Goal: Task Accomplishment & Management: Manage account settings

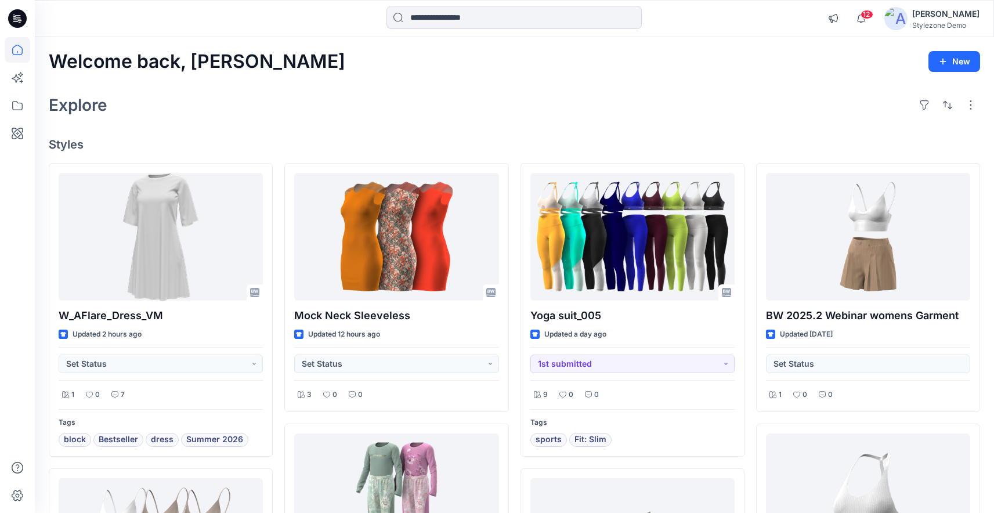
scroll to position [15, 0]
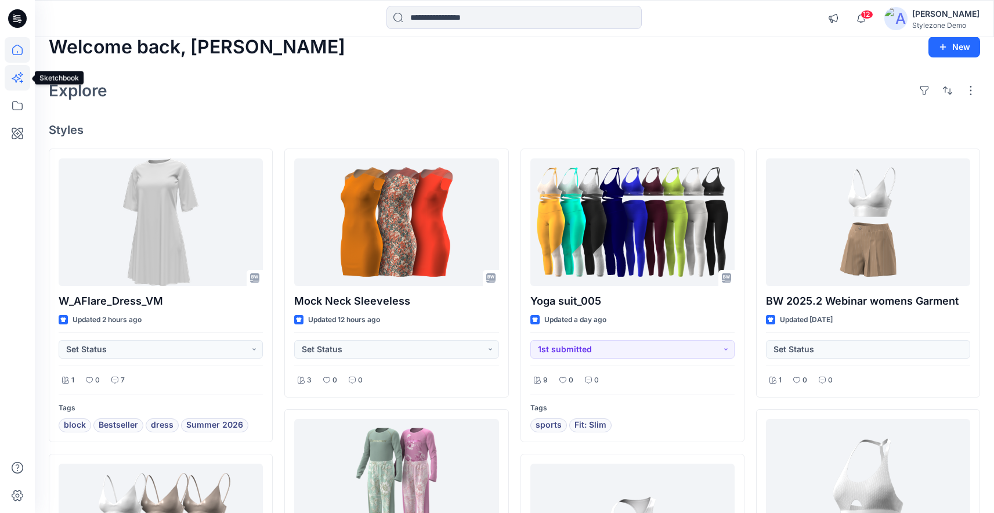
click at [20, 84] on icon at bounding box center [18, 78] width 26 height 26
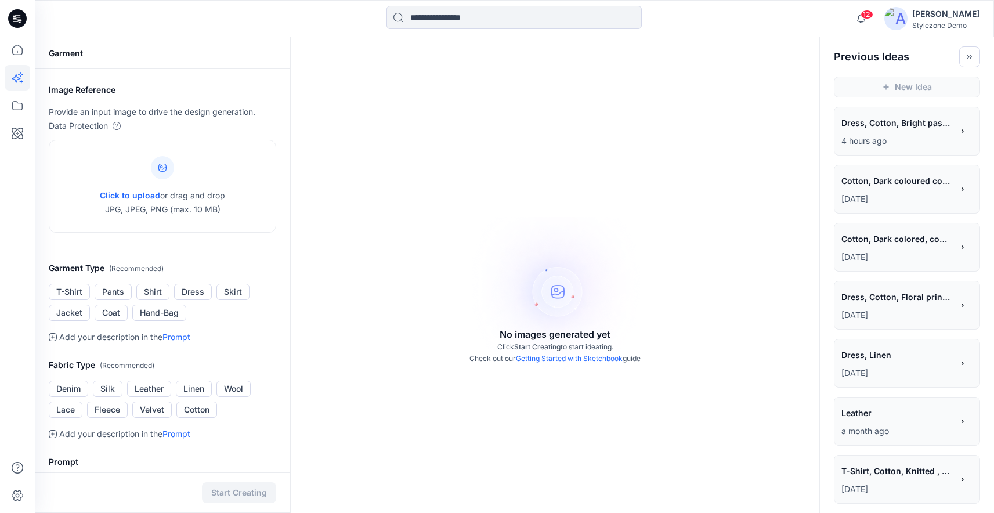
click at [899, 136] on p "4 hours ago" at bounding box center [897, 141] width 111 height 14
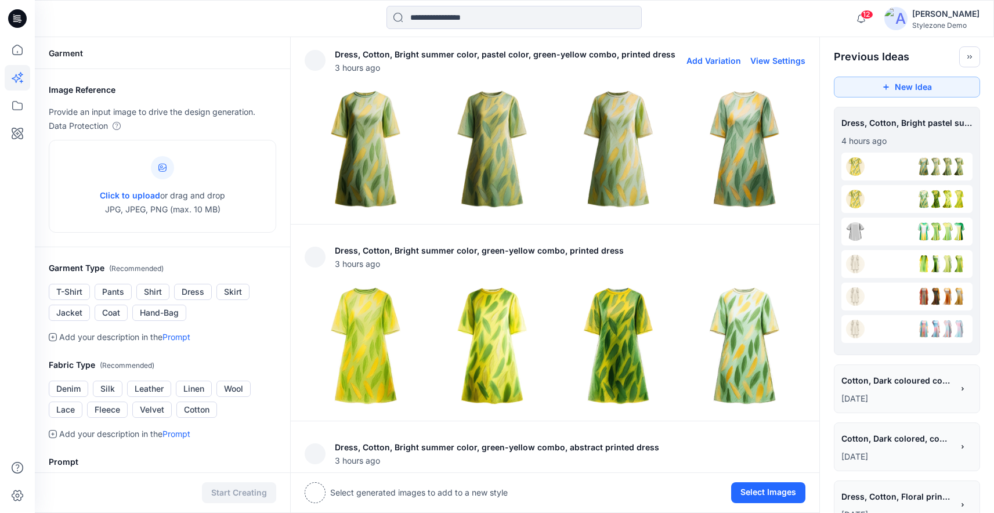
click at [781, 64] on button "View Settings" at bounding box center [777, 61] width 55 height 10
type textarea "**********"
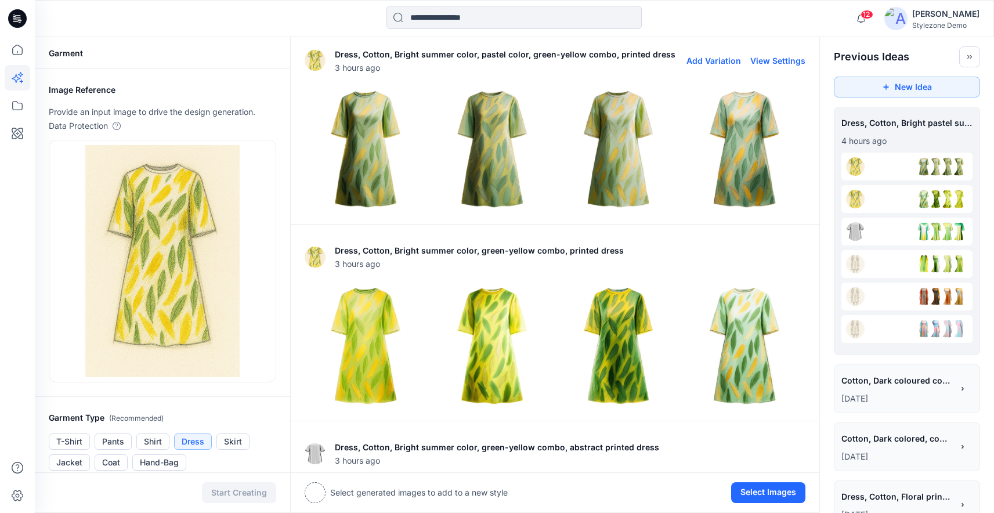
click at [611, 136] on img at bounding box center [618, 149] width 121 height 121
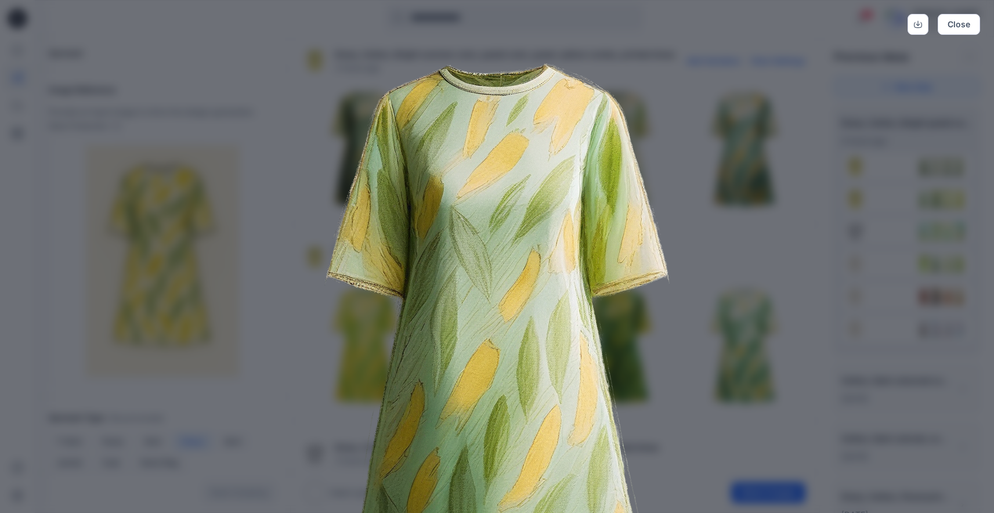
click at [735, 199] on img at bounding box center [497, 350] width 594 height 594
click at [961, 27] on button "Close" at bounding box center [959, 24] width 42 height 21
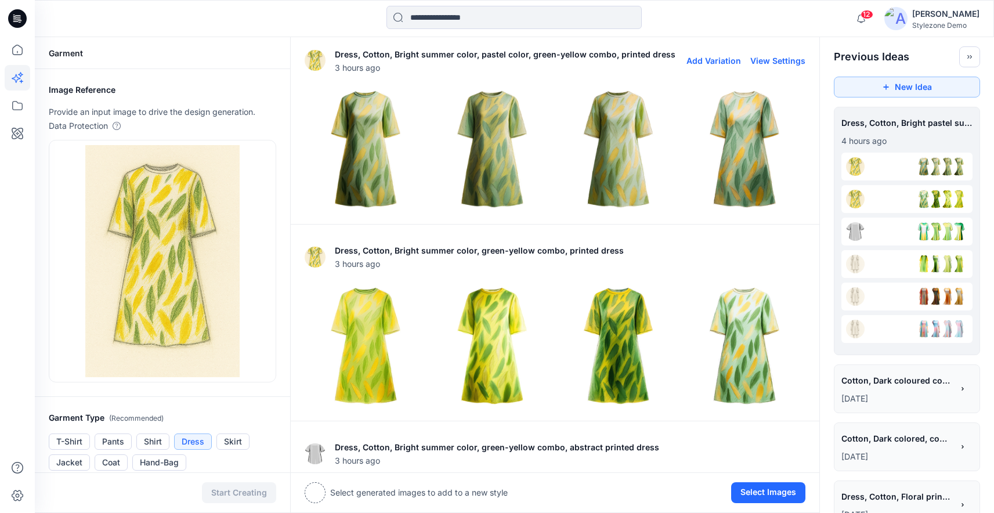
click at [764, 59] on button "View Settings" at bounding box center [777, 61] width 55 height 10
click at [721, 62] on button "Add Variation" at bounding box center [714, 61] width 55 height 10
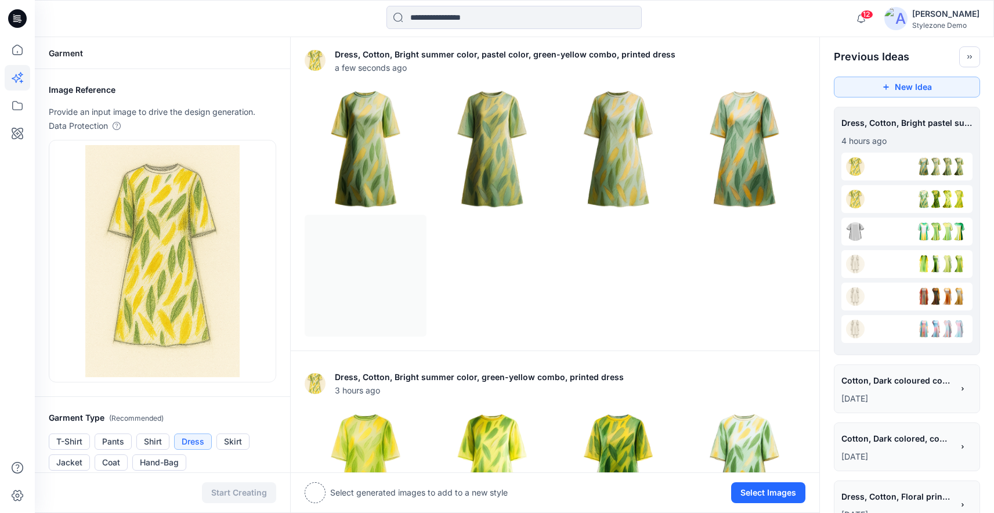
click at [320, 495] on div at bounding box center [315, 492] width 21 height 21
click at [358, 128] on img at bounding box center [365, 149] width 121 height 121
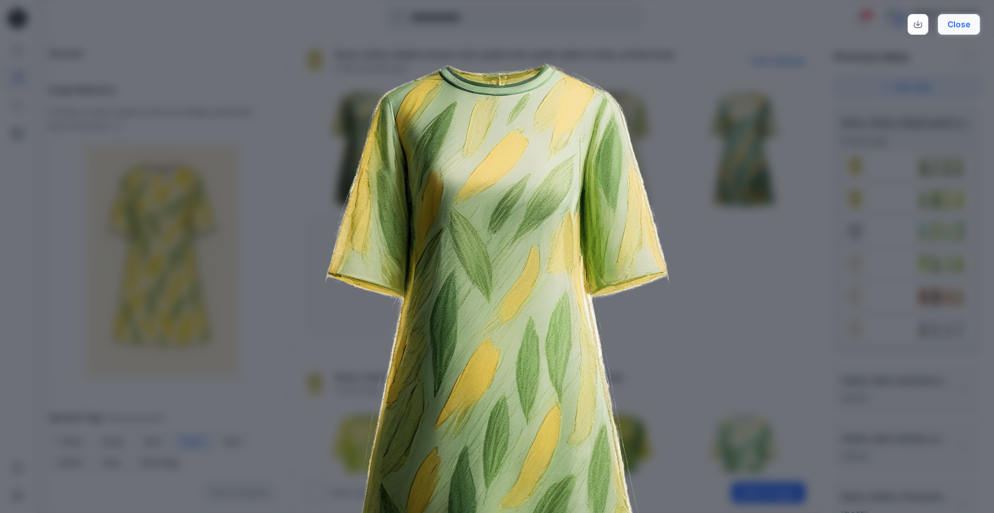
click at [956, 24] on button "Close" at bounding box center [959, 24] width 42 height 21
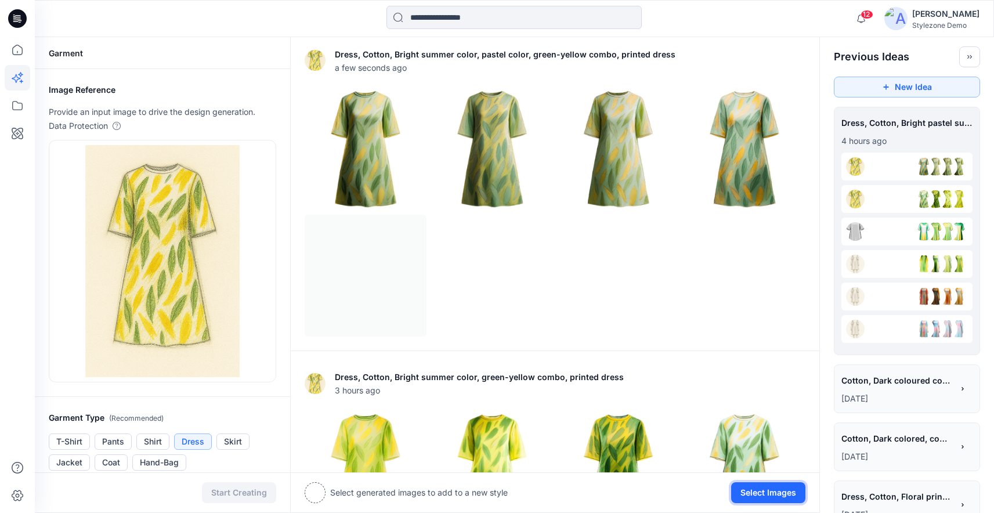
click at [790, 495] on button "Select Images" at bounding box center [768, 492] width 74 height 21
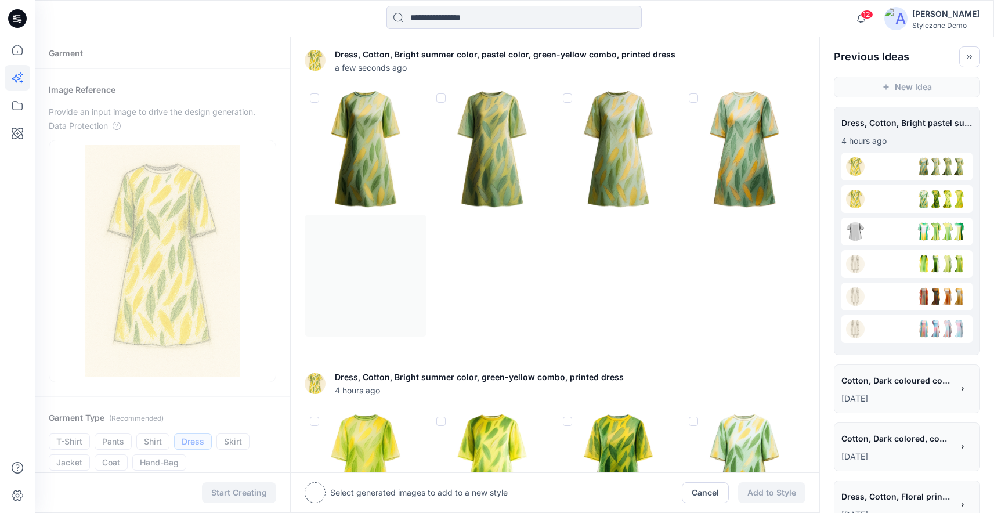
click at [381, 105] on img at bounding box center [365, 149] width 121 height 121
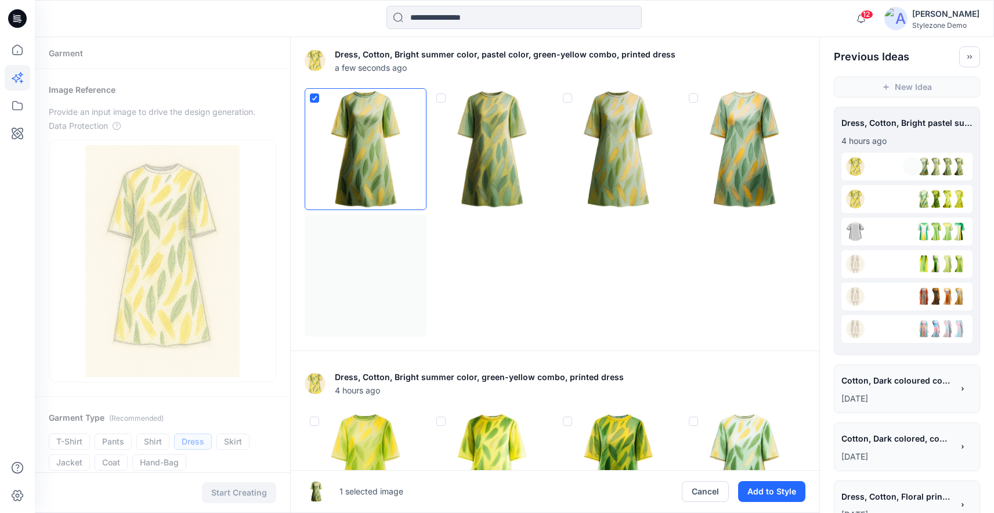
click at [373, 151] on img at bounding box center [365, 149] width 121 height 121
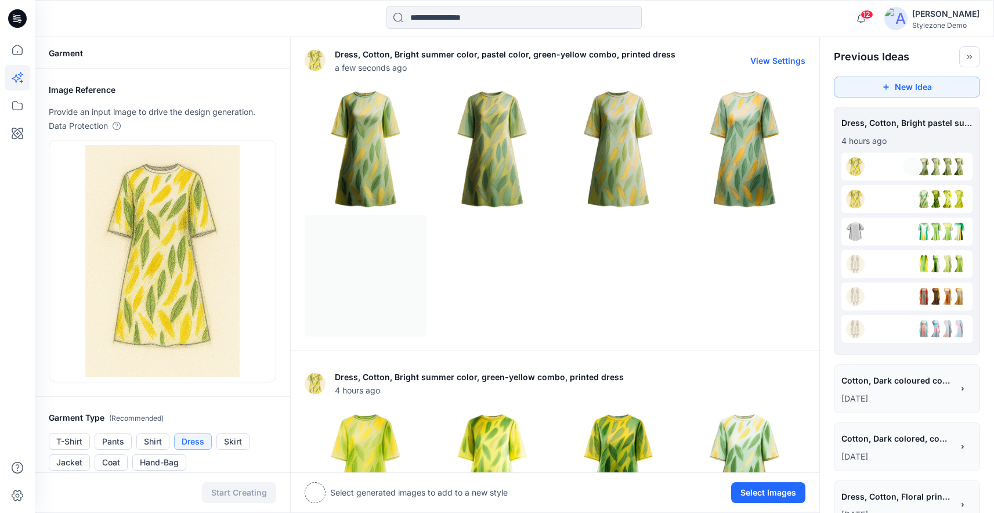
click at [755, 145] on img at bounding box center [744, 149] width 121 height 121
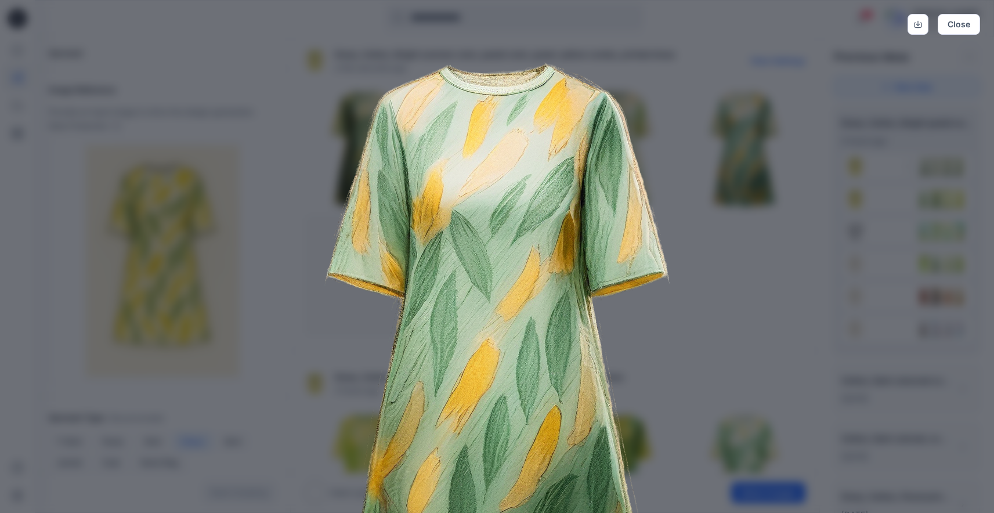
click at [688, 145] on img at bounding box center [497, 350] width 594 height 594
click at [947, 28] on button "Close" at bounding box center [959, 24] width 42 height 21
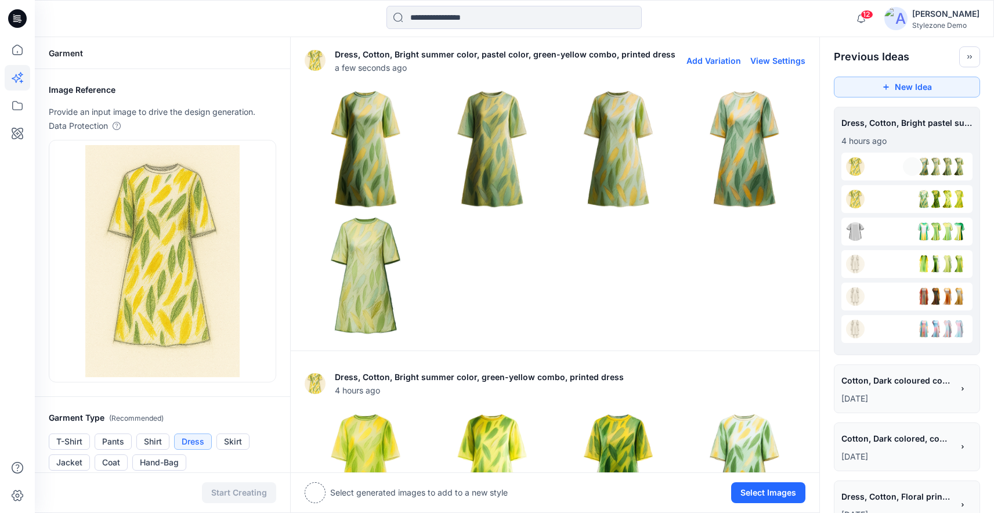
click at [727, 63] on button "Add Variation" at bounding box center [714, 61] width 55 height 10
click at [727, 63] on div at bounding box center [709, 60] width 66 height 37
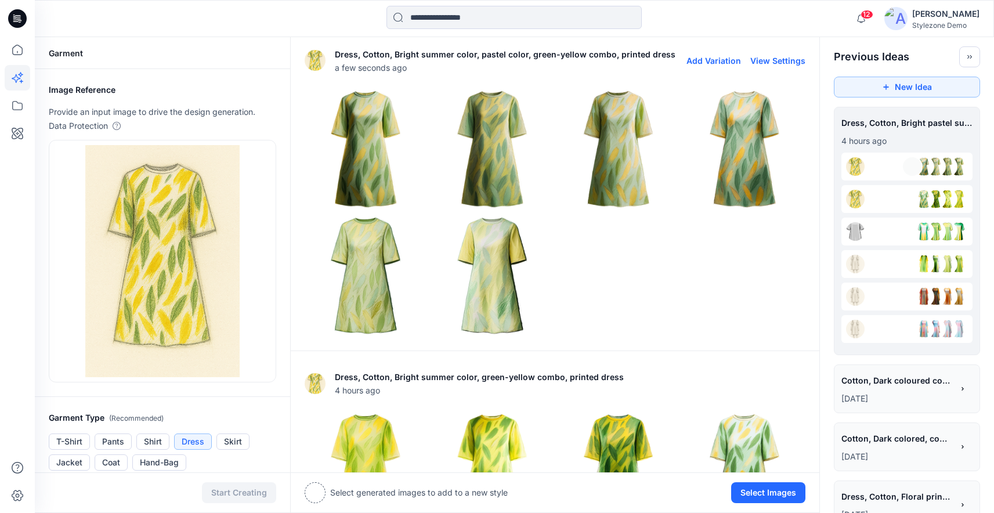
click at [717, 62] on button "Add Variation" at bounding box center [714, 61] width 55 height 10
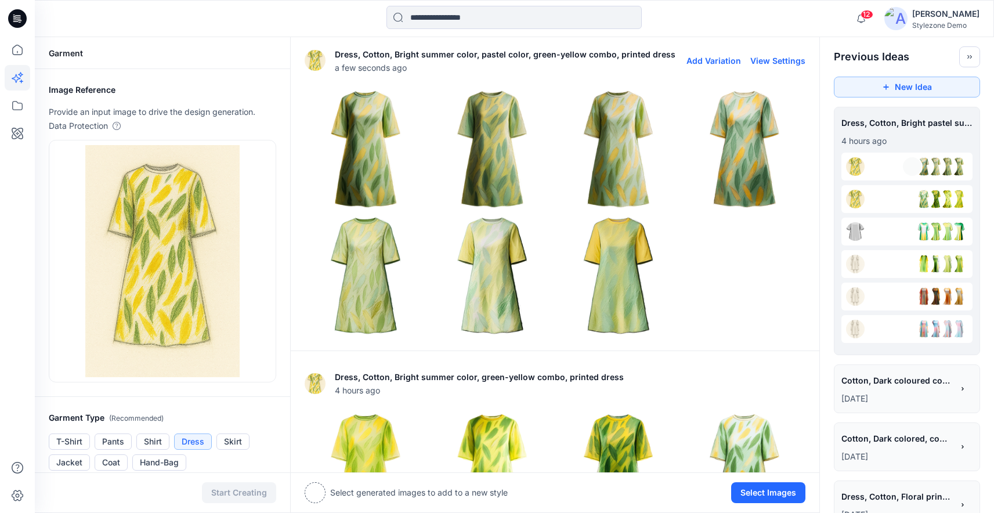
click at [717, 62] on button "Add Variation" at bounding box center [714, 61] width 55 height 10
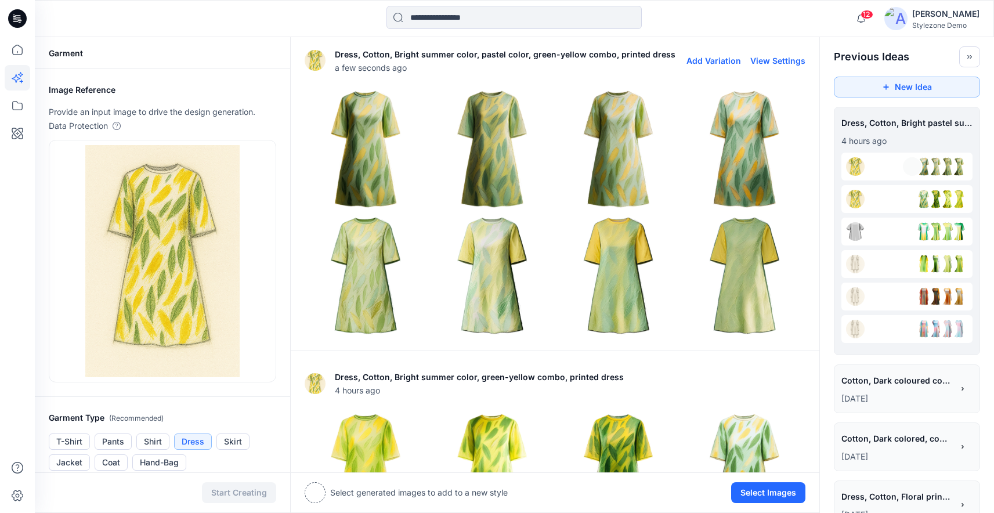
click at [743, 269] on img at bounding box center [744, 275] width 121 height 121
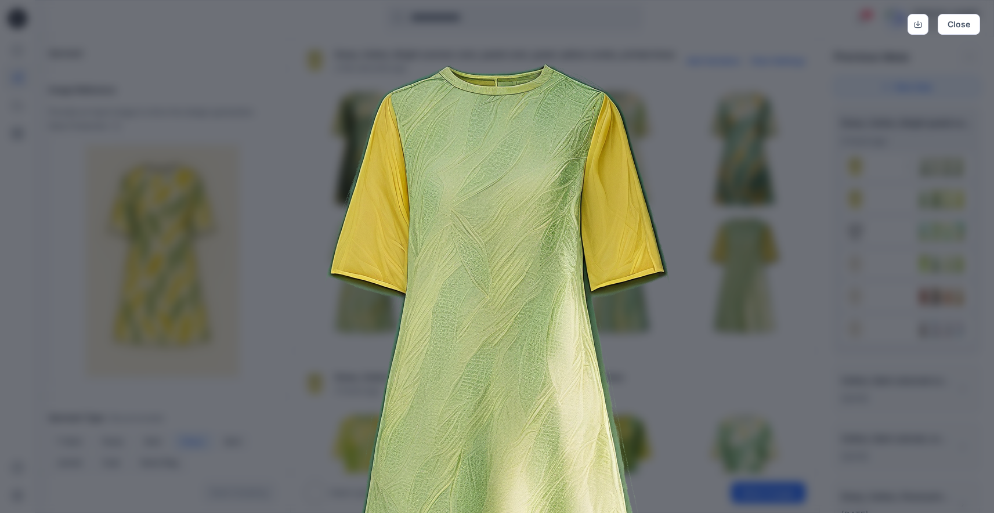
click at [754, 293] on img at bounding box center [497, 350] width 594 height 594
click at [688, 355] on img at bounding box center [497, 350] width 594 height 594
click at [950, 29] on button "Close" at bounding box center [959, 24] width 42 height 21
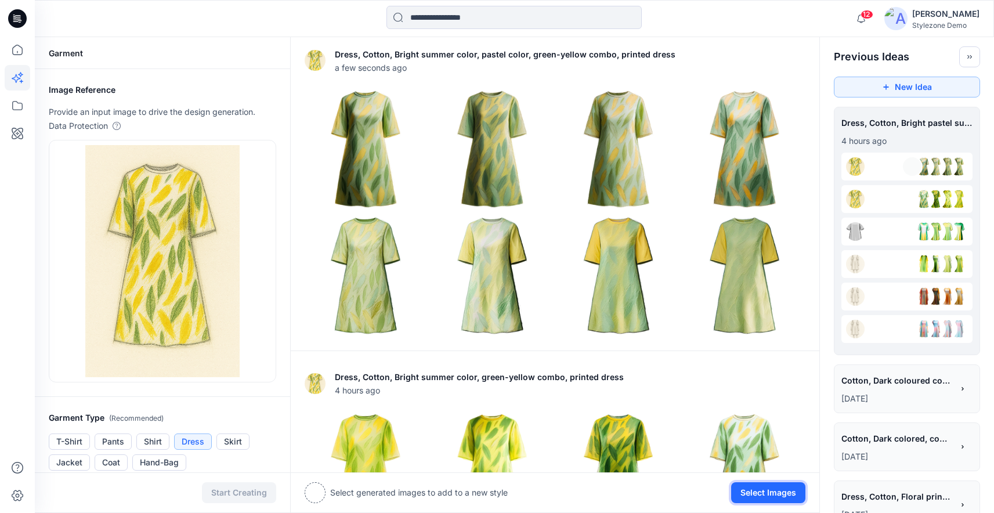
click at [748, 495] on button "Select Images" at bounding box center [768, 492] width 74 height 21
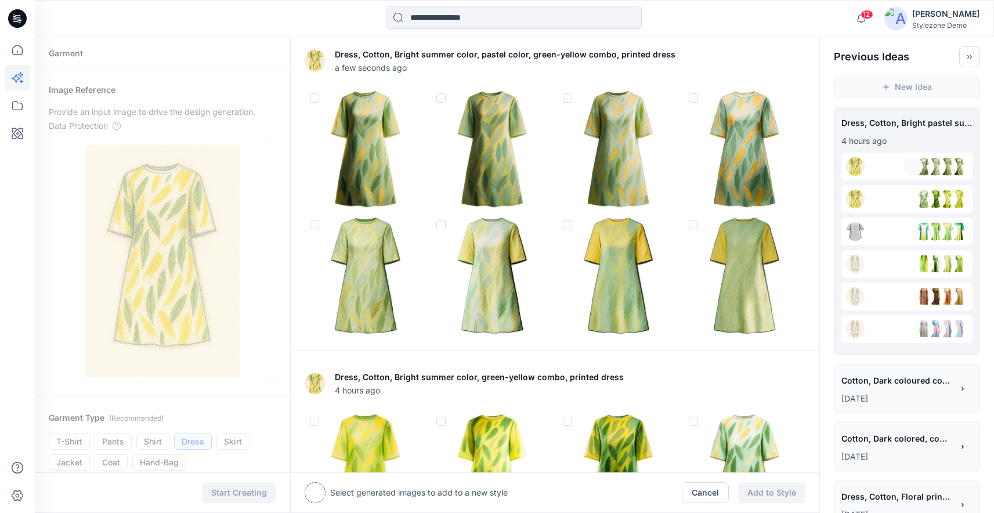
click at [695, 99] on span at bounding box center [693, 97] width 9 height 9
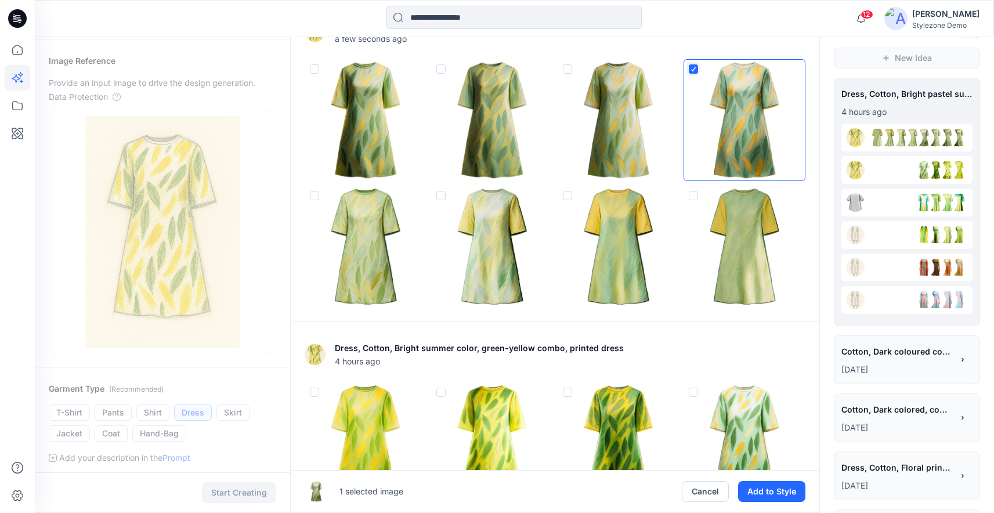
scroll to position [54, 0]
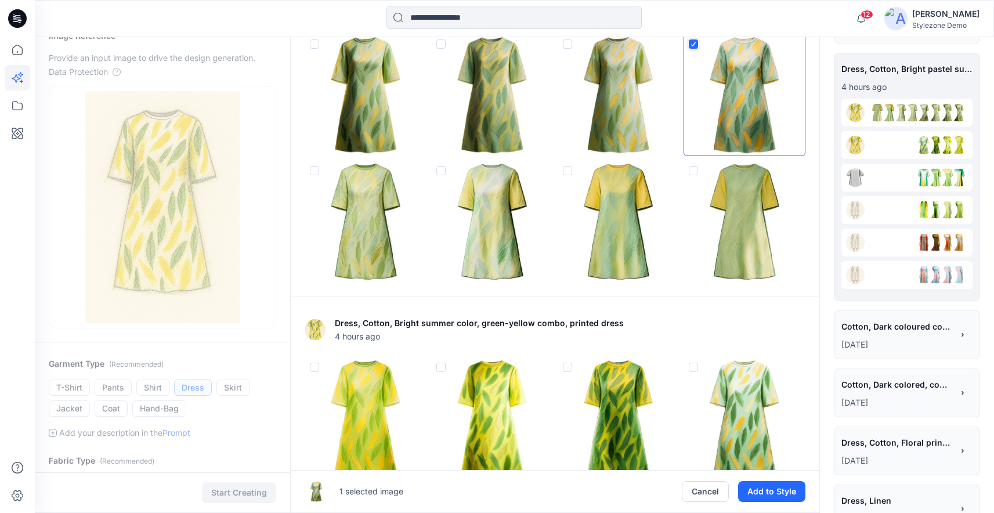
click at [691, 373] on img at bounding box center [744, 418] width 121 height 121
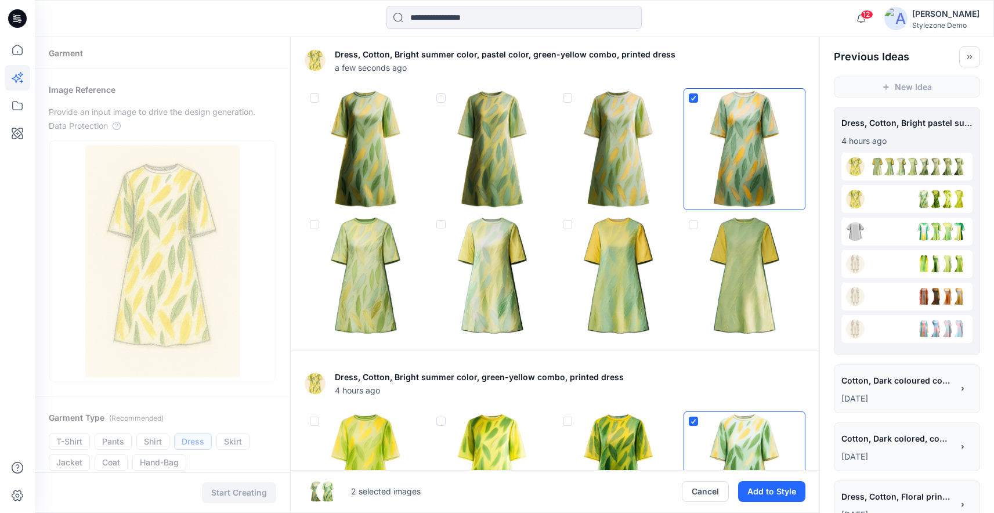
click at [462, 99] on img at bounding box center [492, 149] width 121 height 121
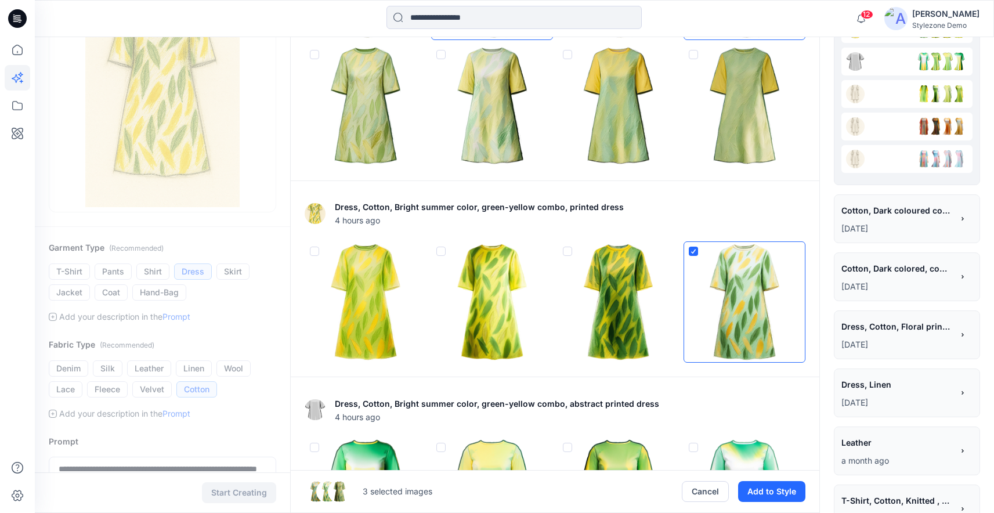
scroll to position [27, 0]
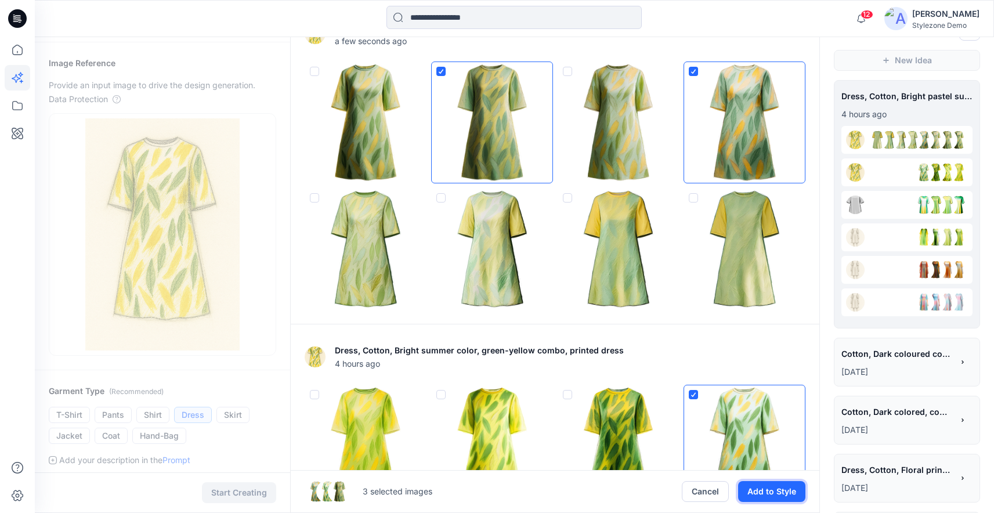
click at [763, 494] on button "Add to Style" at bounding box center [771, 491] width 67 height 21
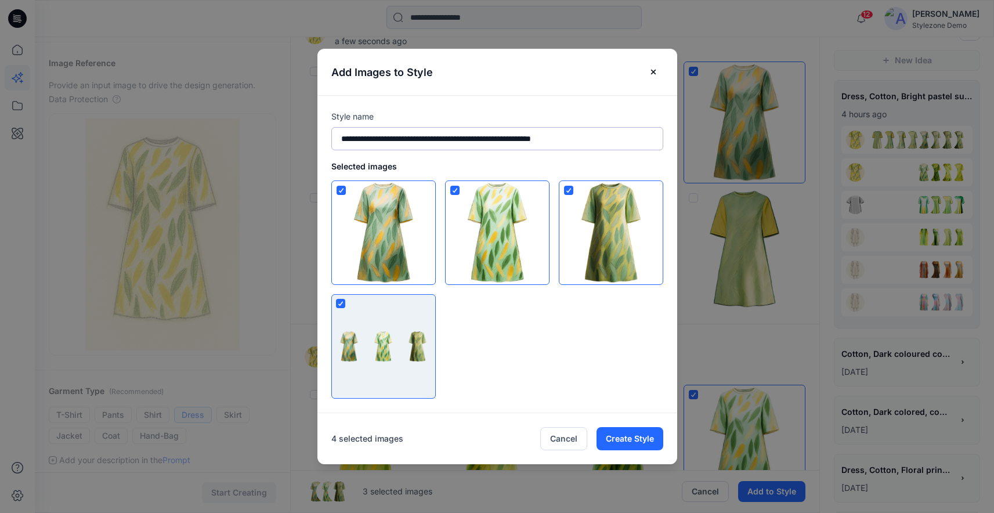
drag, startPoint x: 344, startPoint y: 137, endPoint x: 654, endPoint y: 138, distance: 309.9
click at [654, 138] on input "**********" at bounding box center [497, 138] width 332 height 23
click at [347, 139] on input "**********" at bounding box center [497, 138] width 332 height 23
click at [476, 140] on input "**********" at bounding box center [497, 138] width 332 height 23
type input "**********"
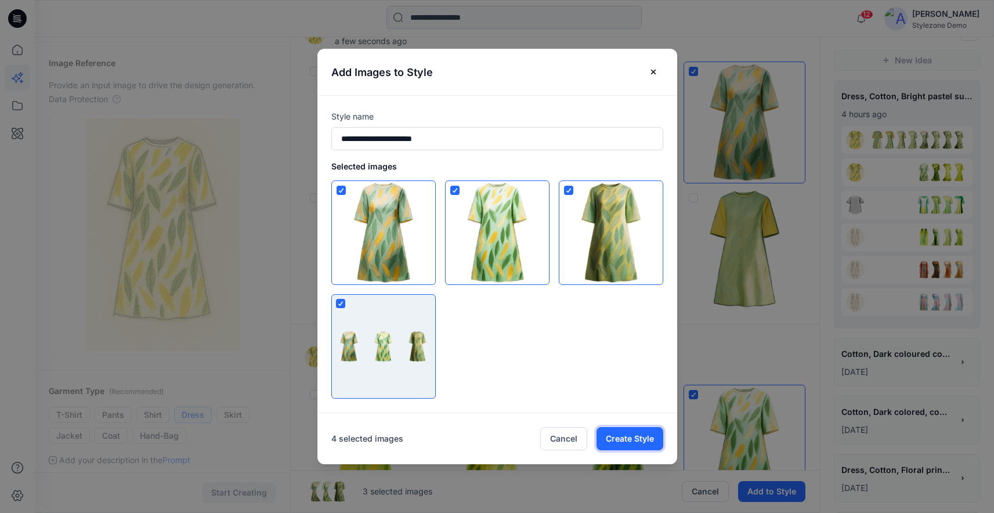
click at [638, 435] on button "Create Style" at bounding box center [630, 438] width 67 height 23
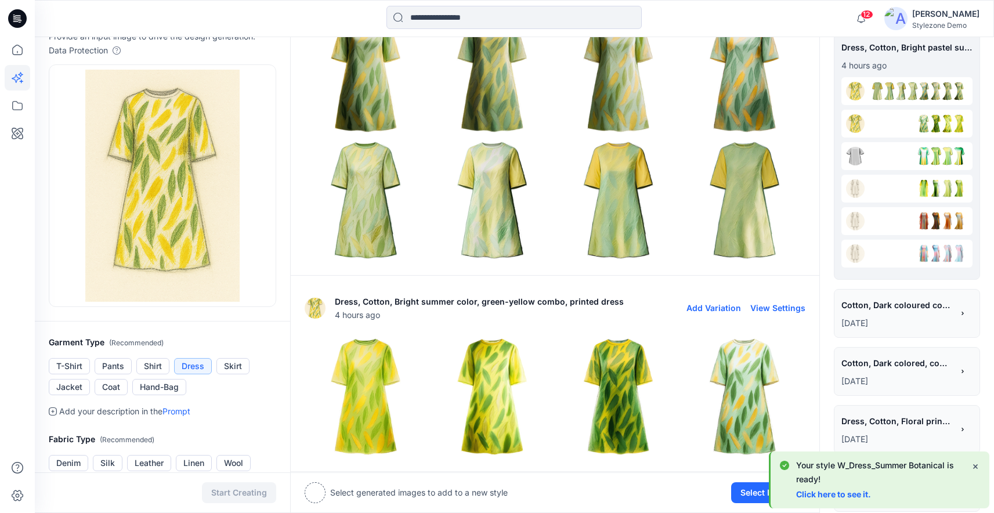
scroll to position [83, 0]
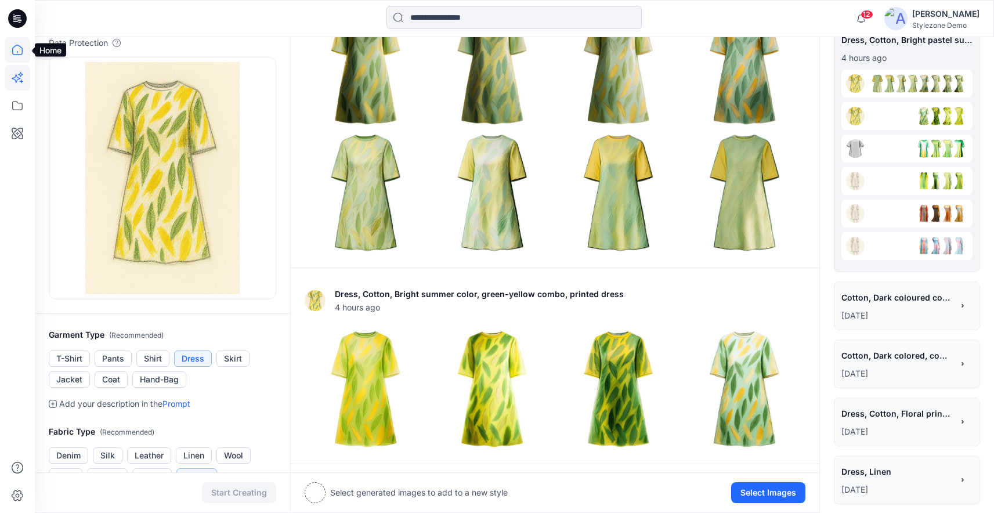
click at [22, 55] on icon at bounding box center [18, 50] width 26 height 26
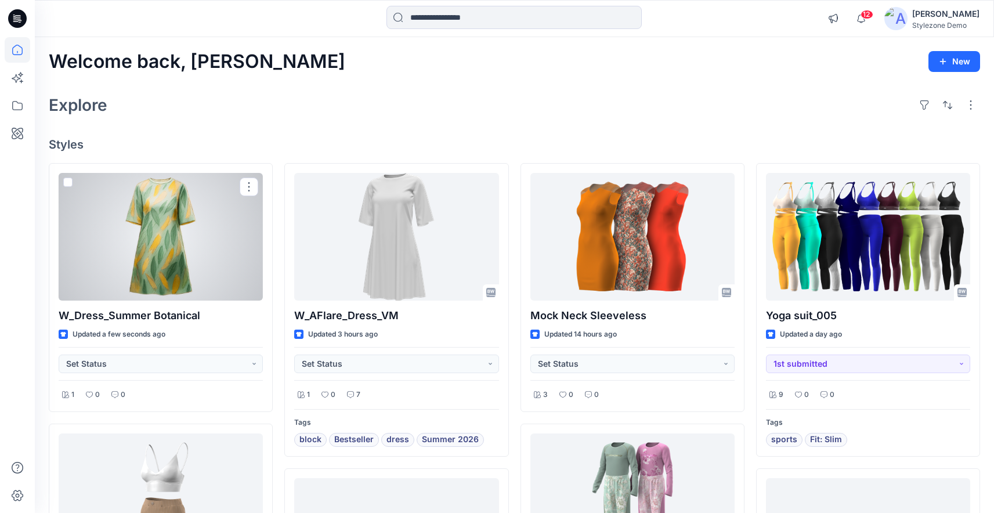
click at [175, 249] on div at bounding box center [161, 237] width 204 height 128
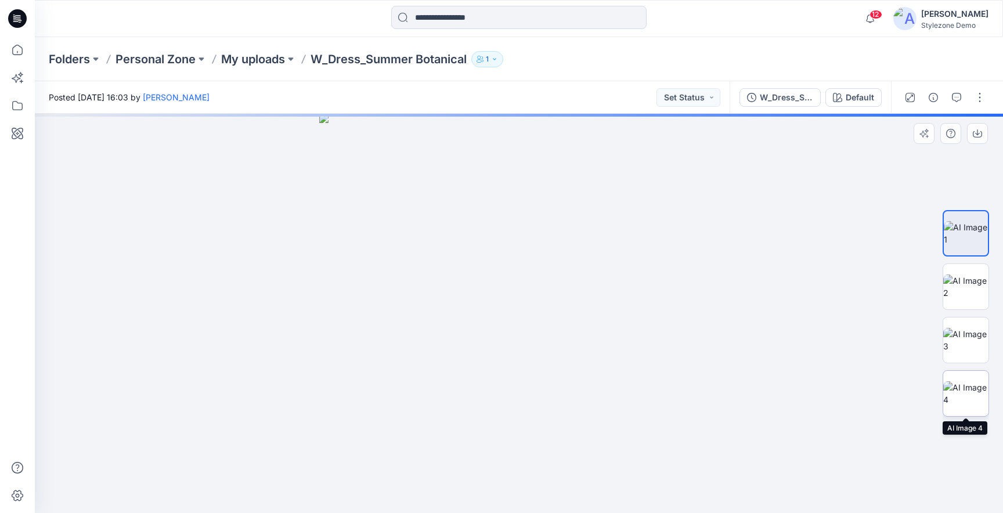
click at [967, 386] on img at bounding box center [965, 393] width 45 height 24
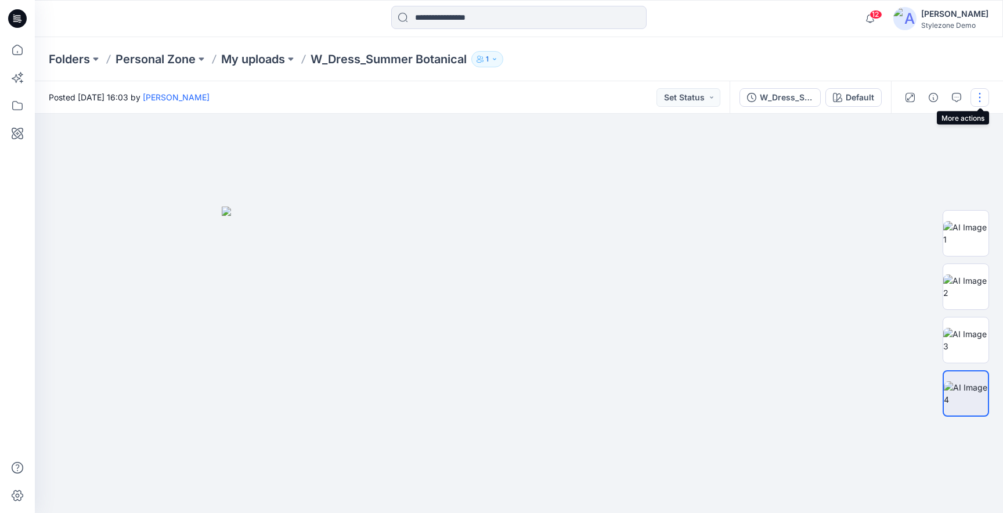
click at [975, 98] on button "button" at bounding box center [979, 97] width 19 height 19
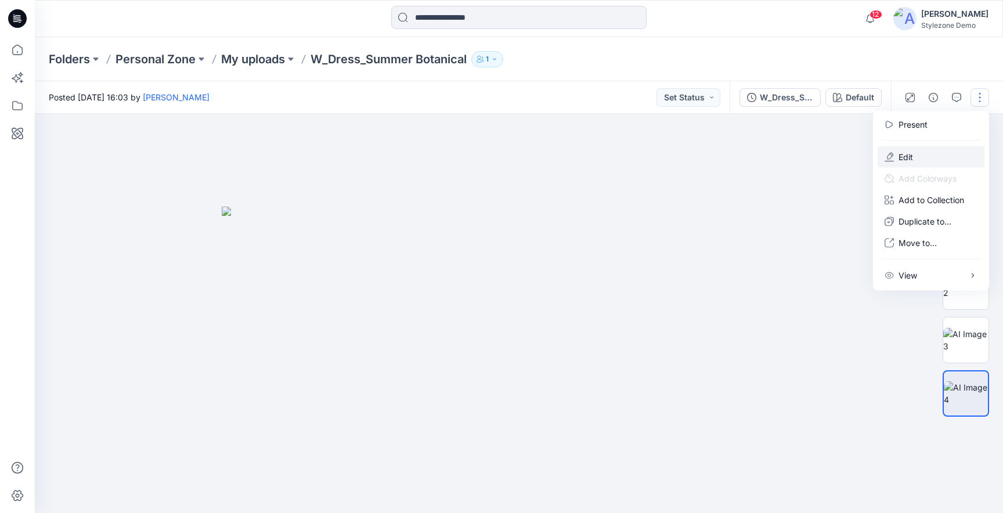
click at [911, 154] on p "Edit" at bounding box center [905, 157] width 15 height 12
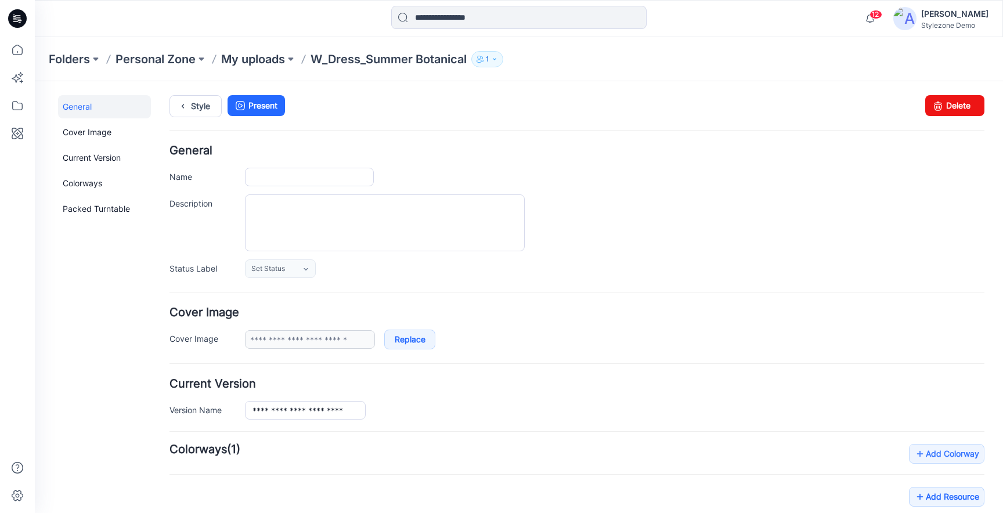
scroll to position [182, 0]
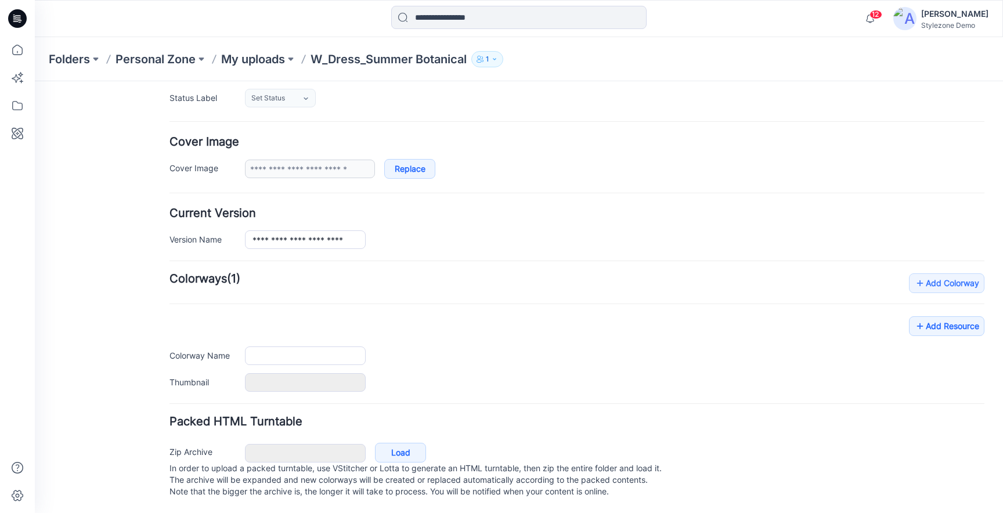
type input "**********"
type input "*******"
type input "**********"
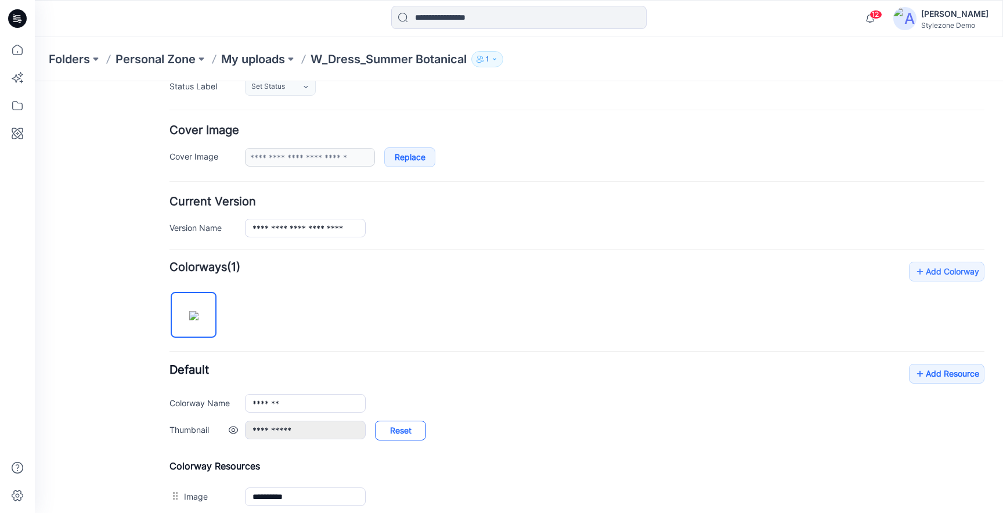
scroll to position [393, 0]
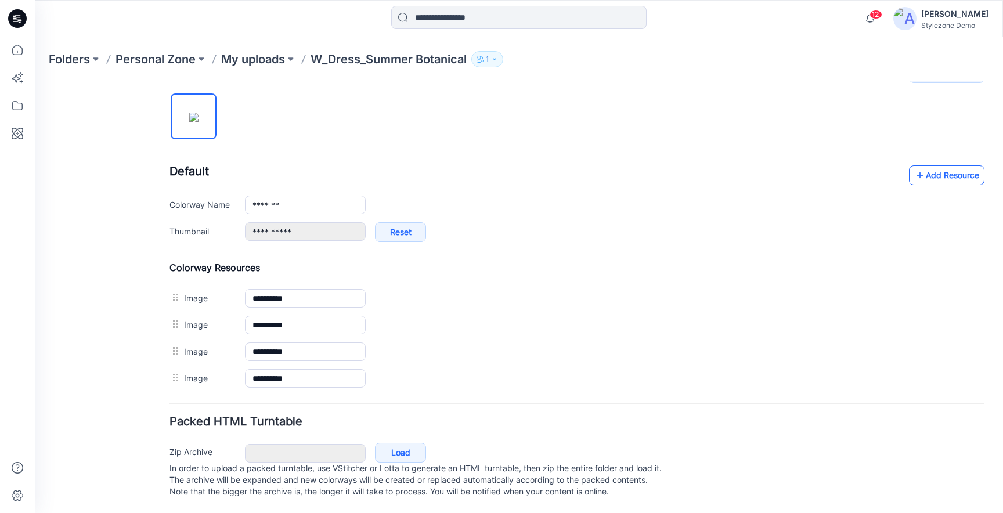
click at [929, 167] on link "Add Resource" at bounding box center [946, 175] width 75 height 20
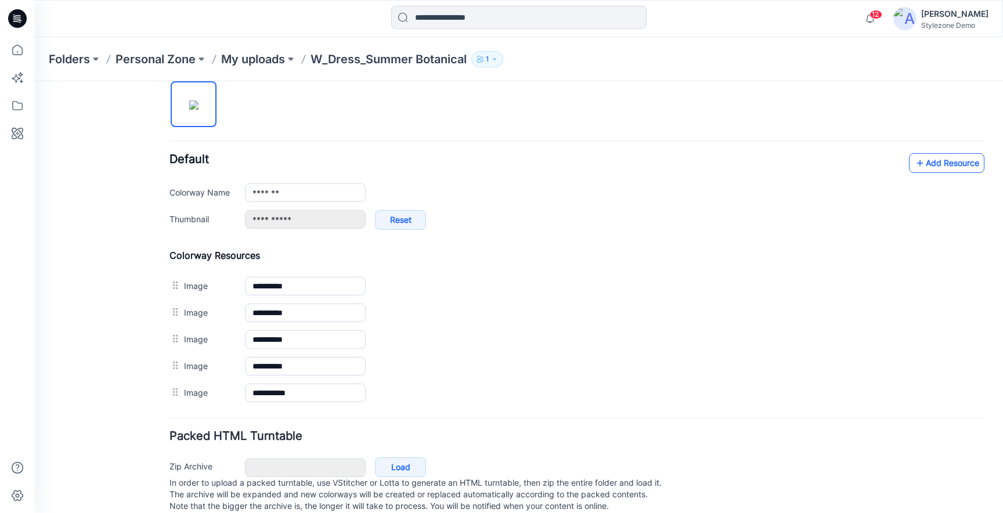
click at [914, 169] on icon at bounding box center [920, 163] width 12 height 19
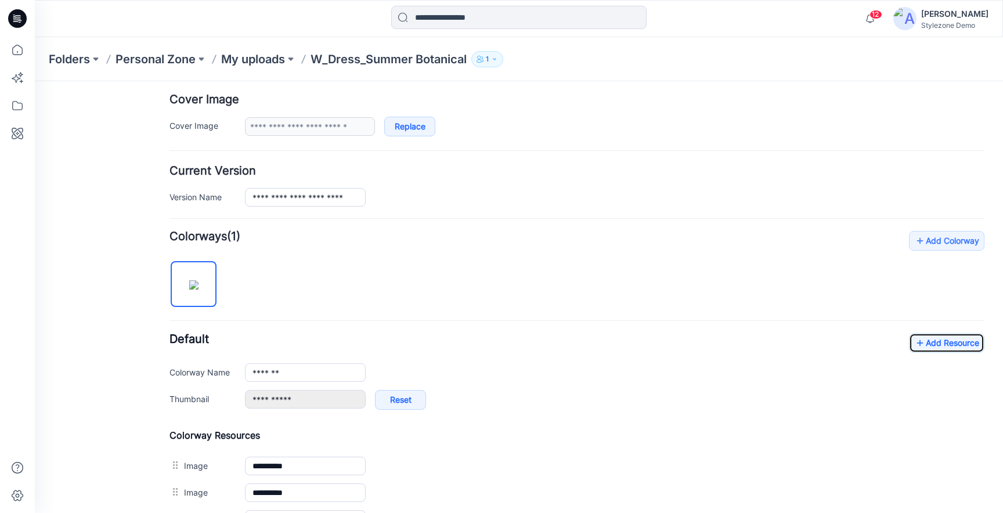
scroll to position [0, 0]
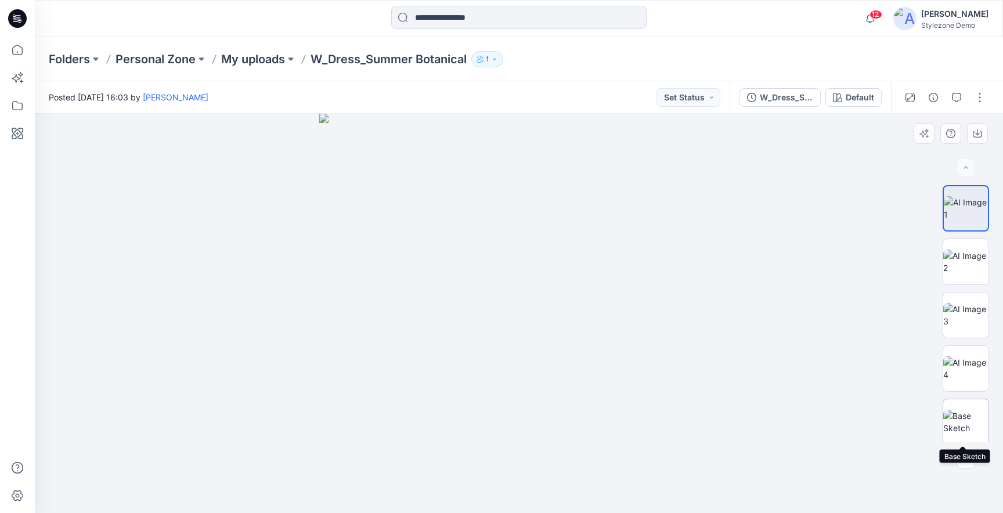
click at [965, 414] on img at bounding box center [965, 422] width 45 height 24
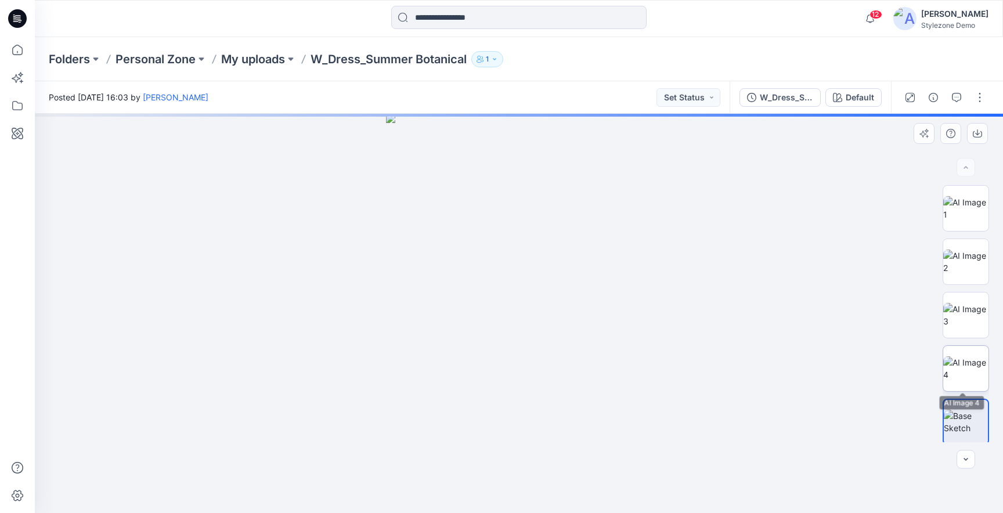
scroll to position [56, 0]
click at [967, 413] on img at bounding box center [966, 419] width 44 height 12
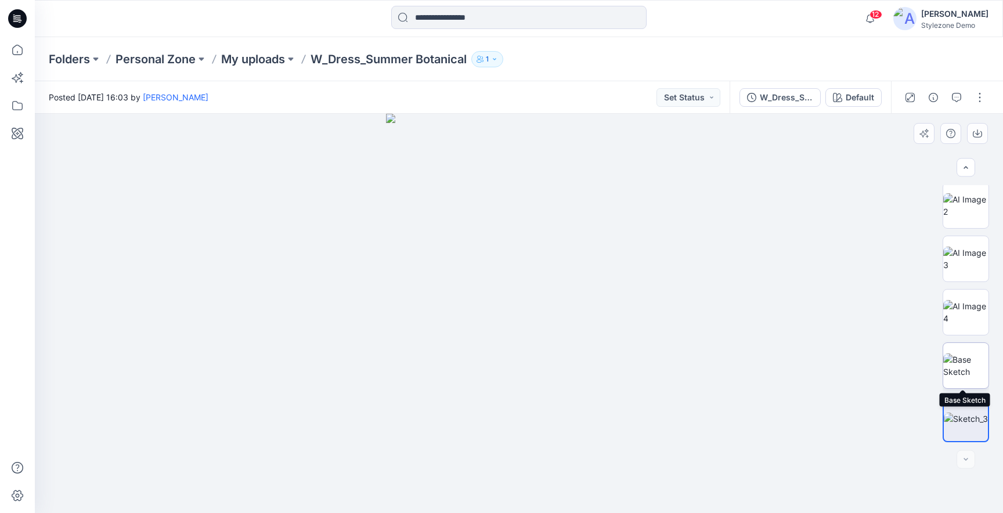
click at [952, 373] on img at bounding box center [965, 365] width 45 height 24
click at [962, 420] on img at bounding box center [966, 419] width 44 height 12
click at [962, 366] on img at bounding box center [965, 365] width 45 height 24
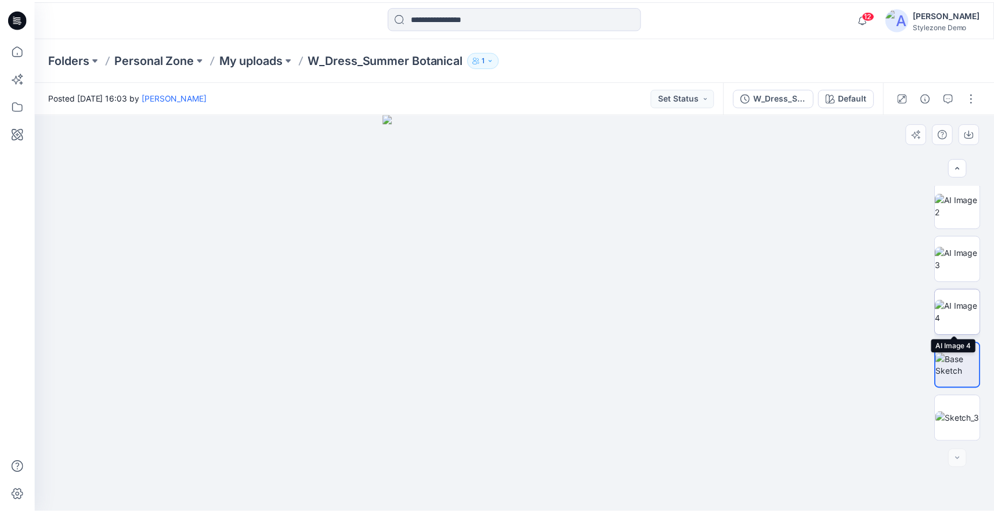
scroll to position [0, 0]
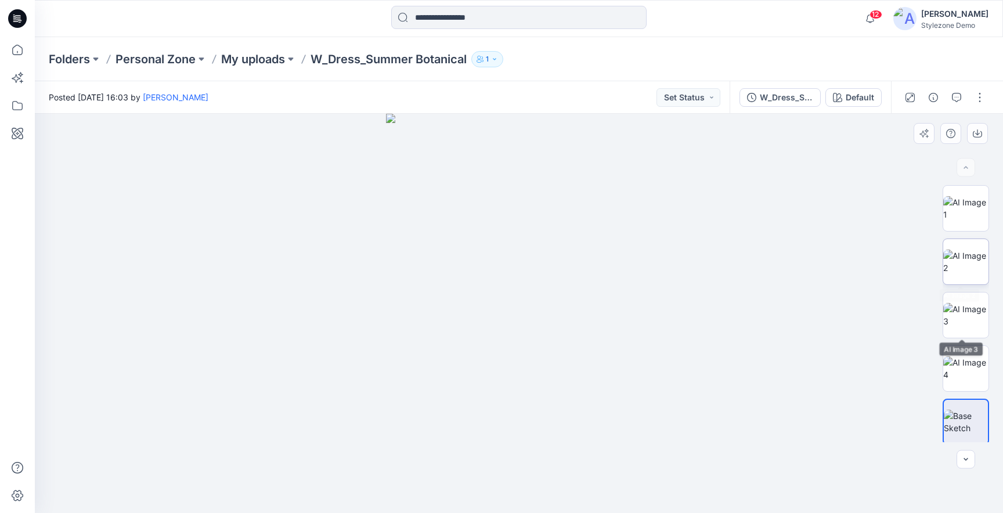
click at [962, 270] on img at bounding box center [965, 262] width 45 height 24
click at [958, 208] on img at bounding box center [965, 208] width 45 height 24
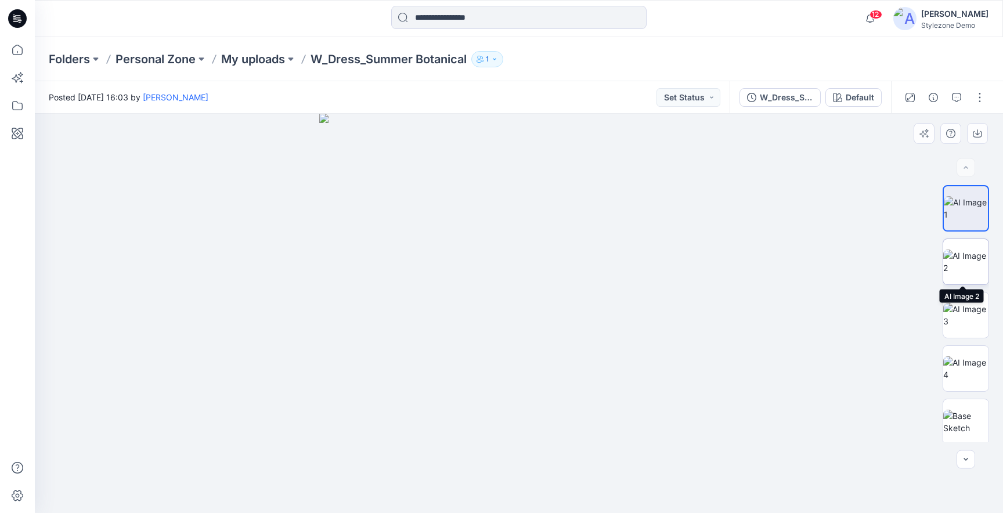
click at [969, 261] on img at bounding box center [965, 262] width 45 height 24
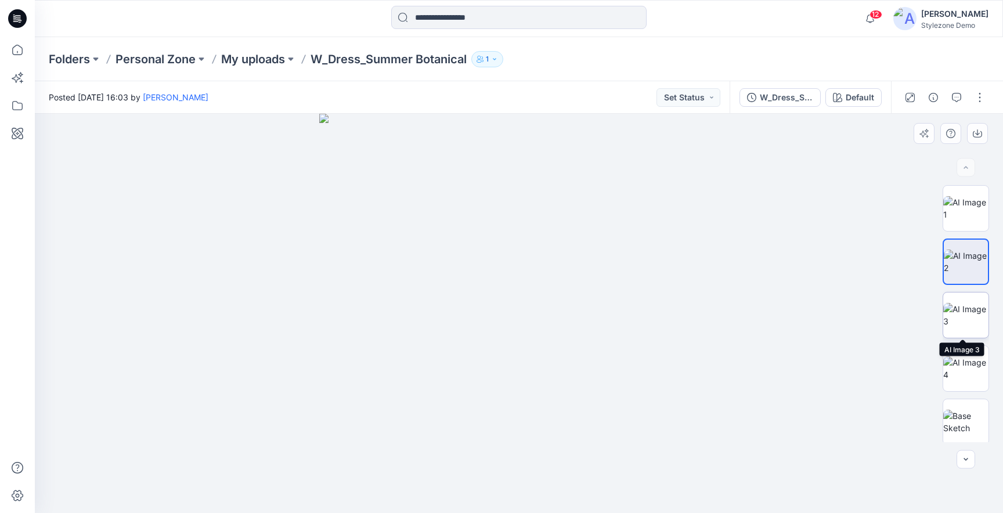
click at [973, 309] on img at bounding box center [965, 315] width 45 height 24
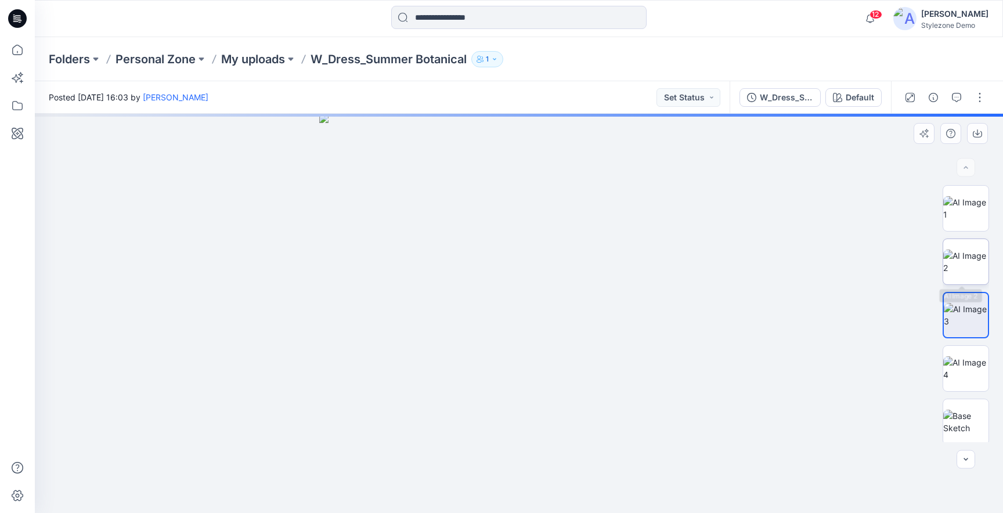
click at [966, 259] on img at bounding box center [965, 262] width 45 height 24
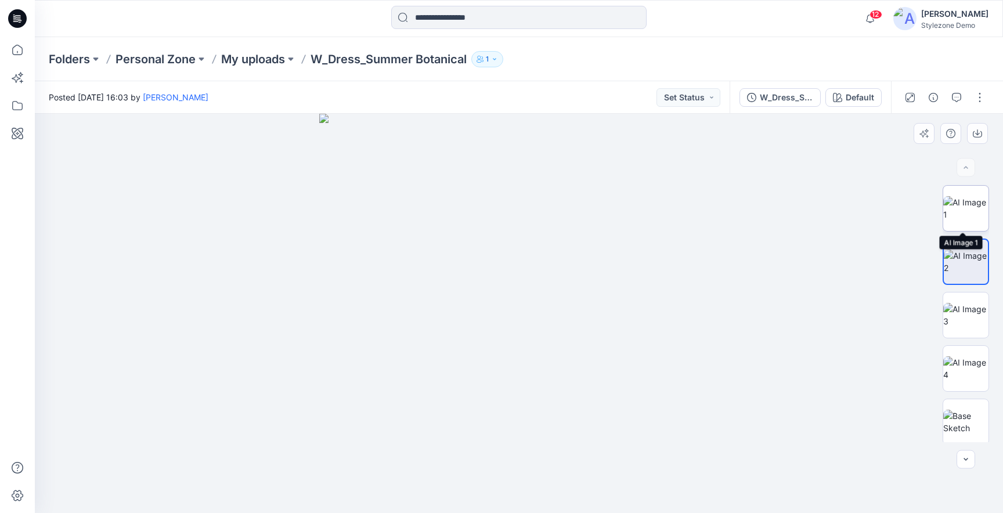
click at [962, 206] on img at bounding box center [965, 208] width 45 height 24
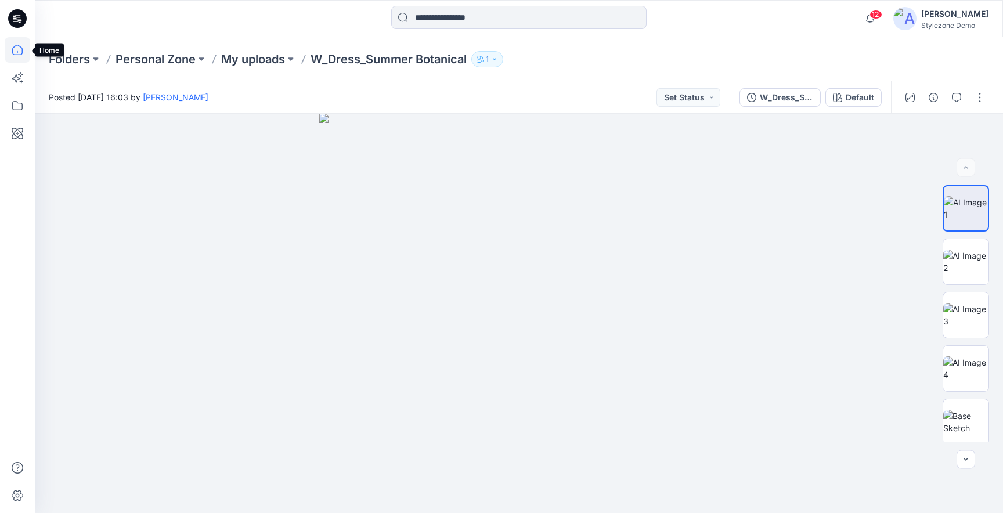
click at [21, 52] on icon at bounding box center [18, 50] width 26 height 26
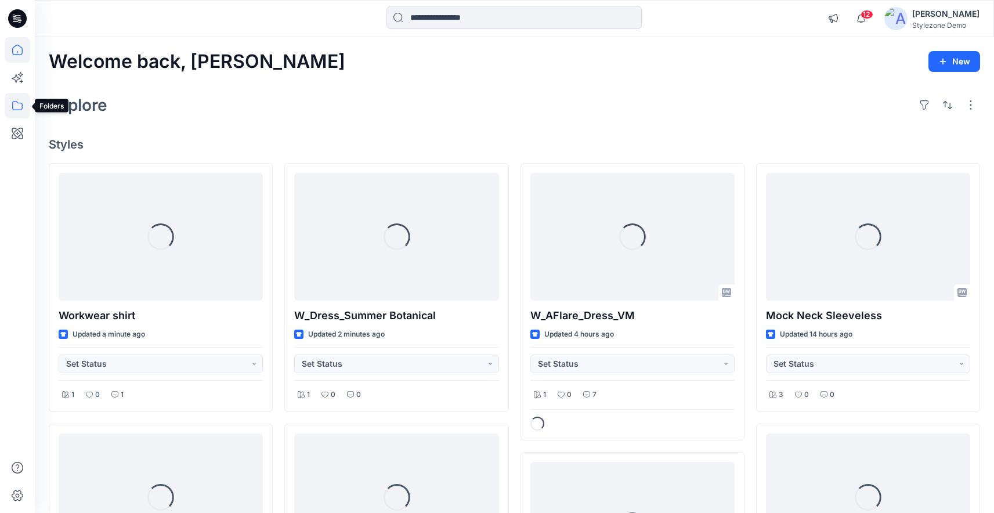
click at [16, 102] on icon at bounding box center [17, 105] width 10 height 9
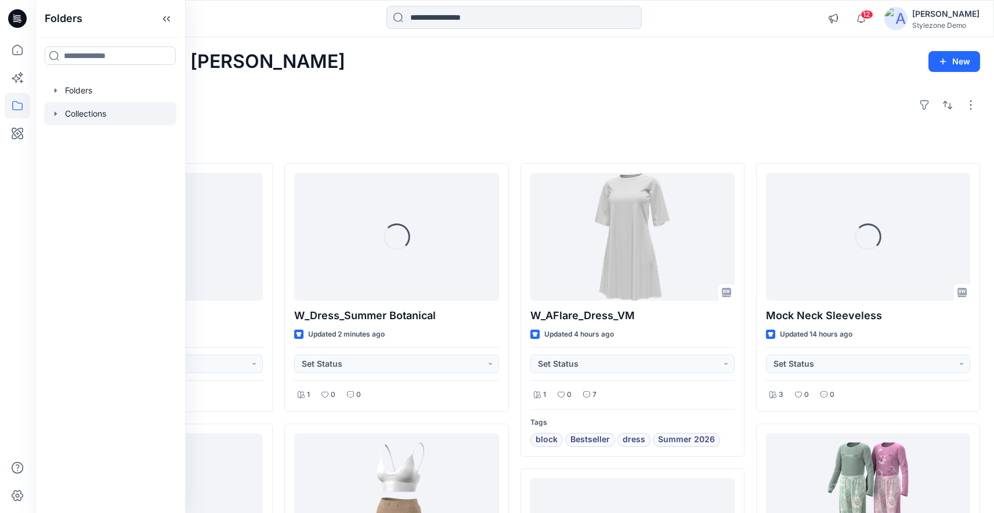
click at [57, 111] on icon "button" at bounding box center [55, 113] width 9 height 9
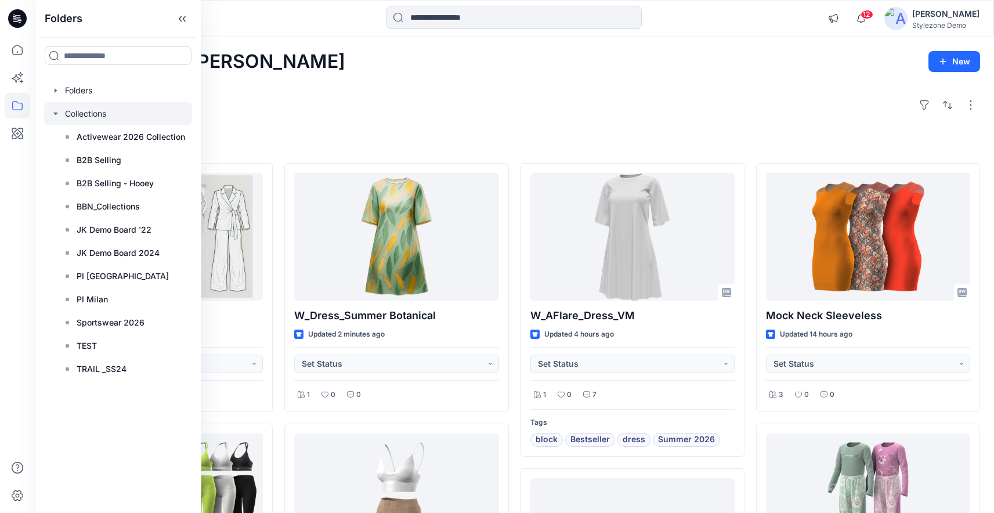
click at [55, 114] on icon "button" at bounding box center [55, 114] width 4 height 2
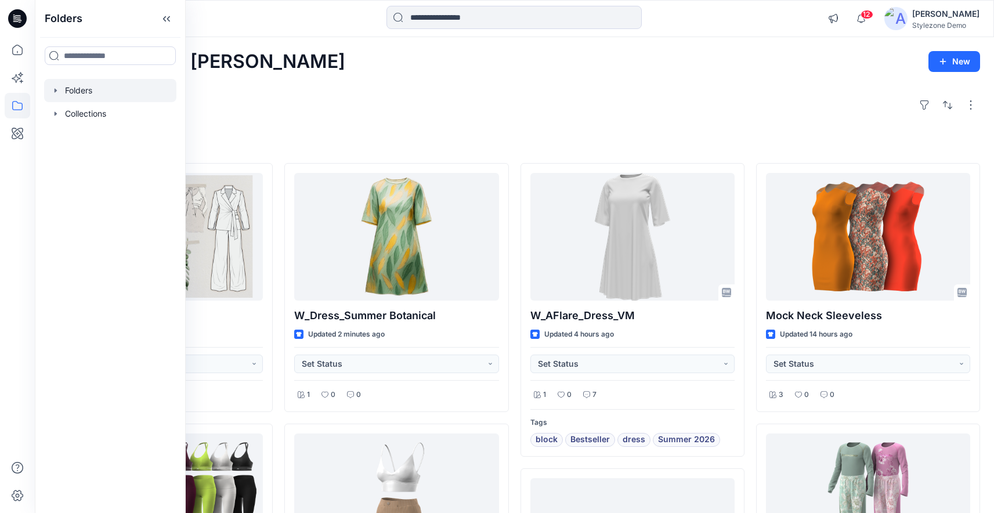
click at [56, 90] on icon "button" at bounding box center [56, 90] width 2 height 4
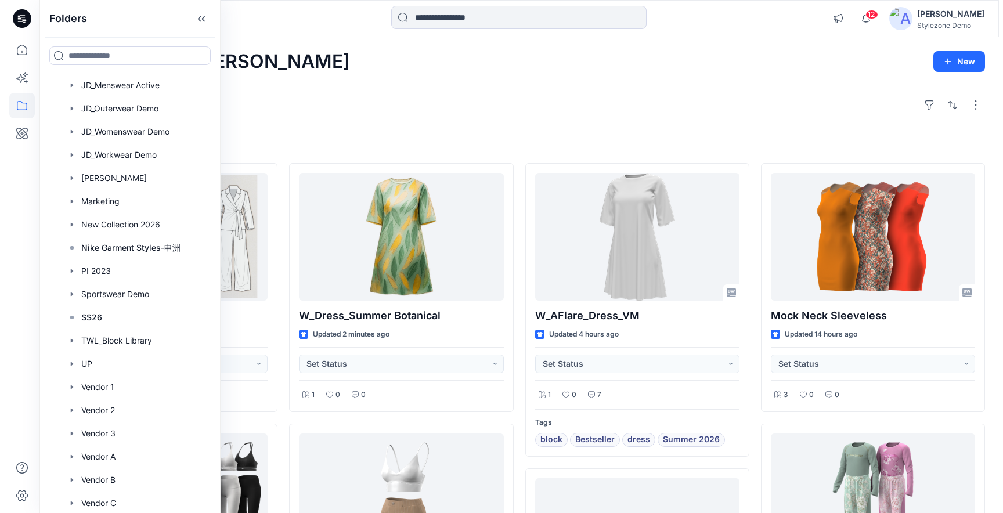
scroll to position [657, 0]
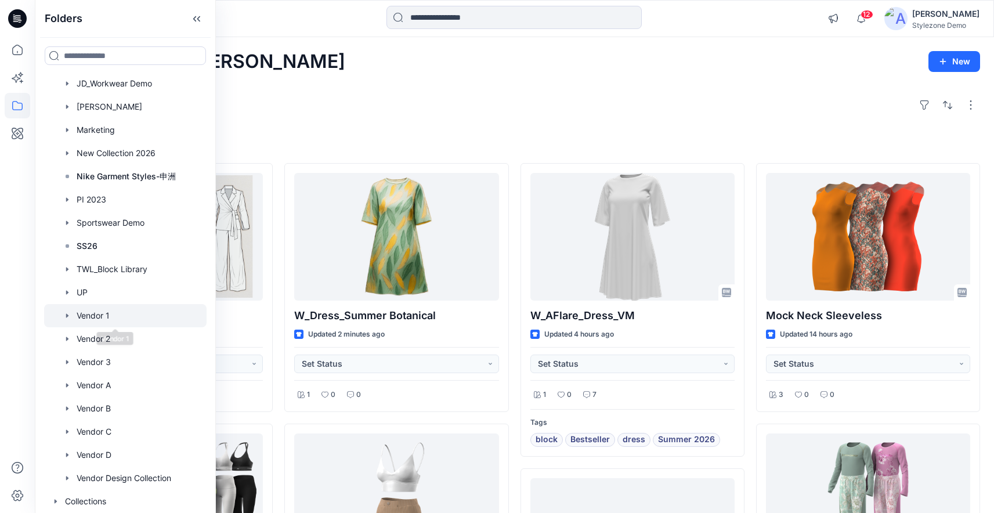
click at [101, 324] on div at bounding box center [125, 315] width 163 height 23
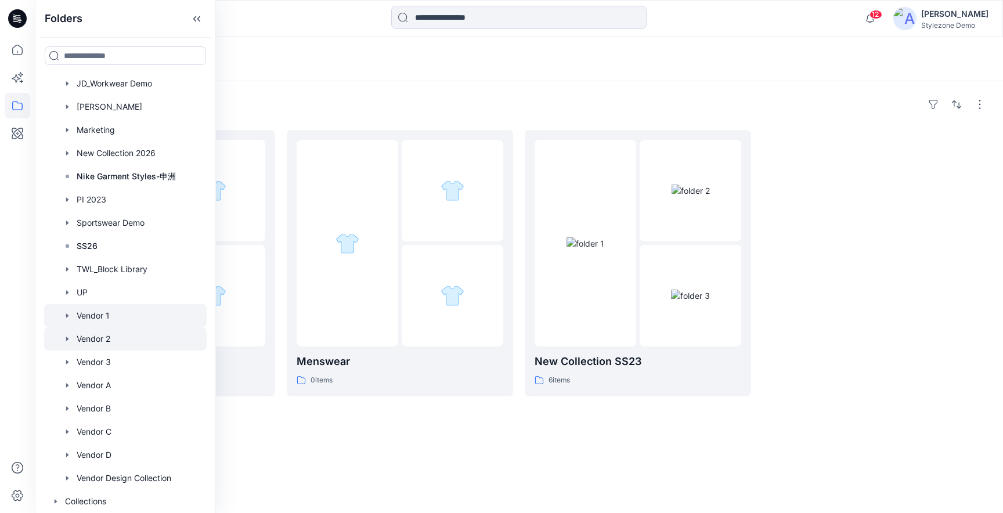
click at [100, 344] on div at bounding box center [125, 338] width 163 height 23
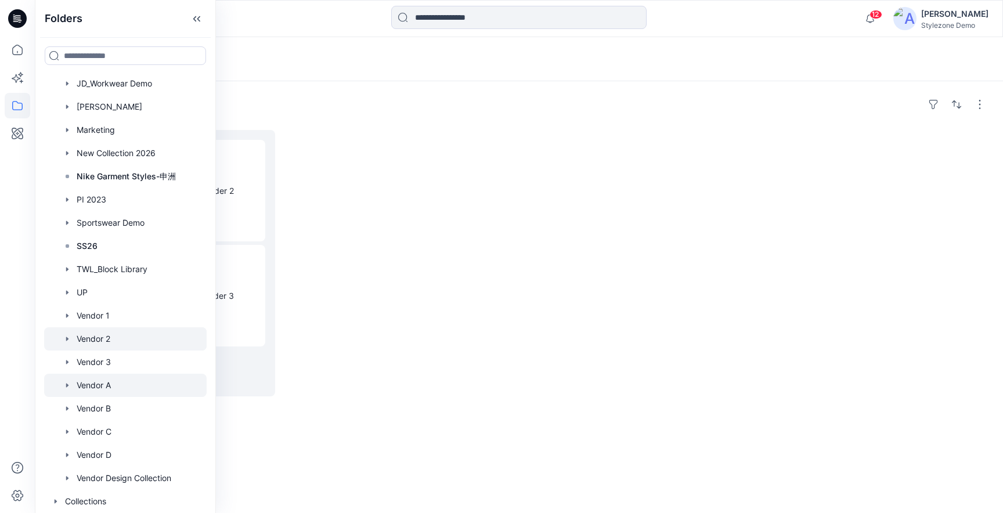
click at [108, 384] on div at bounding box center [125, 385] width 163 height 23
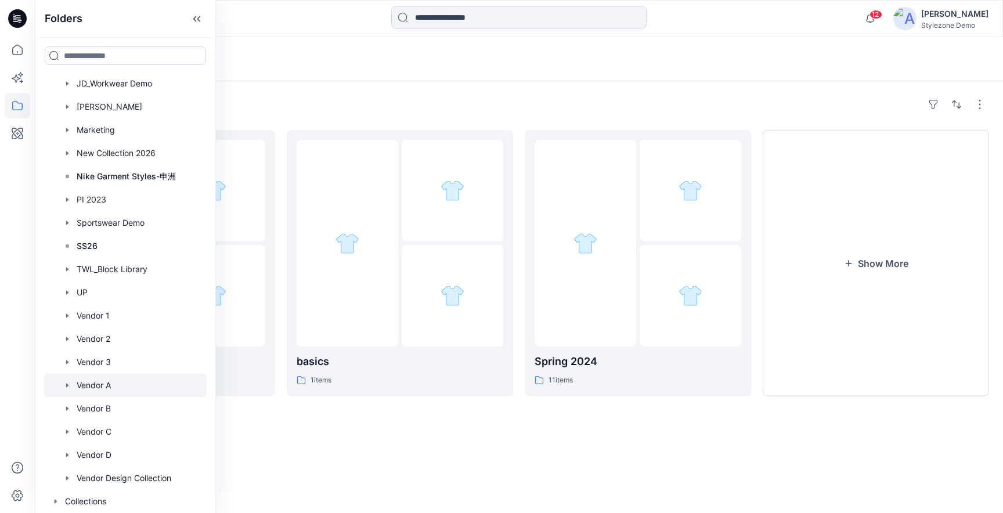
click at [274, 446] on div "Folders Vendor A Board 17 items basics 1 items Spring 2024 11 items Show More" at bounding box center [519, 297] width 968 height 432
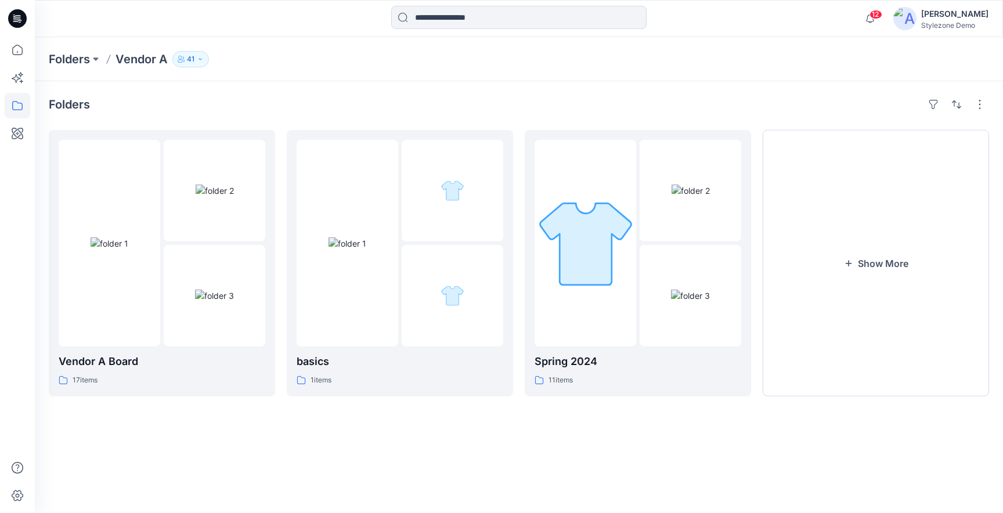
click at [192, 53] on p "41" at bounding box center [191, 59] width 8 height 13
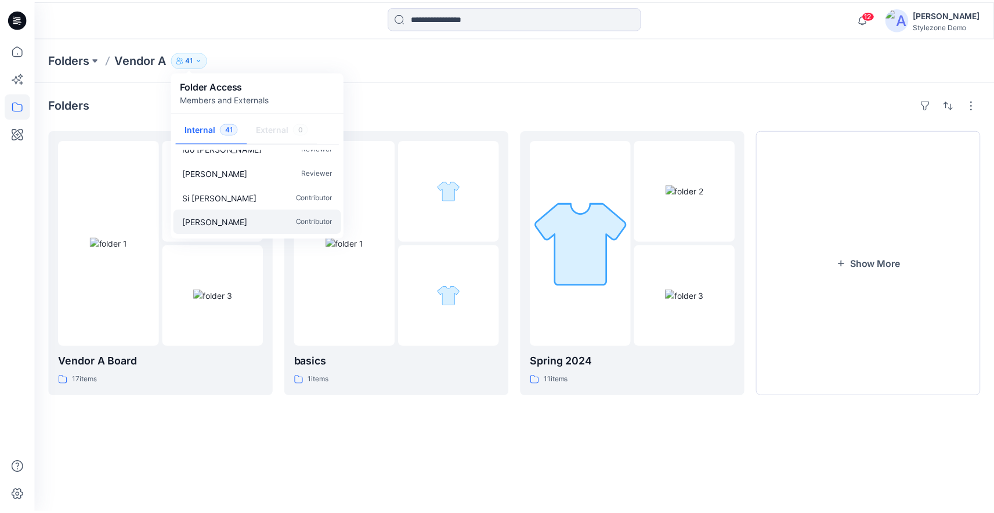
scroll to position [807, 0]
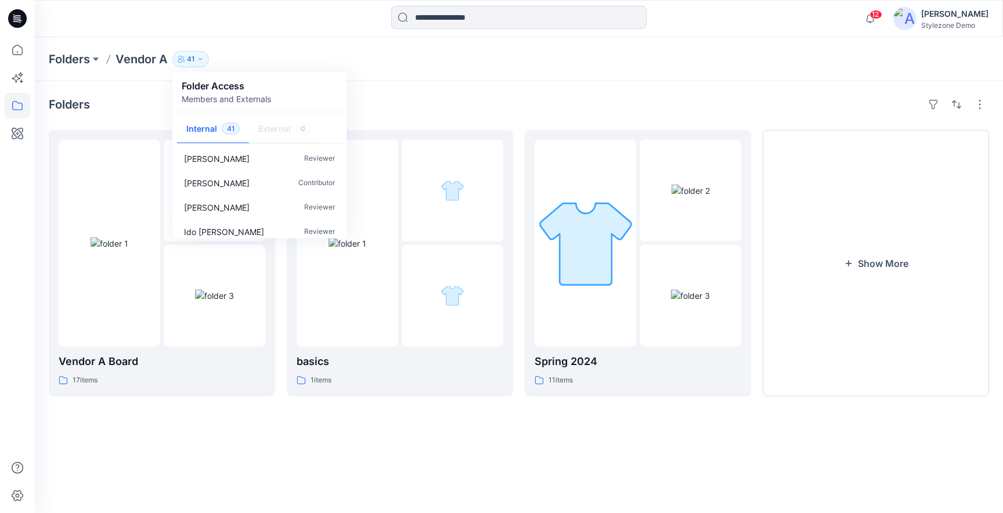
click at [456, 99] on div "Folders" at bounding box center [519, 104] width 940 height 19
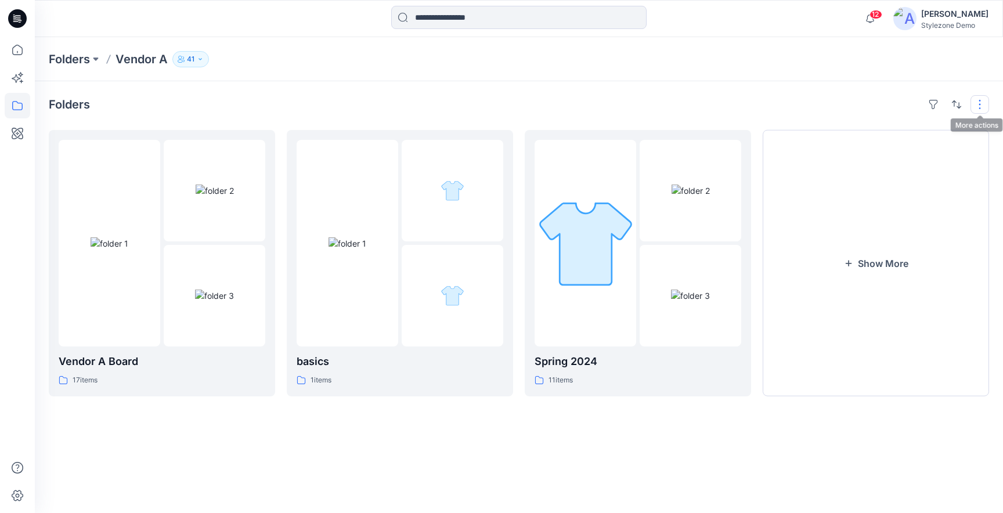
click at [983, 104] on button "button" at bounding box center [979, 104] width 19 height 19
click at [518, 481] on div "Folders Layout Grid Large Grid Folder View Compact Card Card View Card Info Tag…" at bounding box center [519, 297] width 968 height 432
click at [605, 311] on div at bounding box center [586, 243] width 102 height 207
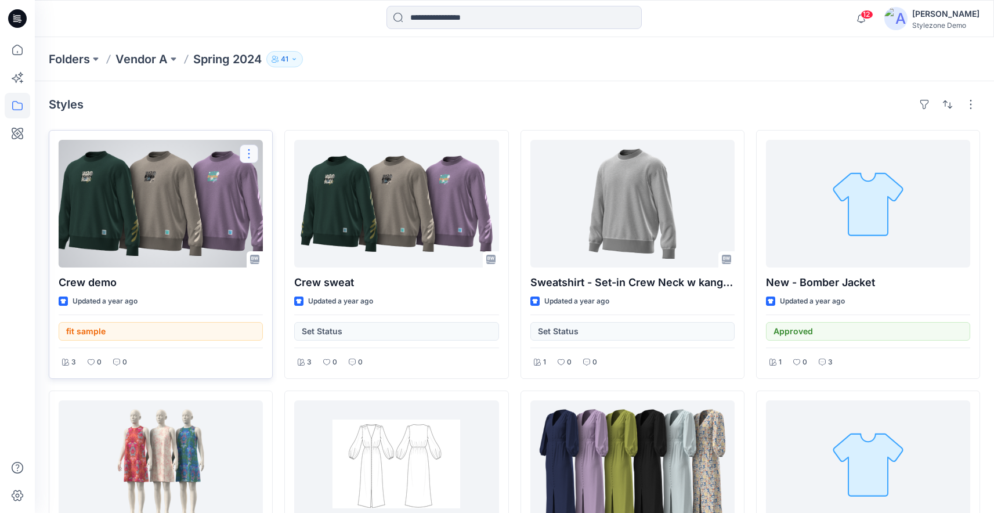
click at [249, 156] on button "button" at bounding box center [249, 154] width 19 height 19
click at [194, 226] on div at bounding box center [161, 204] width 204 height 128
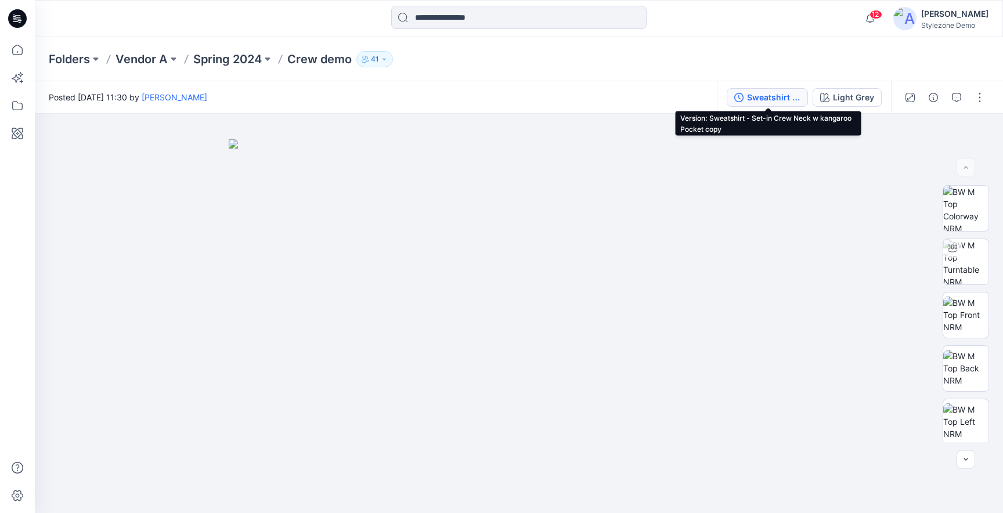
click at [791, 95] on div "Sweatshirt - Set-in Crew Neck w kangaroo Pocket copy" at bounding box center [773, 97] width 53 height 13
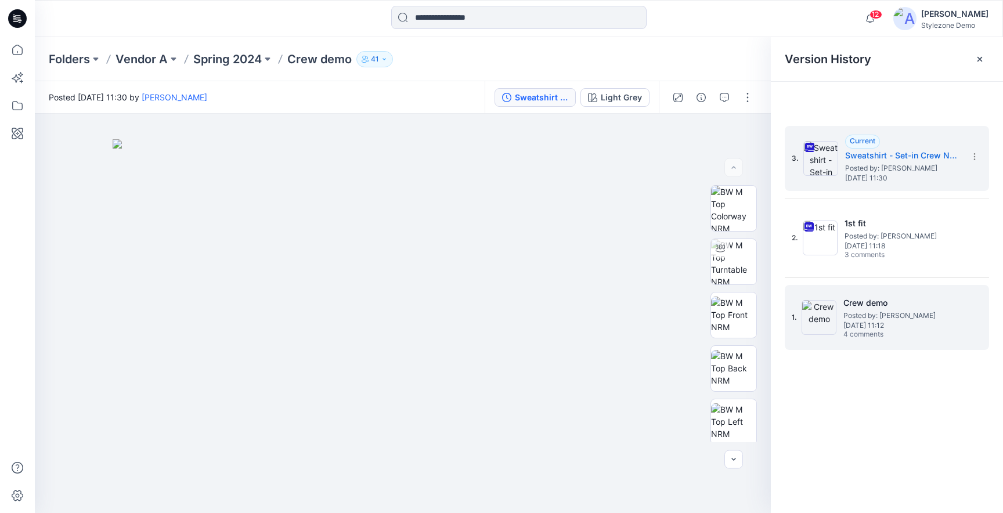
click at [831, 316] on img at bounding box center [819, 317] width 35 height 35
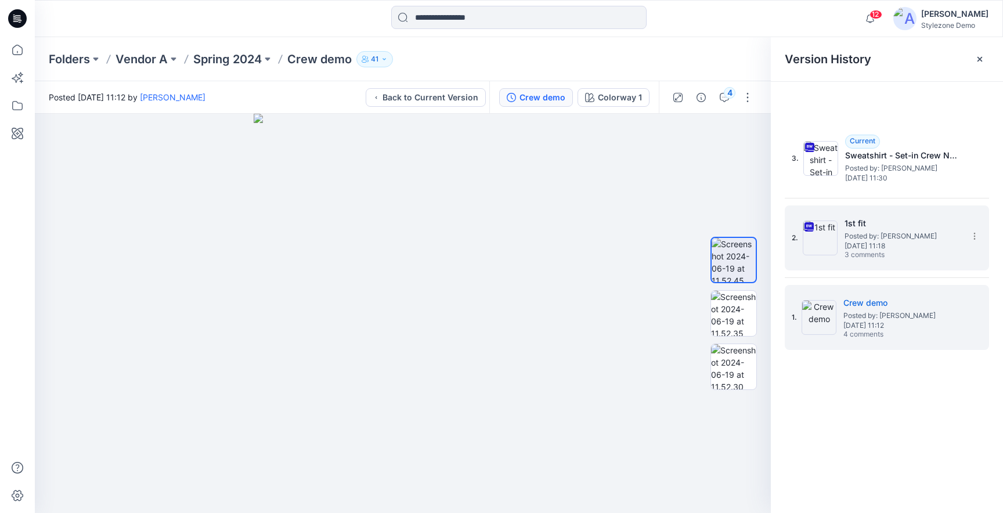
click at [833, 246] on img at bounding box center [820, 238] width 35 height 35
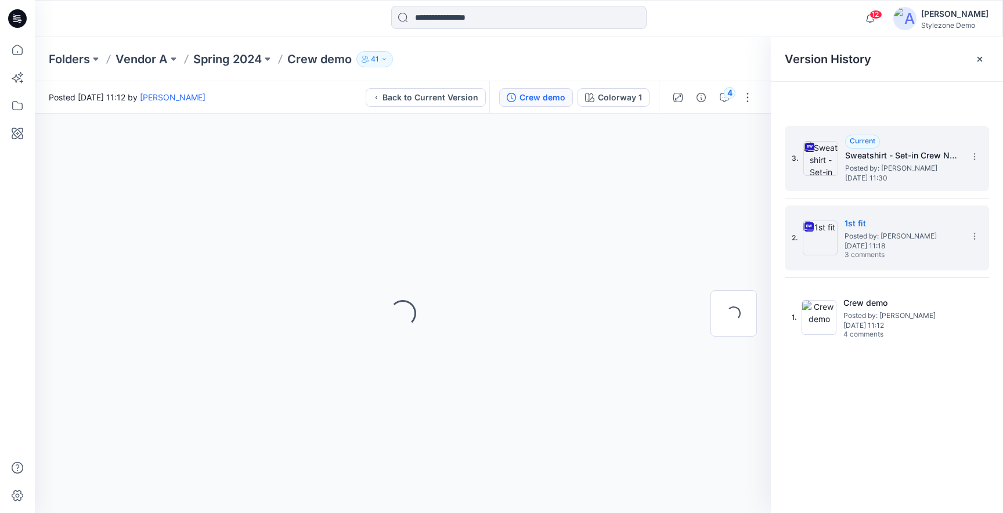
click at [845, 185] on div "3. Current Sweatshirt - Set-in Crew Neck w kangaroo Pocket copy Posted by: Greg…" at bounding box center [879, 159] width 174 height 56
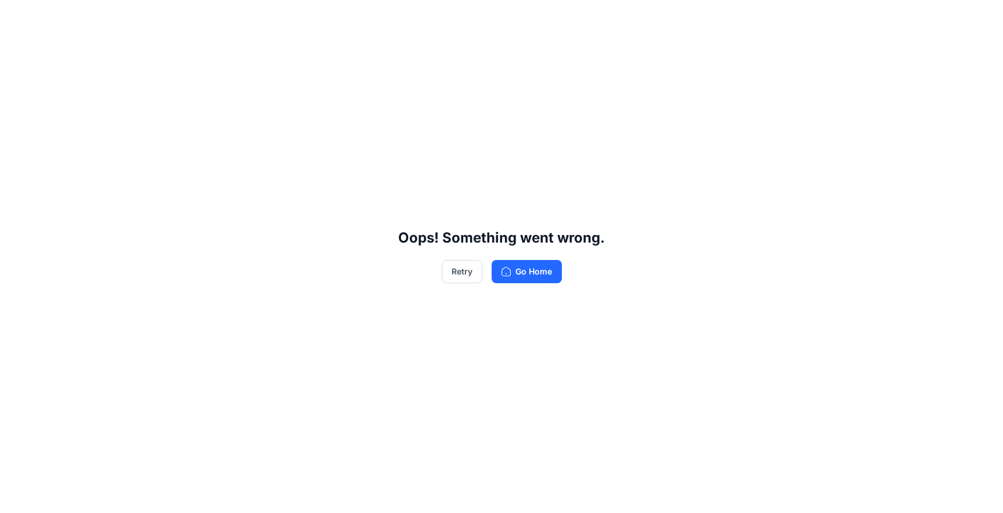
click at [980, 62] on div "Oops! Something went wrong. Retry Go Home" at bounding box center [501, 256] width 1003 height 513
click at [465, 265] on button "Retry" at bounding box center [462, 271] width 41 height 23
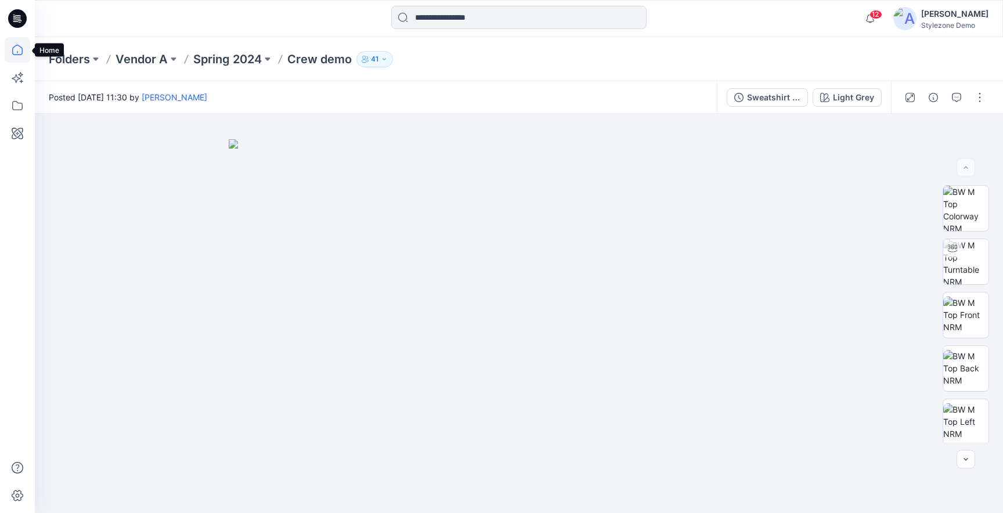
click at [10, 56] on icon at bounding box center [18, 50] width 26 height 26
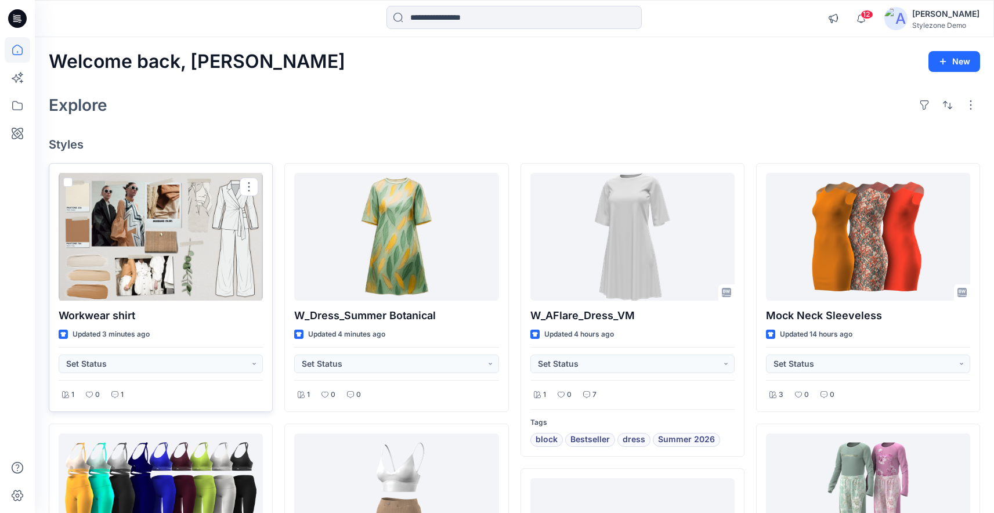
click at [182, 241] on div at bounding box center [161, 237] width 204 height 128
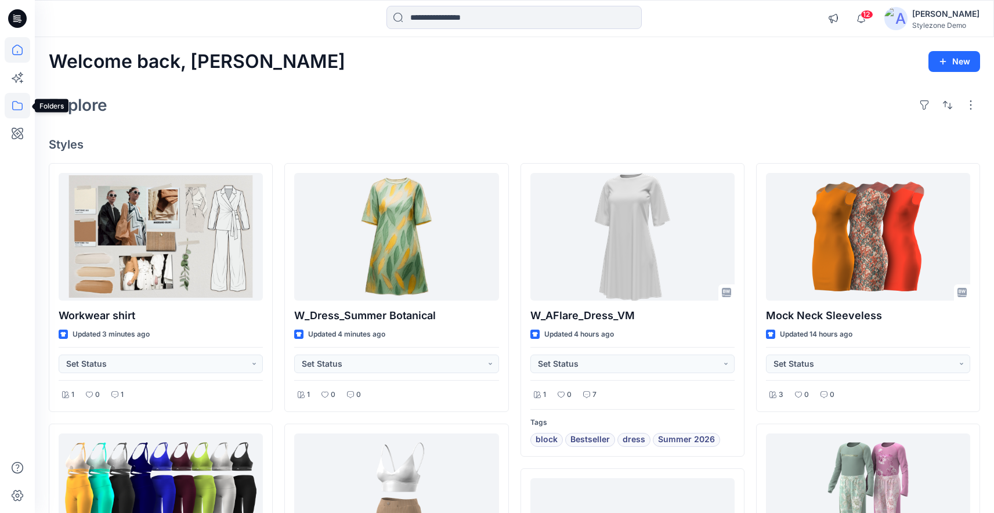
click at [19, 99] on icon at bounding box center [18, 106] width 26 height 26
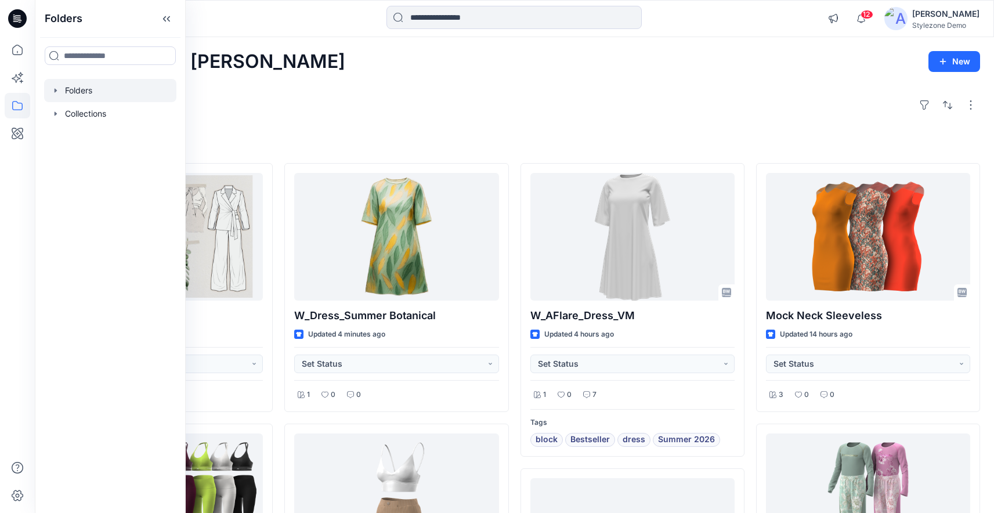
click at [54, 92] on icon "button" at bounding box center [55, 90] width 9 height 9
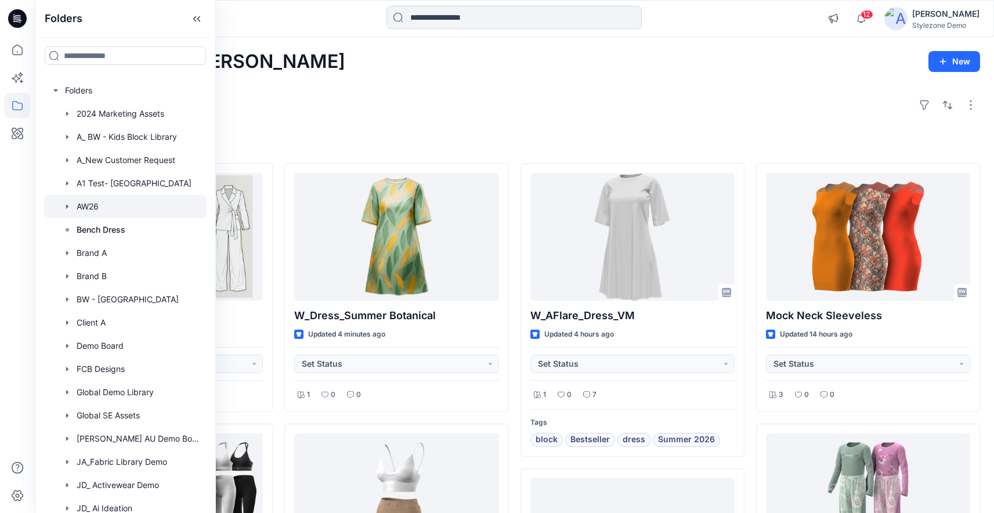
click at [97, 206] on div at bounding box center [125, 206] width 163 height 23
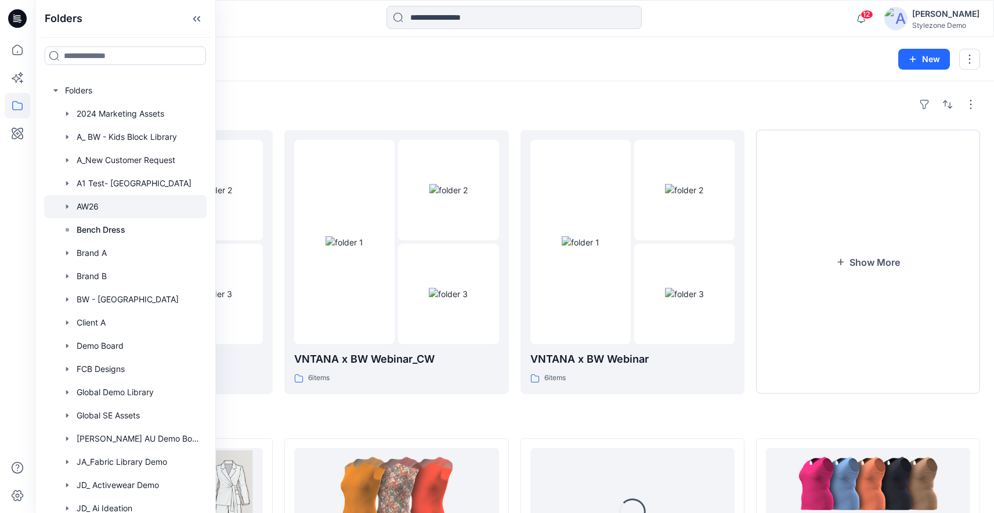
click at [300, 97] on div "Folders" at bounding box center [515, 104] width 932 height 19
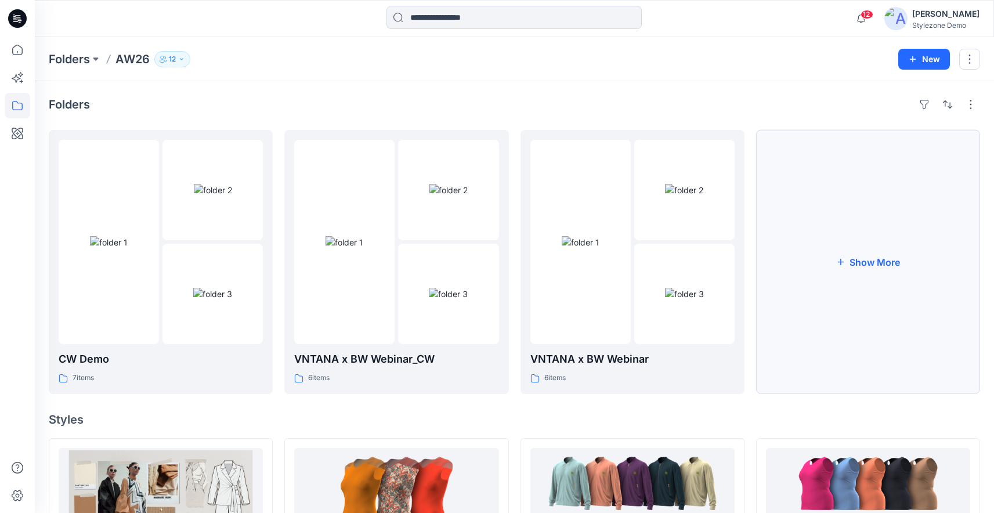
click at [884, 285] on button "Show More" at bounding box center [868, 262] width 224 height 264
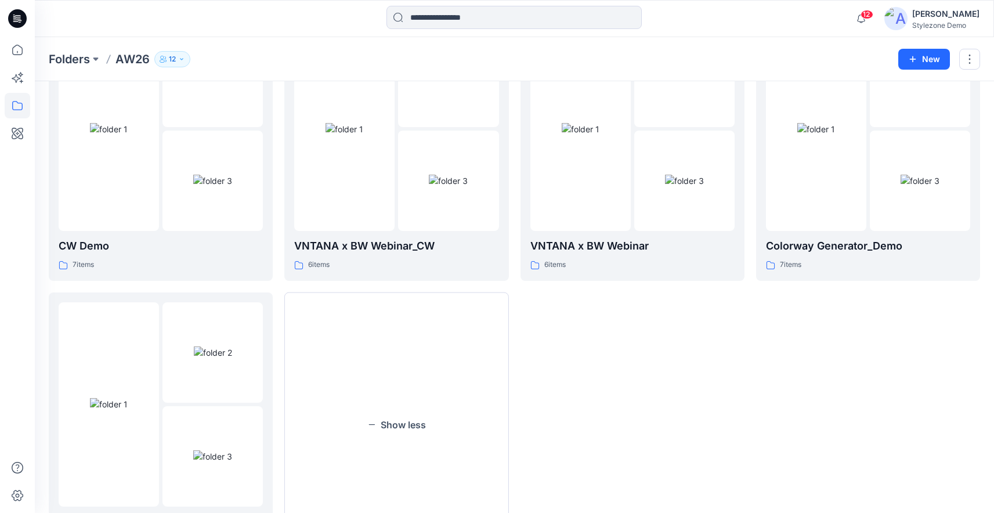
scroll to position [48, 0]
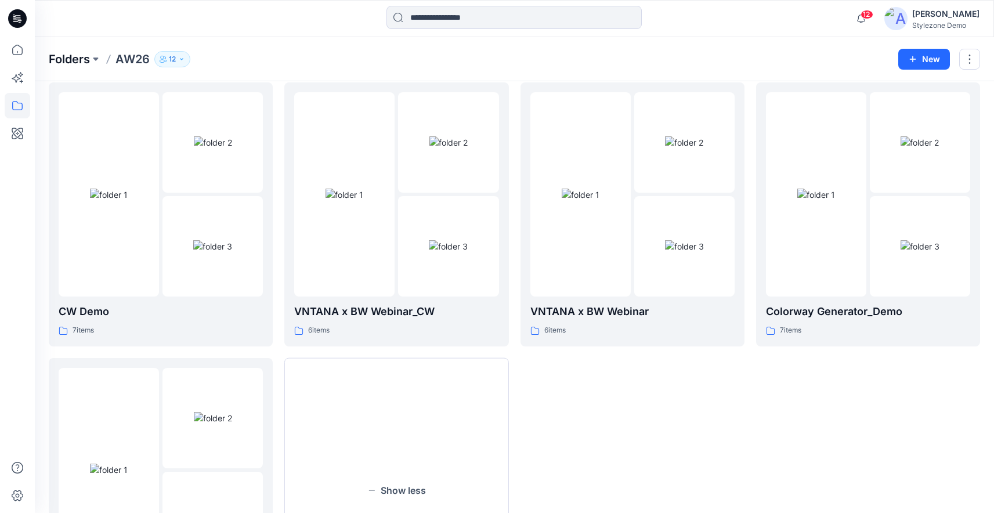
click at [63, 62] on p "Folders" at bounding box center [69, 59] width 41 height 16
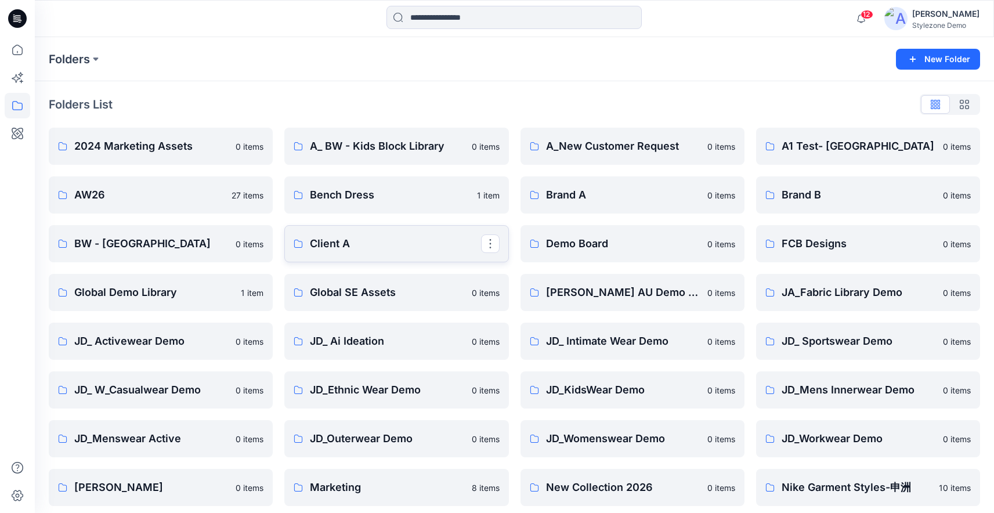
click at [358, 248] on p "Client A" at bounding box center [395, 244] width 171 height 16
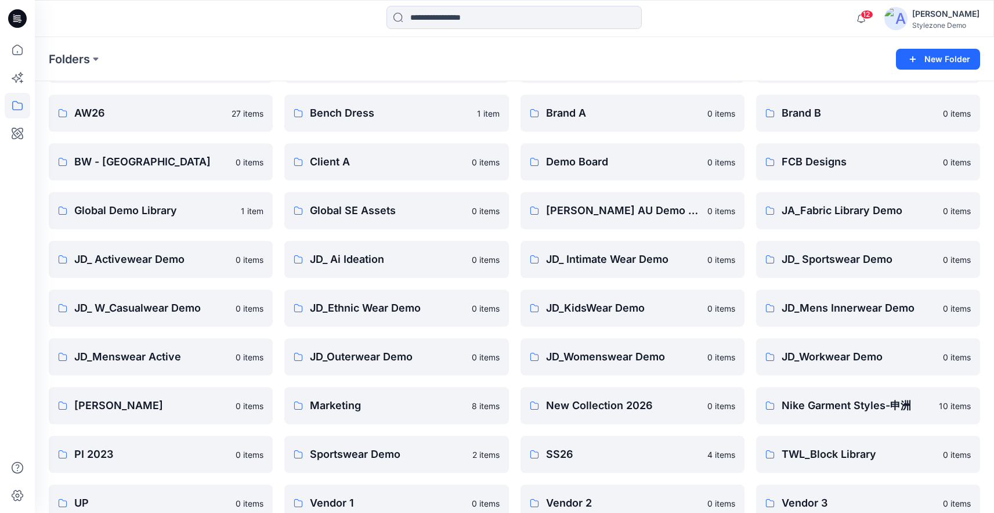
scroll to position [202, 0]
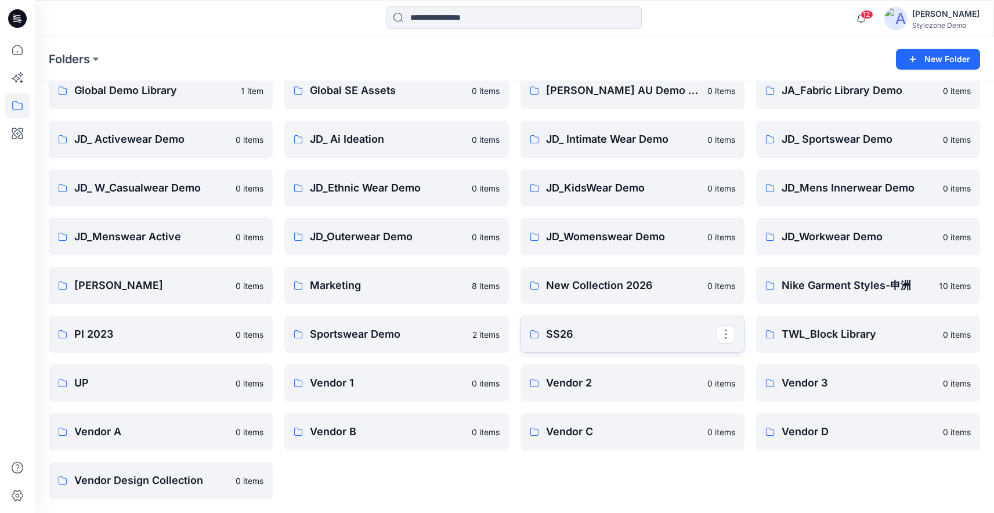
click at [671, 345] on link "SS26" at bounding box center [633, 334] width 224 height 37
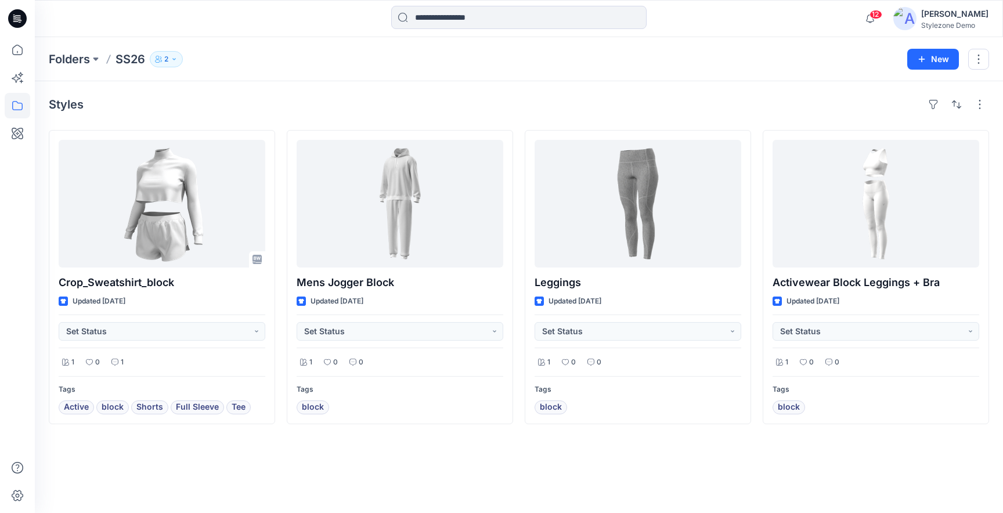
click at [170, 57] on button "2" at bounding box center [166, 59] width 33 height 16
click at [395, 117] on div "Styles Crop_Sweatshirt_block Updated 5 months ago Set Status 1 0 1 Tags Active …" at bounding box center [519, 297] width 968 height 432
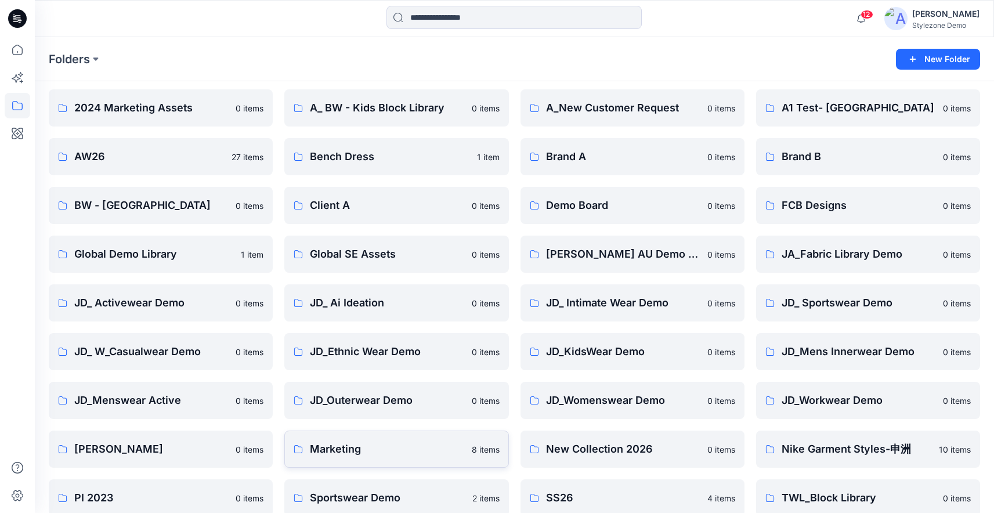
scroll to position [31, 0]
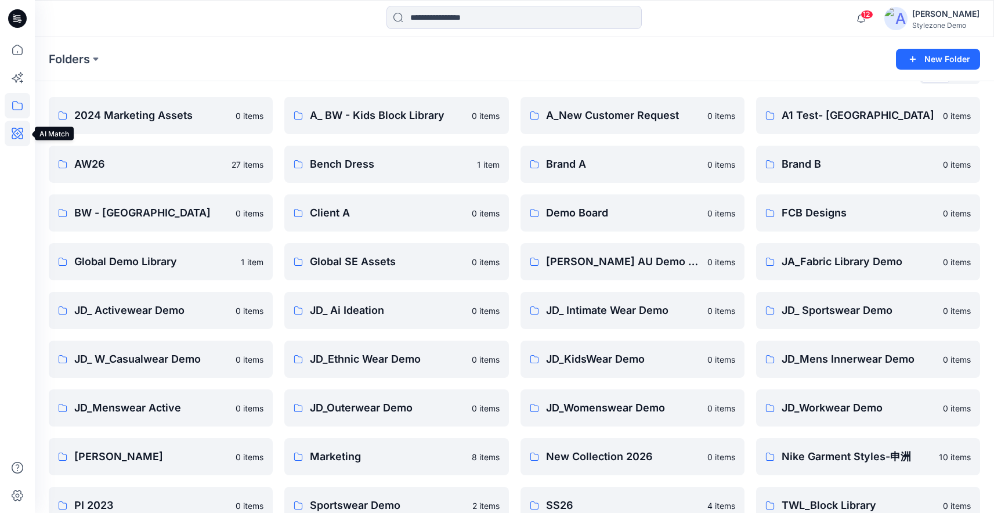
click at [26, 135] on icon at bounding box center [18, 134] width 26 height 26
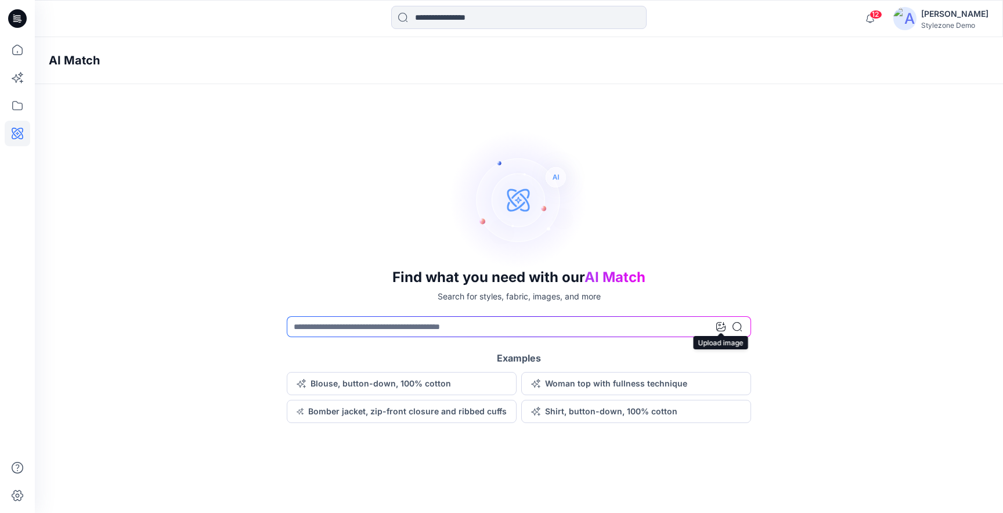
click at [717, 328] on icon at bounding box center [720, 326] width 9 height 9
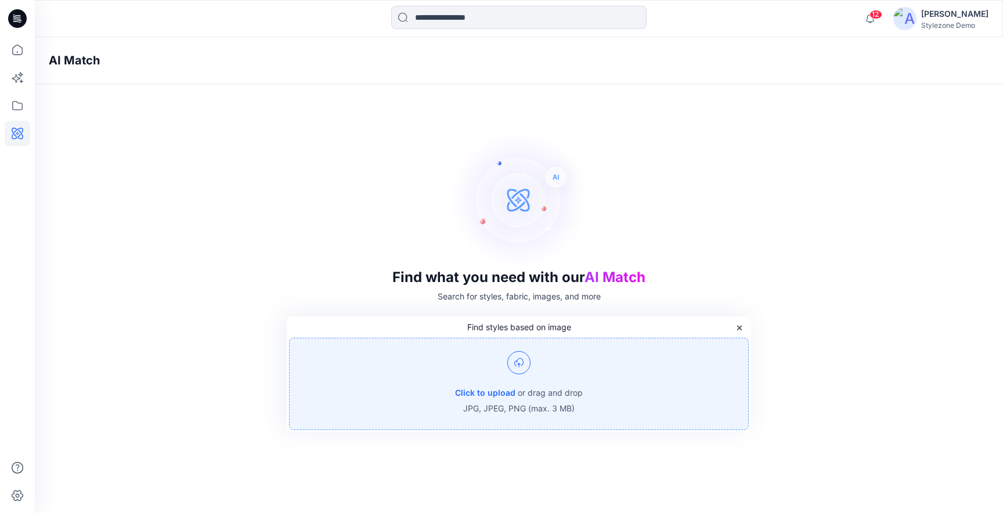
click at [549, 377] on div "Click to upload or drag and drop JPG, JPEG, PNG (max. 3 MB)" at bounding box center [519, 384] width 460 height 92
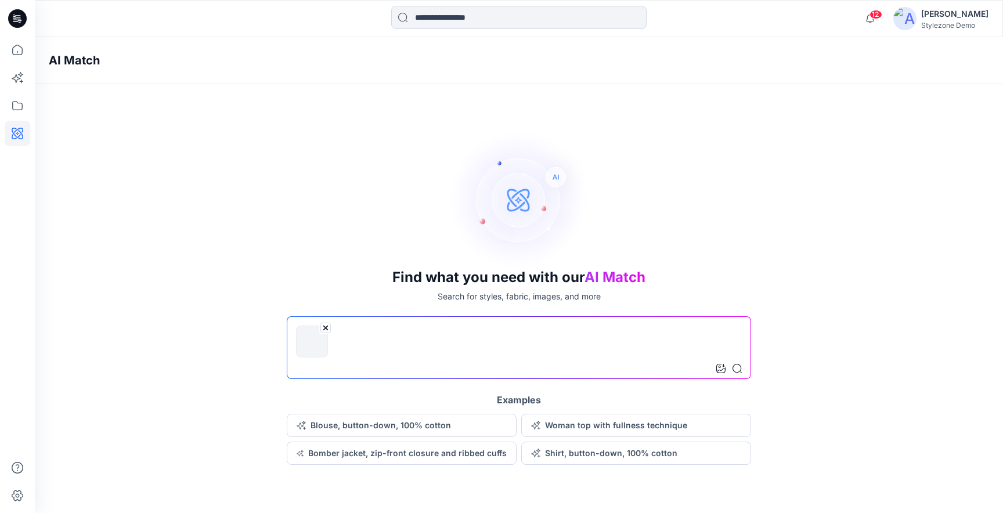
click at [742, 368] on input at bounding box center [519, 347] width 464 height 63
click at [739, 368] on icon at bounding box center [736, 368] width 9 height 9
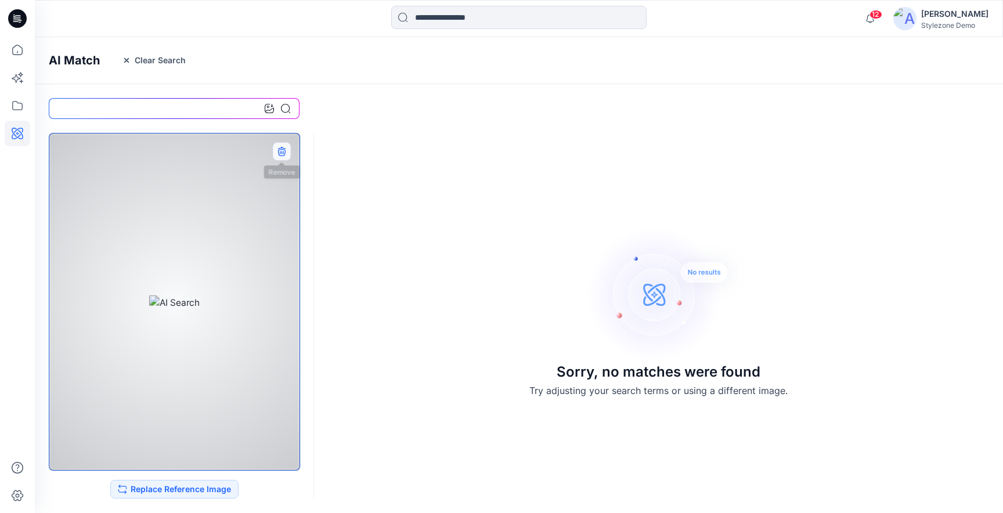
click at [276, 151] on button "button" at bounding box center [281, 151] width 19 height 19
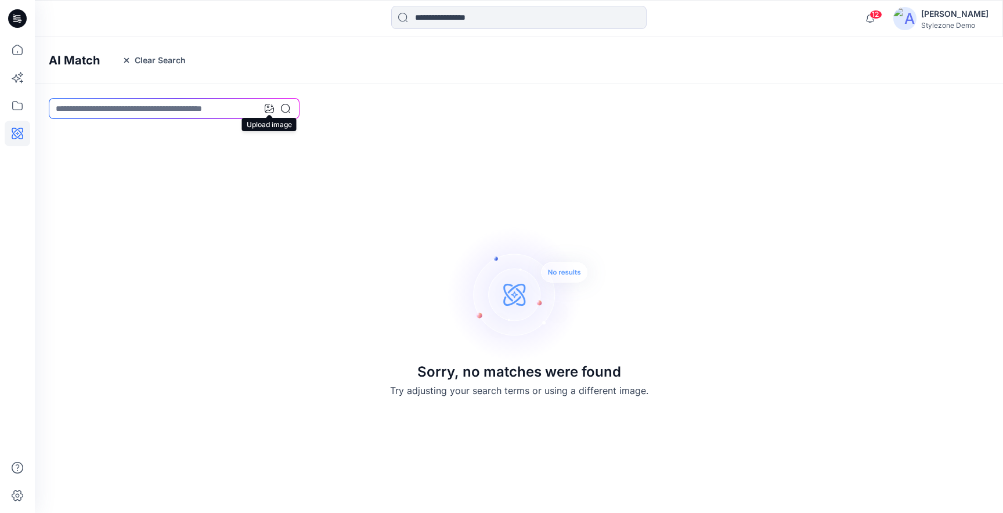
click at [272, 106] on icon at bounding box center [269, 108] width 9 height 9
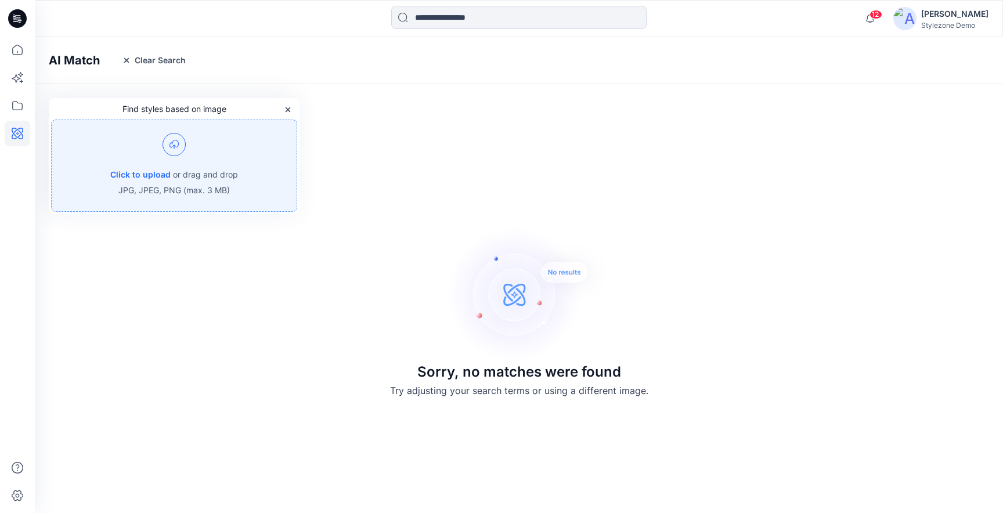
click at [228, 164] on div "Click to upload or drag and drop JPG, JPEG, PNG (max. 3 MB)" at bounding box center [174, 166] width 246 height 92
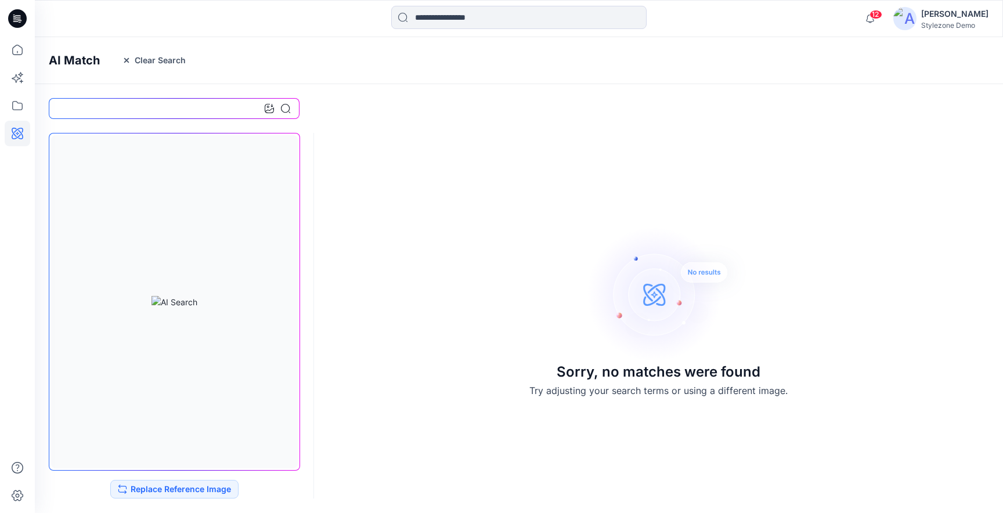
click at [253, 110] on input at bounding box center [174, 108] width 251 height 21
type input "*****"
click at [246, 107] on icon at bounding box center [245, 108] width 5 height 5
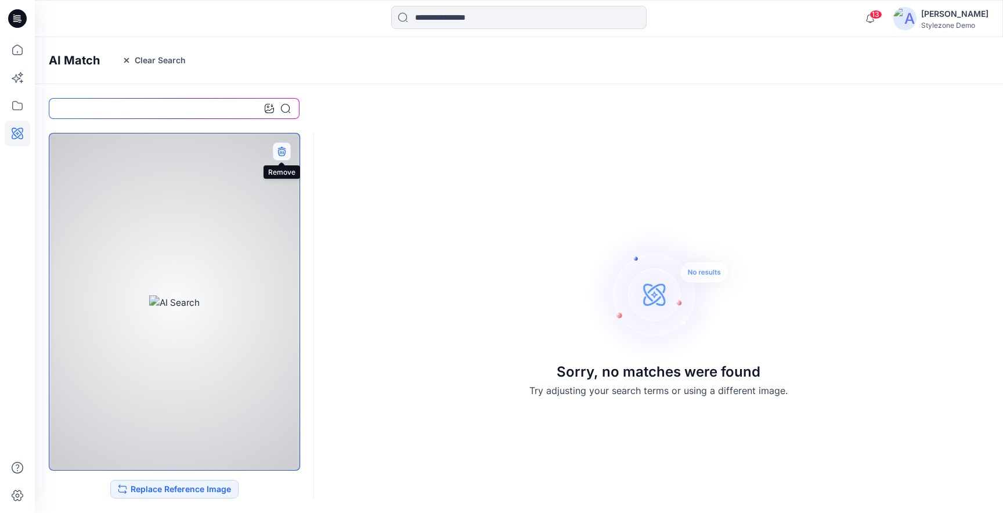
click at [281, 151] on icon "button" at bounding box center [281, 151] width 8 height 8
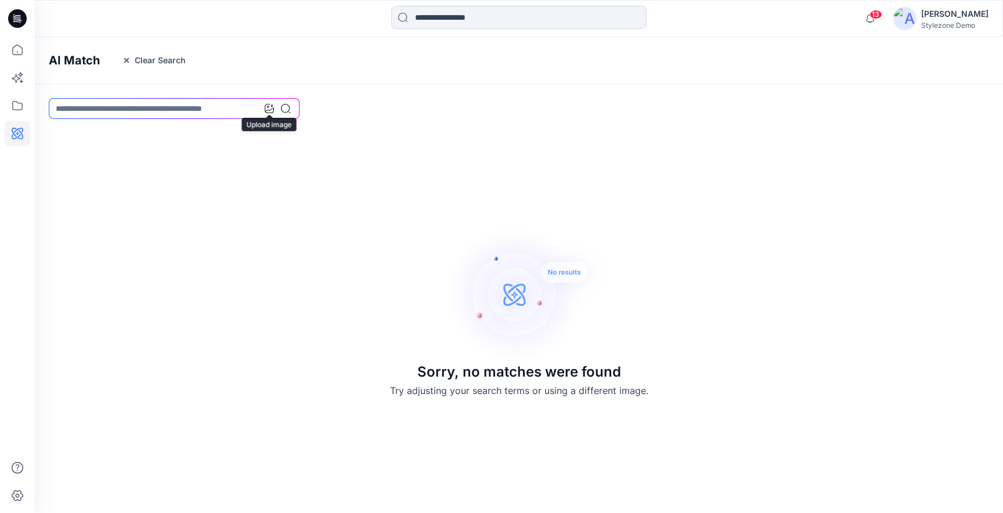
click at [270, 107] on icon at bounding box center [269, 108] width 9 height 9
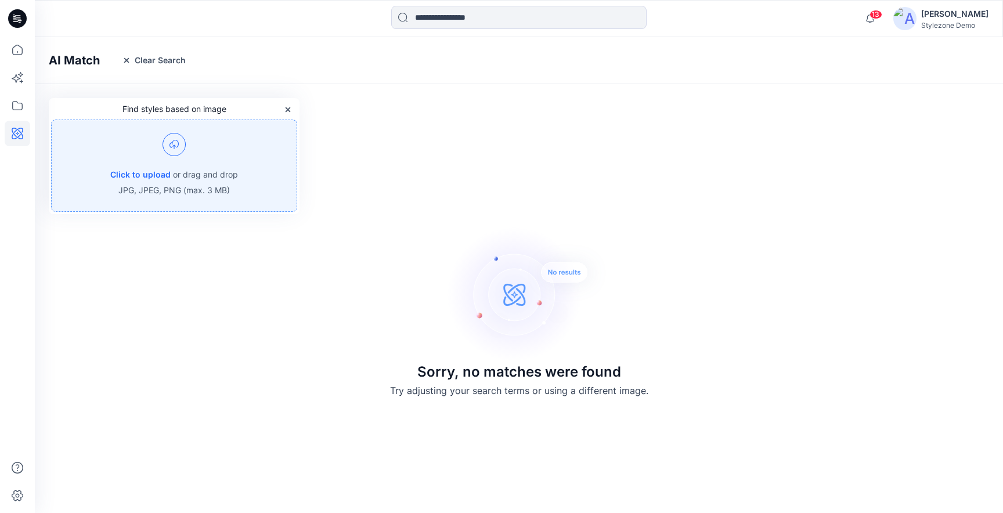
click at [184, 146] on img at bounding box center [174, 144] width 23 height 23
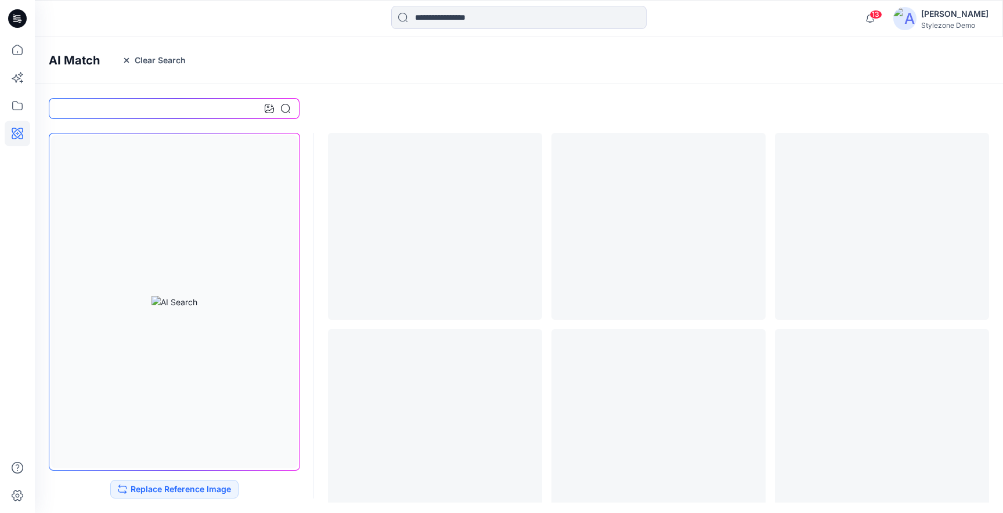
click at [205, 113] on input at bounding box center [174, 108] width 251 height 21
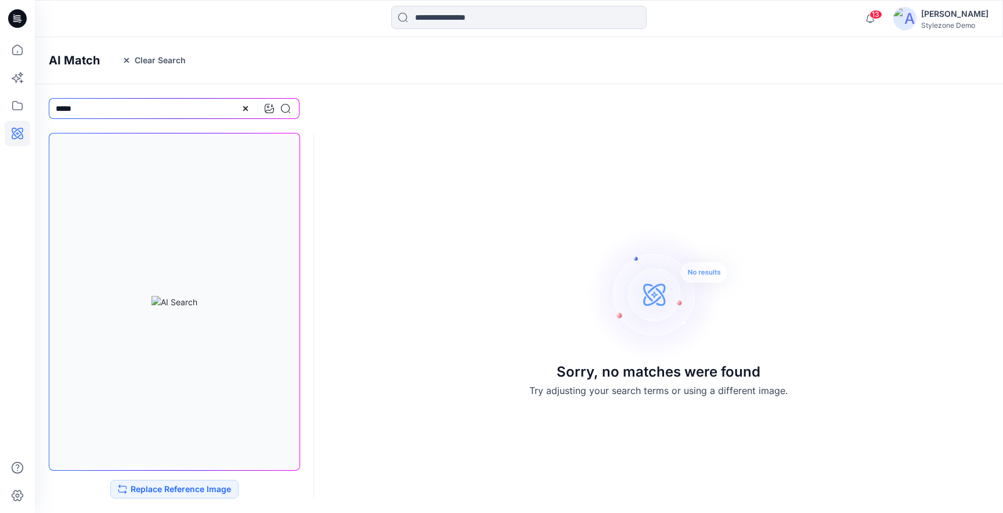
type input "*****"
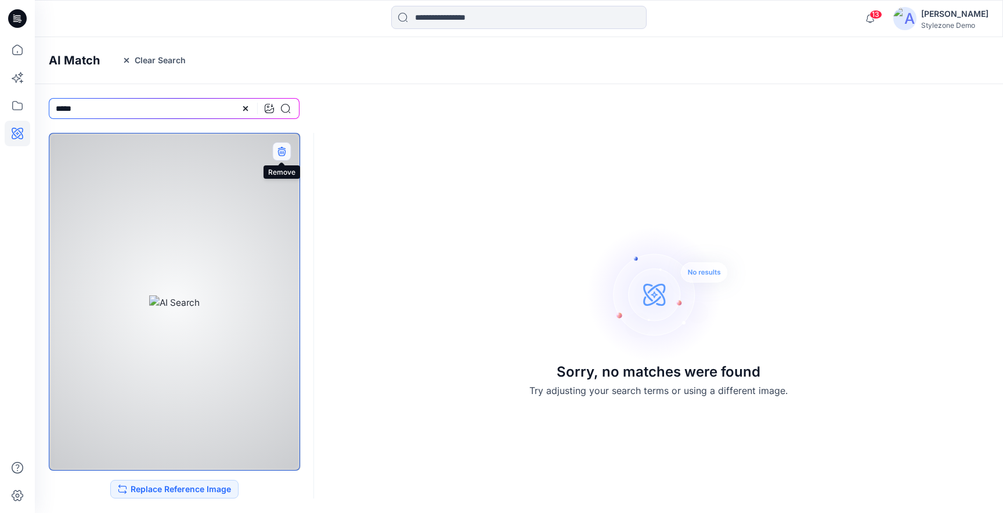
click at [278, 156] on icon "button" at bounding box center [281, 151] width 9 height 9
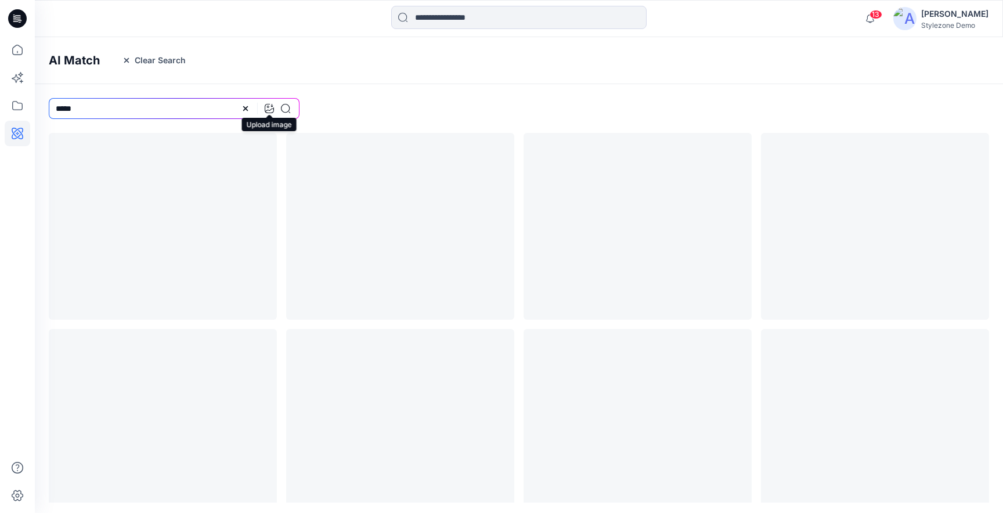
click at [270, 106] on icon at bounding box center [269, 108] width 9 height 9
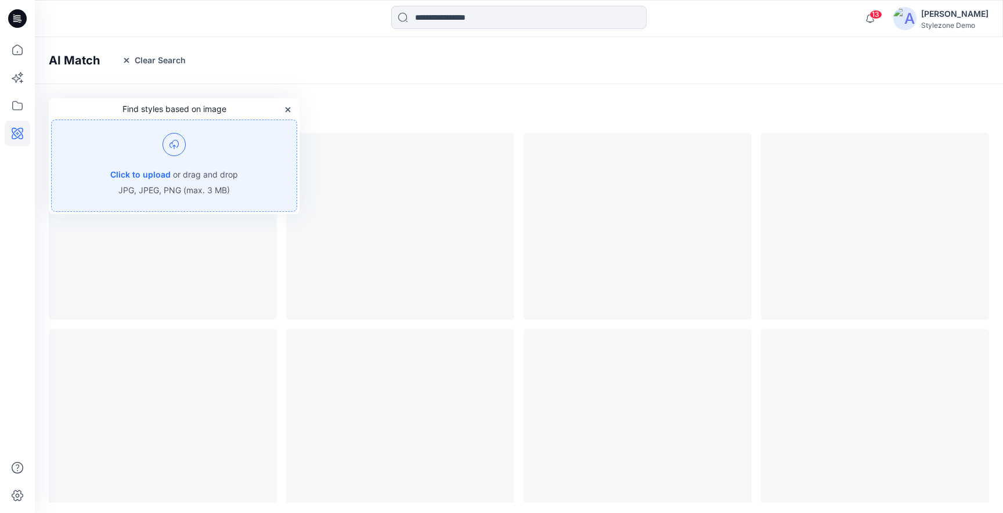
click at [236, 169] on p "or drag and drop" at bounding box center [205, 175] width 65 height 14
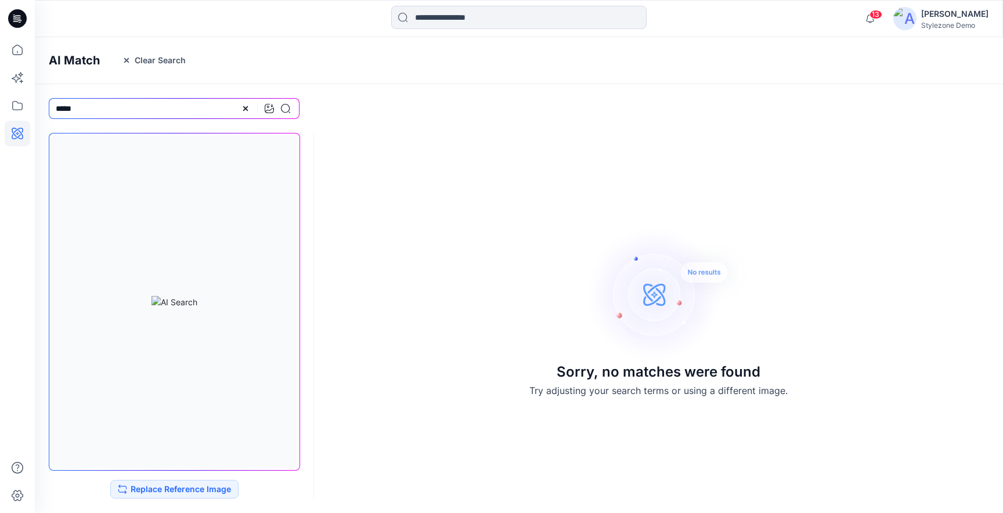
click at [157, 115] on input "*****" at bounding box center [174, 108] width 251 height 21
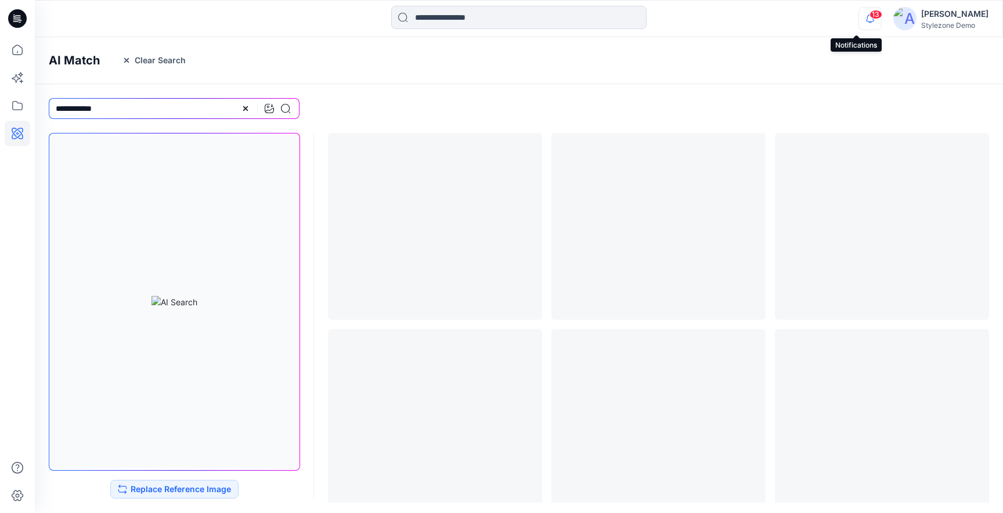
click at [859, 17] on icon "button" at bounding box center [870, 18] width 22 height 23
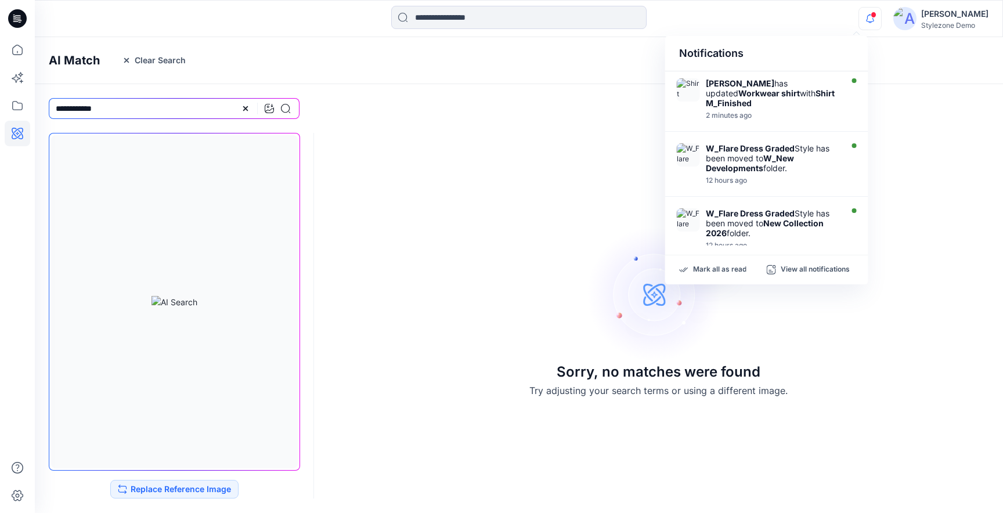
scroll to position [482, 0]
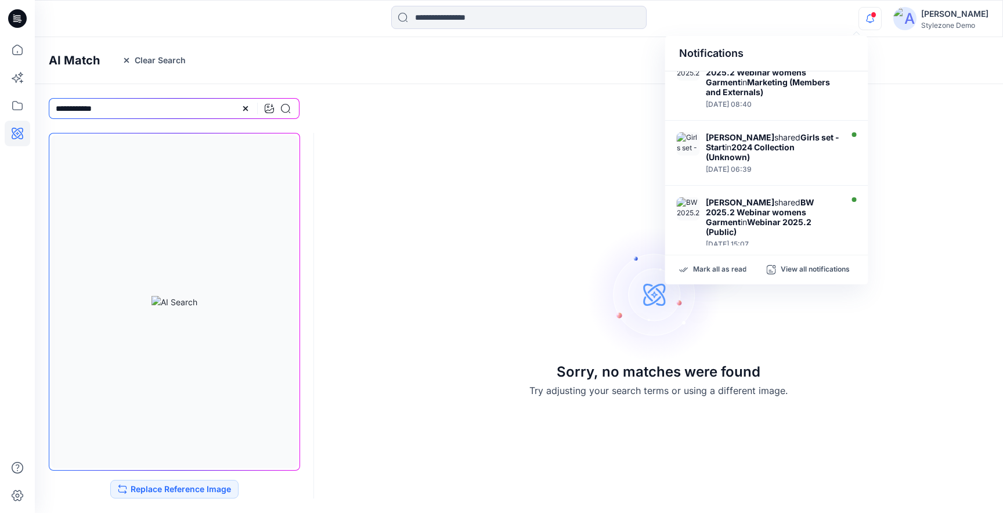
click at [430, 120] on div at bounding box center [658, 108] width 691 height 49
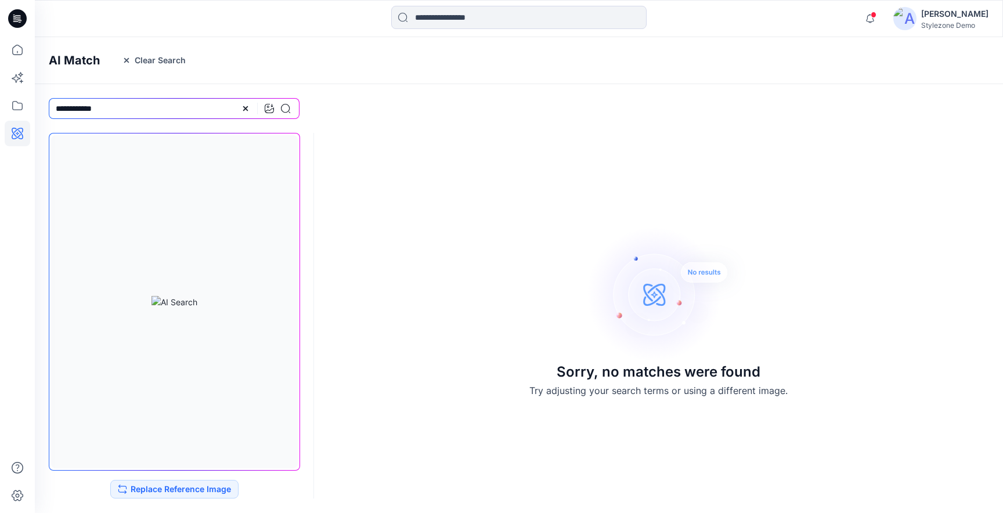
click at [203, 109] on input "**********" at bounding box center [174, 108] width 251 height 21
type input "**********"
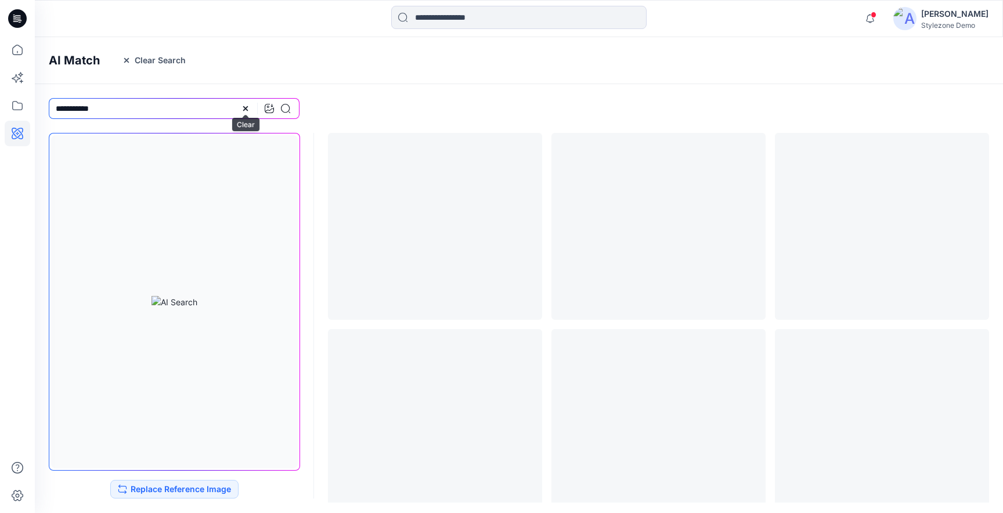
click at [244, 112] on icon at bounding box center [245, 108] width 9 height 9
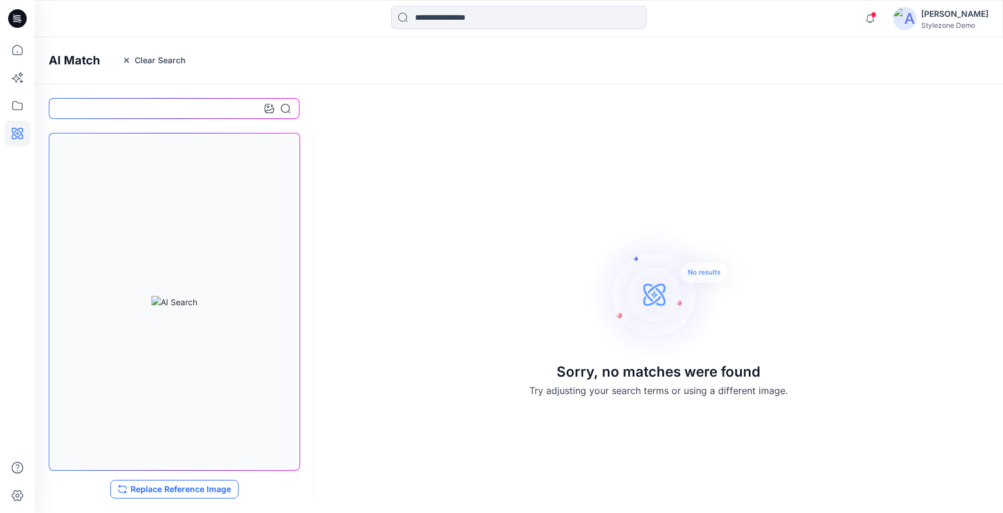
click at [179, 495] on button "Replace Reference Image" at bounding box center [174, 489] width 128 height 19
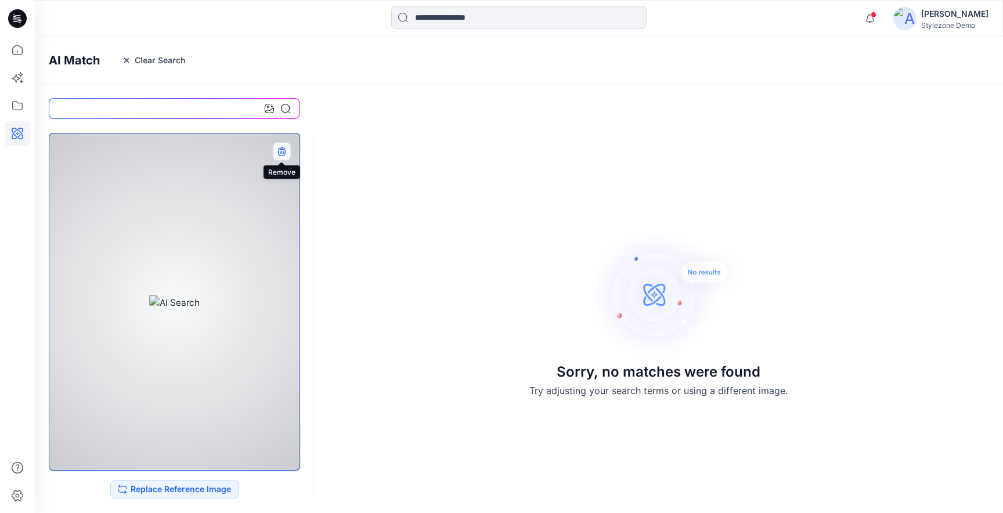
click at [283, 156] on icon "button" at bounding box center [281, 152] width 8 height 7
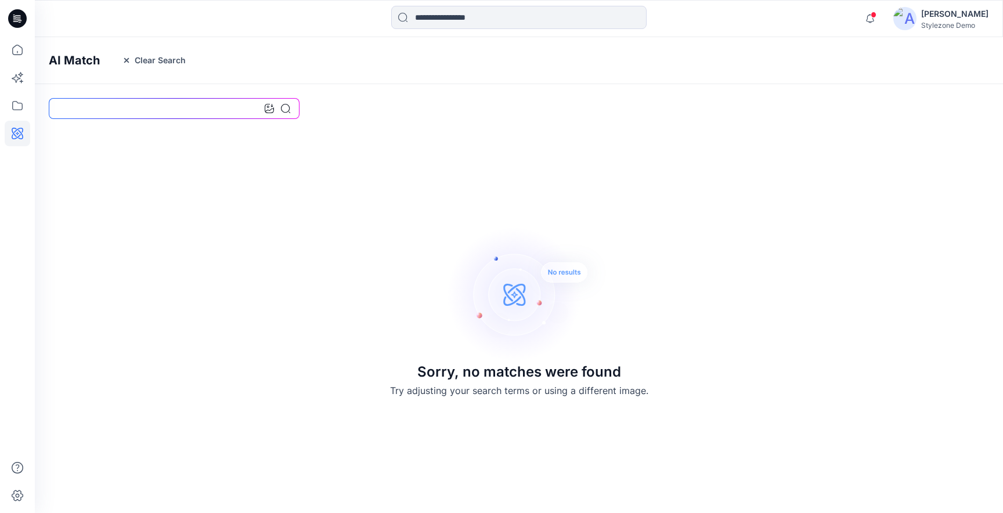
click at [242, 104] on input at bounding box center [174, 108] width 251 height 21
click at [273, 109] on icon at bounding box center [269, 108] width 9 height 9
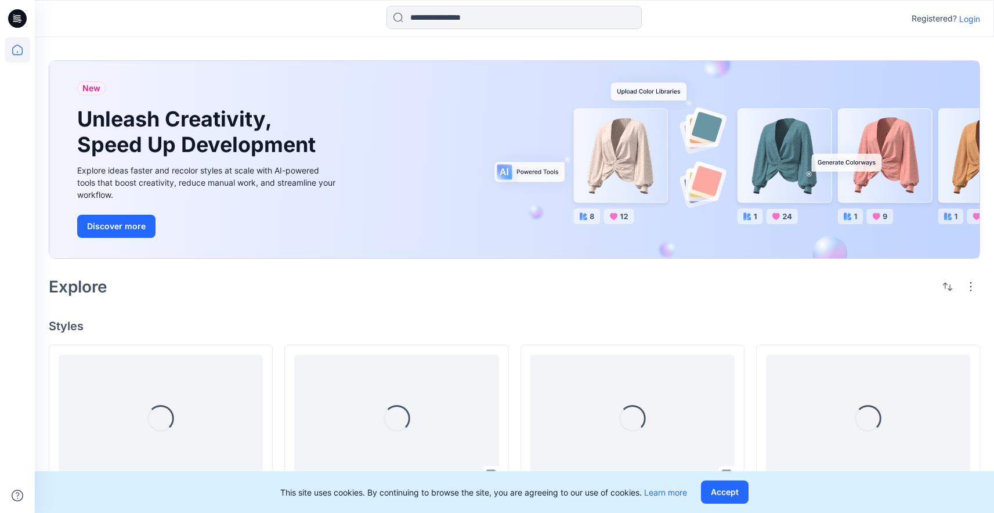
click at [973, 22] on p "Login" at bounding box center [969, 19] width 21 height 12
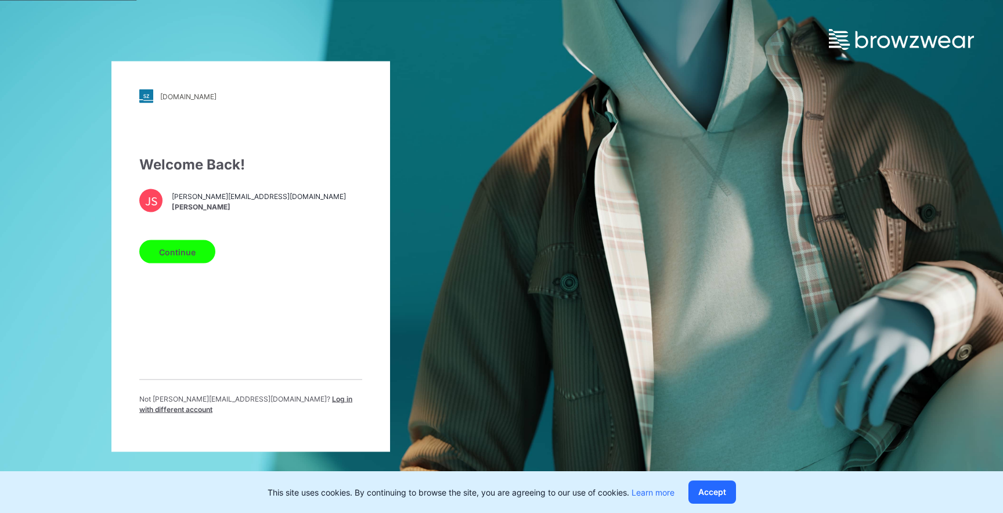
click at [138, 265] on div "up-demo.stylezone.com Loading... Welcome Back! JS jagdish@browzwear.com Jagdish…" at bounding box center [250, 257] width 279 height 391
click at [170, 259] on button "Continue" at bounding box center [177, 251] width 76 height 23
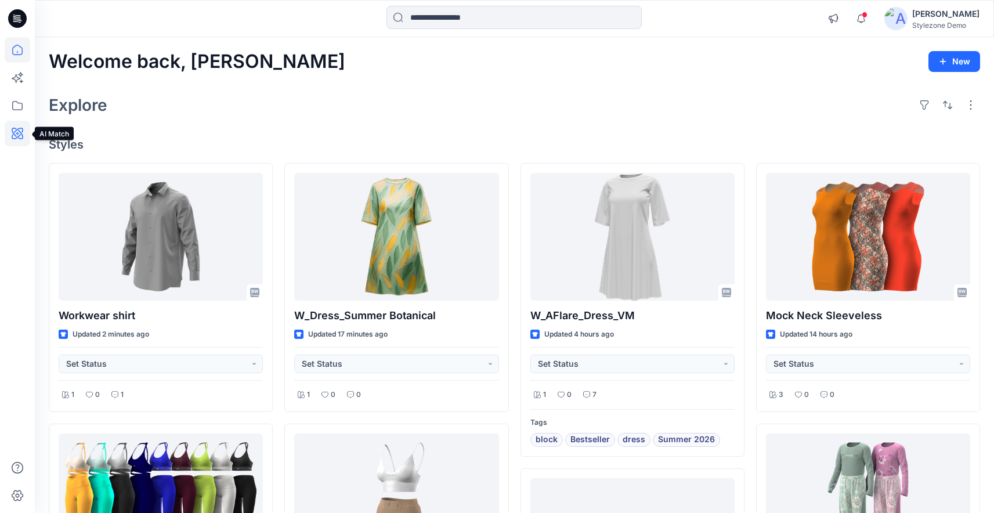
click at [18, 143] on icon at bounding box center [18, 134] width 26 height 26
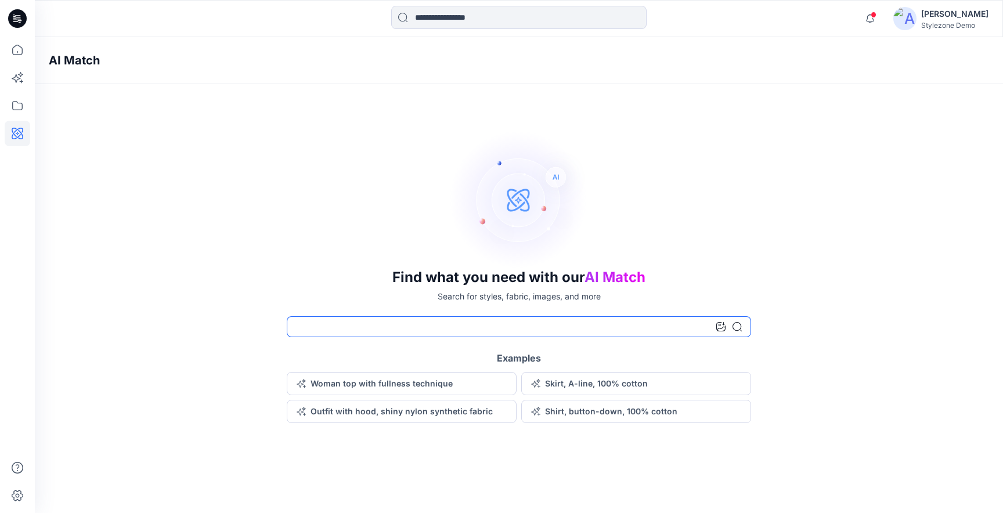
click at [688, 331] on input at bounding box center [519, 326] width 464 height 21
click at [722, 324] on icon at bounding box center [720, 326] width 9 height 9
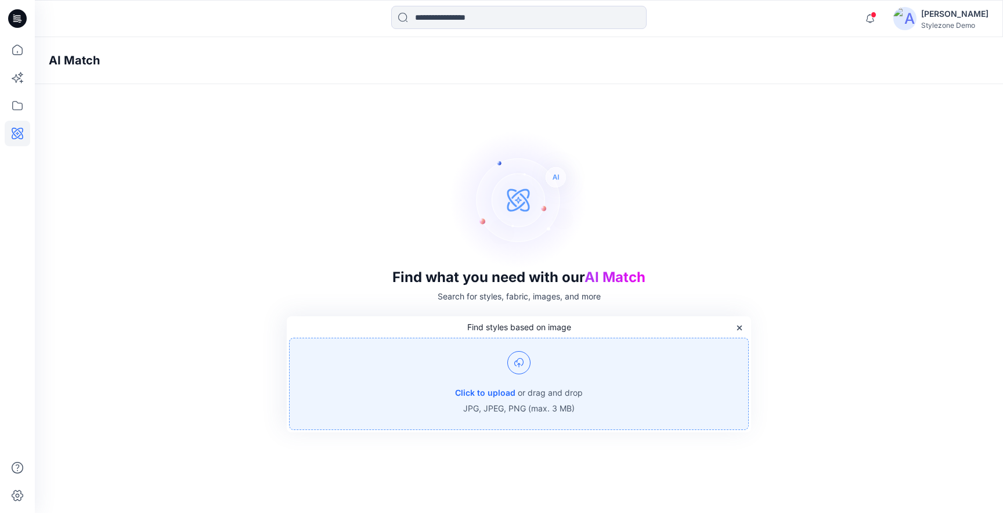
click at [546, 369] on div "Click to upload or drag and drop JPG, JPEG, PNG (max. 3 MB)" at bounding box center [519, 384] width 460 height 92
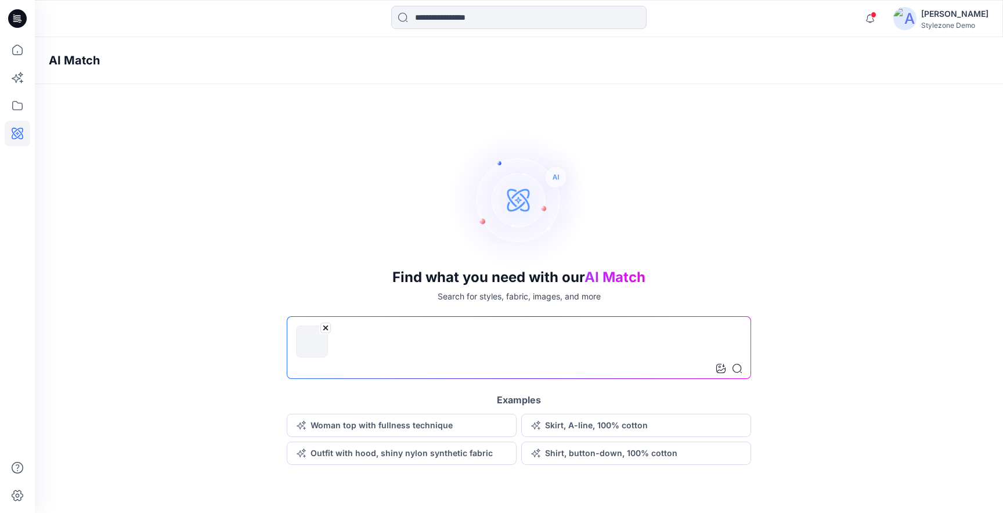
click at [741, 368] on icon at bounding box center [736, 368] width 9 height 9
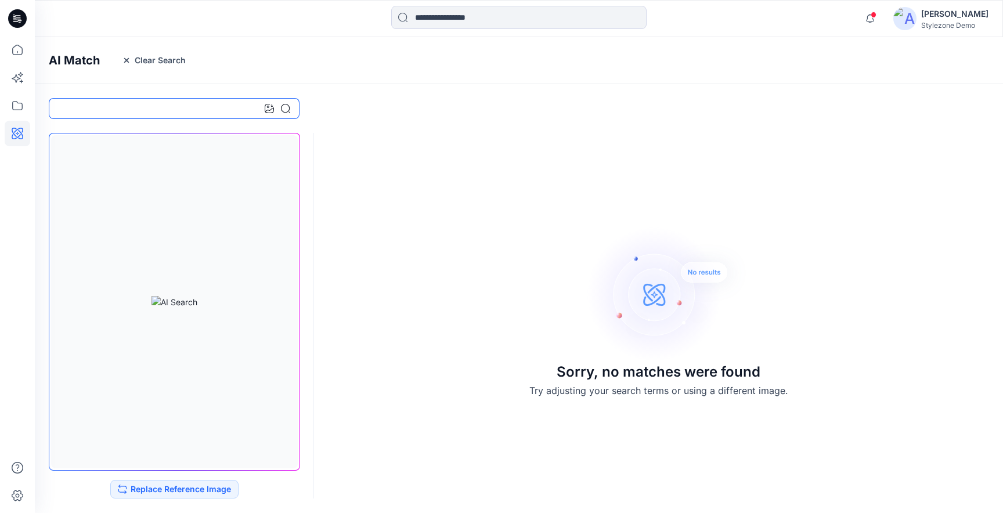
click at [216, 106] on input at bounding box center [174, 108] width 251 height 21
click at [173, 109] on input "*****" at bounding box center [174, 108] width 251 height 21
type input "*****"
click at [248, 111] on icon at bounding box center [245, 108] width 9 height 9
click at [23, 48] on icon at bounding box center [18, 50] width 26 height 26
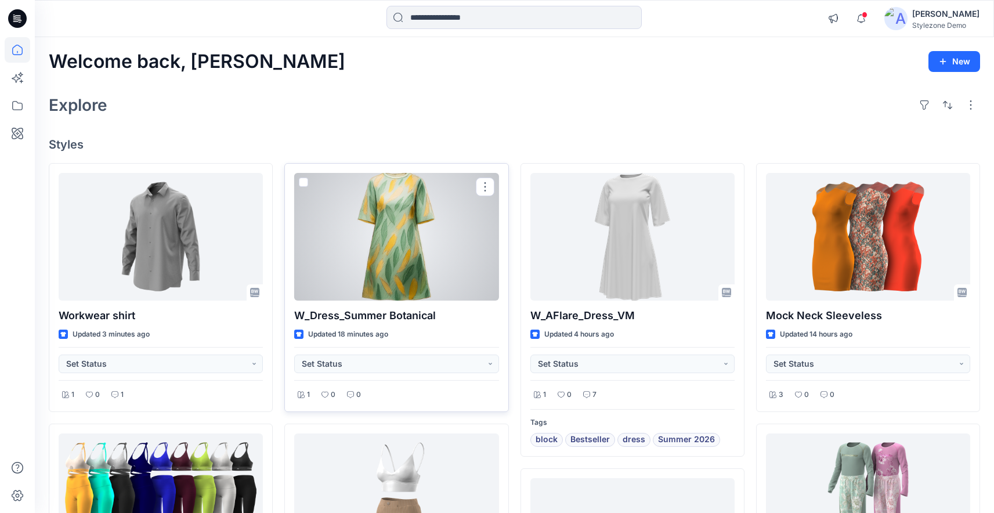
click at [438, 234] on div at bounding box center [396, 237] width 204 height 128
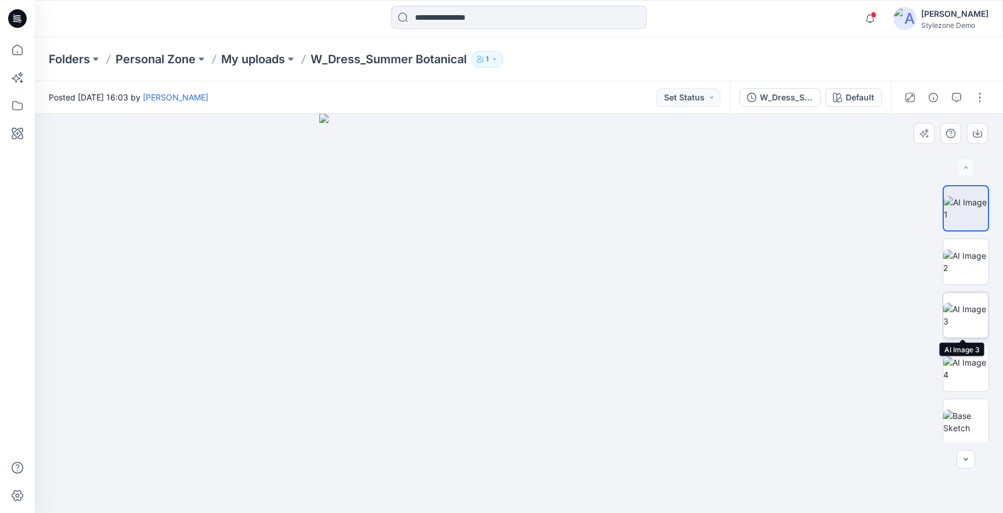
click at [962, 315] on img at bounding box center [965, 315] width 45 height 24
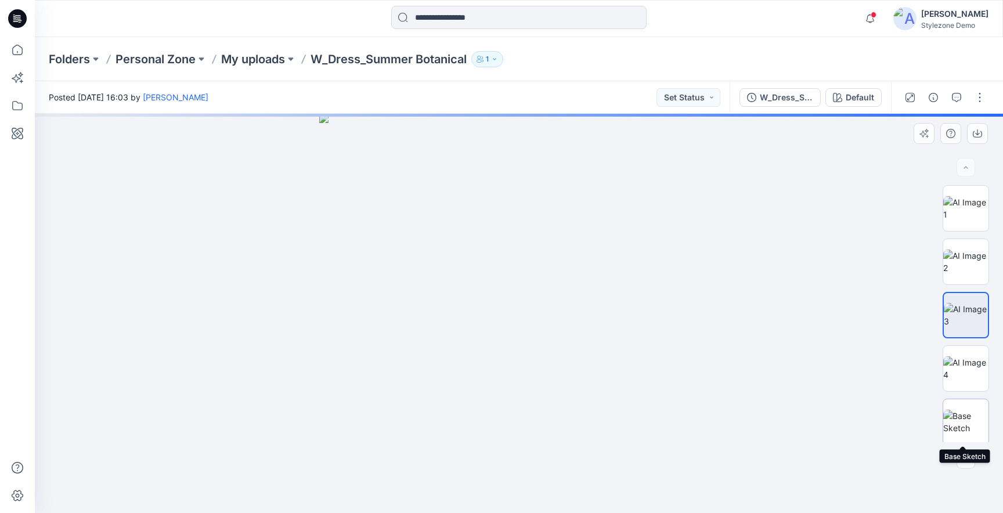
click at [966, 427] on img at bounding box center [965, 422] width 45 height 24
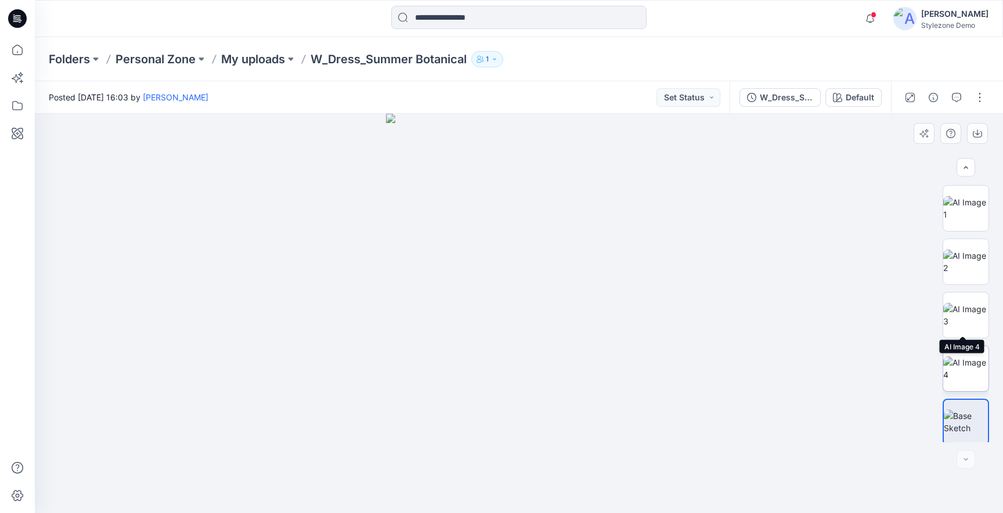
scroll to position [56, 0]
click at [962, 413] on img at bounding box center [966, 419] width 44 height 12
click at [24, 109] on icon at bounding box center [18, 106] width 26 height 26
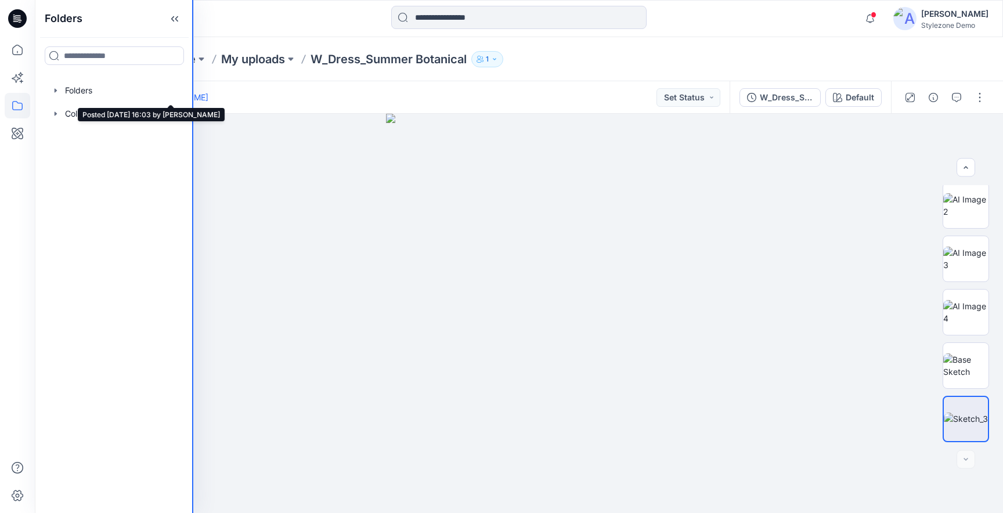
drag, startPoint x: 185, startPoint y: 96, endPoint x: 194, endPoint y: 102, distance: 11.3
click at [194, 102] on div "Folders Folders Collections Notifications Savio Thomas has updated Workwear shi…" at bounding box center [501, 256] width 1003 height 513
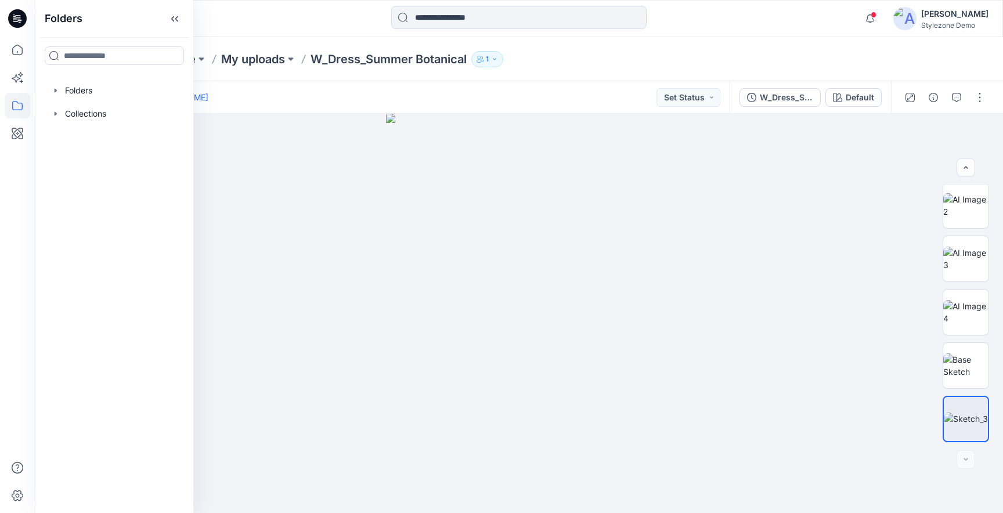
click at [592, 88] on div "Posted Tuesday, August 19, 2025 16:03 by Jagdish Sethuraman Set Status" at bounding box center [382, 97] width 695 height 32
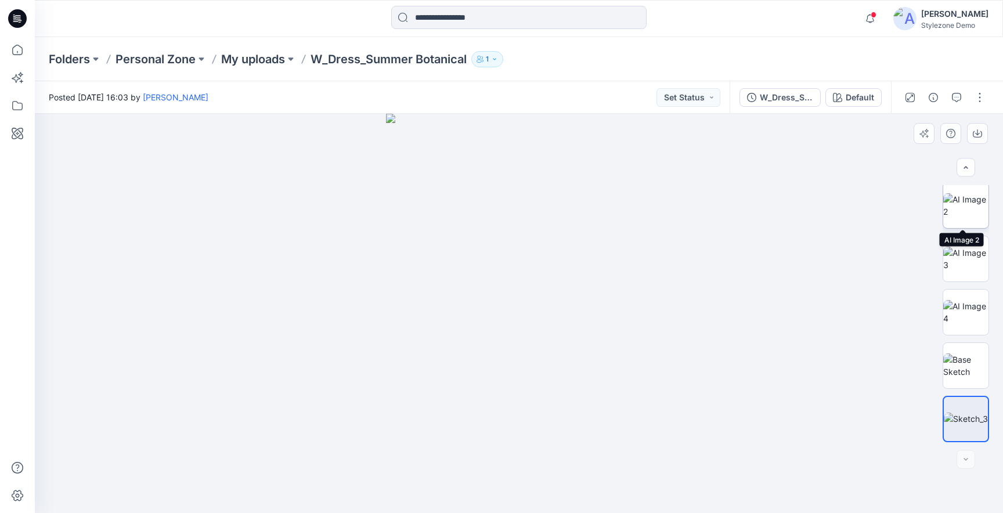
click at [956, 207] on img at bounding box center [965, 205] width 45 height 24
click at [968, 370] on img at bounding box center [965, 365] width 45 height 24
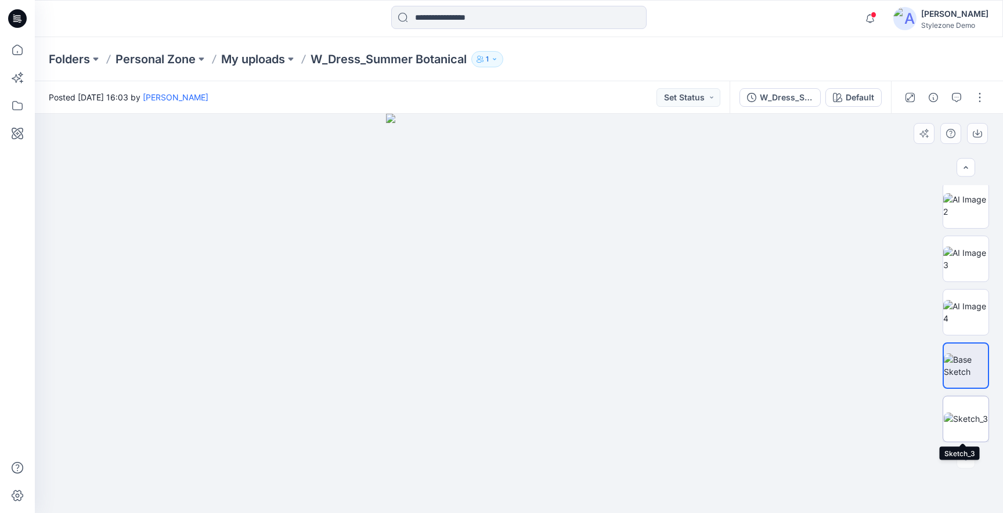
click at [973, 413] on img at bounding box center [966, 419] width 44 height 12
click at [958, 353] on img at bounding box center [965, 365] width 45 height 24
click at [959, 247] on img at bounding box center [965, 259] width 45 height 24
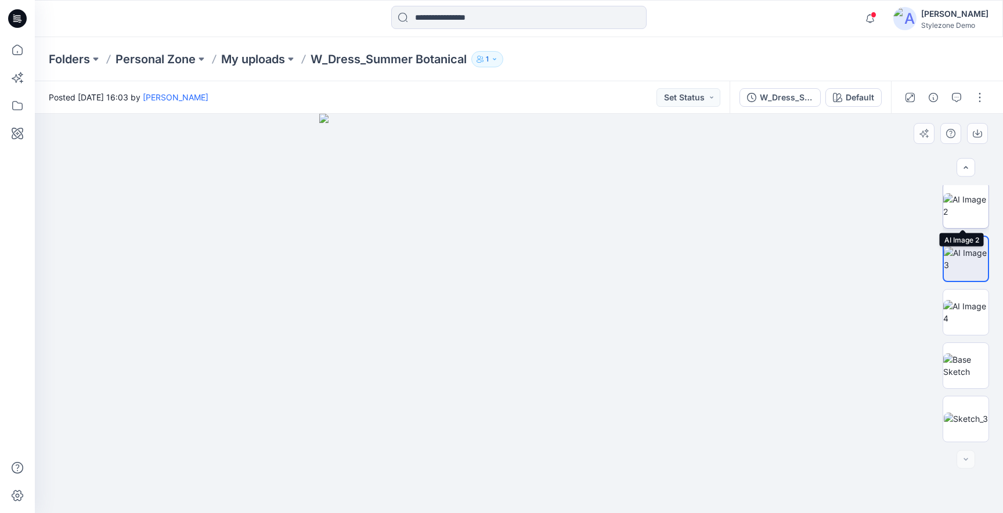
click at [969, 209] on img at bounding box center [965, 205] width 45 height 24
click at [965, 258] on img at bounding box center [965, 259] width 45 height 24
click at [965, 368] on img at bounding box center [965, 365] width 45 height 24
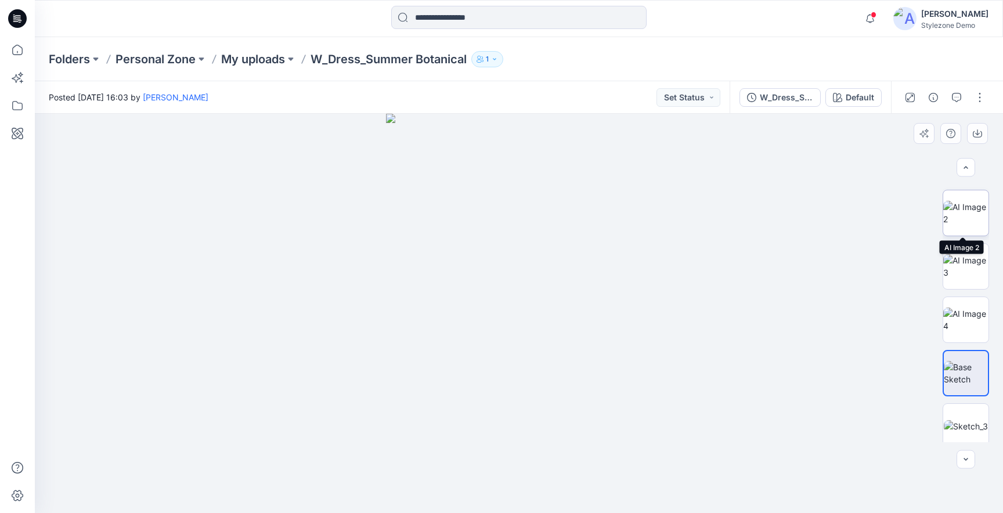
click at [969, 218] on img at bounding box center [965, 213] width 45 height 24
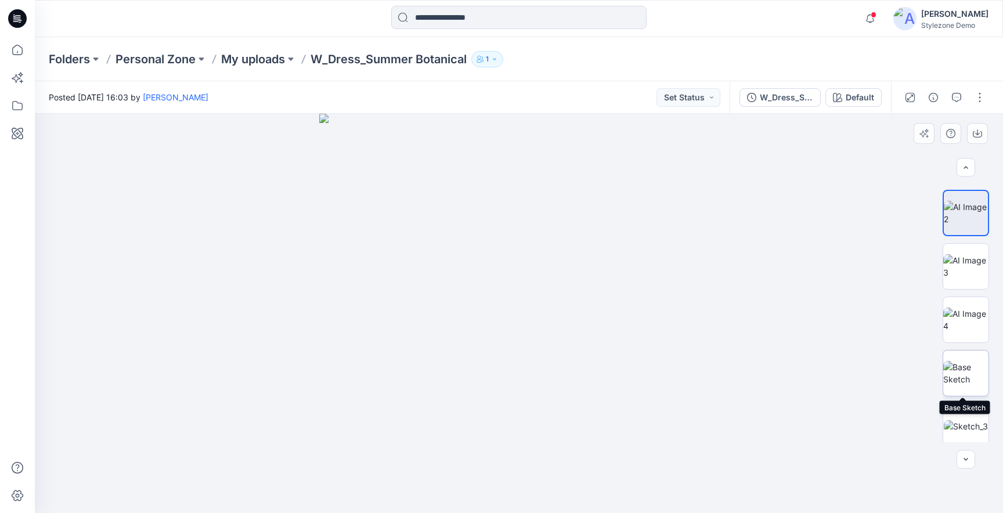
click at [963, 376] on img at bounding box center [965, 373] width 45 height 24
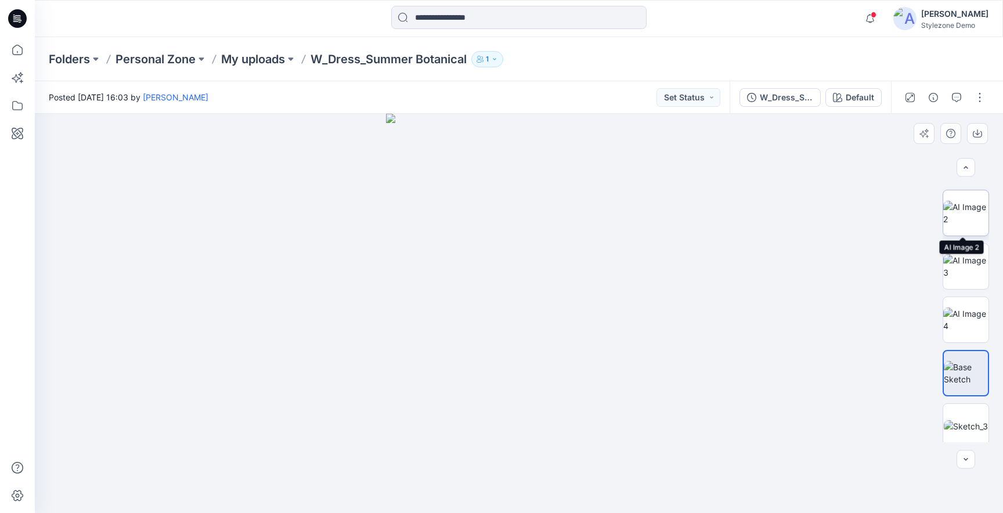
click at [953, 204] on img at bounding box center [965, 213] width 45 height 24
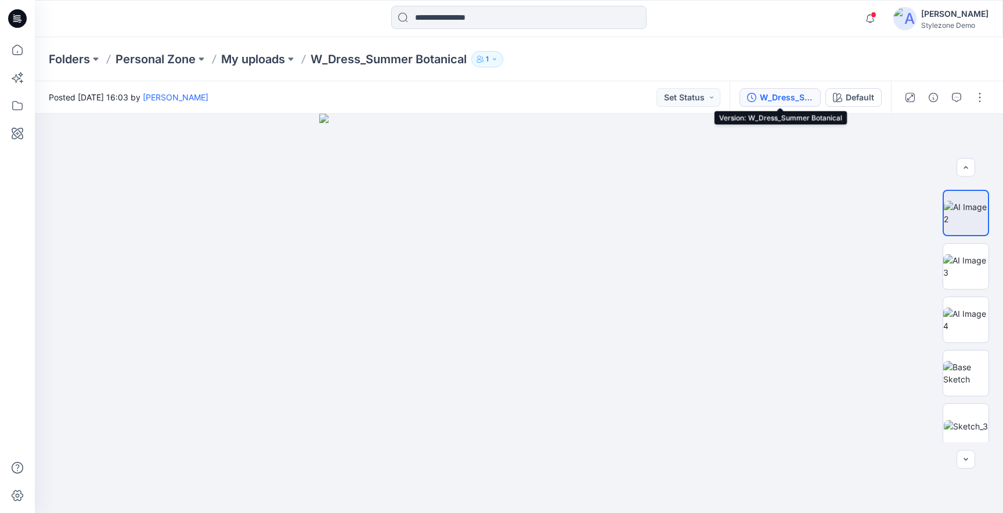
click at [755, 105] on button "W_Dress_Summer Botanical" at bounding box center [779, 97] width 81 height 19
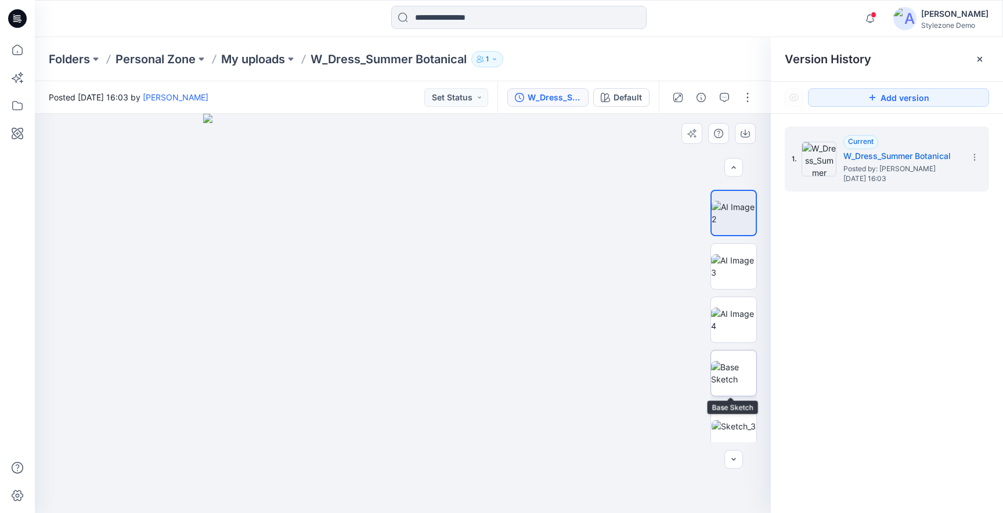
click at [724, 380] on img at bounding box center [733, 373] width 45 height 24
click at [749, 102] on button "button" at bounding box center [747, 97] width 19 height 19
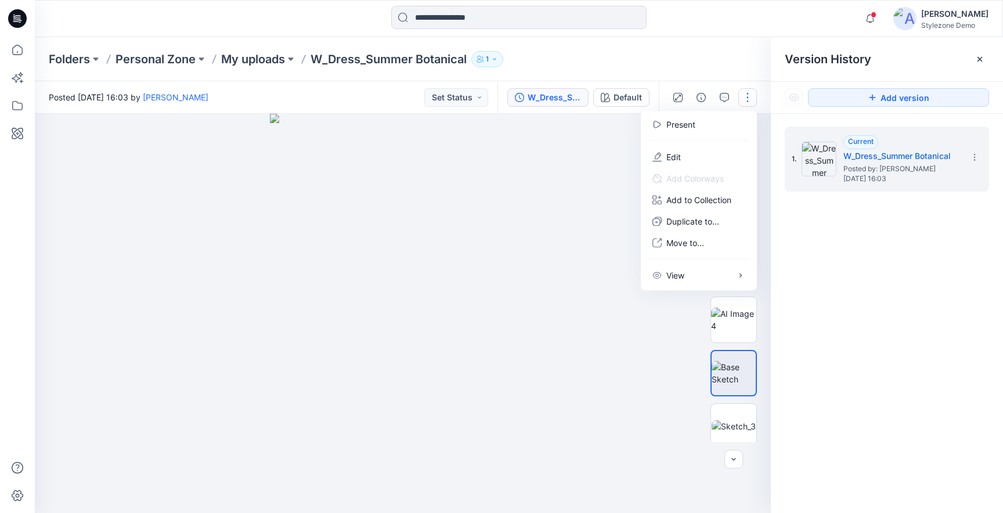
click at [601, 222] on div at bounding box center [403, 313] width 736 height 399
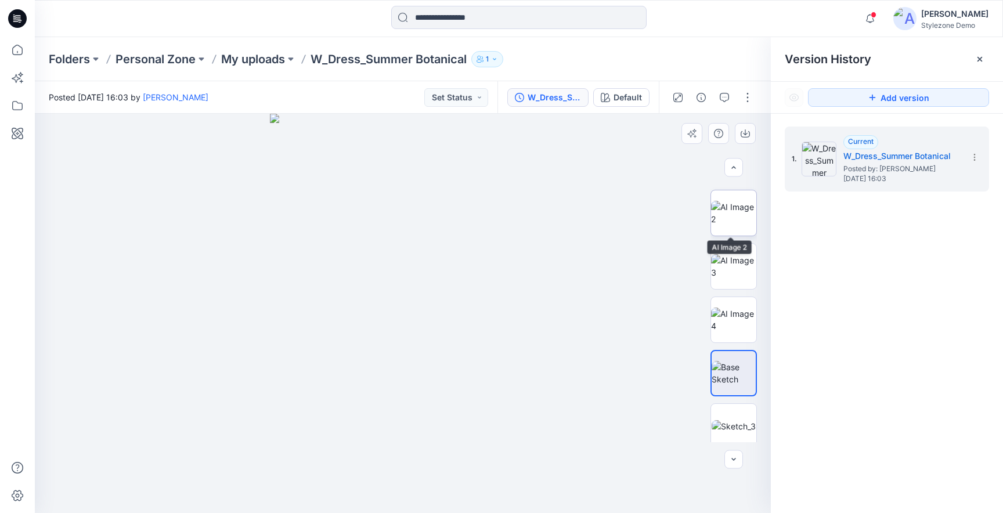
click at [711, 213] on img at bounding box center [733, 213] width 45 height 24
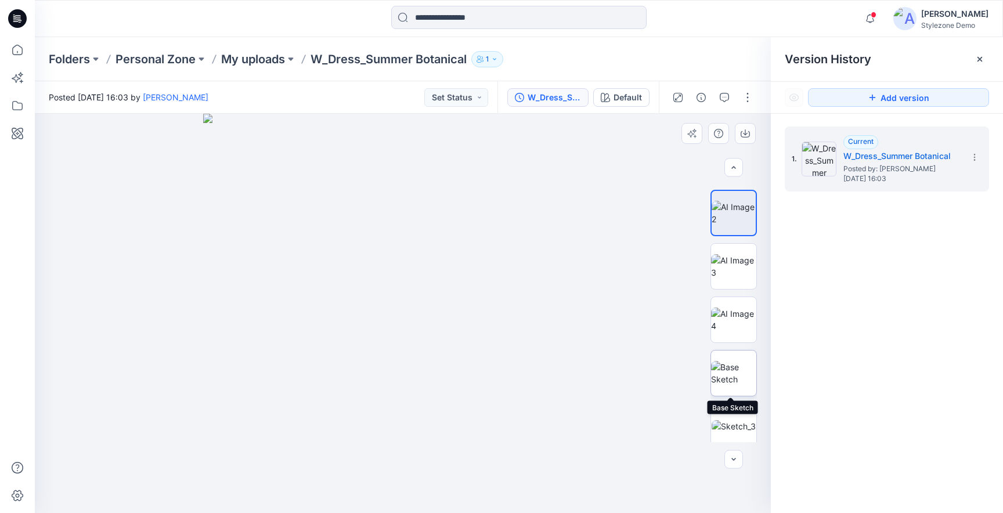
click at [731, 378] on img at bounding box center [733, 373] width 45 height 24
click at [751, 94] on button "button" at bounding box center [747, 97] width 19 height 19
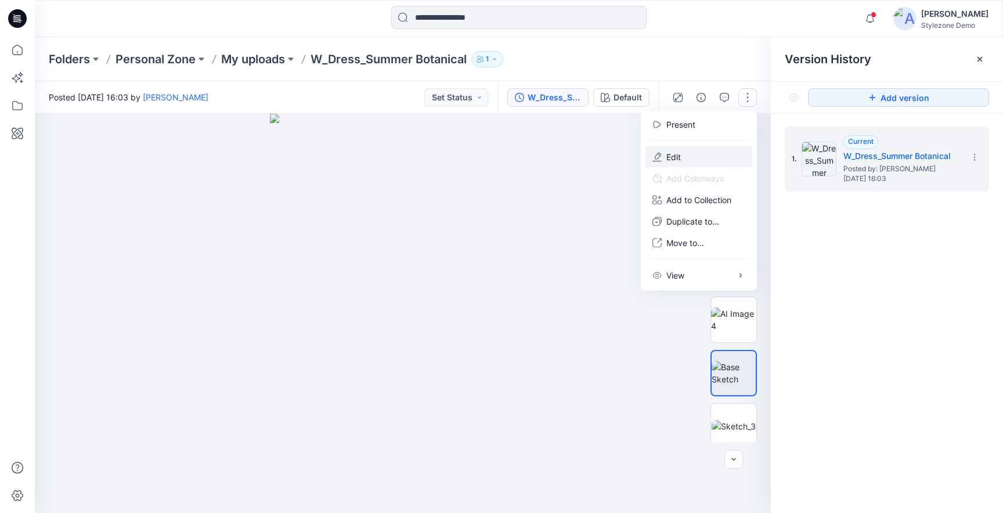
click at [681, 158] on button "Edit" at bounding box center [698, 156] width 107 height 21
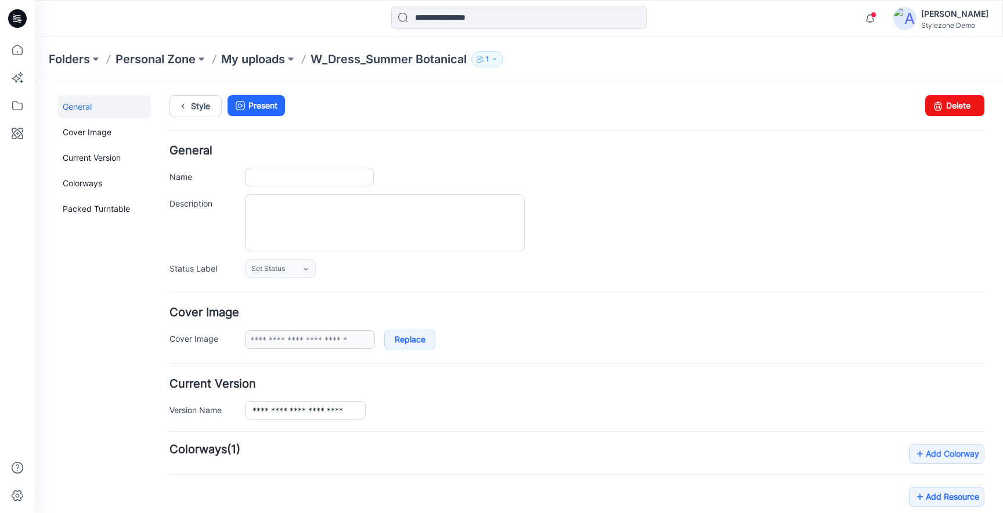
type input "**********"
type input "*******"
type input "**********"
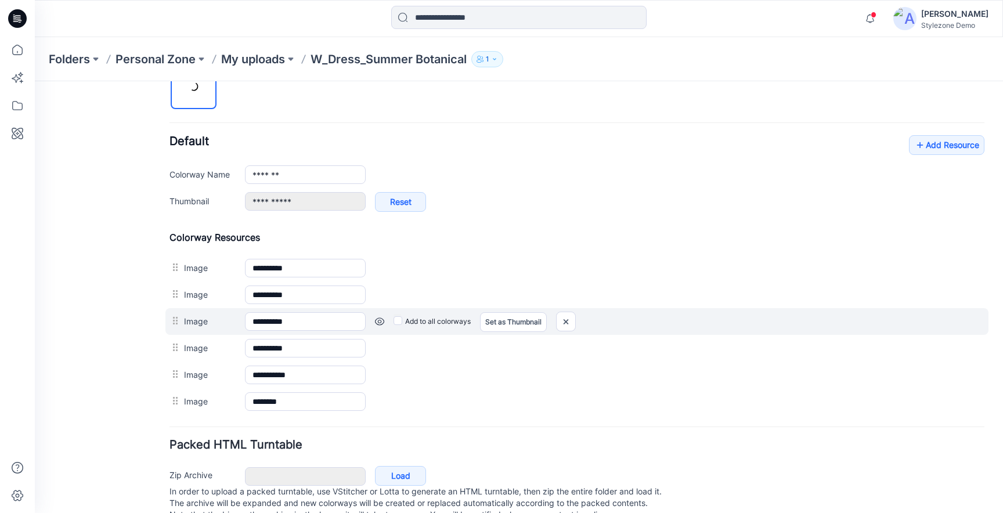
scroll to position [446, 0]
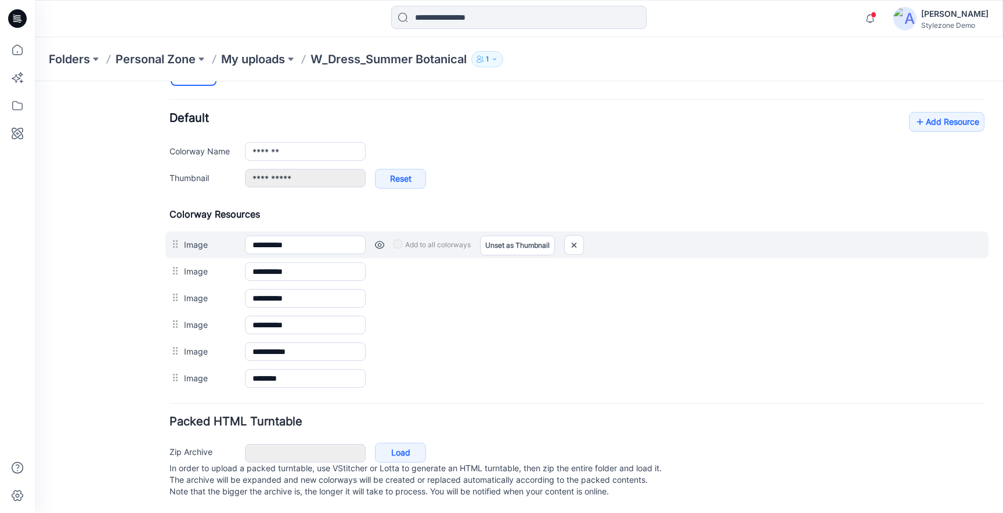
drag, startPoint x: 193, startPoint y: 369, endPoint x: 197, endPoint y: 228, distance: 141.7
click at [197, 228] on div "**********" at bounding box center [576, 299] width 815 height 183
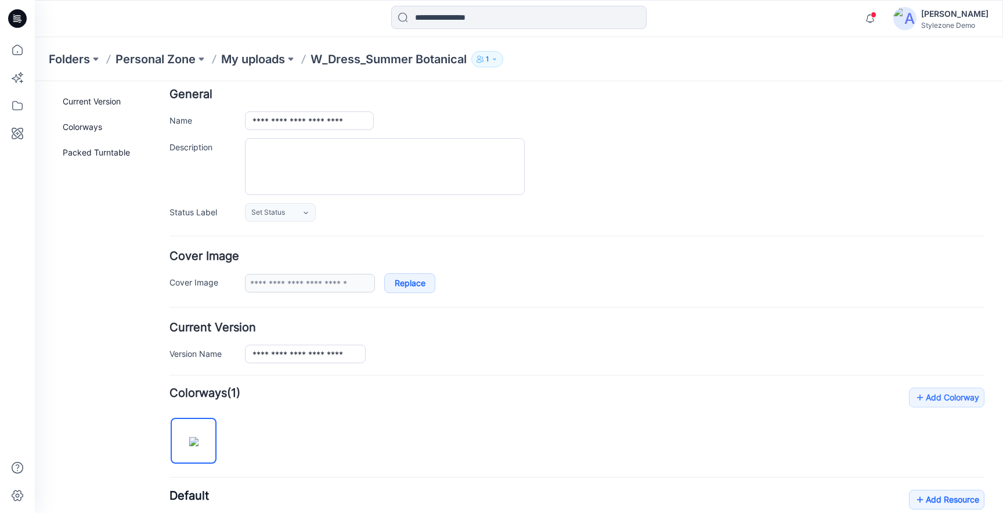
scroll to position [0, 0]
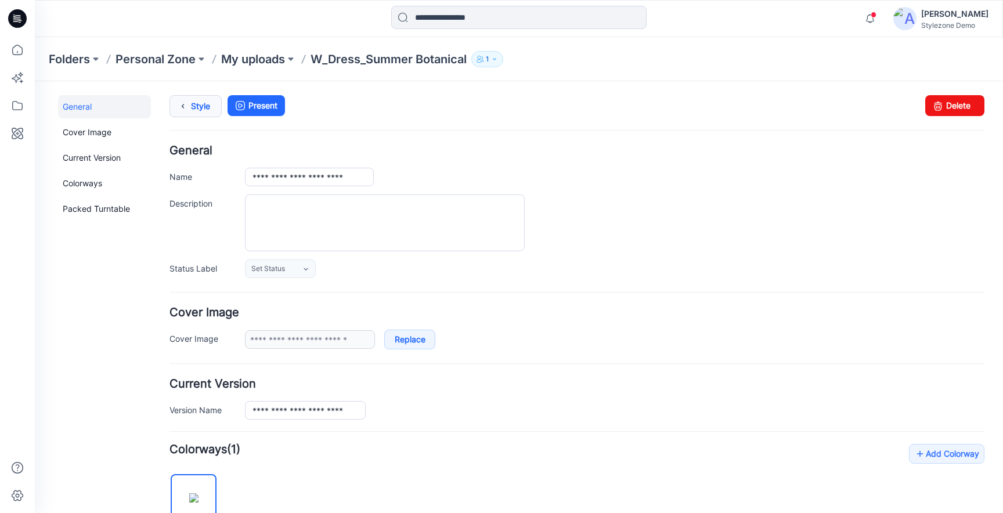
click at [211, 110] on link "Style" at bounding box center [195, 106] width 52 height 22
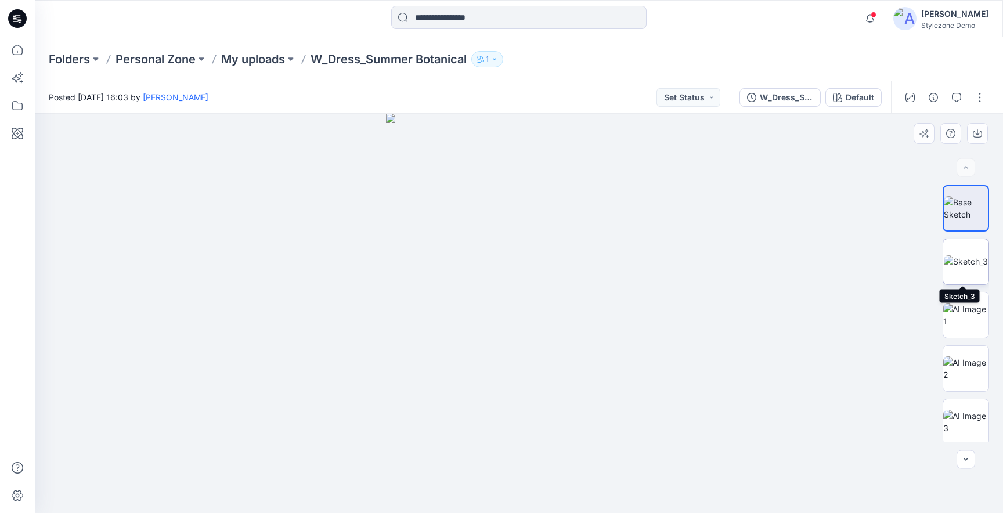
click at [963, 268] on img at bounding box center [966, 261] width 44 height 12
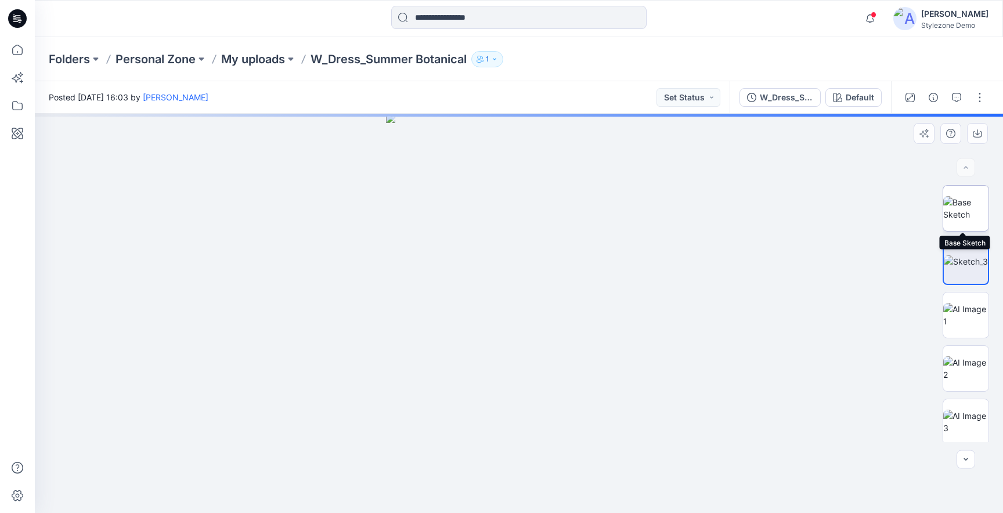
click at [957, 210] on img at bounding box center [965, 208] width 45 height 24
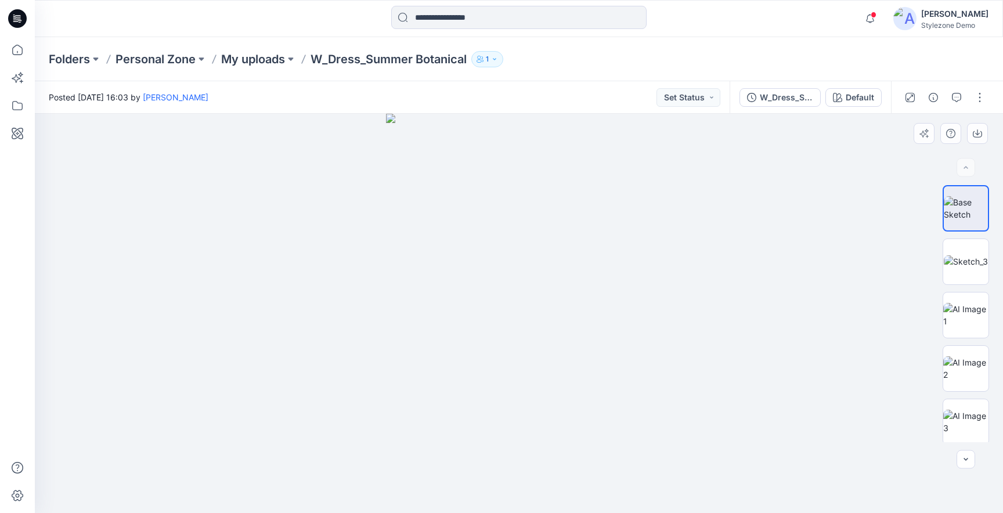
scroll to position [15, 0]
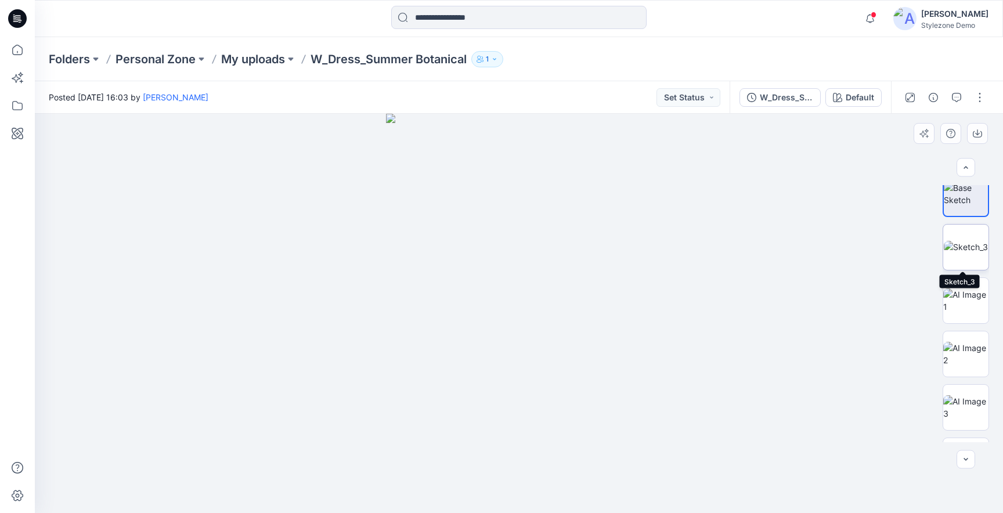
click at [968, 242] on img at bounding box center [966, 247] width 44 height 12
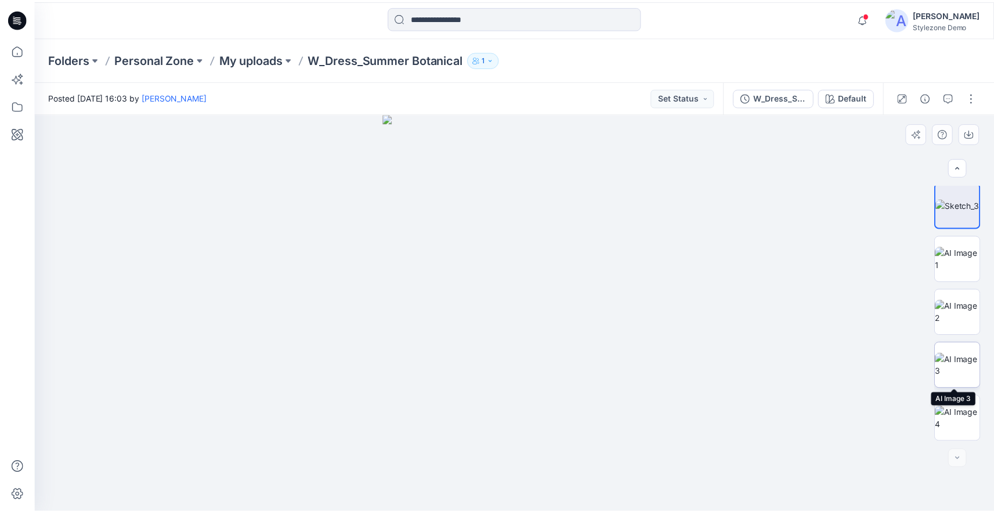
scroll to position [0, 0]
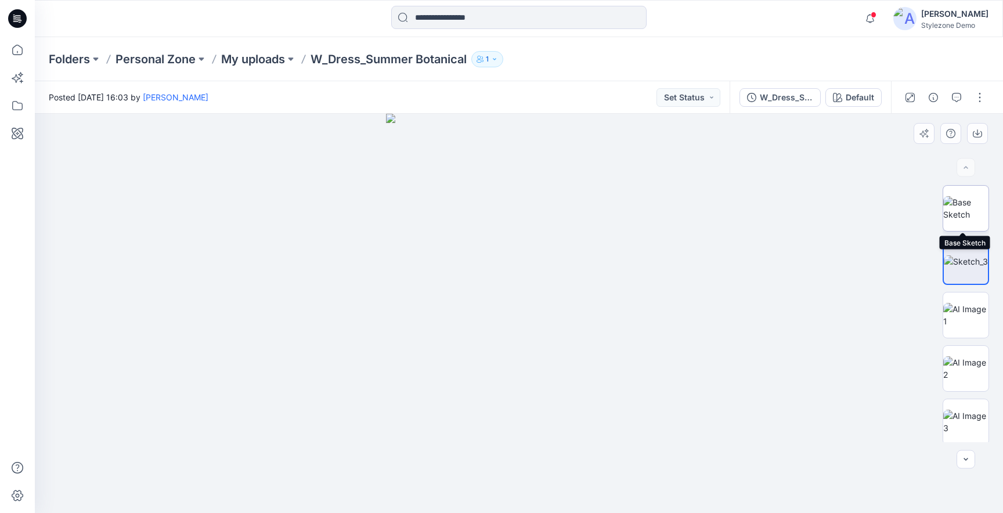
click at [961, 205] on img at bounding box center [965, 208] width 45 height 24
click at [949, 268] on img at bounding box center [966, 261] width 44 height 12
click at [19, 80] on icon at bounding box center [18, 78] width 26 height 26
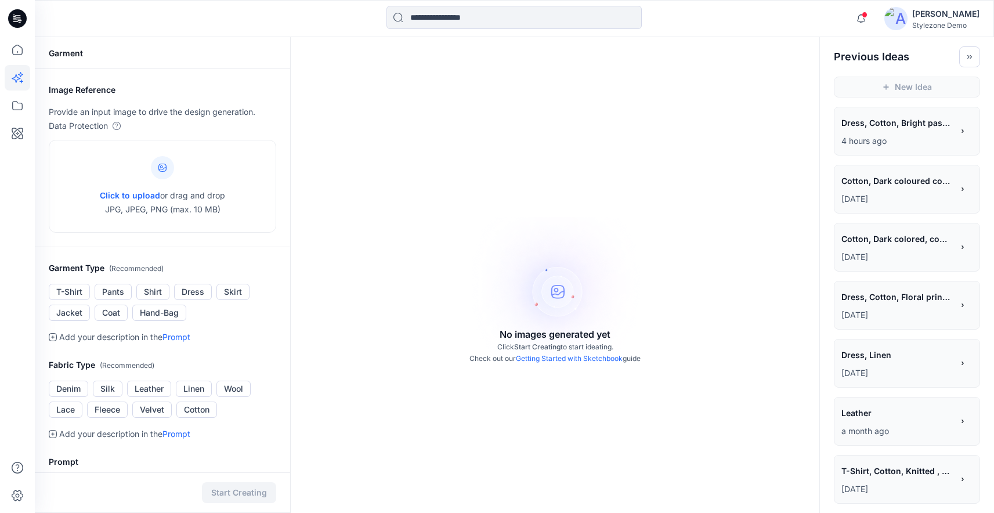
click at [890, 137] on p "4 hours ago" at bounding box center [897, 141] width 111 height 14
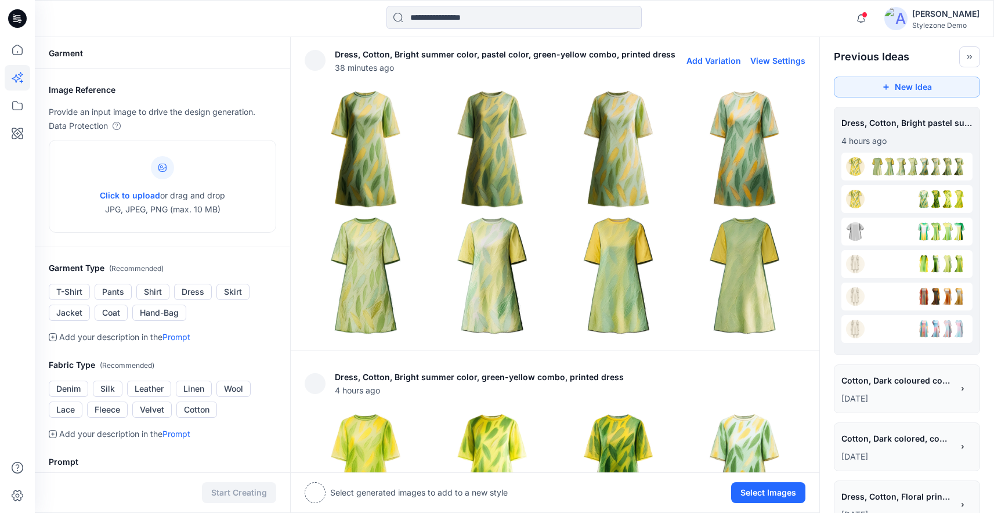
click at [762, 61] on button "View Settings" at bounding box center [777, 61] width 55 height 10
type textarea "**********"
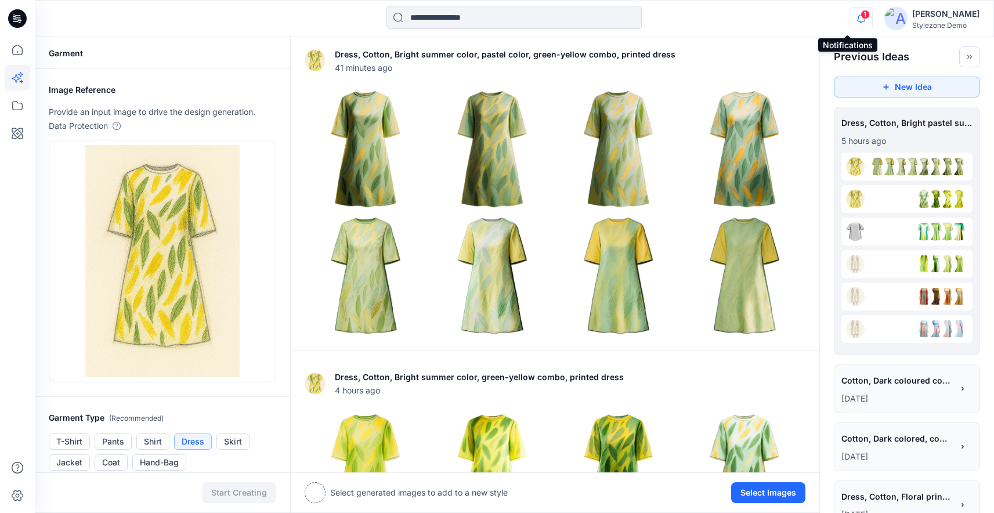
click at [857, 21] on icon "button" at bounding box center [861, 19] width 8 height 8
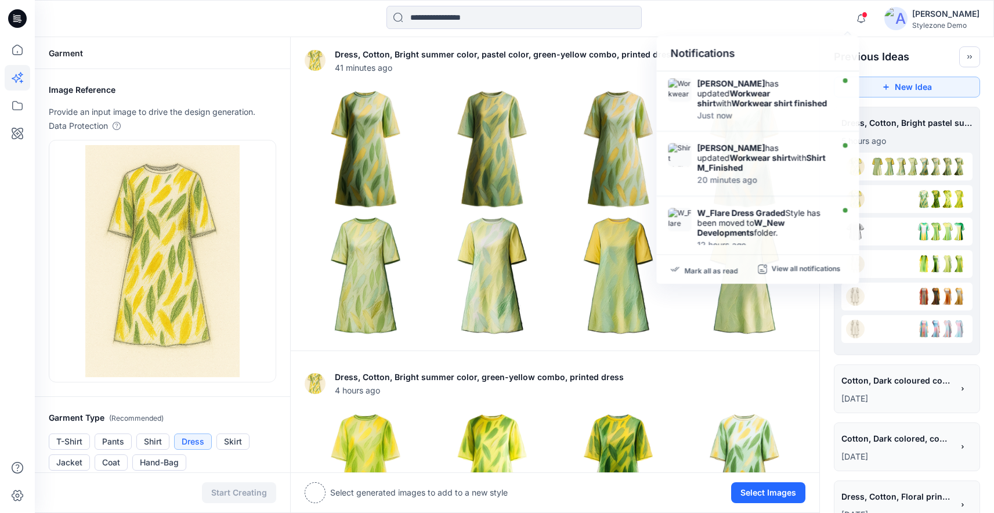
click at [328, 23] on div at bounding box center [514, 19] width 479 height 26
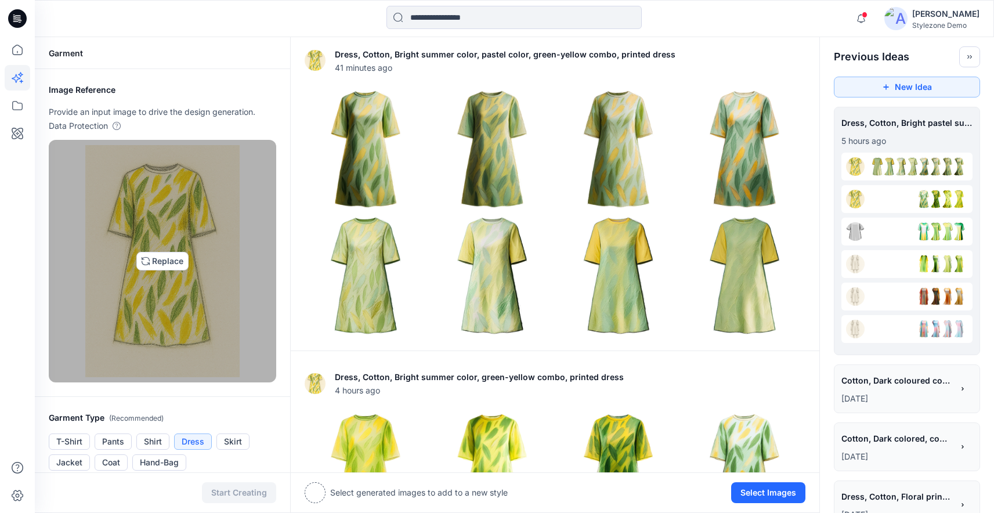
click at [171, 267] on img at bounding box center [162, 261] width 155 height 232
type input "**********"
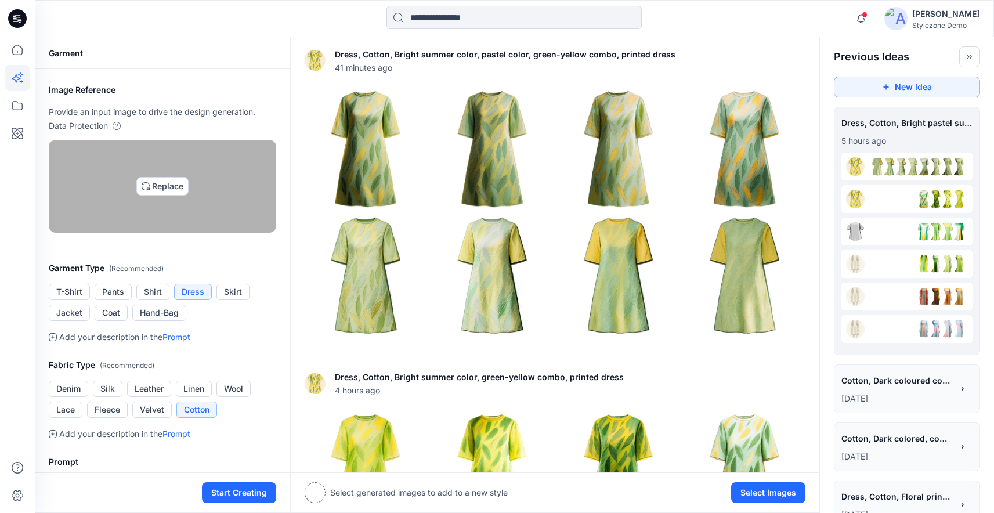
click at [167, 191] on img at bounding box center [162, 186] width 9 height 9
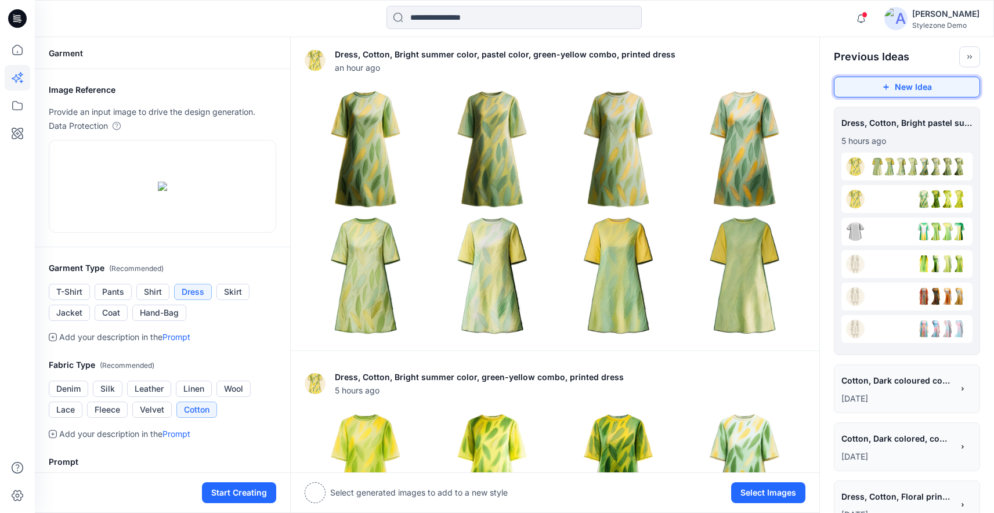
click at [882, 91] on button "New Idea" at bounding box center [907, 87] width 146 height 21
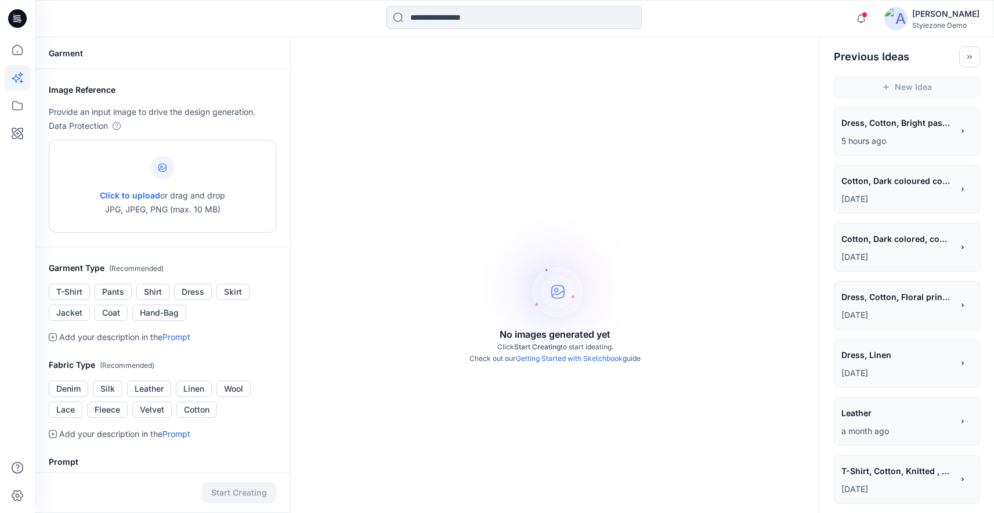
click at [216, 188] on div "Click to upload or drag and drop JPG, JPEG, PNG (max. 10 MB)" at bounding box center [162, 186] width 125 height 88
type input "**********"
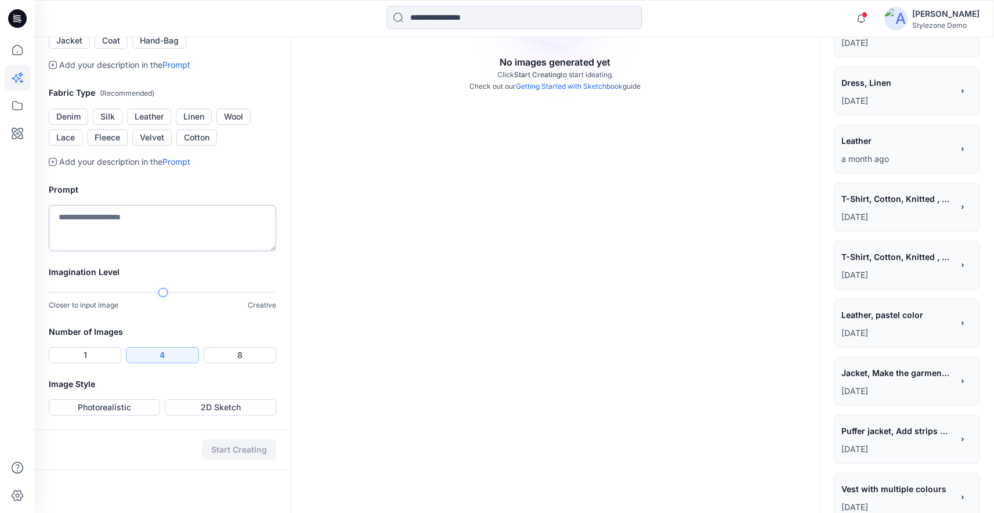
scroll to position [332, 0]
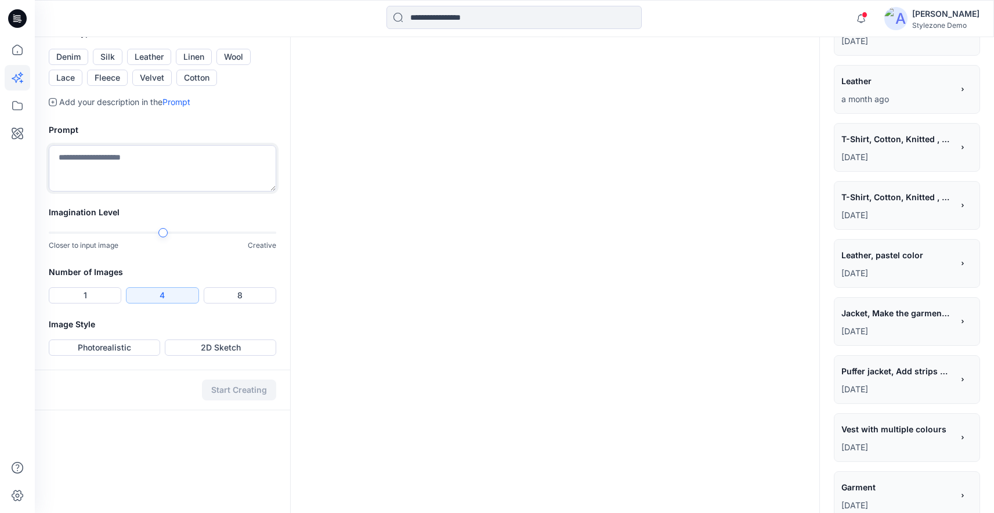
click at [150, 192] on textarea at bounding box center [163, 168] width 228 height 46
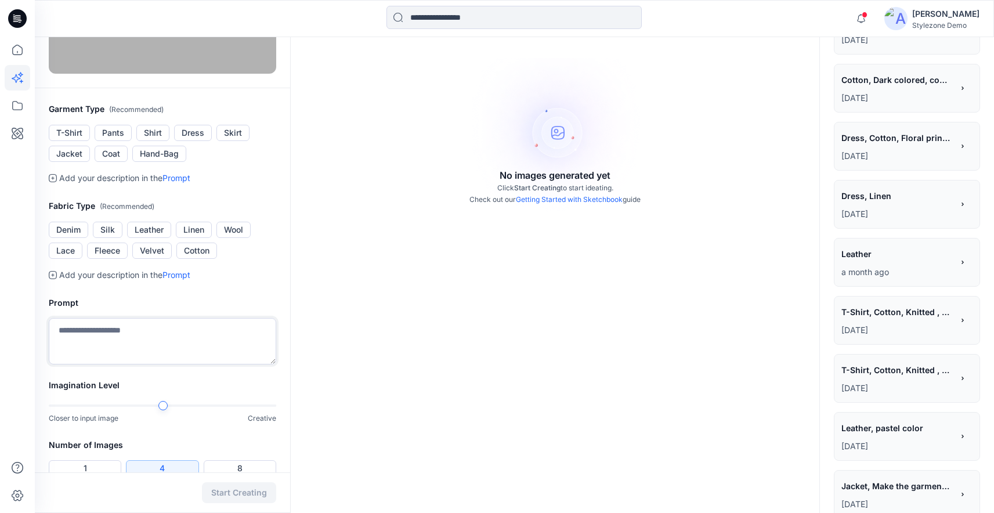
scroll to position [0, 0]
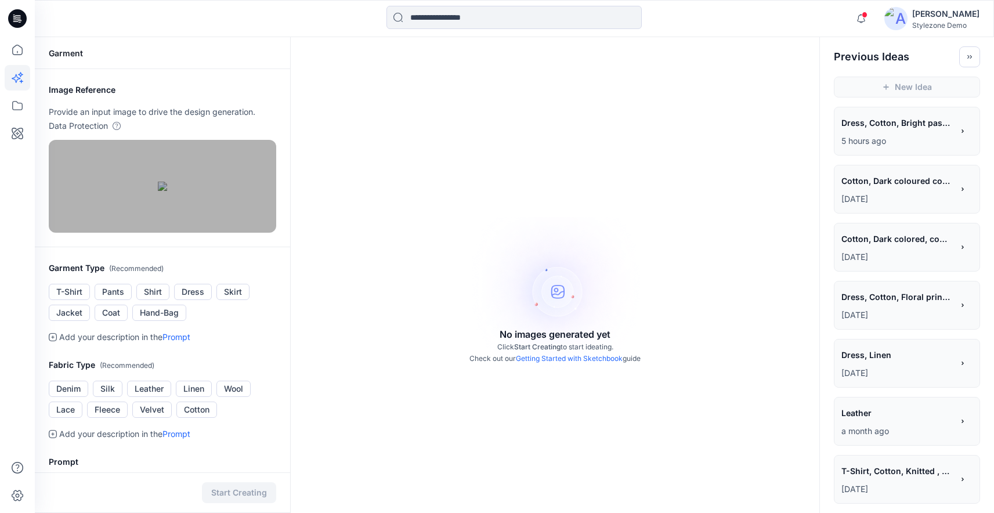
click at [901, 142] on p "5 hours ago" at bounding box center [897, 141] width 111 height 14
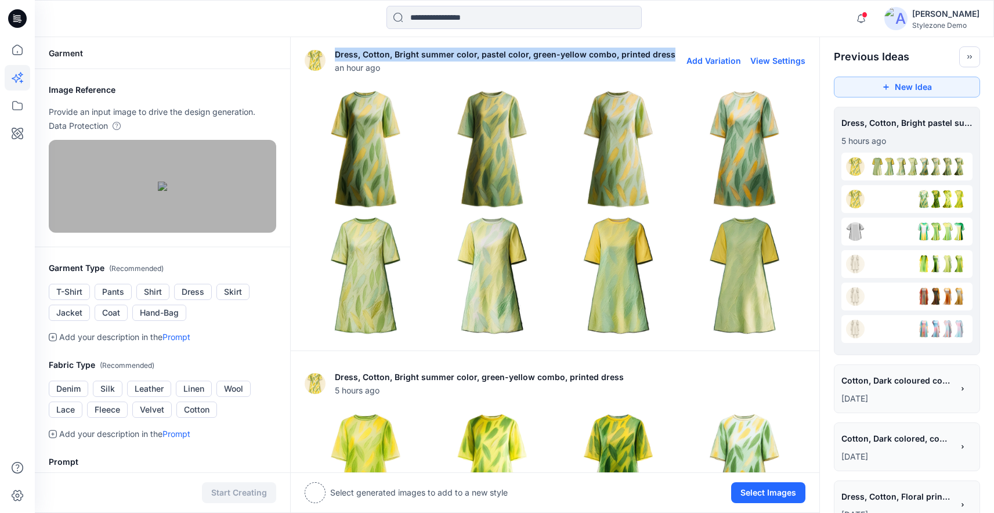
drag, startPoint x: 337, startPoint y: 55, endPoint x: 663, endPoint y: 53, distance: 326.2
click at [663, 53] on p "Dress, Cotton, Bright summer color, pastel color, green-yellow combo, printed d…" at bounding box center [505, 55] width 341 height 14
copy p "Dress, Cotton, Bright summer color, pastel color, green-yellow combo, printed d…"
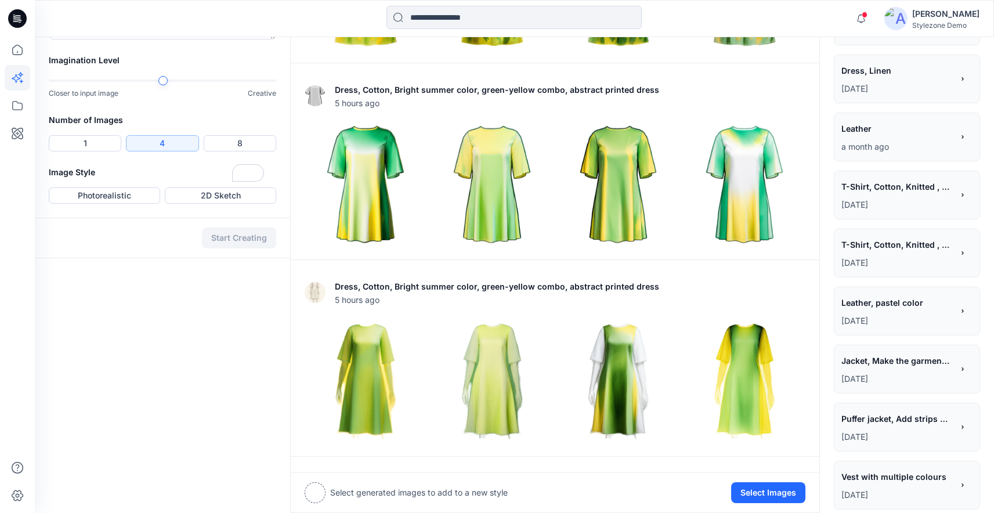
scroll to position [861, 0]
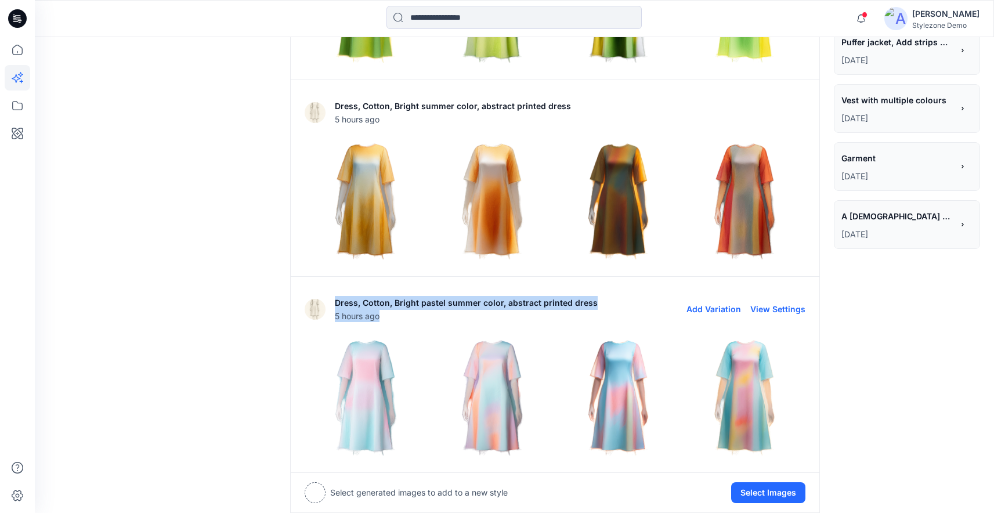
drag, startPoint x: 337, startPoint y: 299, endPoint x: 608, endPoint y: 305, distance: 271.1
click at [608, 305] on div "Dress, Cotton, Bright pastel summer color, abstract printed dress 5 hours ago A…" at bounding box center [555, 309] width 501 height 37
copy div "Dress, Cotton, Bright pastel summer color, abstract printed dress 5 hours ago"
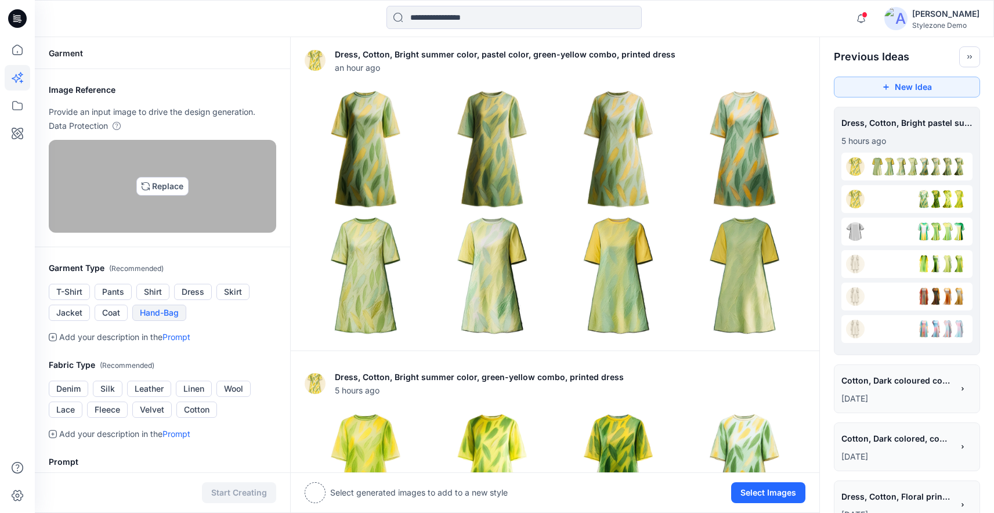
scroll to position [203, 0]
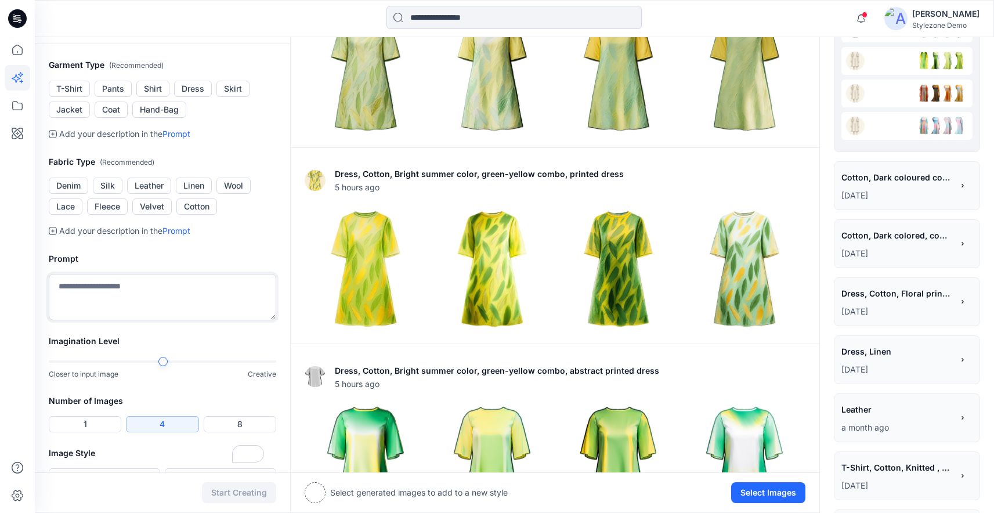
click at [145, 320] on textarea "To enrich screen reader interactions, please activate Accessibility in Grammarl…" at bounding box center [163, 297] width 228 height 46
paste textarea "**********"
drag, startPoint x: 140, startPoint y: 449, endPoint x: 53, endPoint y: 439, distance: 87.0
click at [53, 320] on textarea "**********" at bounding box center [163, 297] width 228 height 46
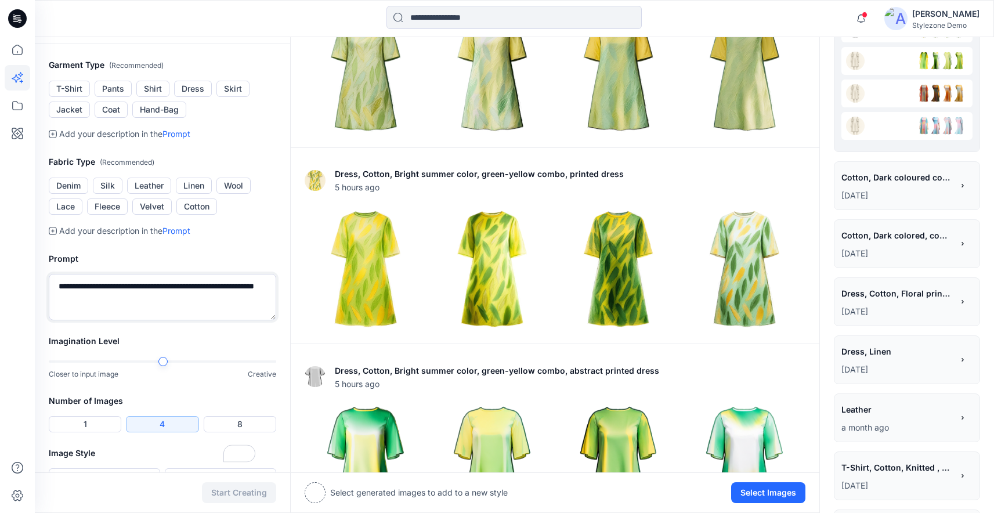
scroll to position [20, 0]
click at [80, 320] on textarea "**********" at bounding box center [163, 297] width 228 height 46
click at [77, 320] on textarea "**********" at bounding box center [163, 297] width 228 height 46
type textarea "**********"
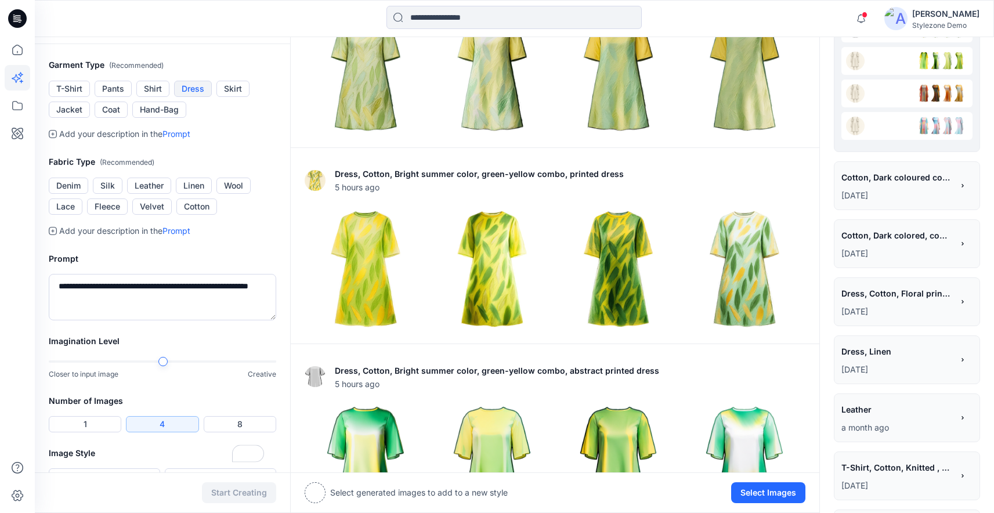
click at [187, 97] on button "Dress" at bounding box center [193, 89] width 38 height 16
click at [201, 215] on button "Cotton" at bounding box center [196, 207] width 41 height 16
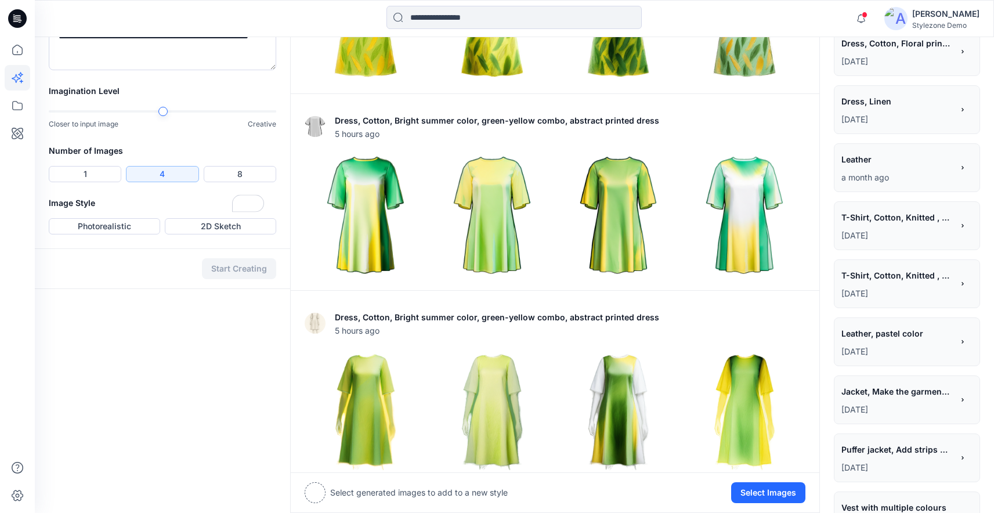
scroll to position [513, 0]
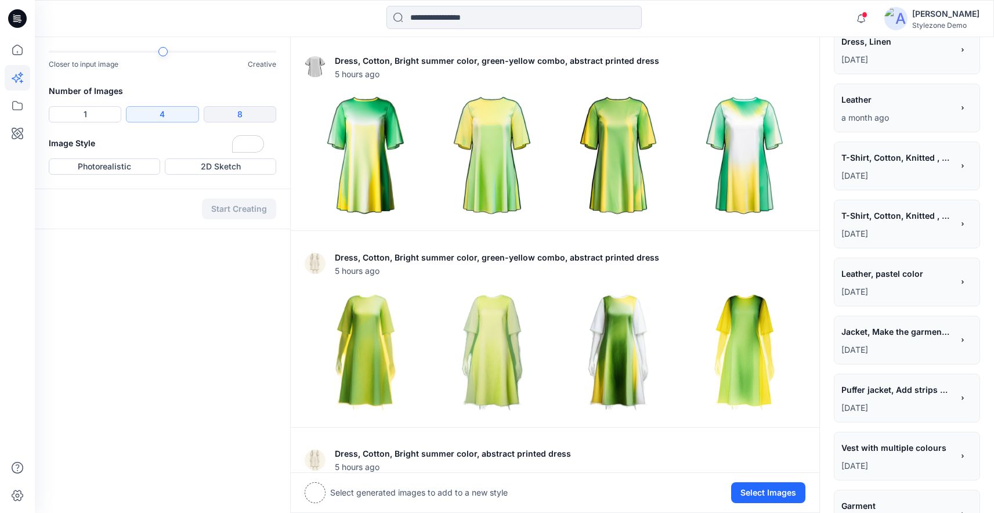
click at [225, 122] on button "8" at bounding box center [240, 114] width 73 height 16
click at [79, 175] on button "Photorealistic" at bounding box center [104, 166] width 111 height 16
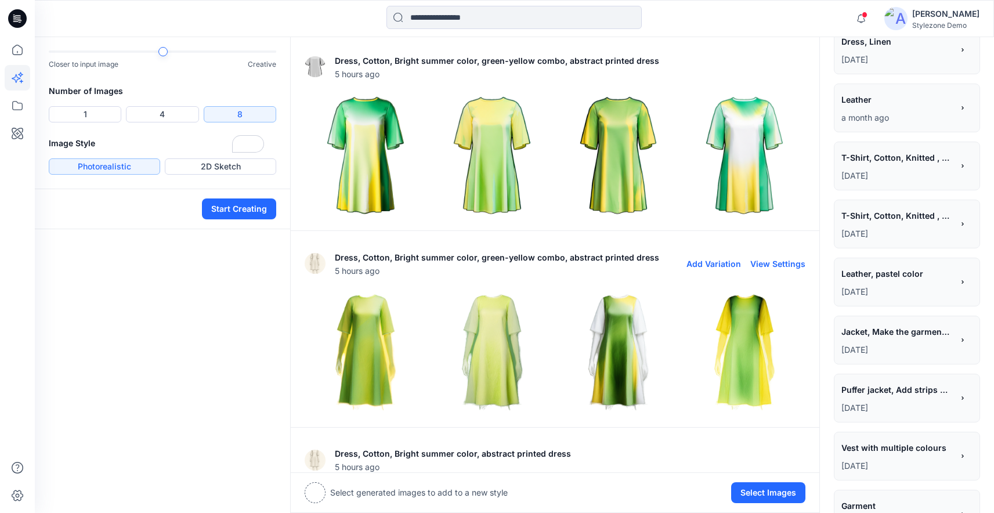
scroll to position [0, 0]
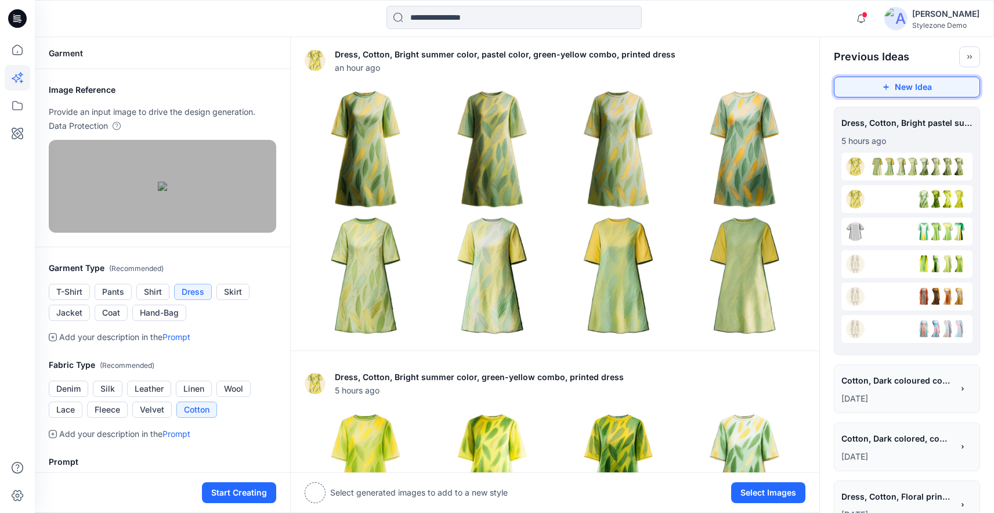
click at [879, 88] on button "New Idea" at bounding box center [907, 87] width 146 height 21
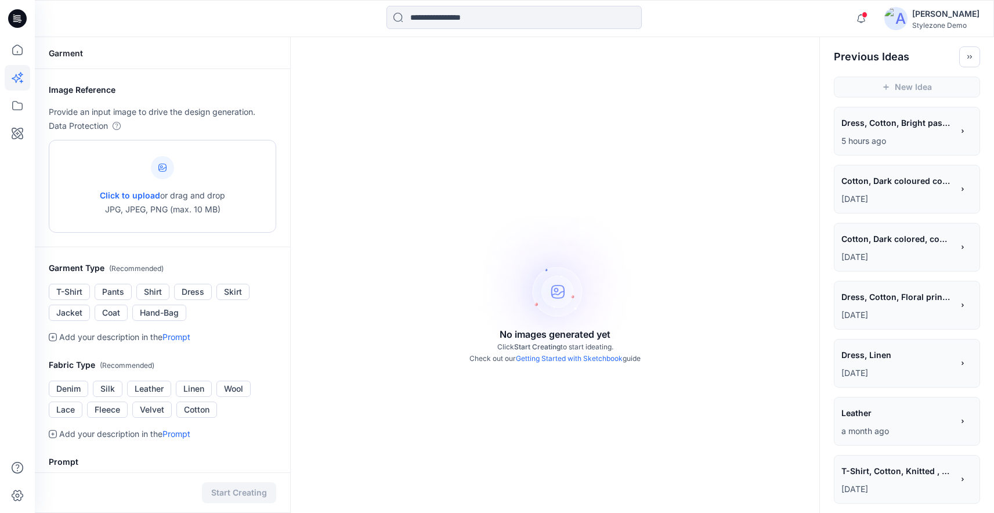
click at [150, 203] on p "Click to upload or drag and drop JPG, JPEG, PNG (max. 10 MB)" at bounding box center [162, 203] width 125 height 28
type input "**********"
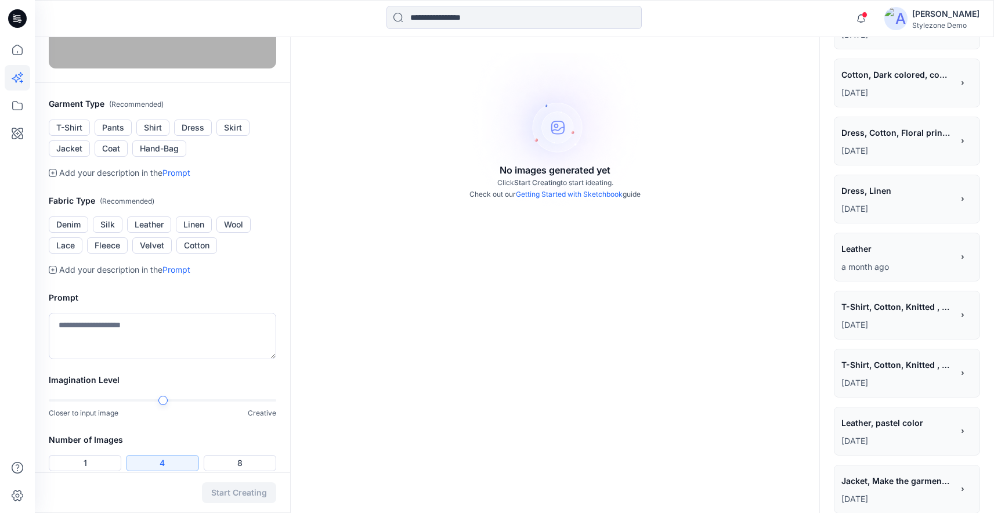
scroll to position [224, 0]
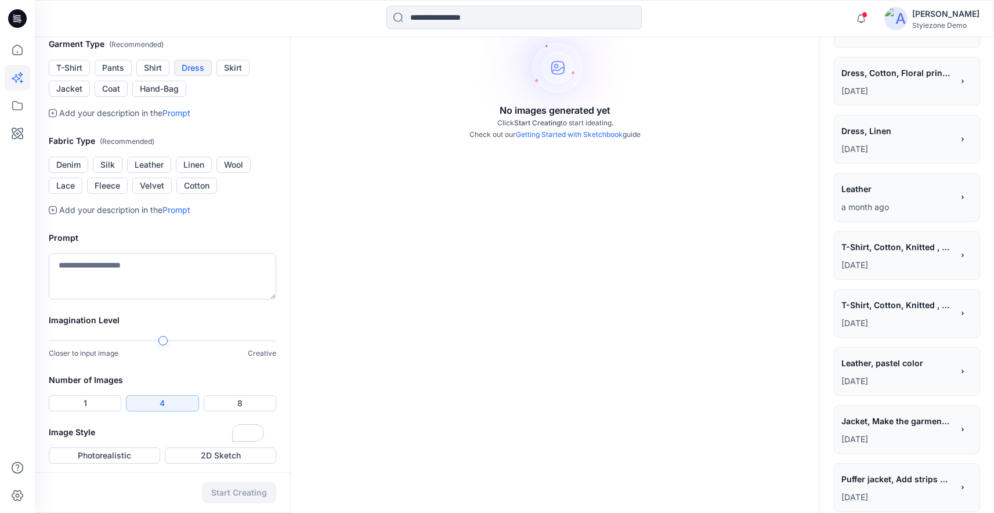
click at [197, 76] on button "Dress" at bounding box center [193, 68] width 38 height 16
click at [194, 194] on button "Cotton" at bounding box center [196, 186] width 41 height 16
click at [149, 299] on textarea "To enrich screen reader interactions, please activate Accessibility in Grammarl…" at bounding box center [163, 276] width 228 height 46
paste textarea "**********"
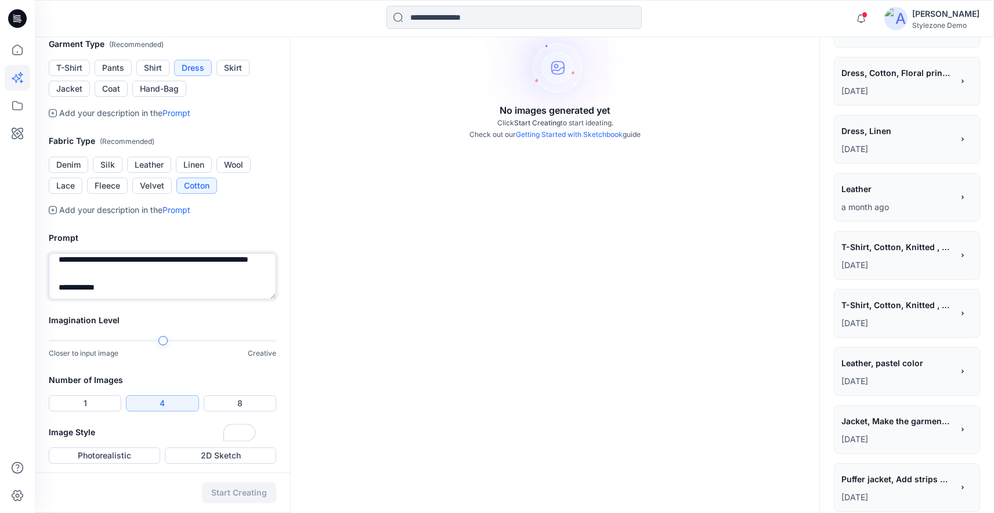
drag, startPoint x: 89, startPoint y: 442, endPoint x: 36, endPoint y: 409, distance: 62.5
click at [36, 313] on div "**********" at bounding box center [162, 265] width 255 height 96
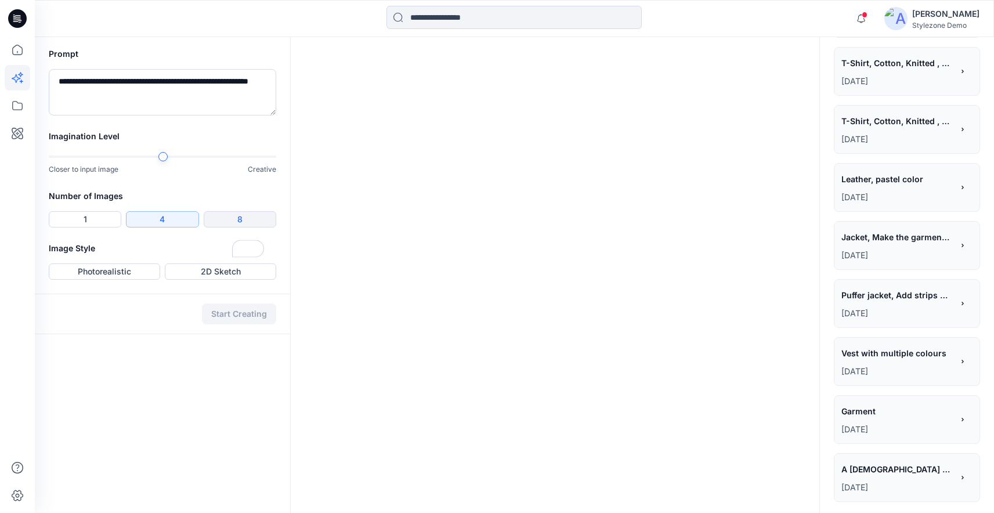
click at [246, 228] on button "8" at bounding box center [240, 219] width 73 height 16
click at [114, 280] on button "Photorealistic" at bounding box center [104, 272] width 111 height 16
click at [249, 324] on button "Start Creating" at bounding box center [239, 314] width 74 height 21
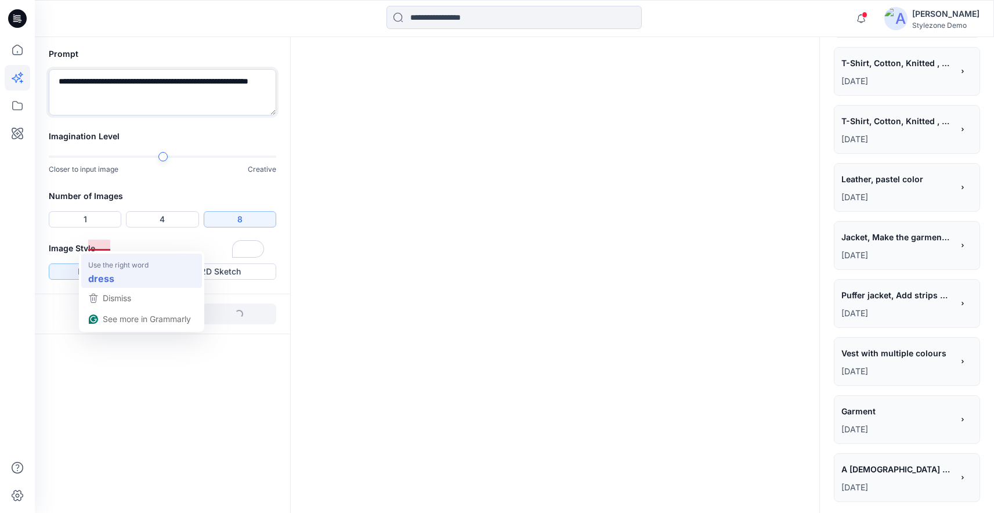
type textarea "**********"
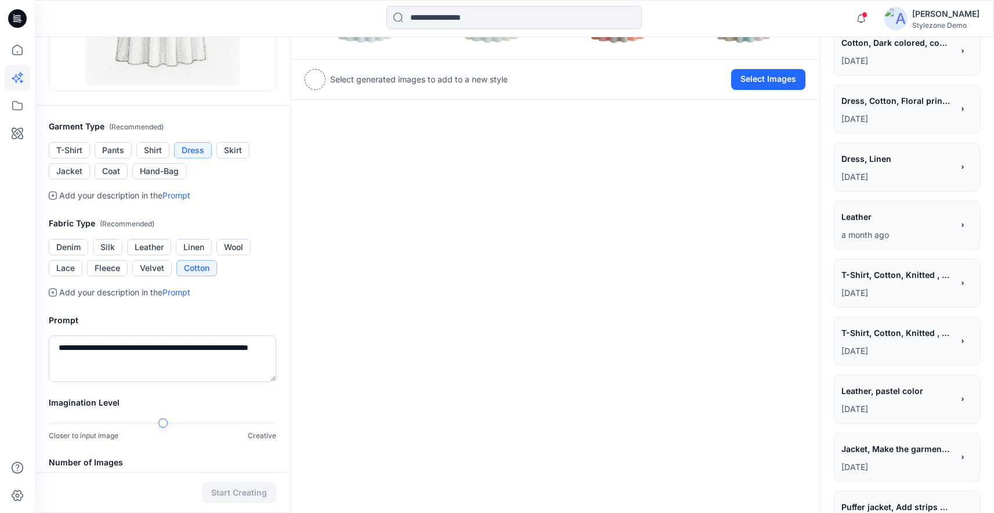
scroll to position [306, 0]
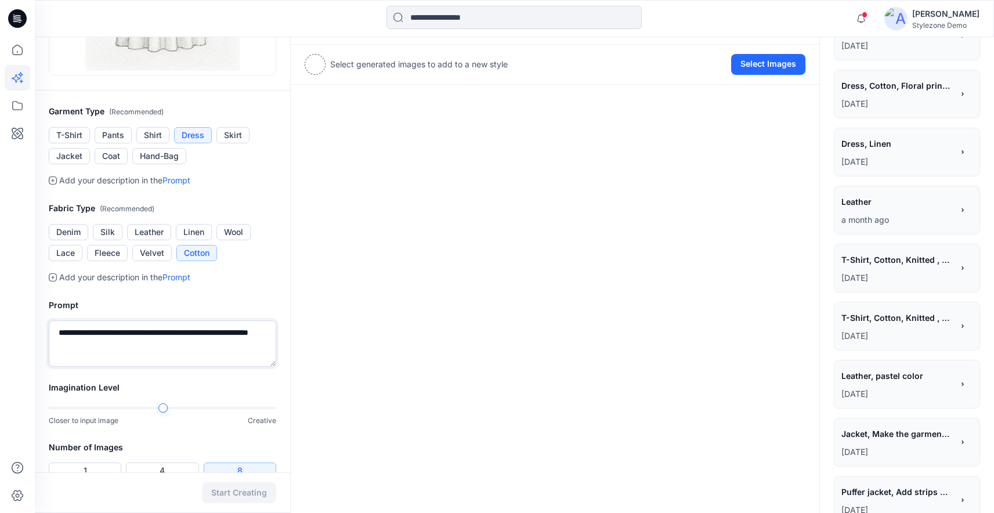
click at [168, 337] on textarea "**********" at bounding box center [163, 343] width 228 height 46
click at [221, 333] on textarea "**********" at bounding box center [163, 343] width 228 height 46
click at [109, 349] on textarea "**********" at bounding box center [163, 343] width 228 height 46
click at [221, 333] on textarea "**********" at bounding box center [163, 343] width 228 height 46
type textarea "**********"
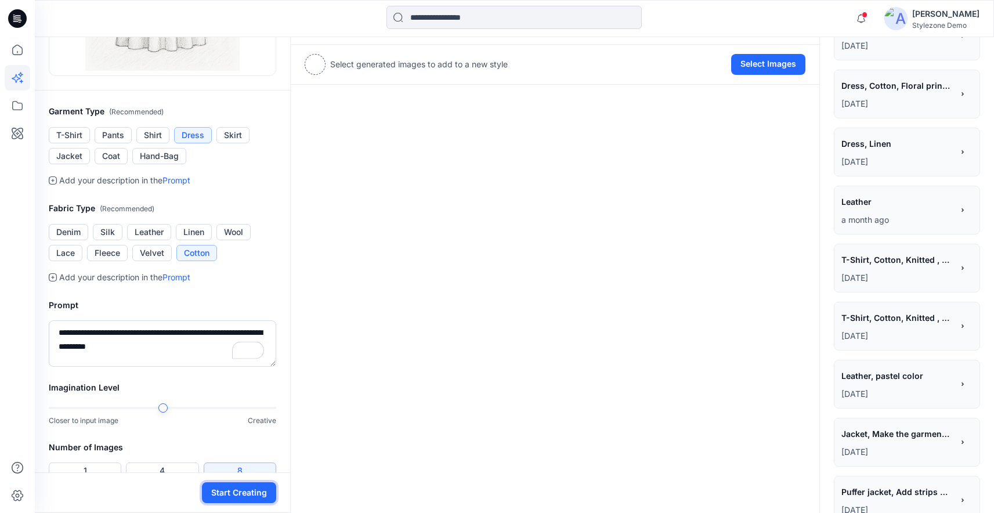
click at [244, 502] on button "Start Creating" at bounding box center [239, 492] width 74 height 21
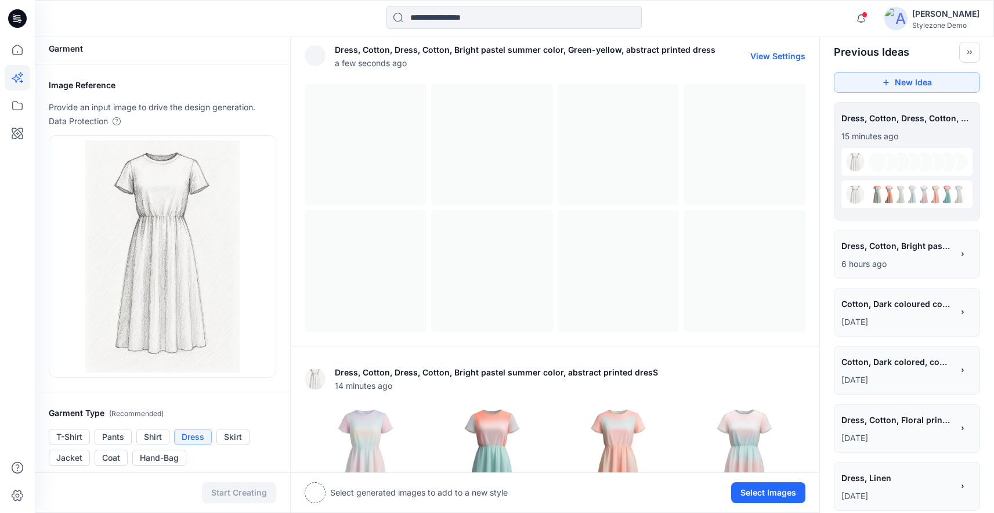
scroll to position [234, 0]
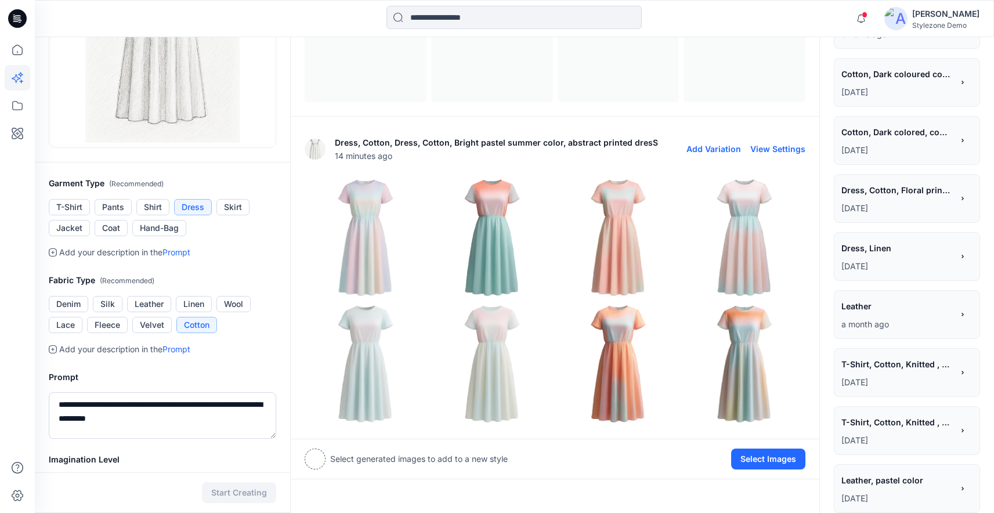
click at [600, 272] on img at bounding box center [618, 238] width 121 height 121
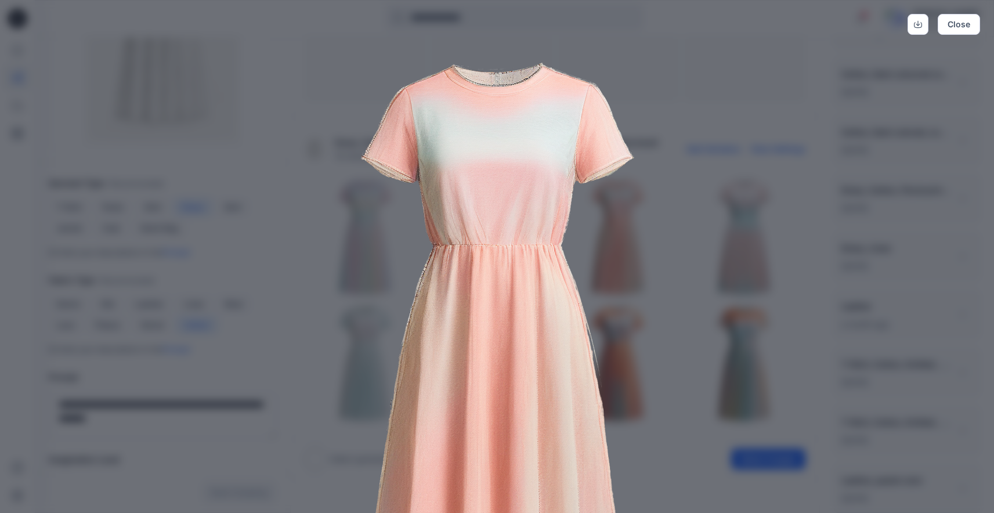
click at [692, 304] on img at bounding box center [497, 350] width 594 height 594
click at [966, 23] on button "Close" at bounding box center [959, 24] width 42 height 21
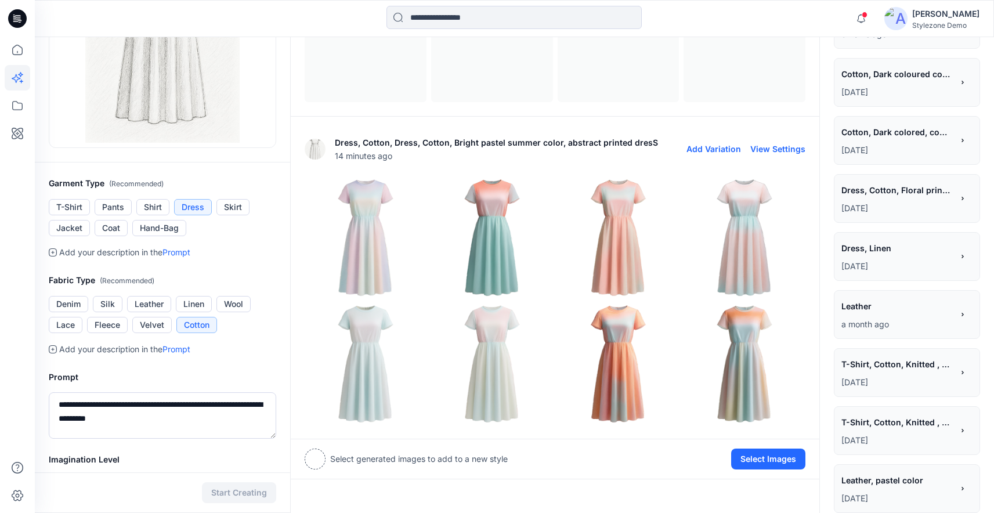
scroll to position [0, 0]
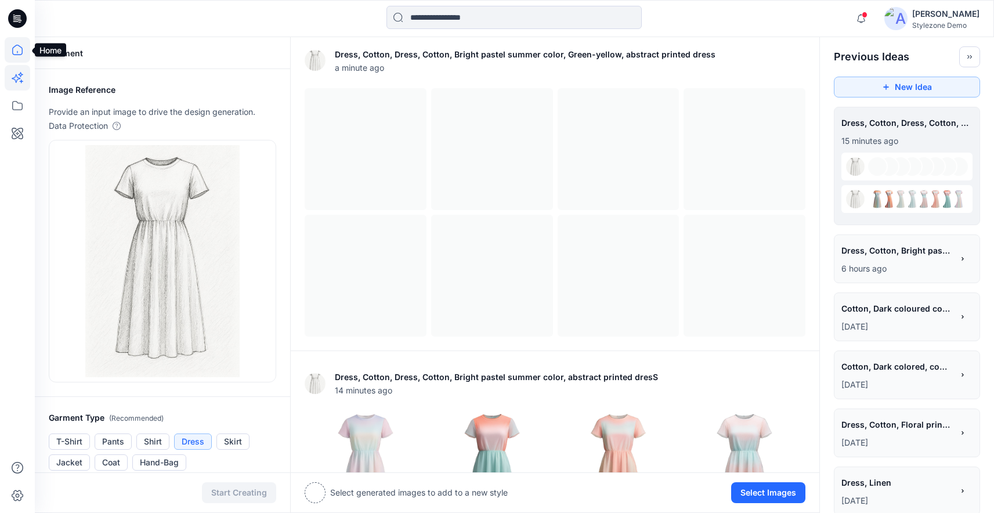
click at [13, 41] on icon at bounding box center [18, 50] width 26 height 26
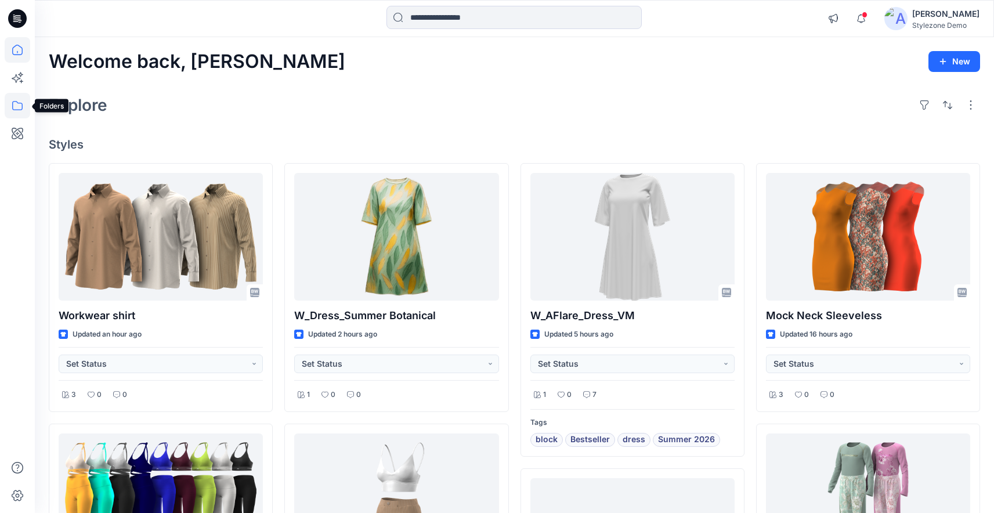
click at [18, 100] on icon at bounding box center [18, 106] width 26 height 26
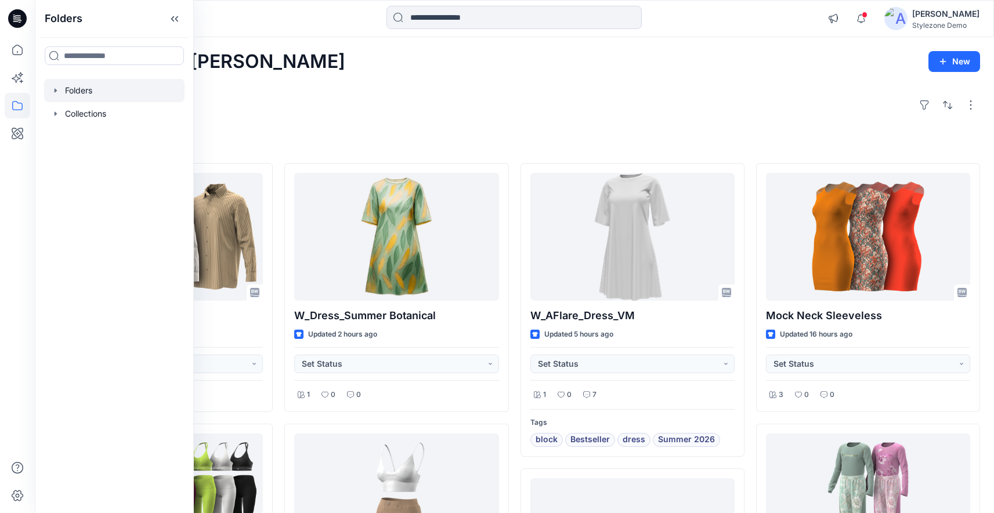
click at [54, 88] on icon "button" at bounding box center [55, 90] width 9 height 9
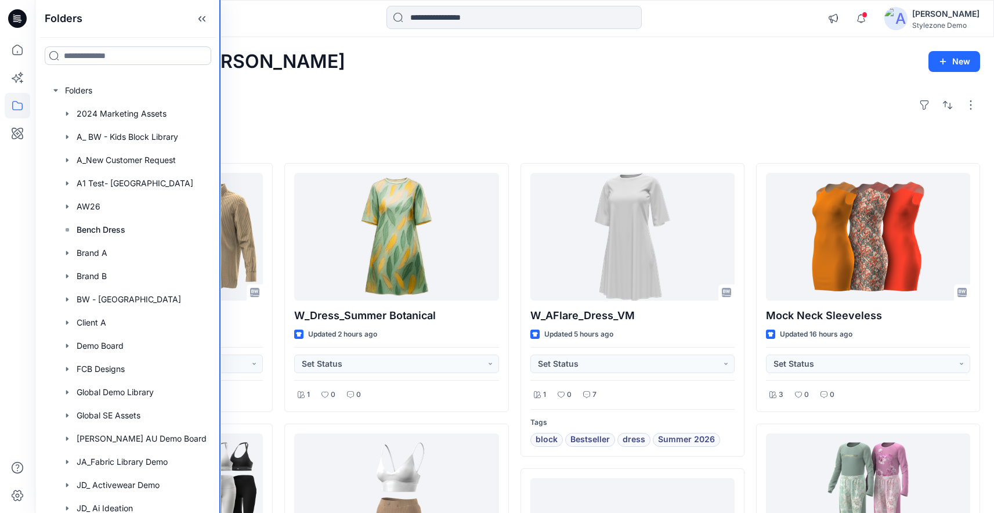
drag, startPoint x: 192, startPoint y: 44, endPoint x: 209, endPoint y: 50, distance: 18.0
click at [221, 45] on div "Folders Folders 2024 Marketing Assets A_ BW - Kids Block Library A_New Customer…" at bounding box center [497, 517] width 994 height 1034
click at [100, 59] on input at bounding box center [128, 55] width 166 height 19
click at [85, 38] on div at bounding box center [127, 55] width 185 height 37
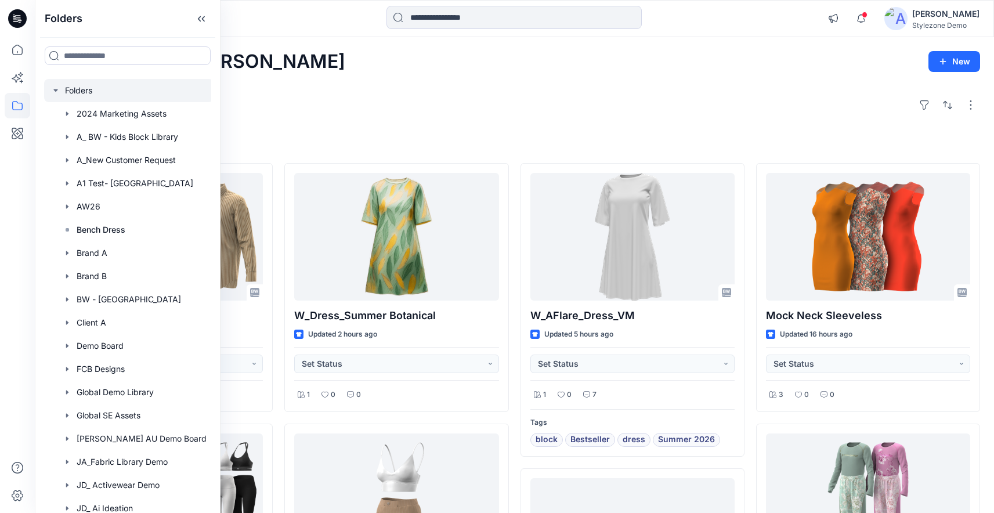
click at [81, 92] on div at bounding box center [128, 90] width 169 height 23
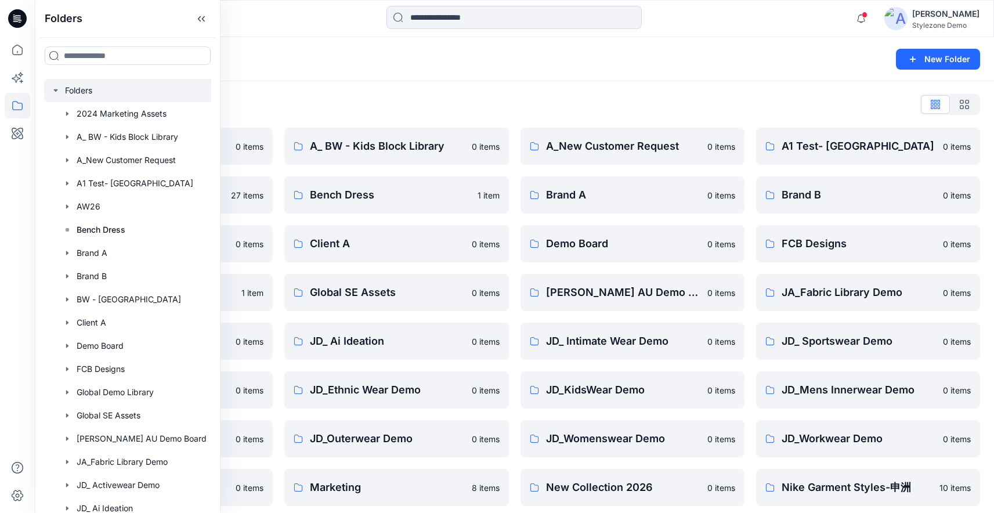
click at [732, 71] on div "Folders New Folder" at bounding box center [514, 59] width 959 height 44
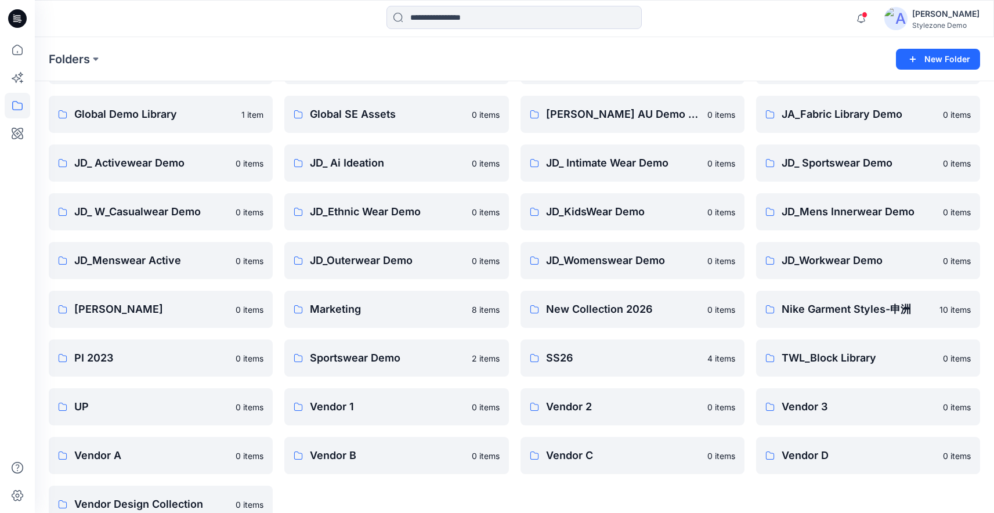
scroll to position [202, 0]
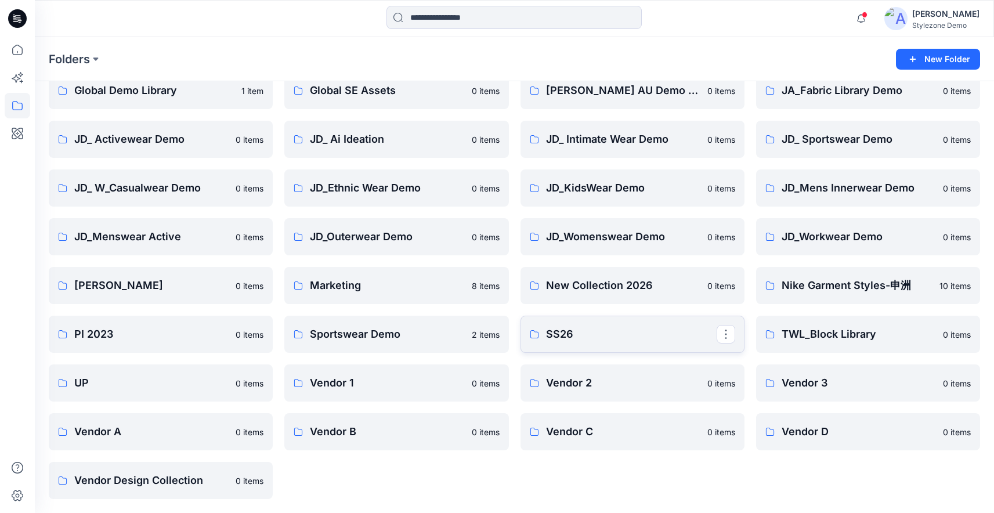
click at [635, 340] on p "SS26" at bounding box center [631, 334] width 171 height 16
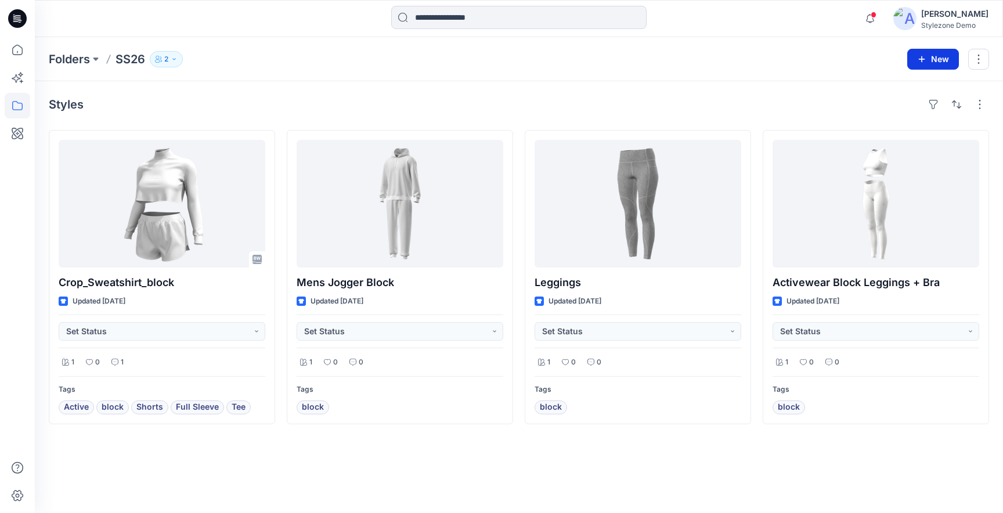
click at [946, 64] on button "New" at bounding box center [933, 59] width 52 height 21
click at [921, 111] on p "New Folder" at bounding box center [899, 110] width 43 height 12
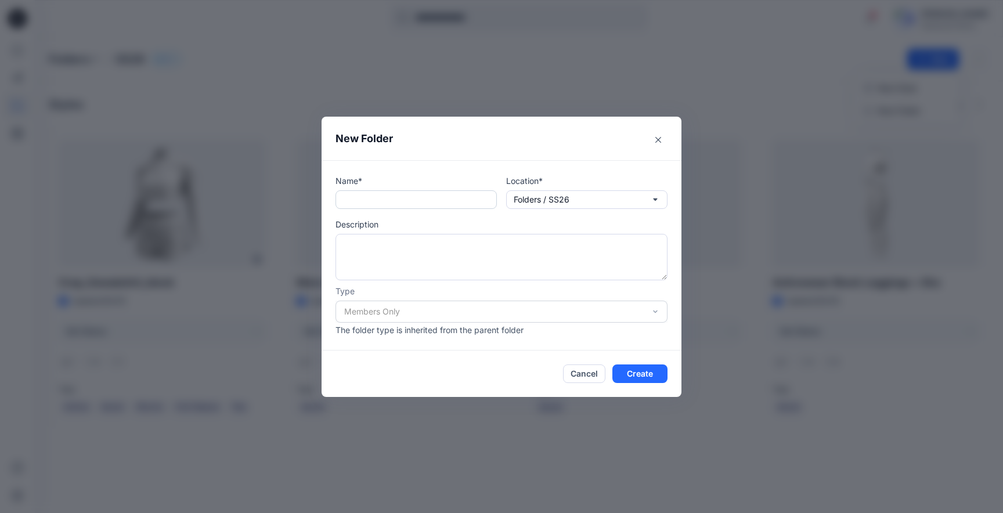
drag, startPoint x: 451, startPoint y: 212, endPoint x: 446, endPoint y: 203, distance: 11.2
click at [450, 211] on div "Name* Location* Folders / SS26 Description Type Members Only The folder type is…" at bounding box center [501, 255] width 332 height 161
click at [443, 198] on input "text" at bounding box center [415, 199] width 161 height 19
type input "*"
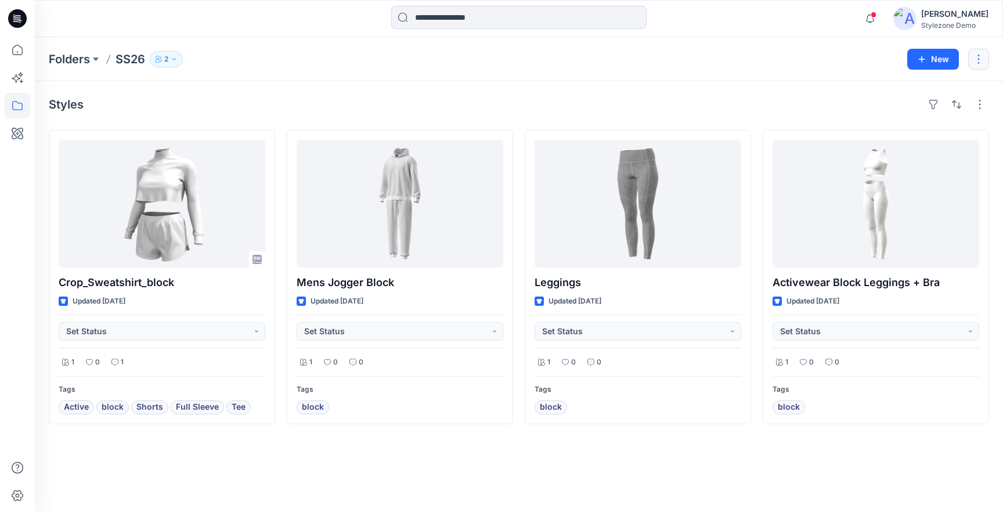
click at [975, 59] on button "button" at bounding box center [978, 59] width 21 height 21
click at [575, 91] on div "Styles Crop_Sweatshirt_block Updated 5 months ago Set Status 1 0 1 Tags Active …" at bounding box center [519, 297] width 968 height 432
click at [976, 62] on button "button" at bounding box center [978, 59] width 21 height 21
click at [923, 162] on p "Delete Folder" at bounding box center [915, 157] width 67 height 12
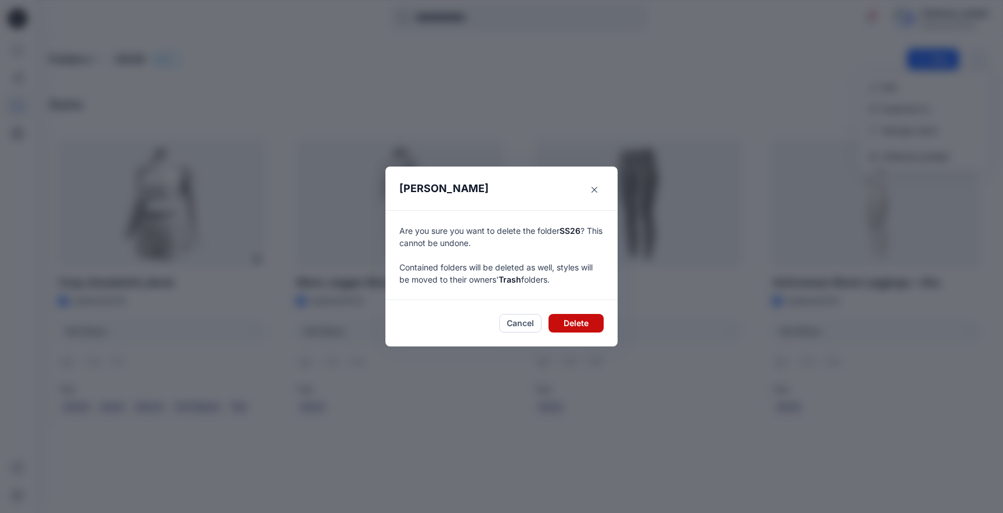
click at [586, 327] on button "Delete" at bounding box center [576, 323] width 55 height 19
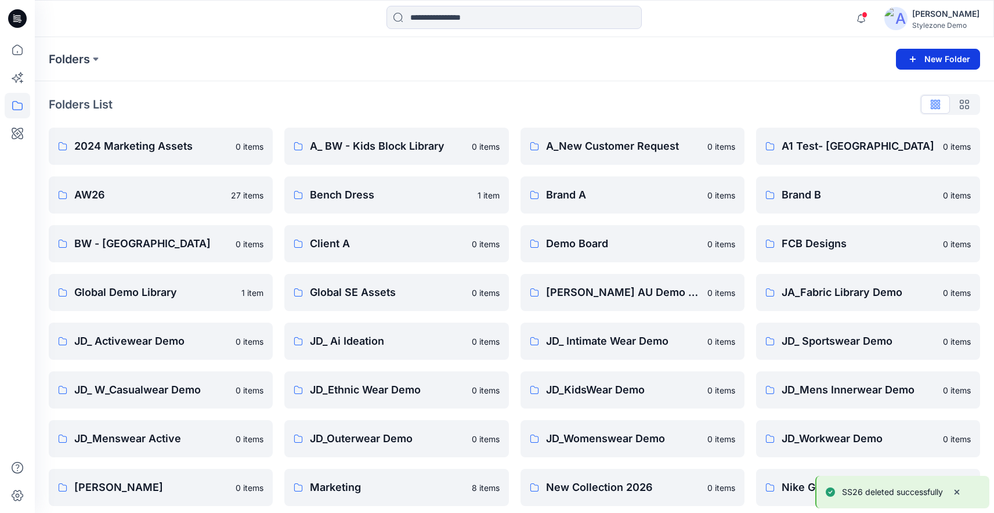
click at [923, 59] on button "New Folder" at bounding box center [938, 59] width 84 height 21
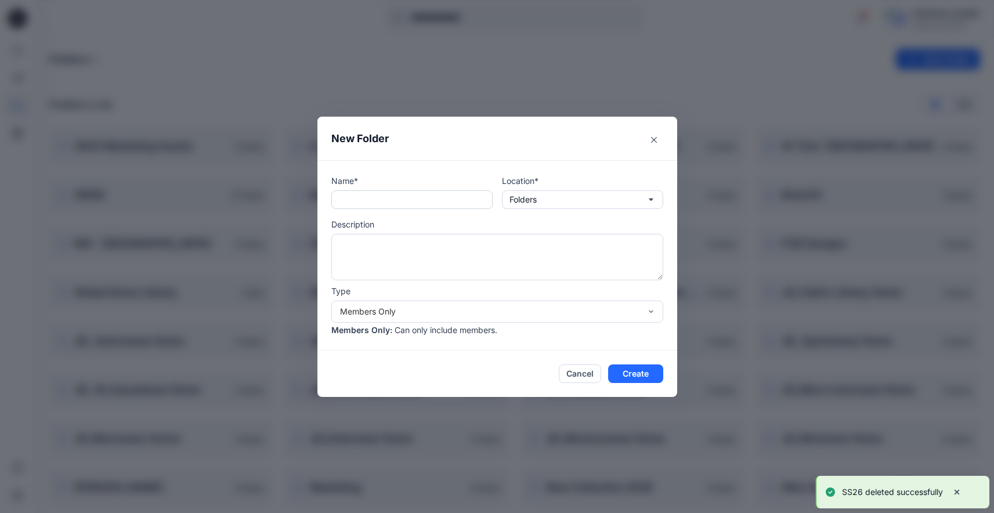
click at [388, 200] on input "text" at bounding box center [411, 199] width 161 height 19
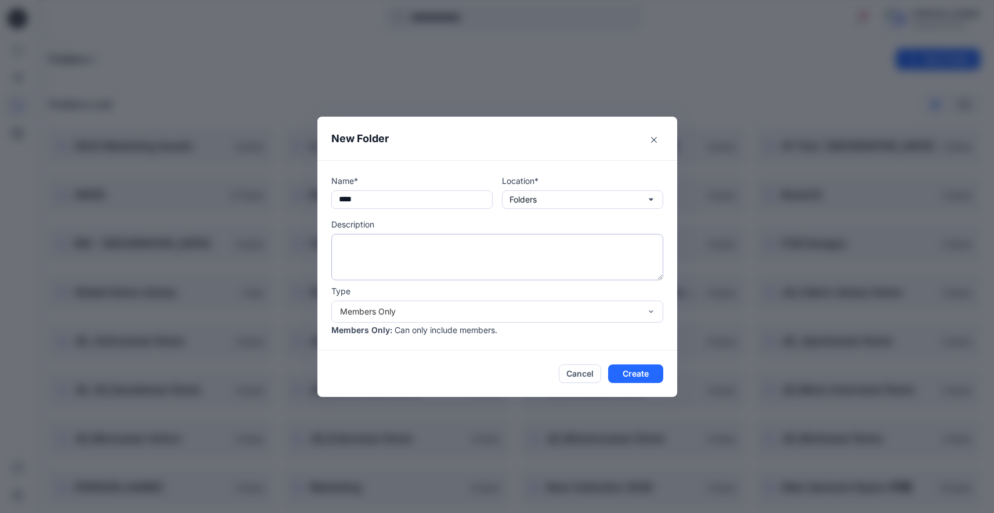
type input "****"
click at [402, 253] on textarea at bounding box center [497, 257] width 332 height 46
type textarea "*"
click at [375, 198] on input "****" at bounding box center [411, 199] width 161 height 19
type input "****"
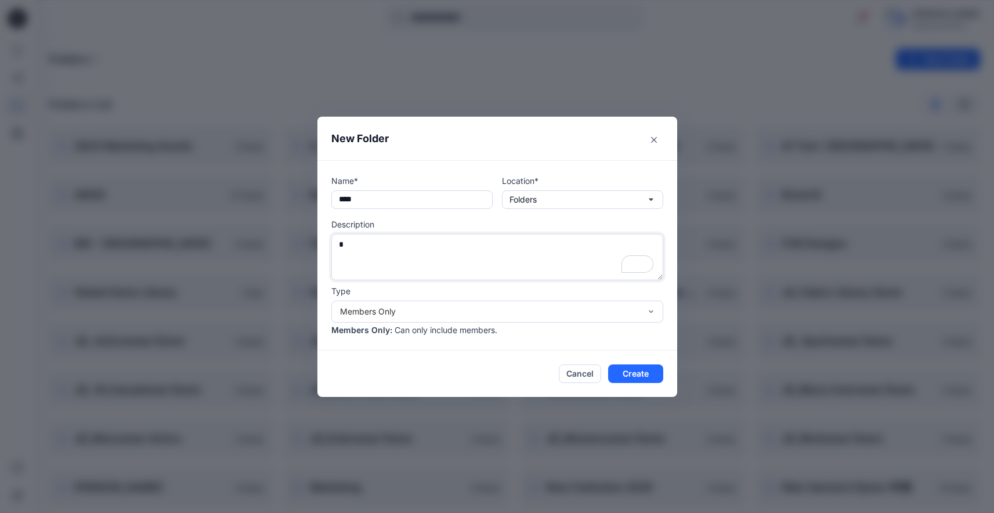
click at [376, 239] on textarea "*" at bounding box center [497, 257] width 332 height 46
click at [643, 371] on button "Create" at bounding box center [635, 374] width 55 height 19
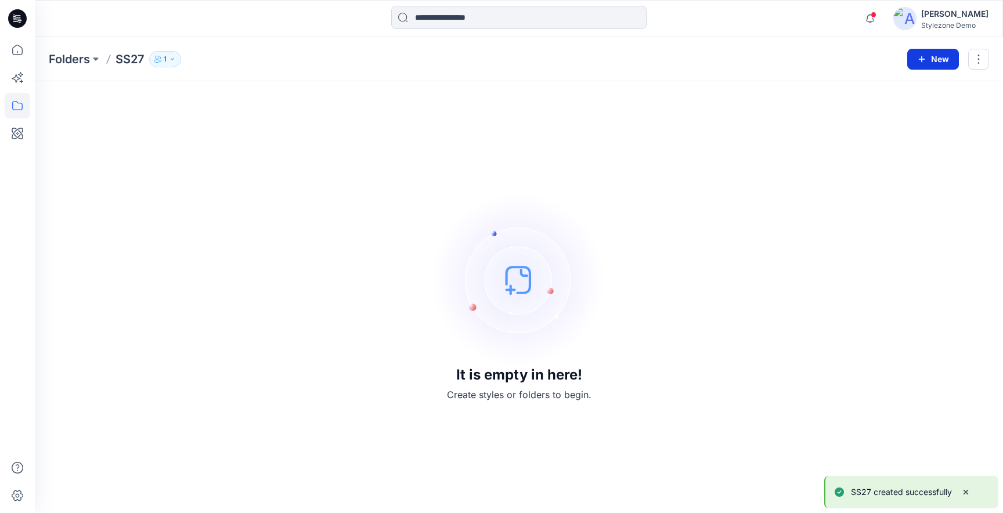
click at [923, 62] on icon "button" at bounding box center [921, 59] width 9 height 9
click at [881, 113] on p "New Folder" at bounding box center [899, 110] width 43 height 12
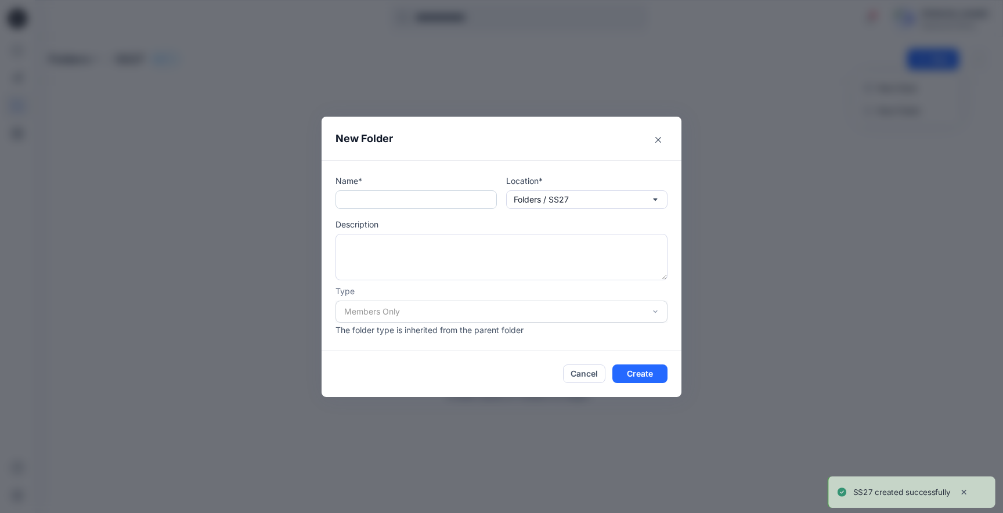
click at [441, 202] on input "text" at bounding box center [415, 199] width 161 height 19
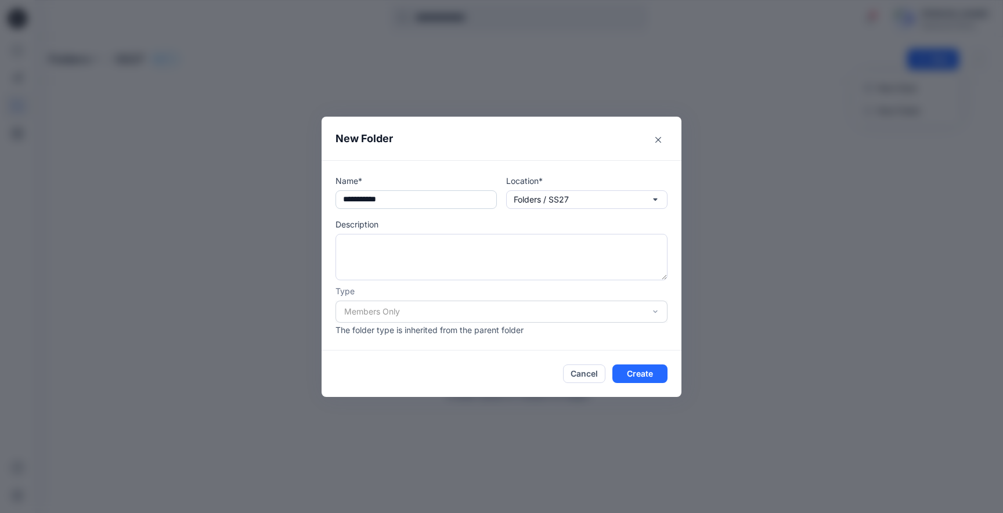
click at [341, 200] on input "**********" at bounding box center [415, 199] width 161 height 19
type input "**********"
click at [652, 372] on button "Create" at bounding box center [639, 374] width 55 height 19
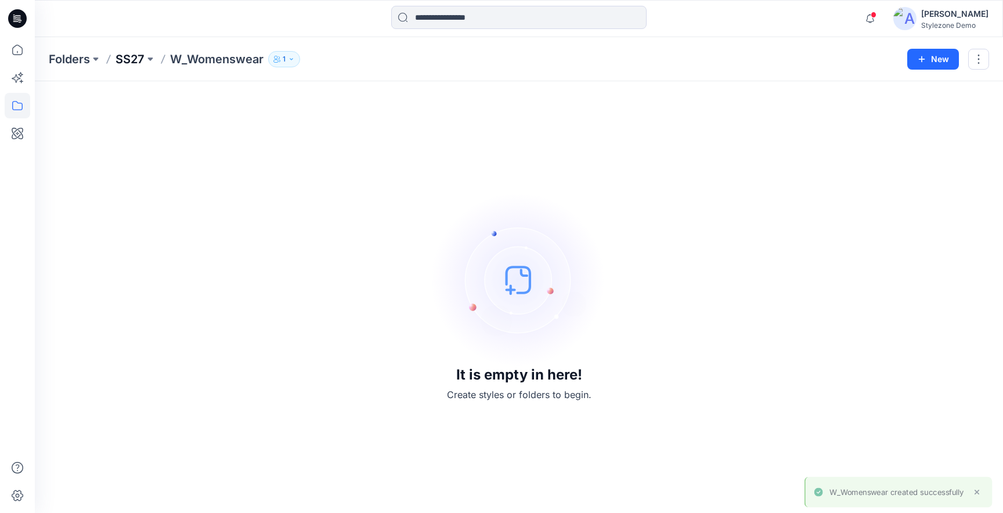
click at [134, 62] on p "SS27" at bounding box center [130, 59] width 29 height 16
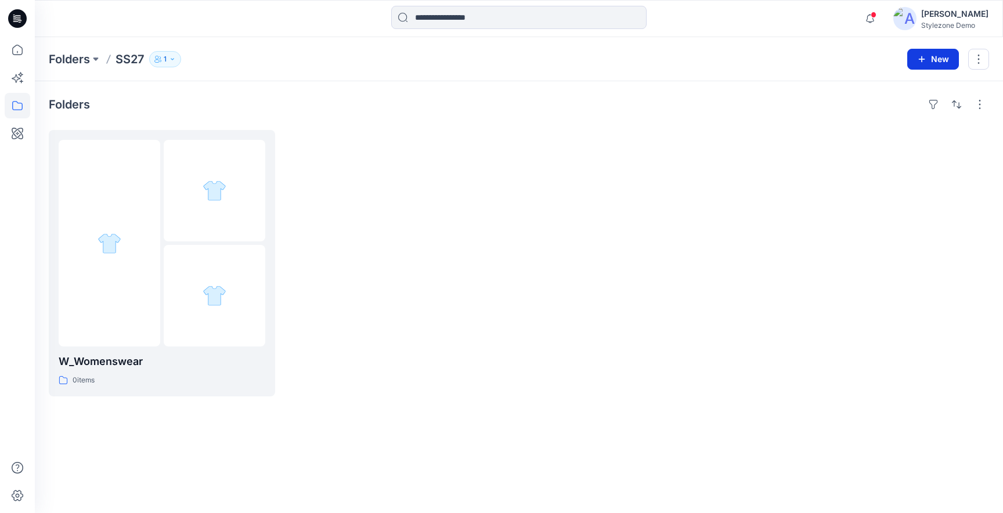
click at [928, 57] on button "New" at bounding box center [933, 59] width 52 height 21
click at [890, 114] on p "New Folder" at bounding box center [899, 110] width 43 height 12
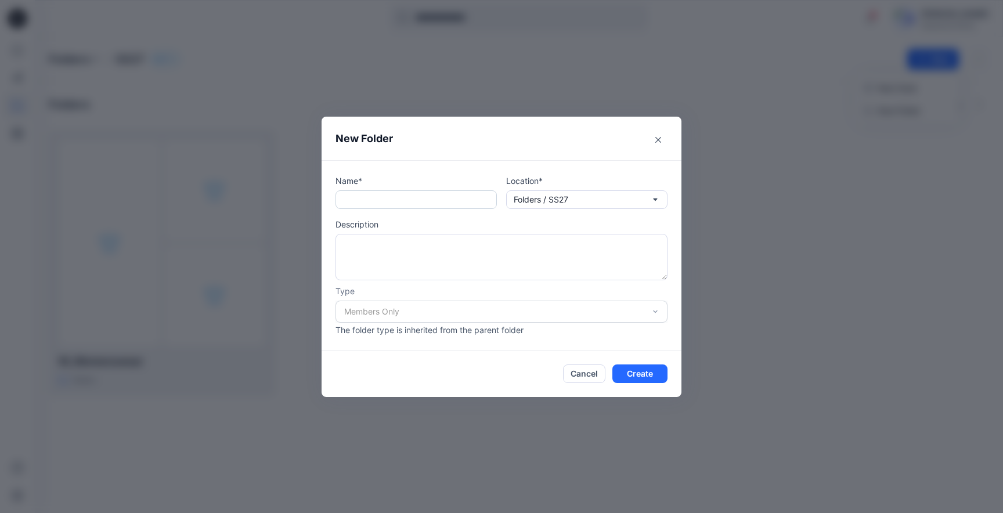
click at [441, 207] on input "text" at bounding box center [415, 199] width 161 height 19
type input "*"
type input "**********"
click at [645, 377] on button "Create" at bounding box center [639, 374] width 55 height 19
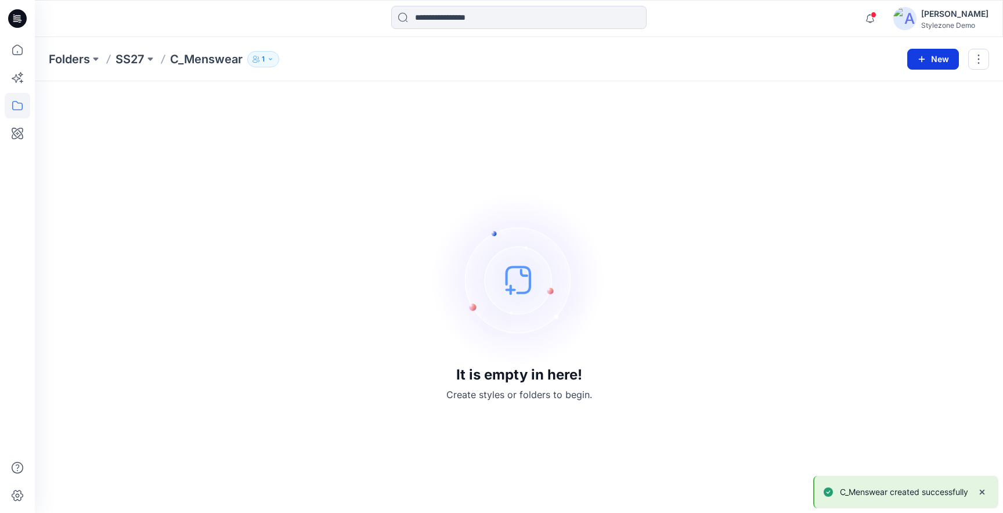
click at [923, 59] on icon "button" at bounding box center [921, 59] width 9 height 9
click at [712, 114] on div "It is empty in here! Create styles or folders to begin." at bounding box center [519, 297] width 940 height 404
click at [125, 61] on p "SS27" at bounding box center [130, 59] width 29 height 16
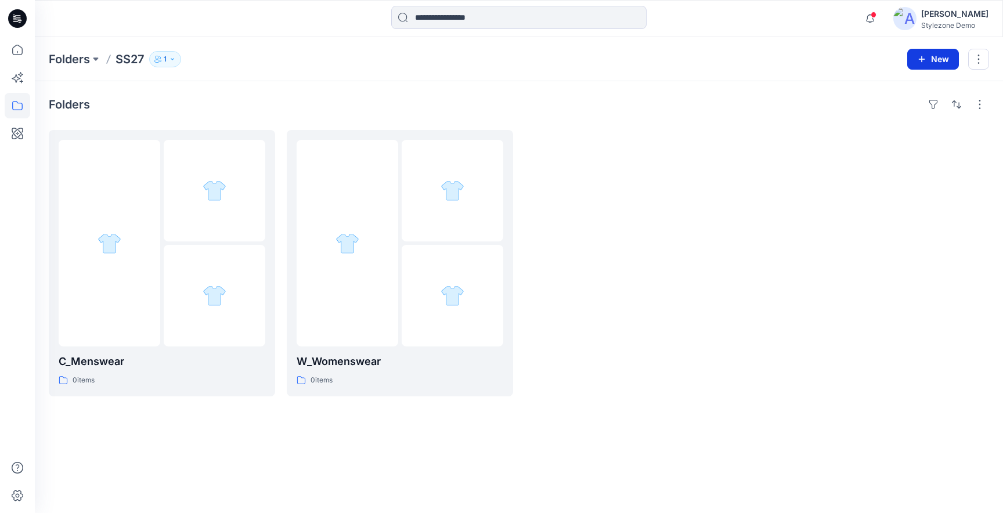
click at [940, 64] on button "New" at bounding box center [933, 59] width 52 height 21
click at [927, 107] on button "New Folder" at bounding box center [907, 110] width 100 height 21
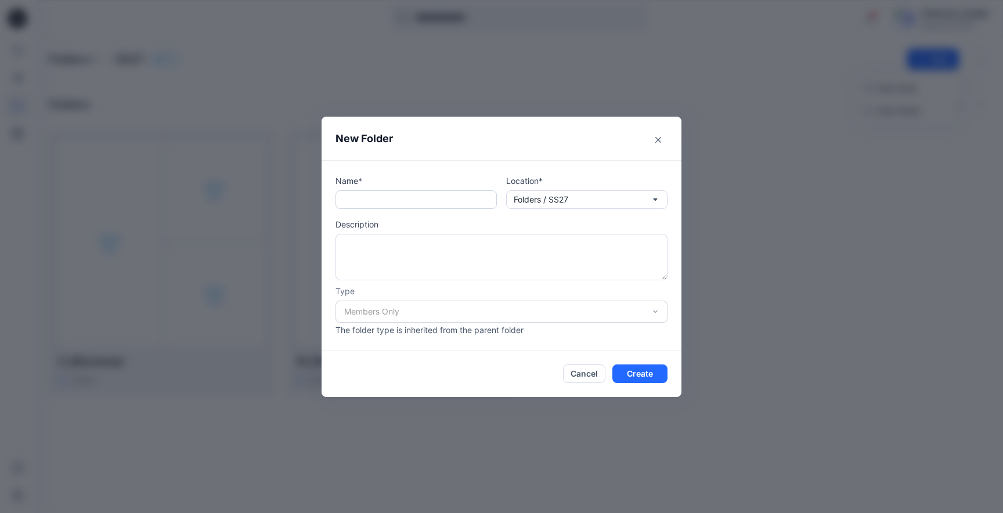
click at [430, 191] on input "text" at bounding box center [415, 199] width 161 height 19
type input "*"
type input "**********"
click at [629, 377] on button "Create" at bounding box center [639, 374] width 55 height 19
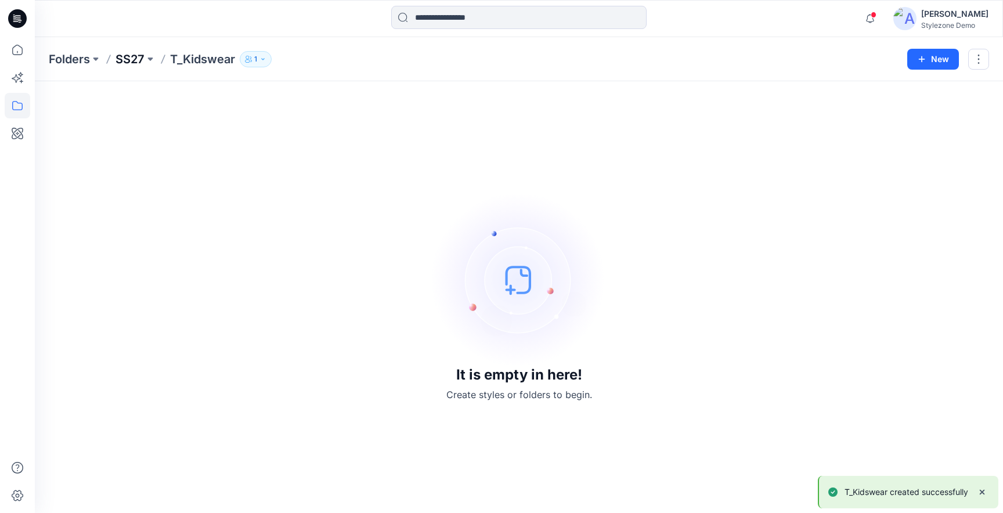
click at [121, 61] on p "SS27" at bounding box center [130, 59] width 29 height 16
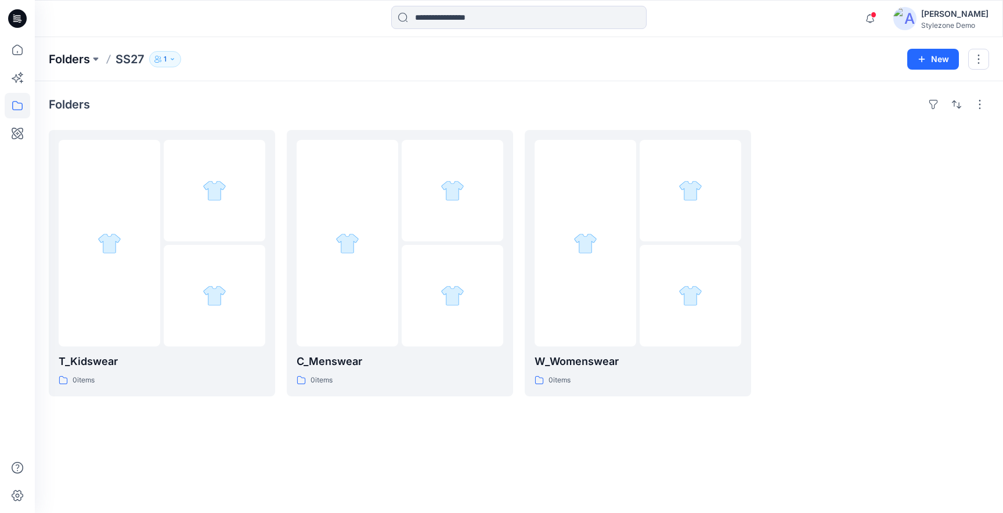
click at [78, 57] on p "Folders" at bounding box center [69, 59] width 41 height 16
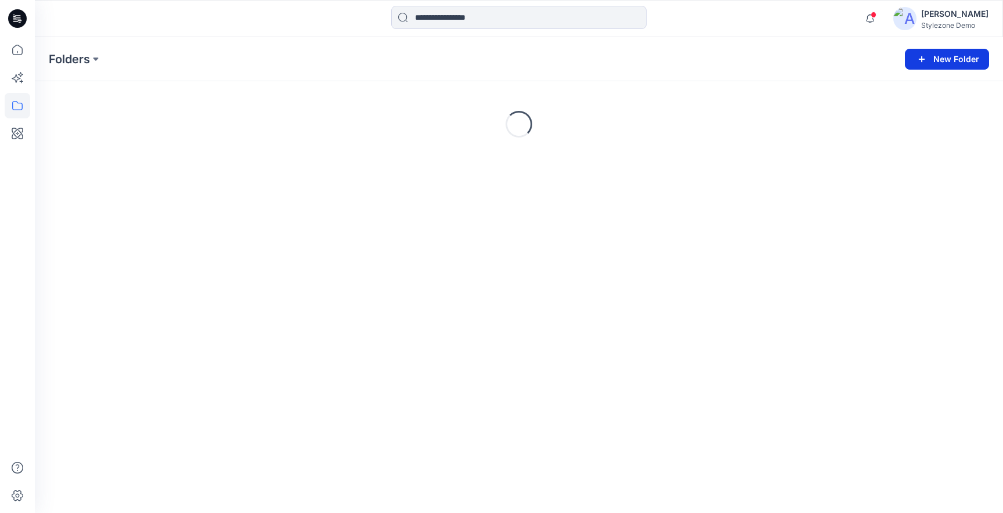
click at [957, 62] on button "New Folder" at bounding box center [947, 59] width 84 height 21
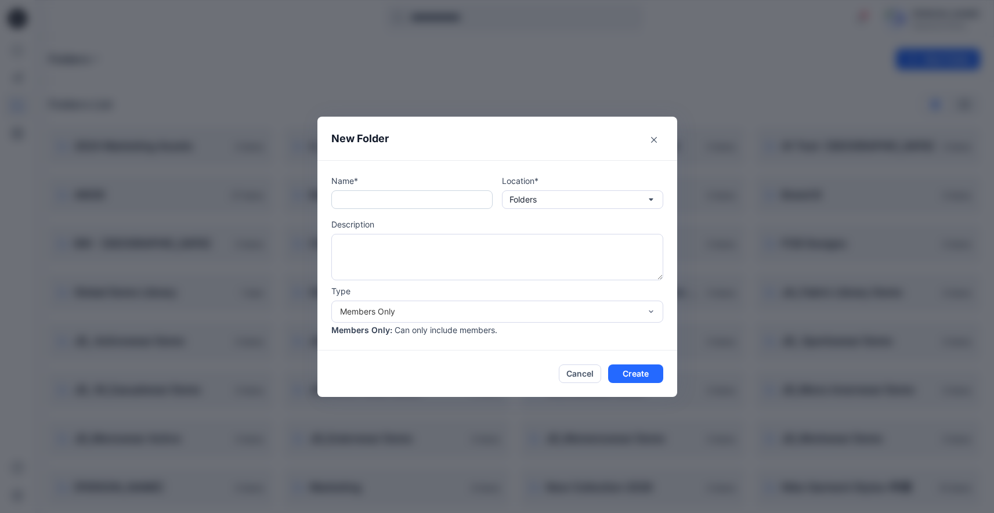
click at [365, 203] on input "text" at bounding box center [411, 199] width 161 height 19
type input "**********"
click at [630, 370] on button "Create" at bounding box center [635, 374] width 55 height 19
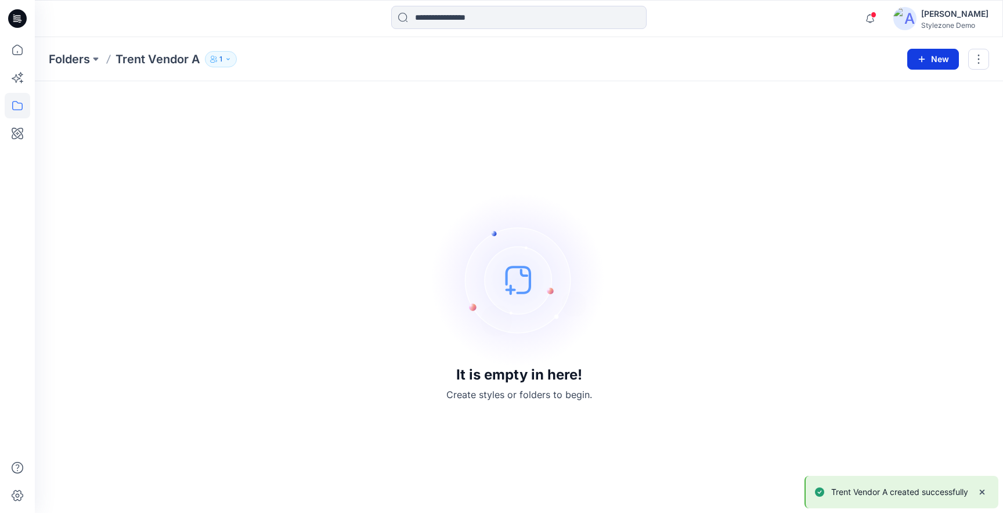
click at [932, 56] on button "New" at bounding box center [933, 59] width 52 height 21
click at [911, 104] on p "New Folder" at bounding box center [899, 110] width 43 height 12
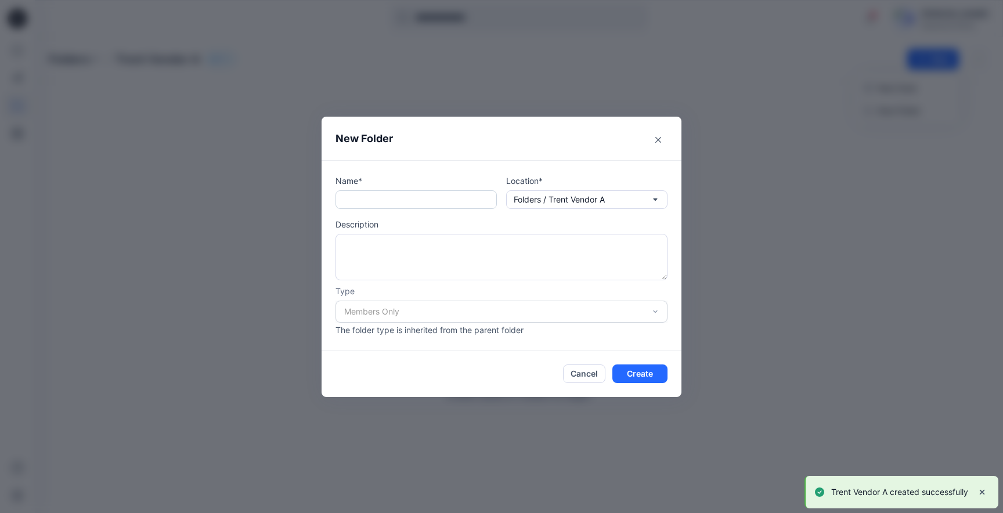
click at [457, 197] on input "text" at bounding box center [415, 199] width 161 height 19
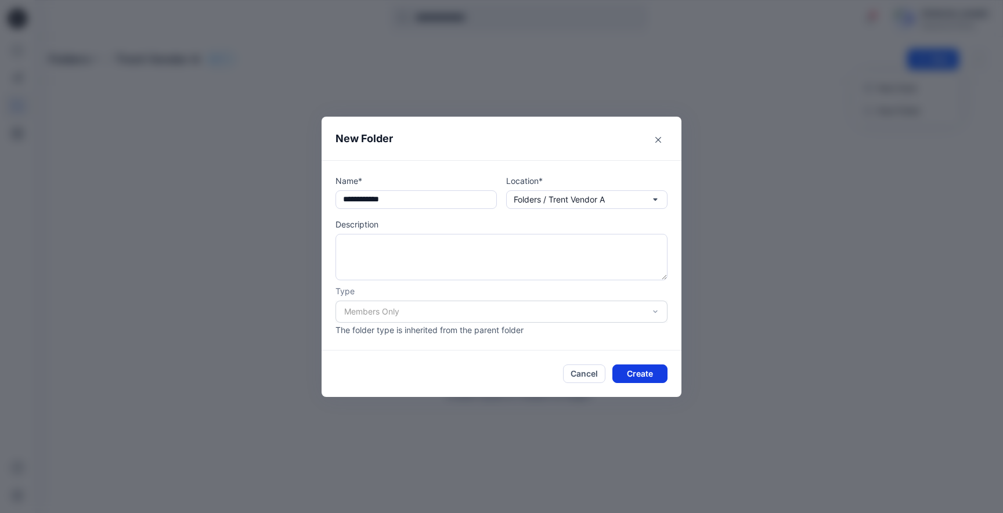
type input "**********"
click at [648, 368] on button "Create" at bounding box center [639, 374] width 55 height 19
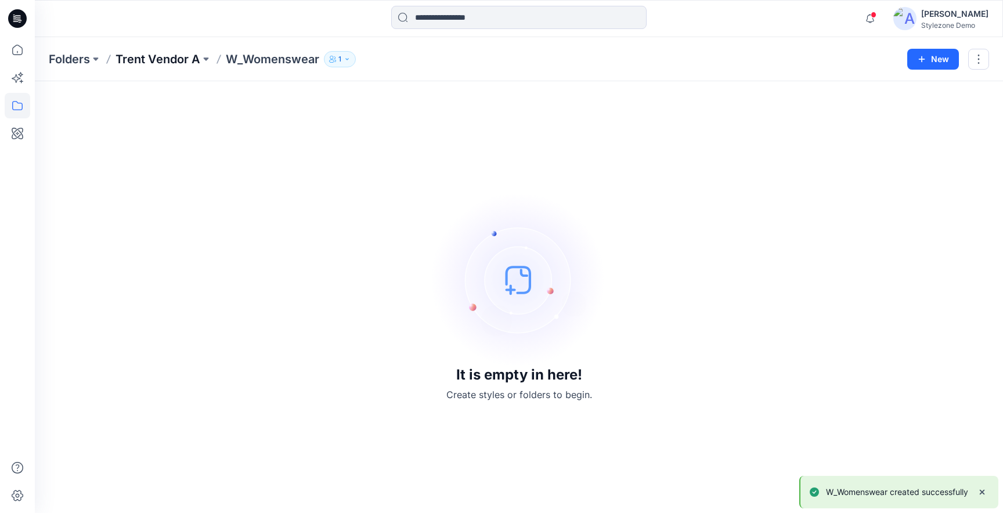
click at [131, 55] on p "Trent Vendor A" at bounding box center [158, 59] width 85 height 16
click at [936, 65] on button "New" at bounding box center [933, 59] width 52 height 21
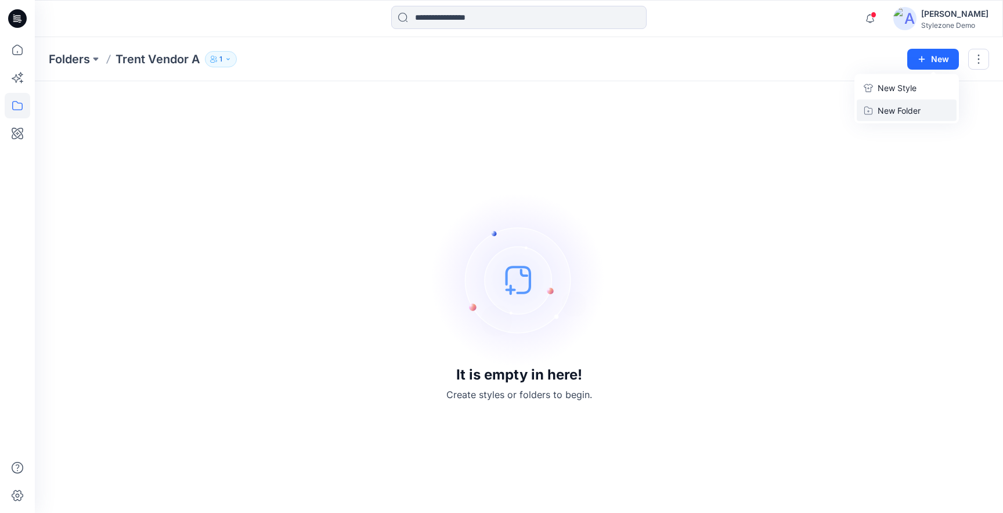
click at [894, 100] on button "New Folder" at bounding box center [907, 110] width 100 height 21
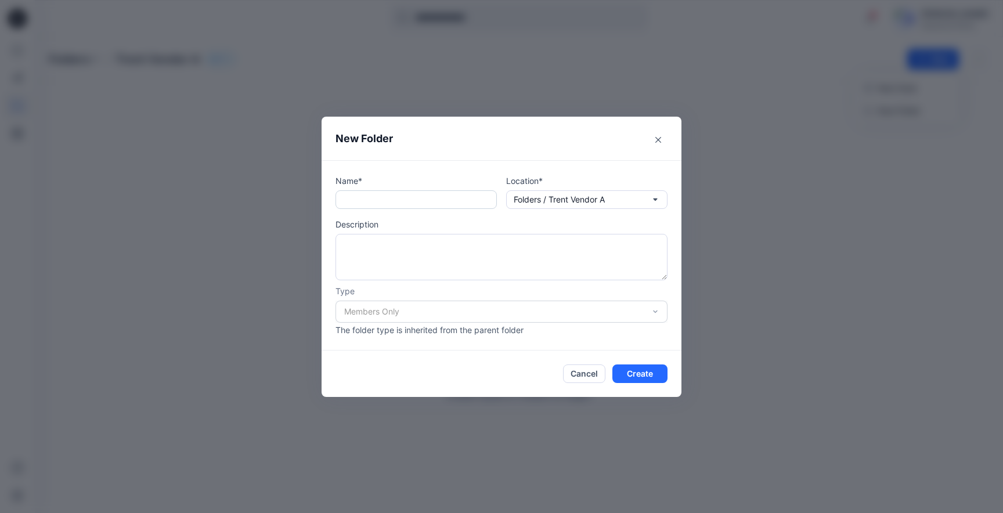
click at [366, 199] on input "text" at bounding box center [415, 199] width 161 height 19
type input "*"
click at [395, 202] on input "**********" at bounding box center [415, 199] width 161 height 19
click at [432, 197] on input "**********" at bounding box center [415, 199] width 161 height 19
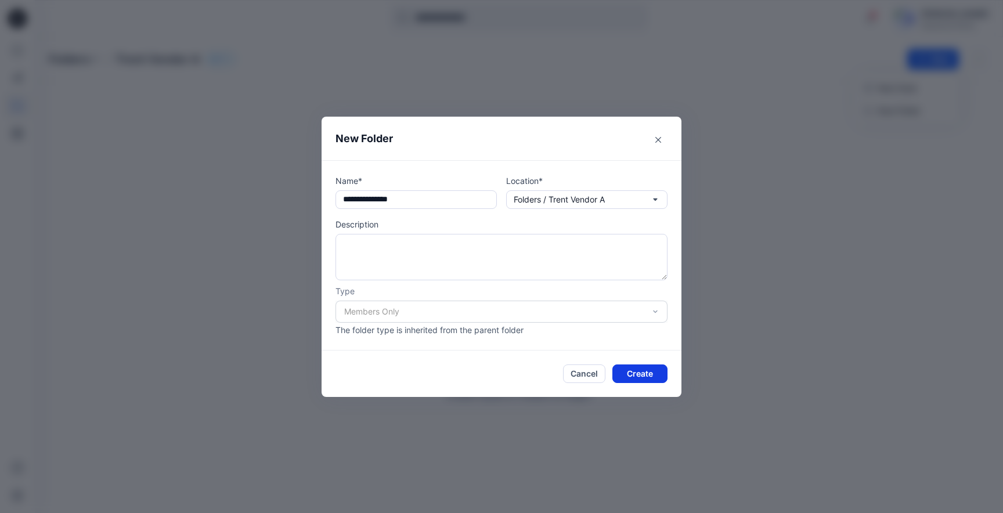
type input "**********"
click at [644, 374] on button "Create" at bounding box center [639, 374] width 55 height 19
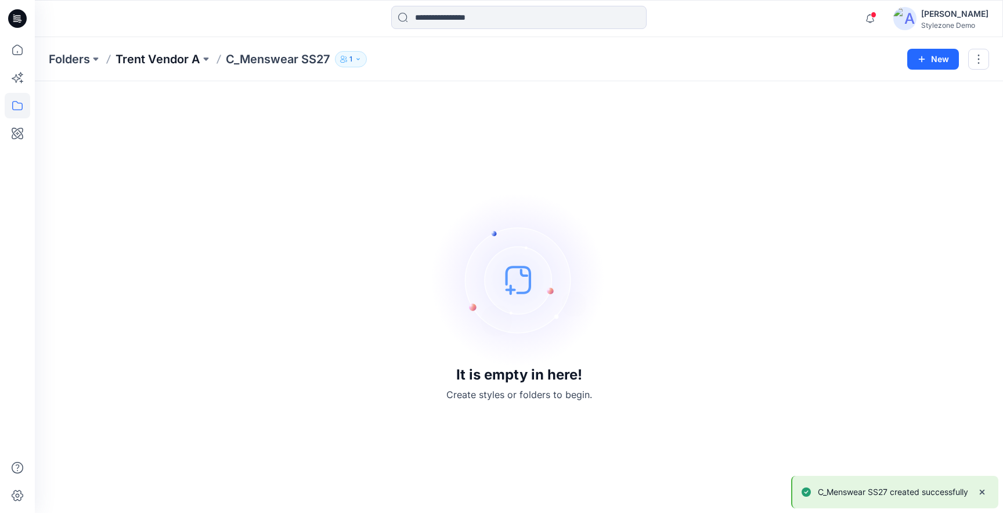
click at [177, 60] on p "Trent Vendor A" at bounding box center [158, 59] width 85 height 16
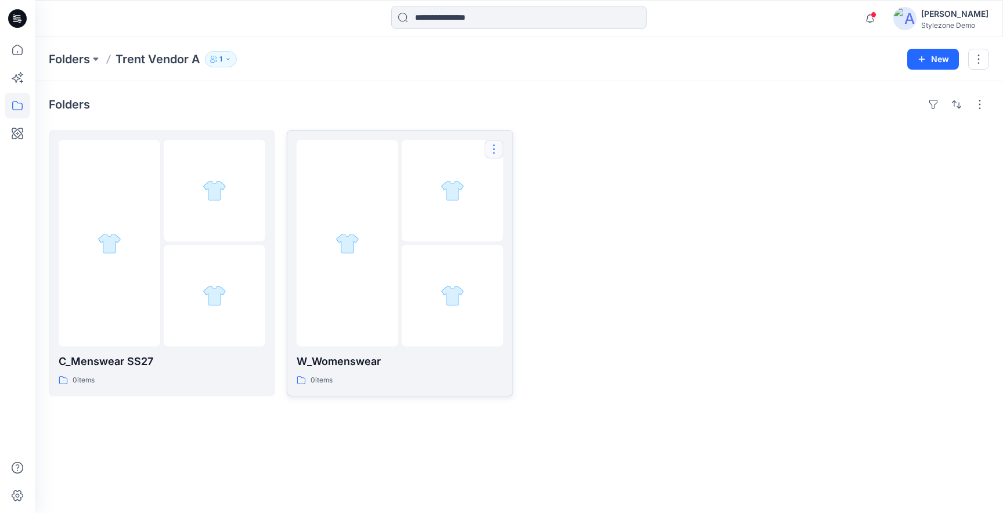
click at [496, 146] on button "button" at bounding box center [494, 149] width 19 height 19
click at [515, 180] on p "Edit" at bounding box center [515, 176] width 15 height 12
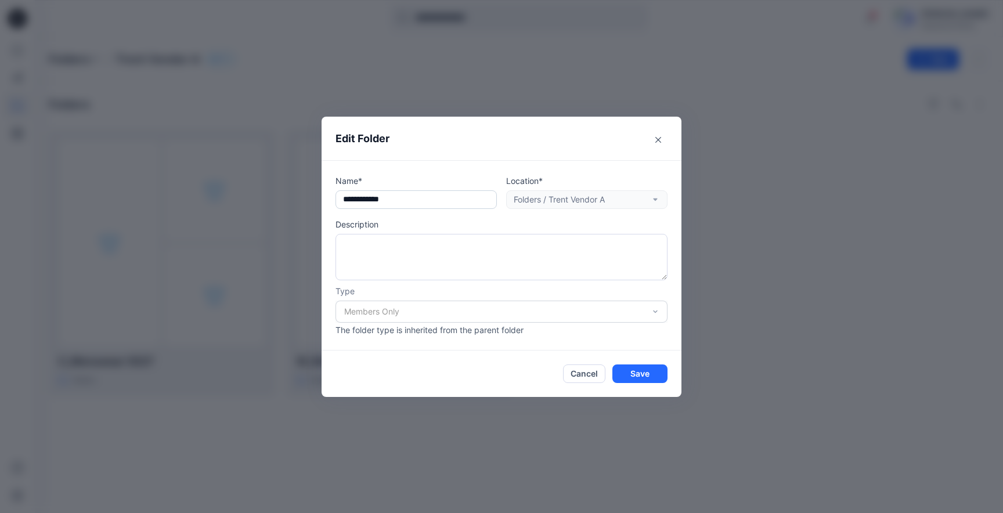
click at [431, 205] on input "text" at bounding box center [415, 199] width 161 height 19
type input "**********"
click at [637, 376] on button "Save" at bounding box center [639, 374] width 55 height 19
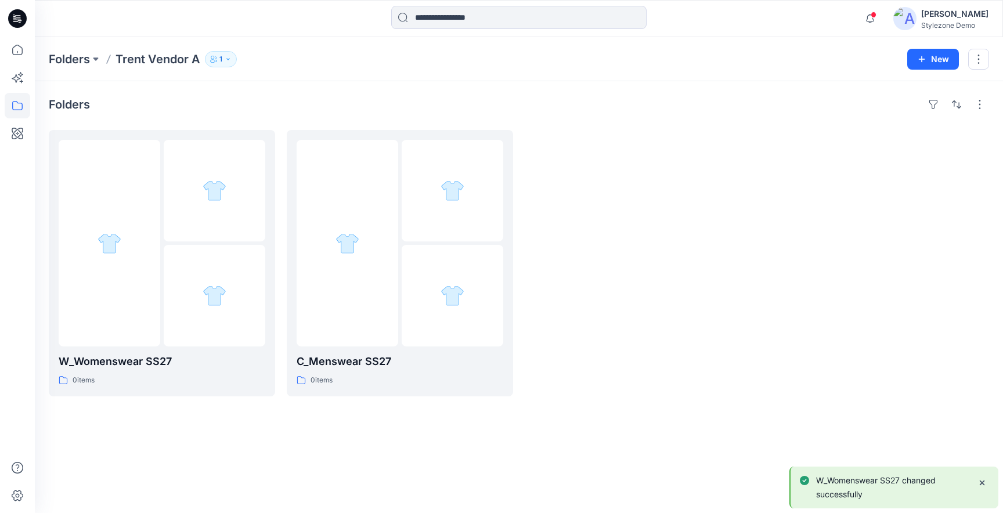
click at [672, 203] on div at bounding box center [638, 263] width 226 height 266
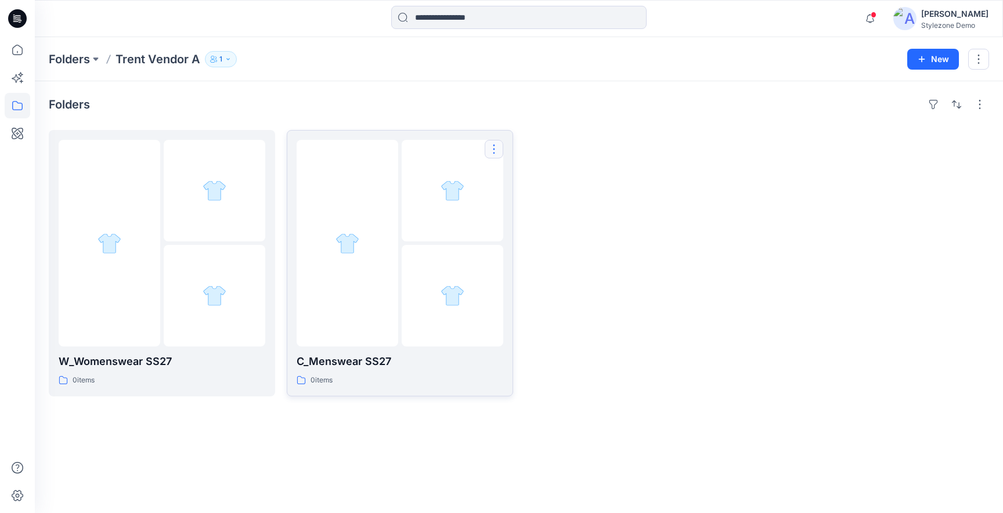
click at [502, 144] on button "button" at bounding box center [494, 149] width 19 height 19
click at [518, 172] on p "Edit" at bounding box center [515, 176] width 15 height 12
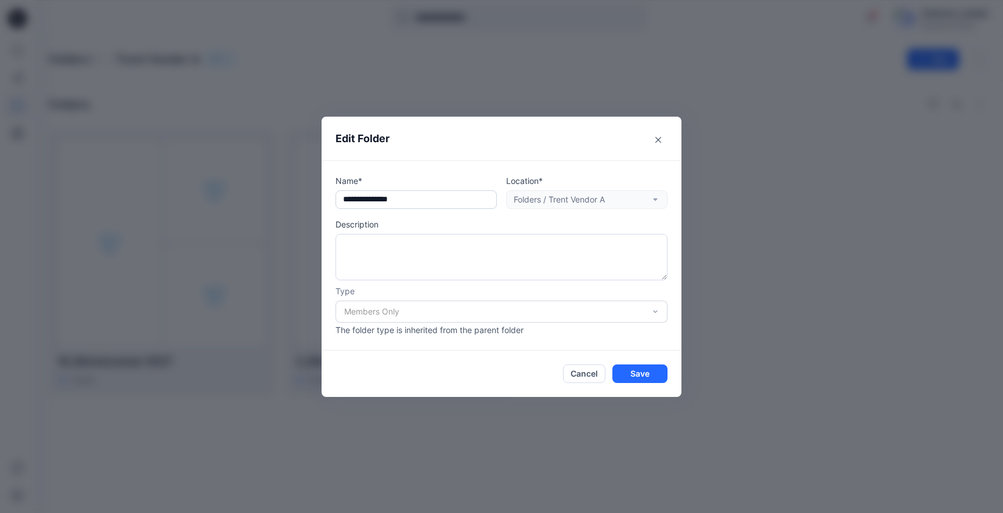
drag, startPoint x: 348, startPoint y: 199, endPoint x: 340, endPoint y: 199, distance: 8.1
click at [340, 199] on input "text" at bounding box center [415, 199] width 161 height 19
drag, startPoint x: 356, startPoint y: 199, endPoint x: 393, endPoint y: 199, distance: 37.2
click at [393, 199] on input "**********" at bounding box center [415, 199] width 161 height 19
click at [353, 197] on input "**********" at bounding box center [415, 199] width 161 height 19
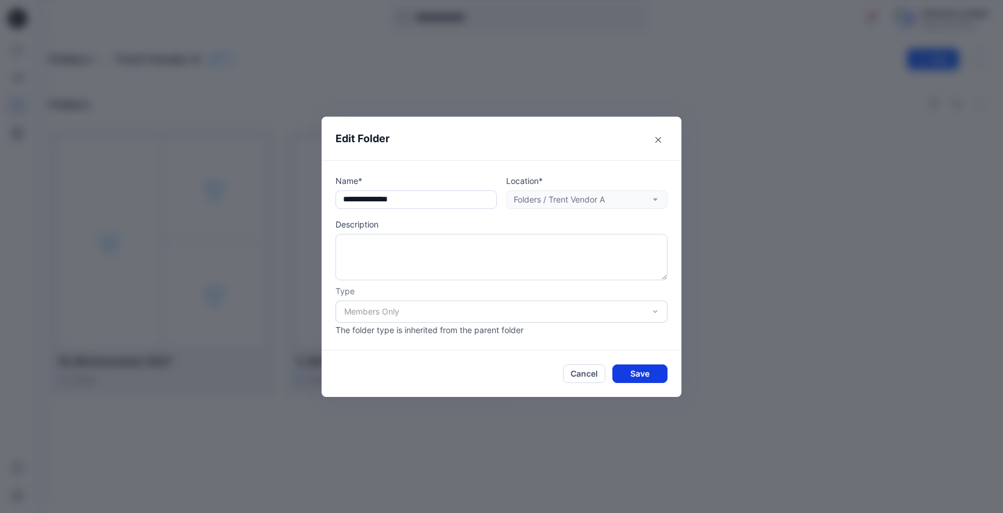
type input "**********"
click at [655, 378] on button "Save" at bounding box center [639, 374] width 55 height 19
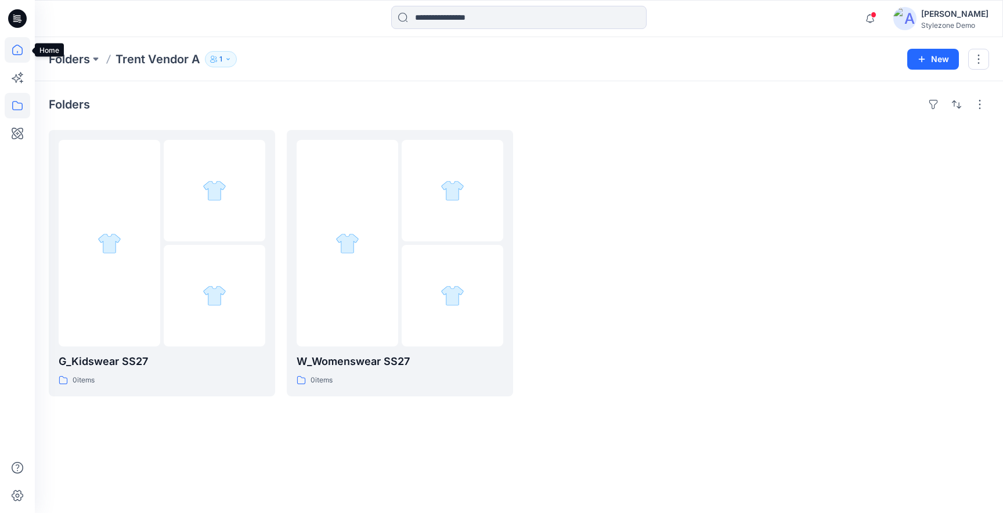
click at [20, 54] on icon at bounding box center [18, 50] width 26 height 26
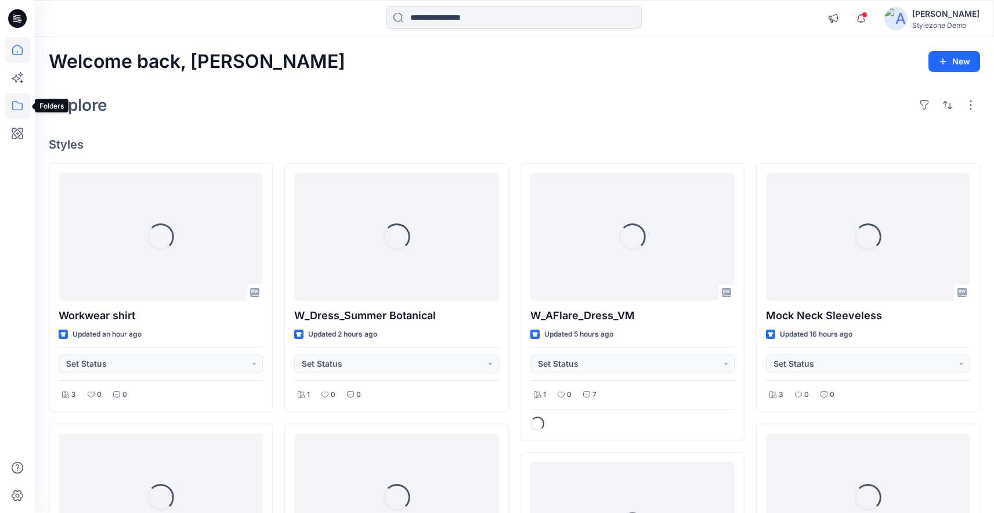
click at [16, 103] on icon at bounding box center [18, 106] width 26 height 26
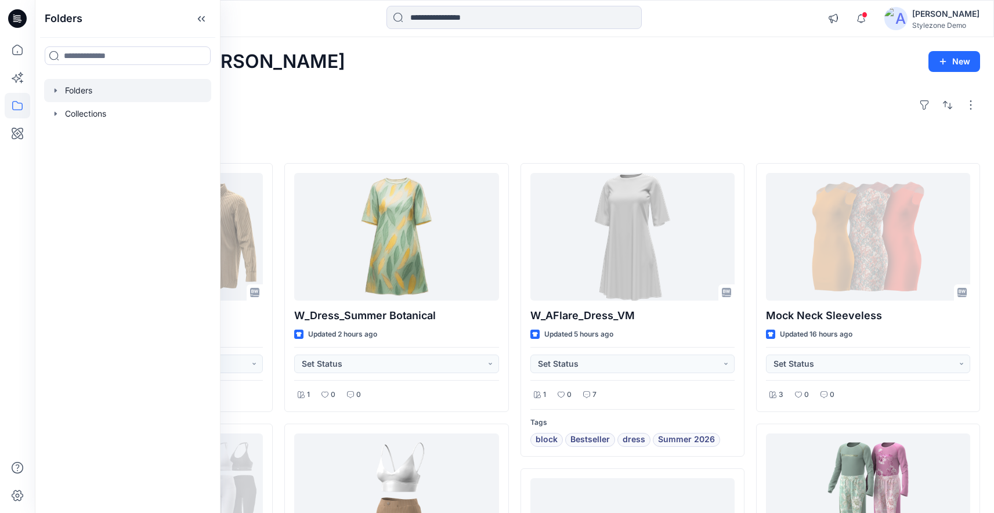
click at [57, 88] on icon "button" at bounding box center [55, 90] width 9 height 9
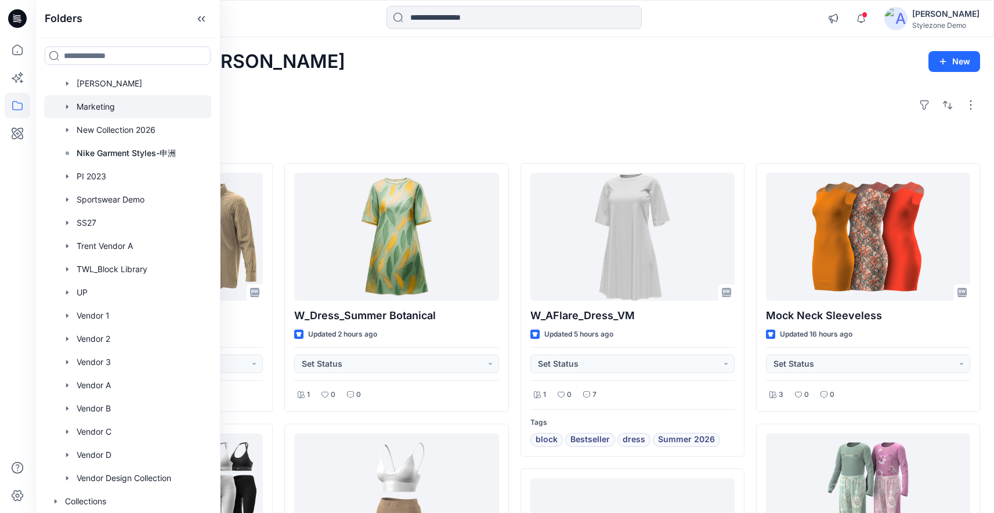
scroll to position [655, 0]
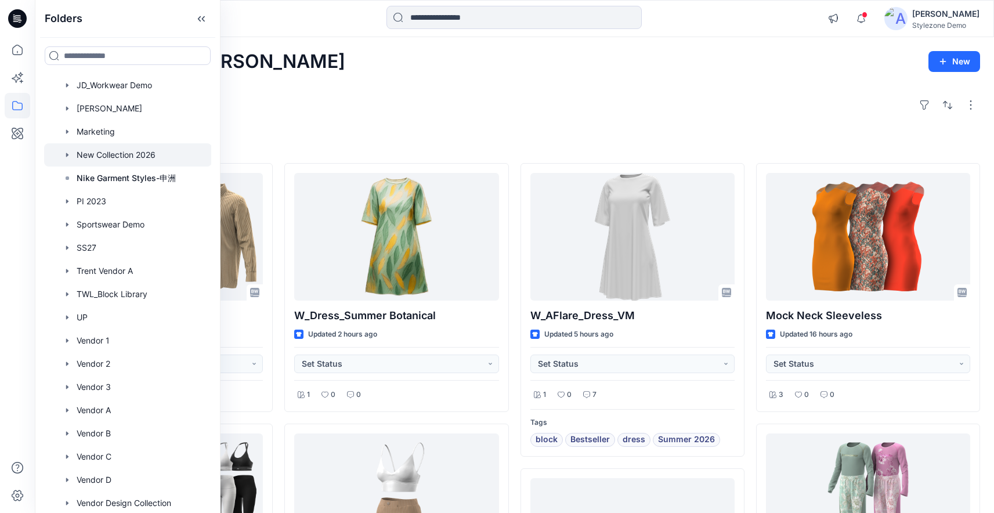
click at [120, 151] on div at bounding box center [128, 154] width 168 height 23
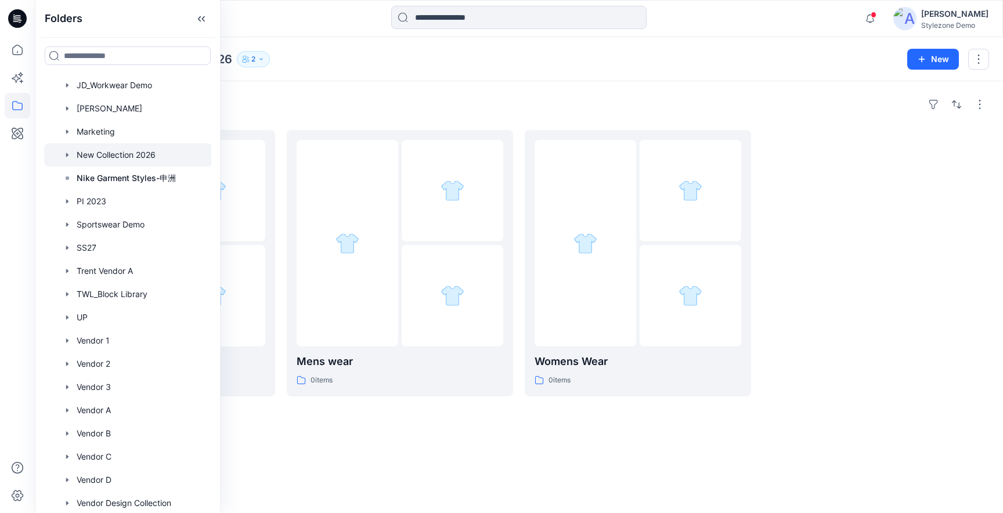
click at [541, 99] on div "Folders" at bounding box center [519, 104] width 940 height 19
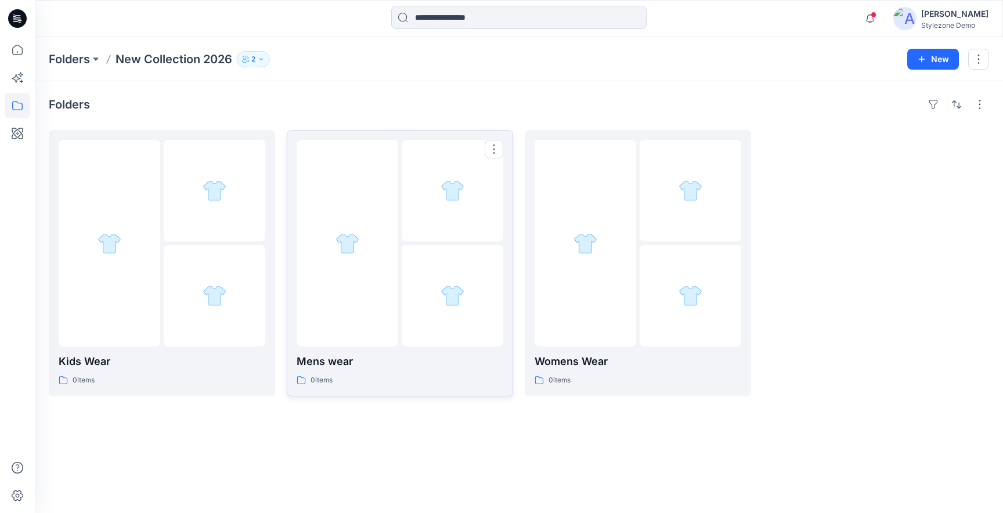
click at [414, 311] on div at bounding box center [453, 296] width 102 height 102
click at [237, 300] on div at bounding box center [215, 296] width 102 height 102
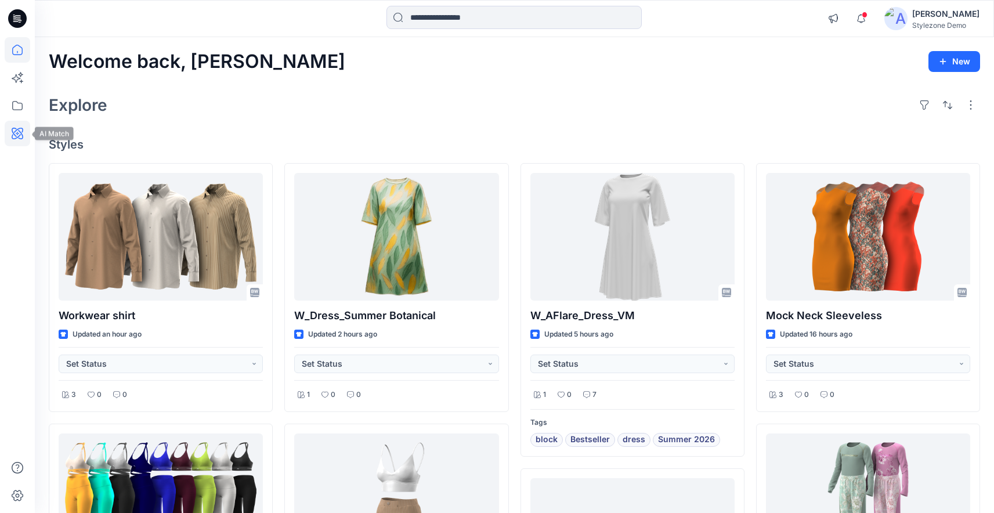
click at [18, 132] on icon at bounding box center [18, 134] width 26 height 26
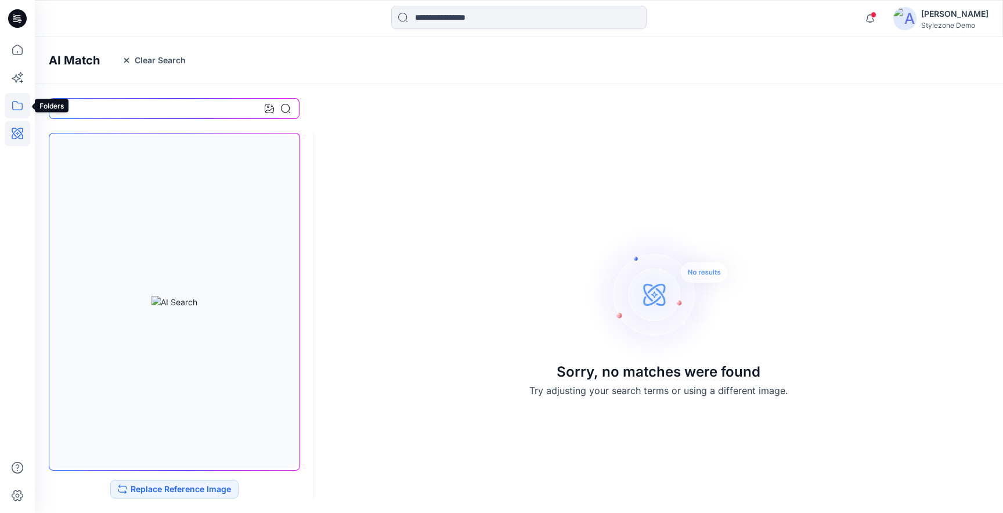
click at [21, 102] on icon at bounding box center [18, 106] width 26 height 26
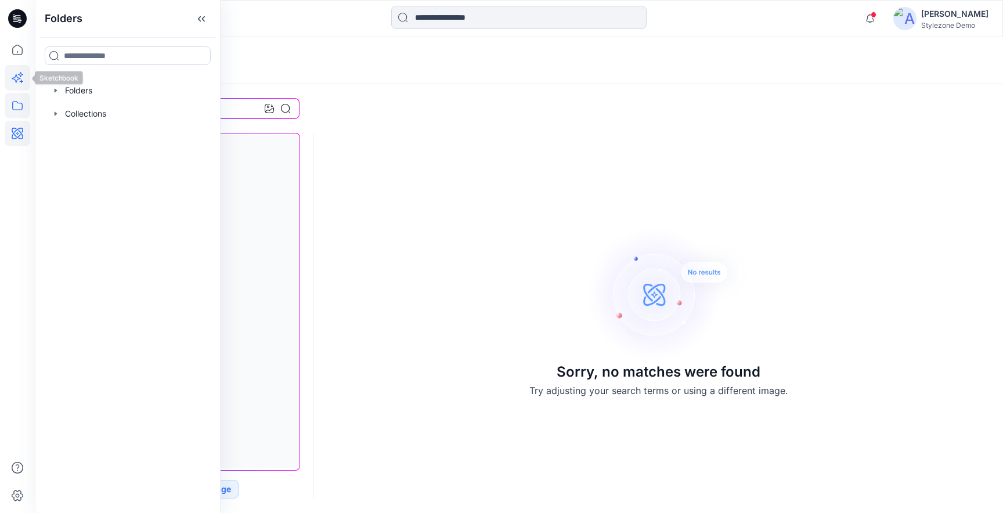
click at [19, 84] on icon at bounding box center [18, 78] width 26 height 26
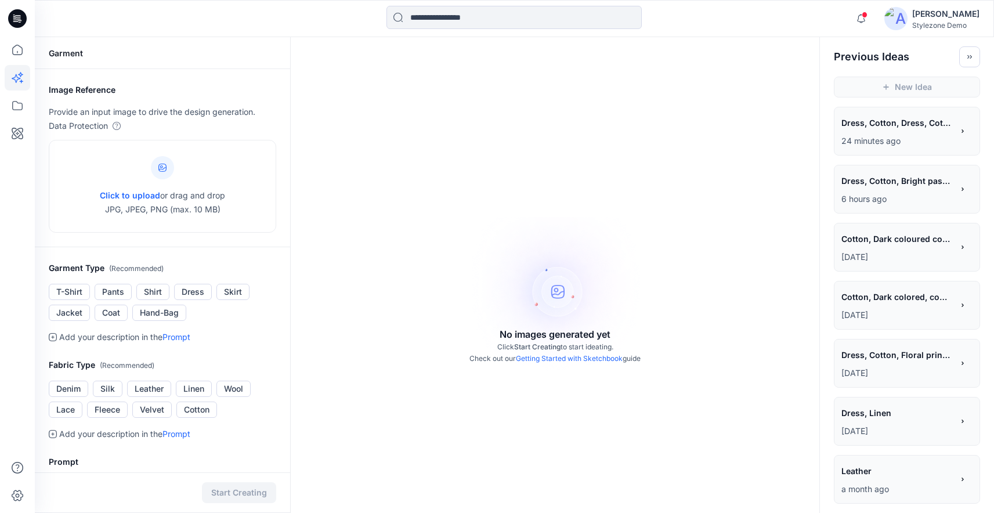
click at [917, 128] on span "Dress, Cotton, Dress, Cotton, Bright pastel summer color, abstract printed dresS" at bounding box center [897, 122] width 110 height 17
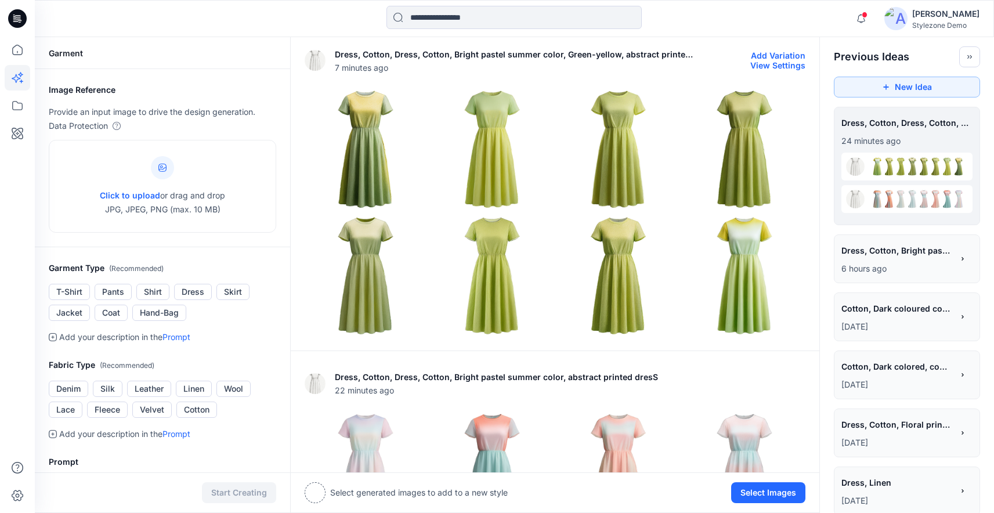
click at [781, 66] on button "View Settings" at bounding box center [777, 65] width 55 height 10
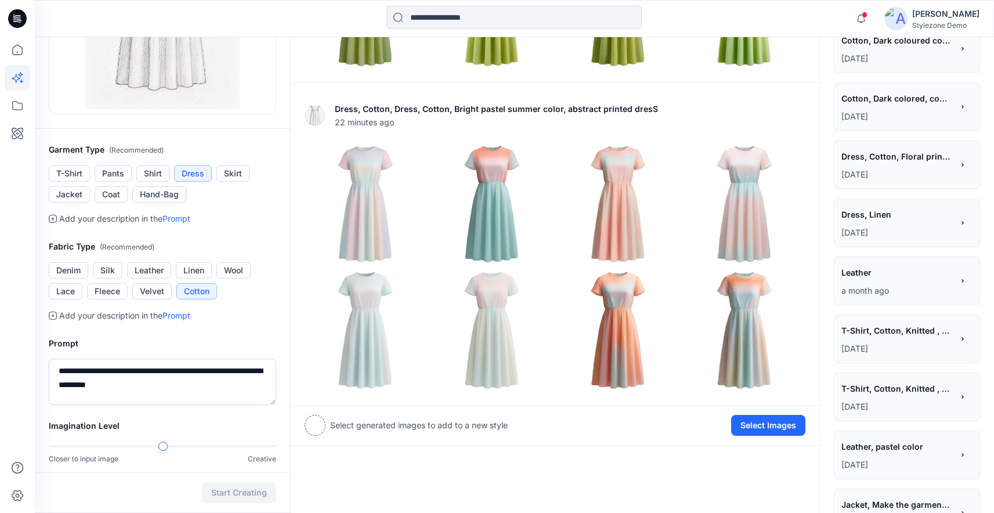
scroll to position [447, 0]
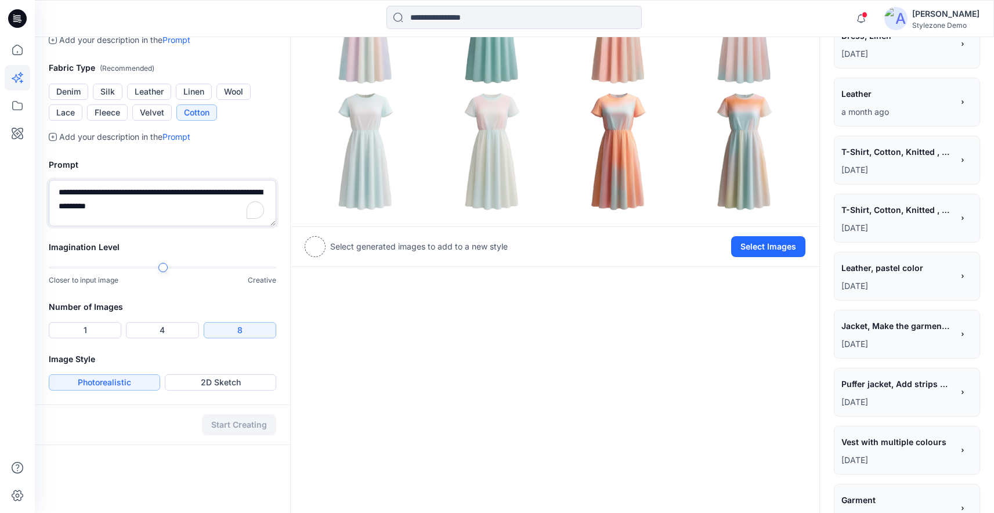
drag, startPoint x: 88, startPoint y: 207, endPoint x: 120, endPoint y: 206, distance: 31.9
click at [120, 206] on textarea "**********" at bounding box center [163, 203] width 228 height 46
type textarea "**********"
click at [240, 428] on button "Start Creating" at bounding box center [239, 424] width 74 height 21
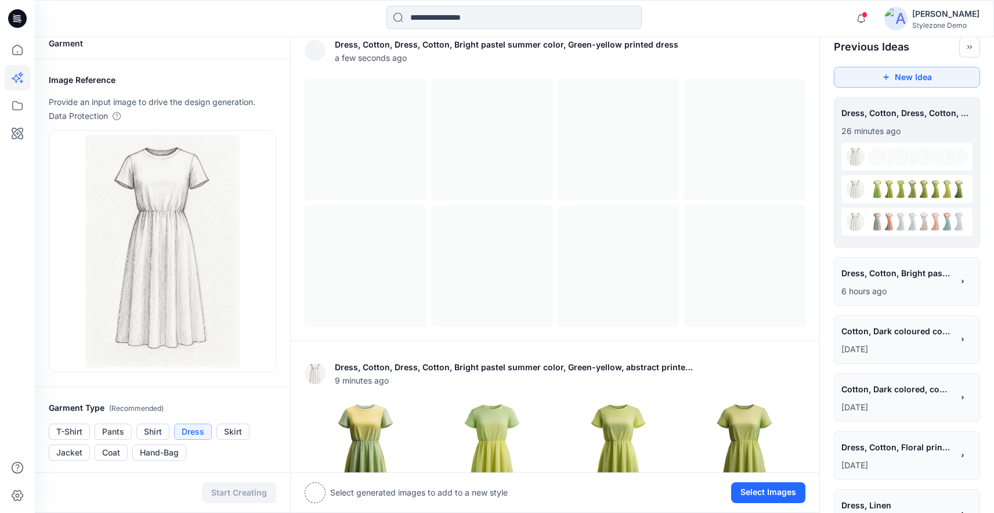
scroll to position [5, 0]
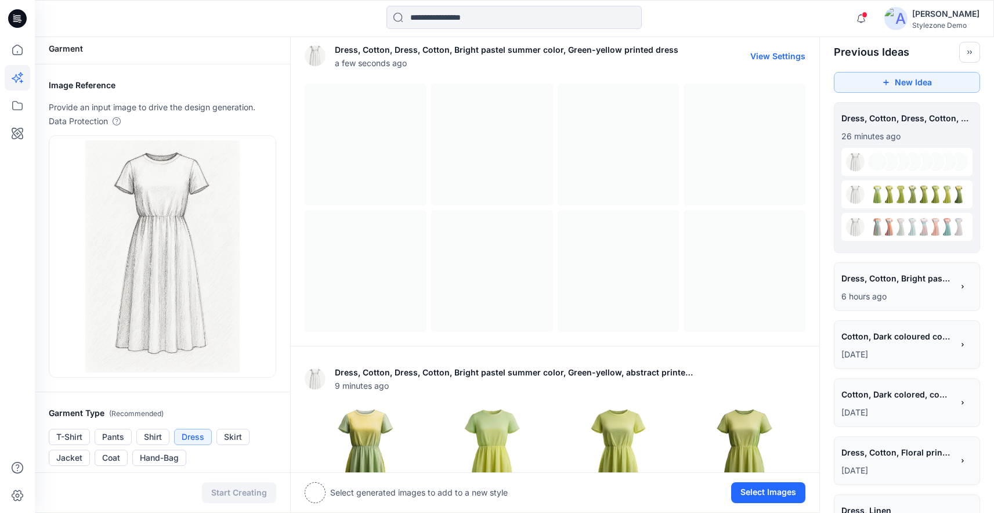
click at [775, 55] on button "View Settings" at bounding box center [777, 56] width 55 height 10
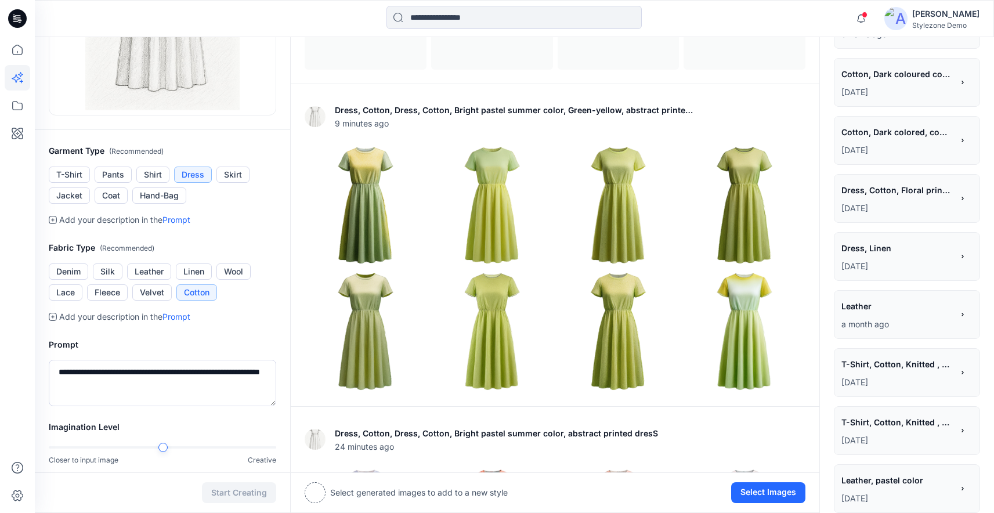
scroll to position [282, 0]
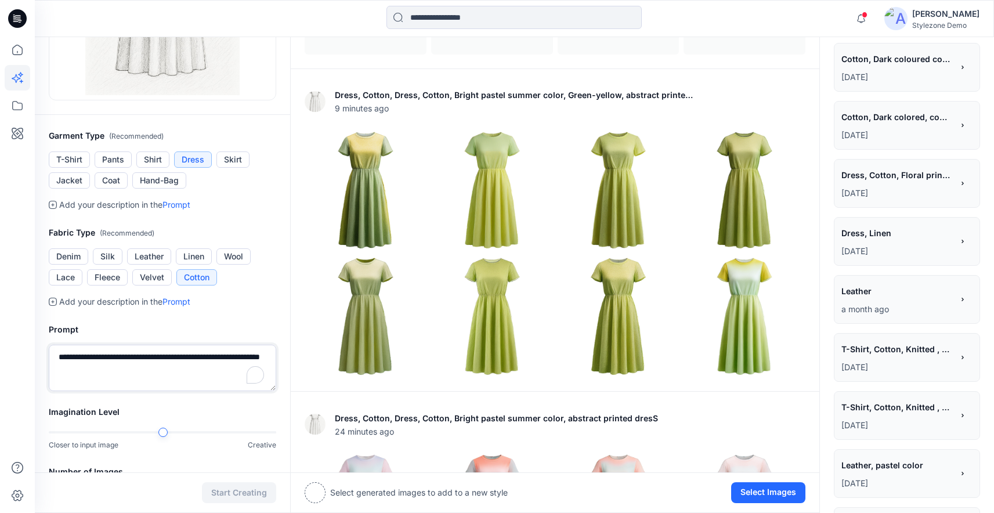
drag, startPoint x: 116, startPoint y: 358, endPoint x: 49, endPoint y: 345, distance: 68.0
click at [49, 345] on div "**********" at bounding box center [163, 368] width 228 height 46
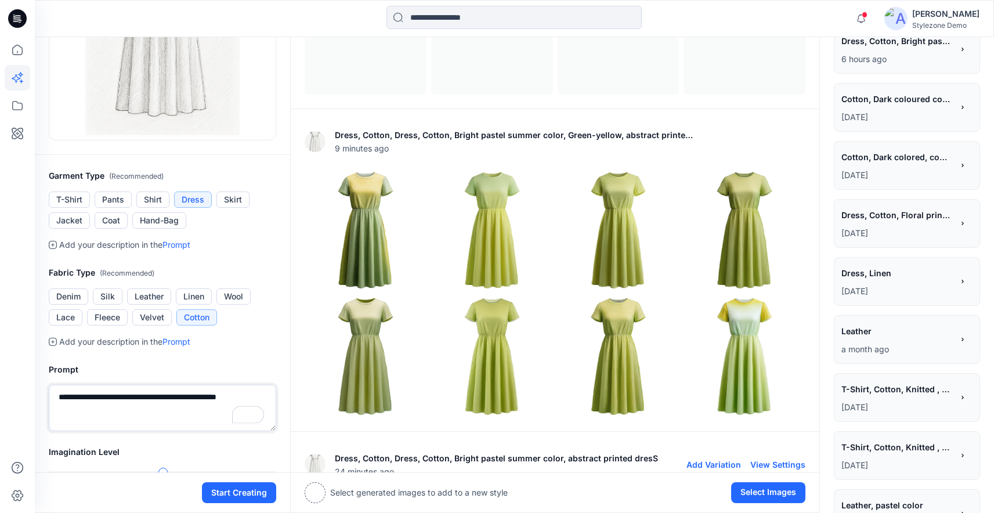
scroll to position [235, 0]
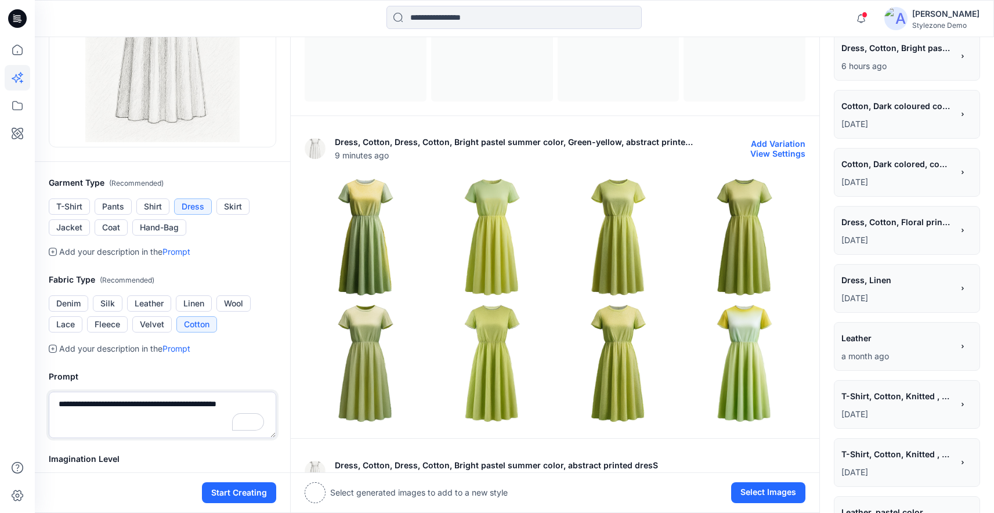
type textarea "**********"
click at [758, 221] on img at bounding box center [744, 237] width 121 height 121
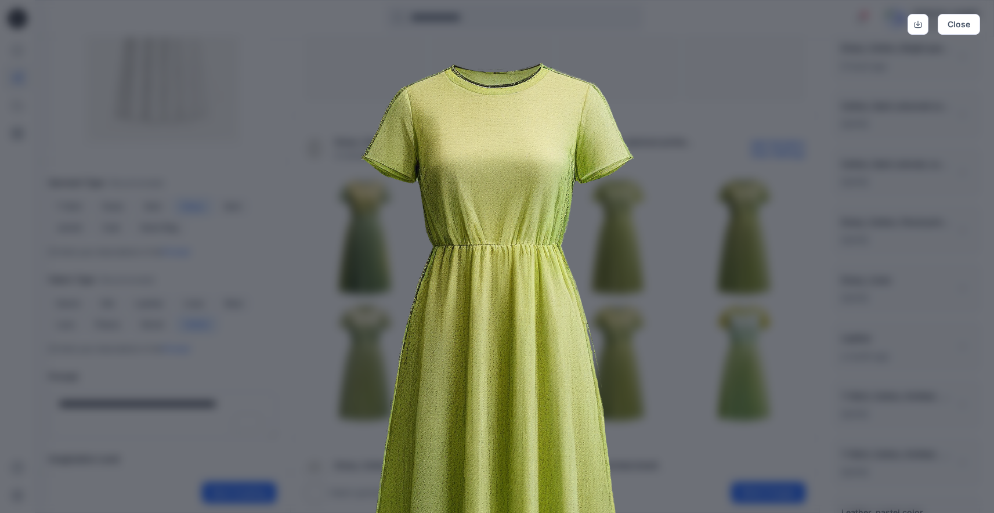
click at [740, 268] on img at bounding box center [497, 350] width 594 height 594
click at [786, 152] on img at bounding box center [497, 350] width 594 height 594
click at [947, 31] on button "Close" at bounding box center [959, 24] width 42 height 21
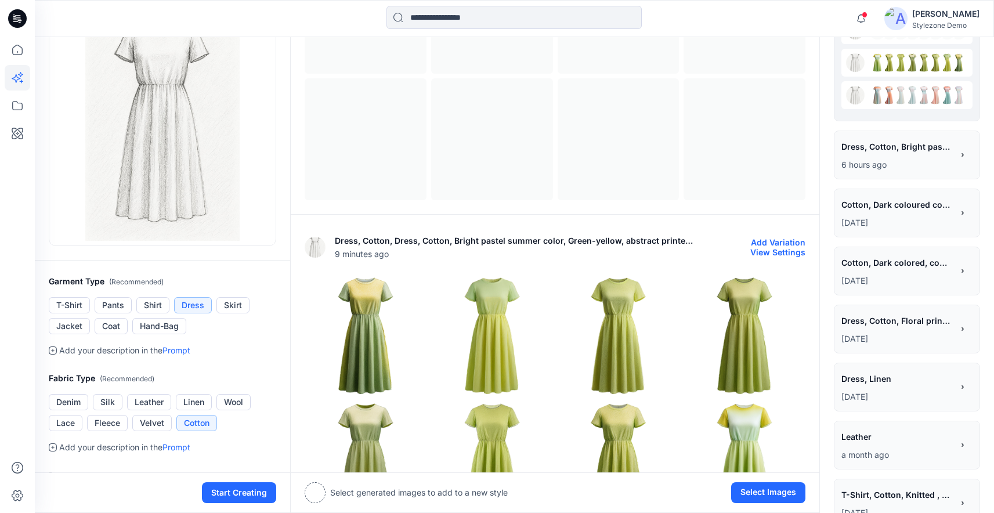
scroll to position [0, 0]
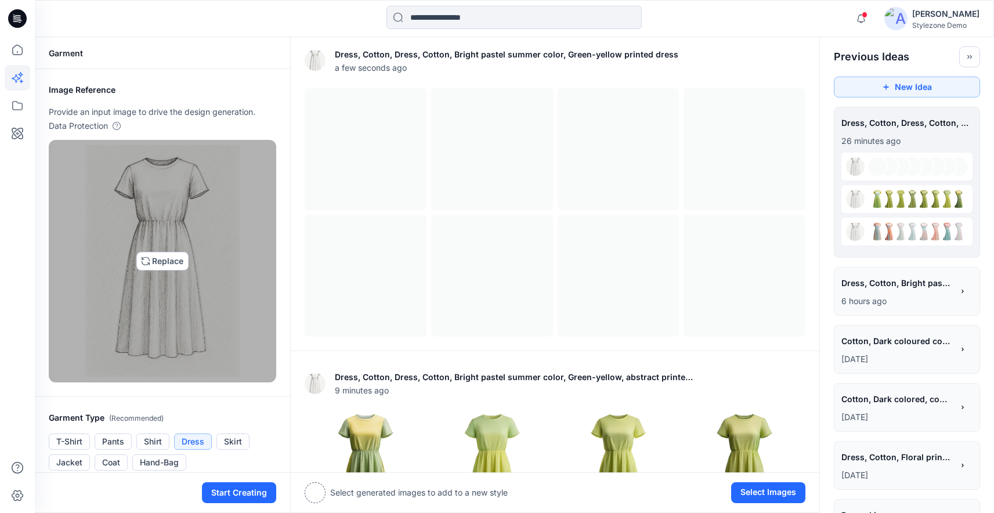
click at [174, 258] on img at bounding box center [162, 261] width 155 height 232
type input "**********"
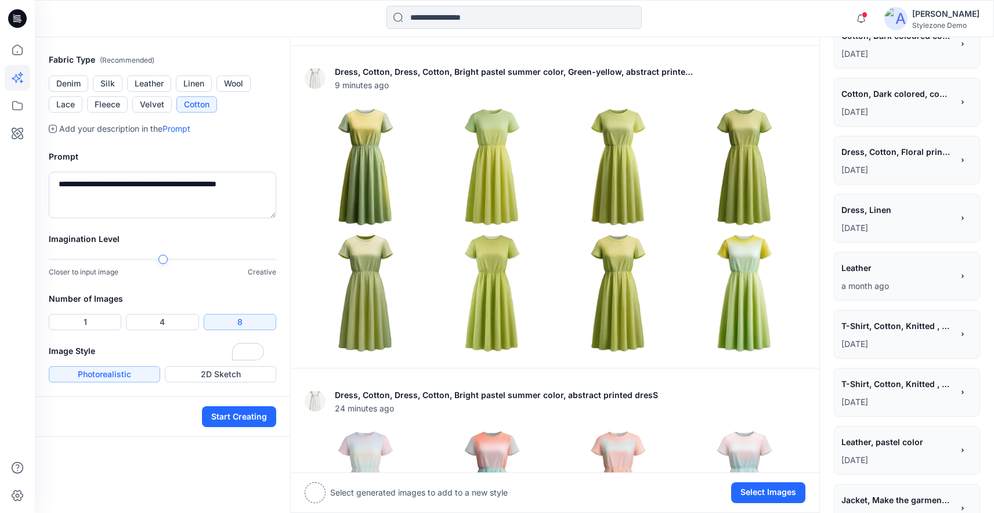
scroll to position [575, 0]
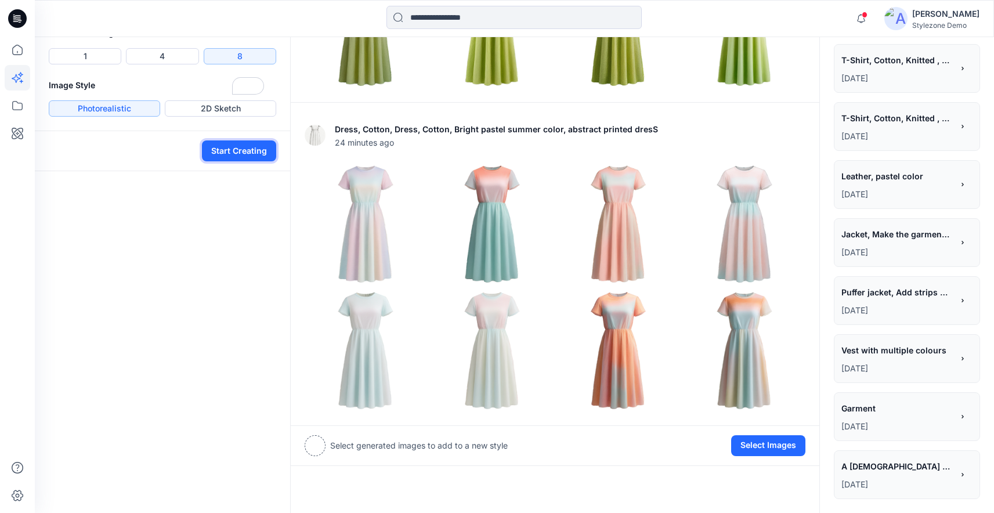
click at [249, 161] on button "Start Creating" at bounding box center [239, 150] width 74 height 21
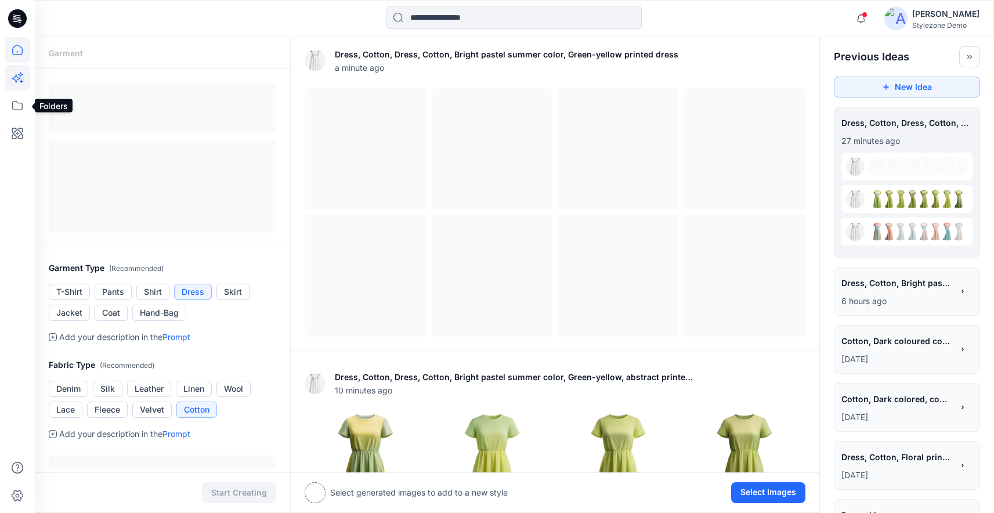
scroll to position [5, 0]
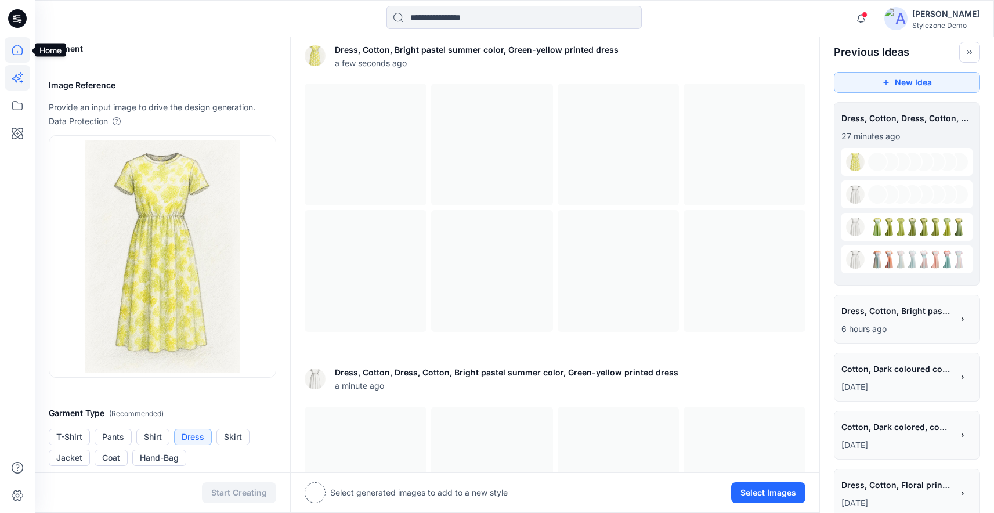
click at [21, 57] on icon at bounding box center [18, 50] width 26 height 26
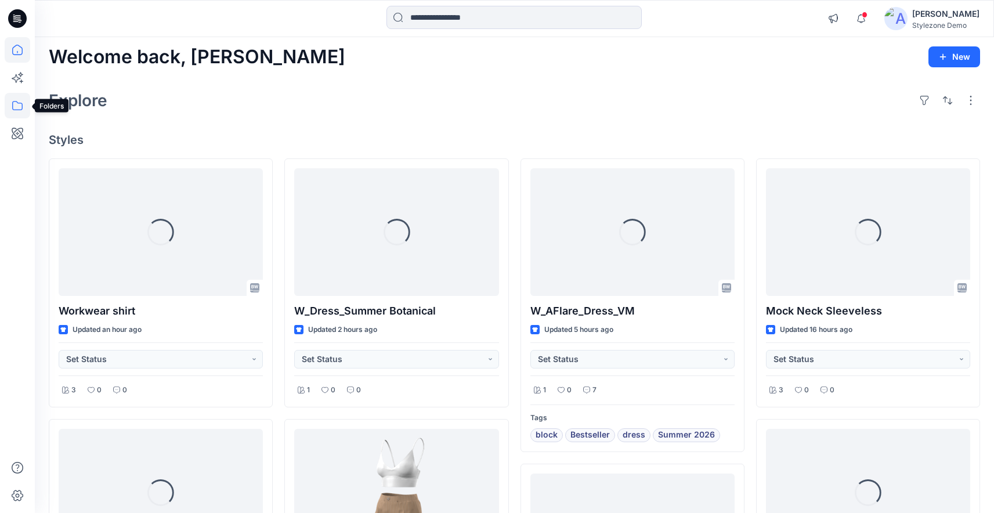
click at [17, 104] on icon at bounding box center [18, 106] width 26 height 26
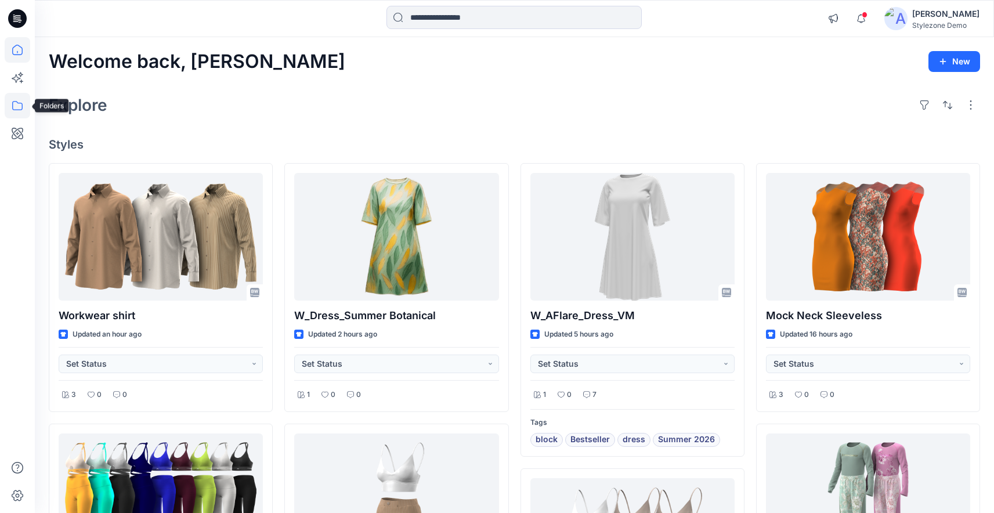
click at [19, 103] on icon at bounding box center [17, 105] width 10 height 9
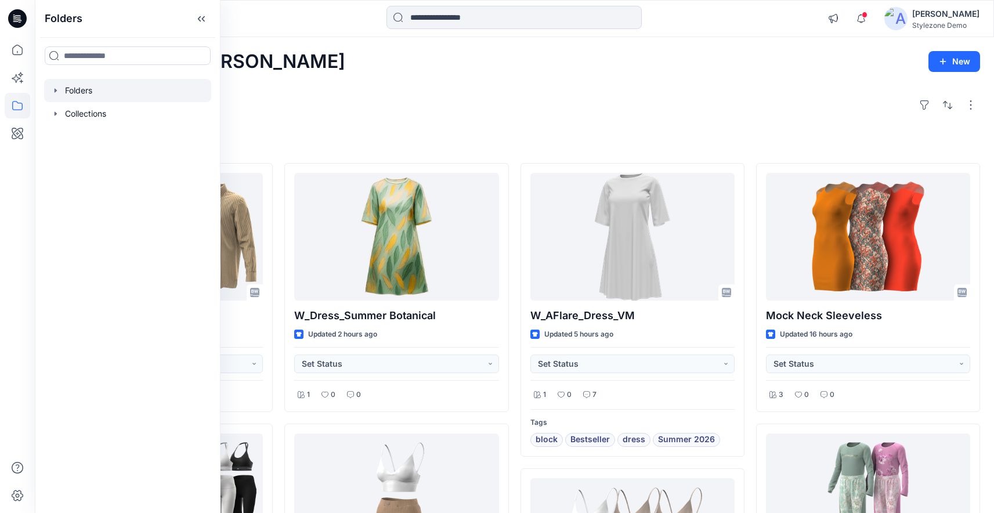
click at [51, 90] on icon "button" at bounding box center [55, 90] width 9 height 9
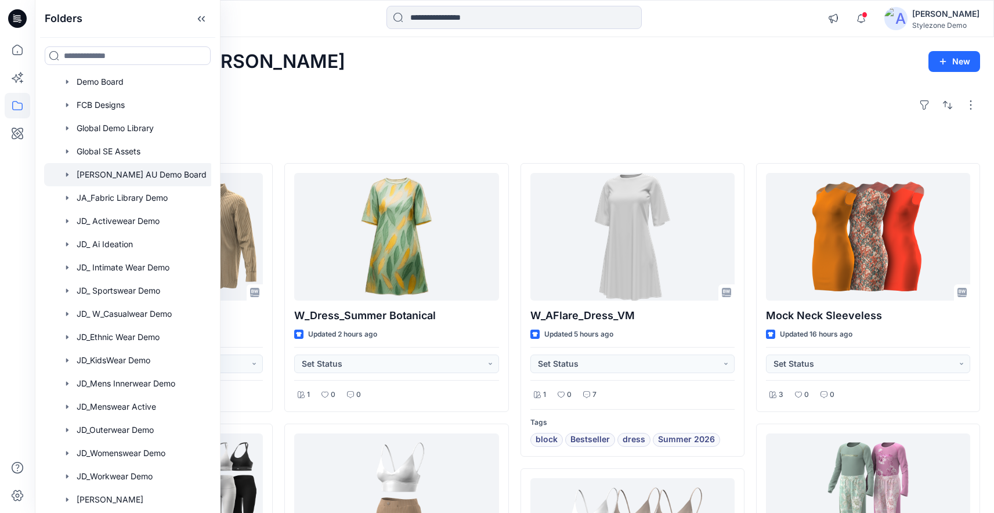
scroll to position [272, 0]
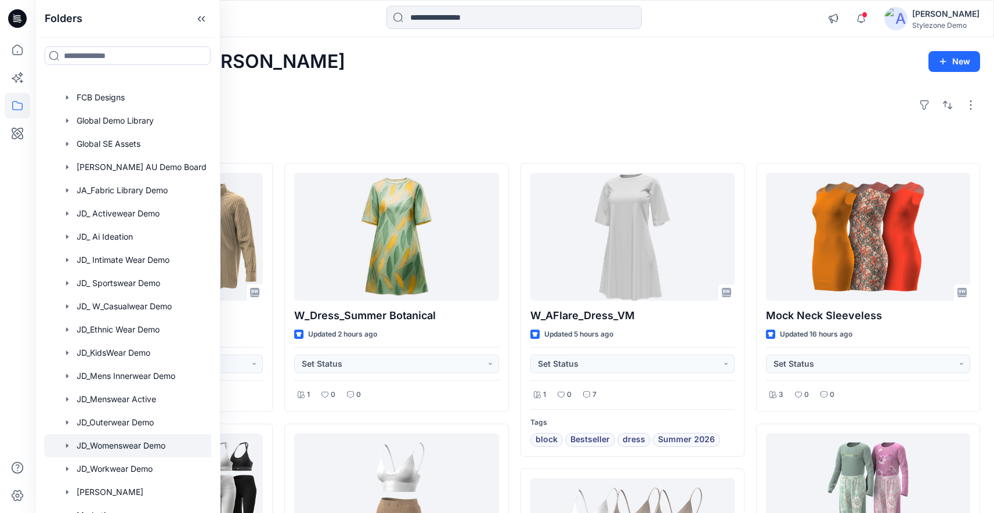
click at [139, 446] on div at bounding box center [128, 445] width 169 height 23
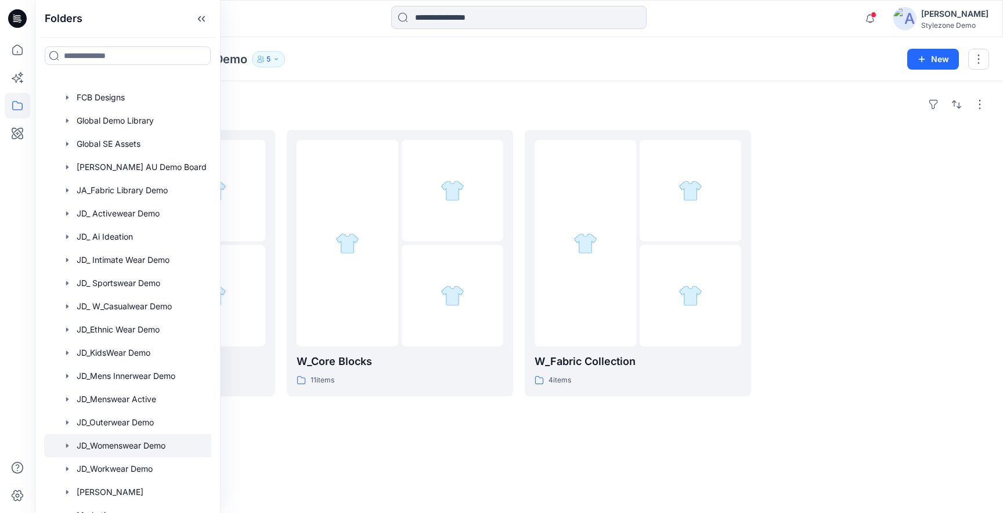
click at [643, 101] on div "Folders" at bounding box center [519, 104] width 940 height 19
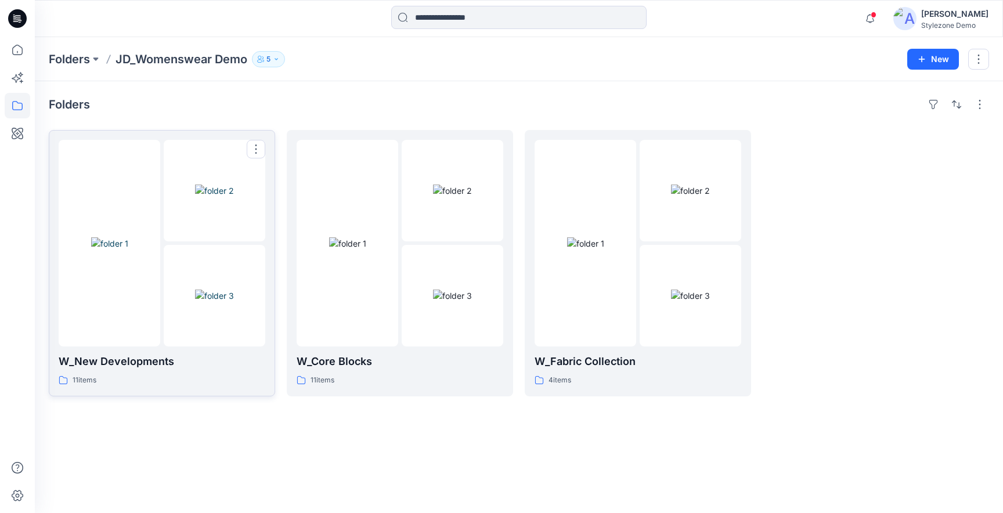
click at [234, 302] on img at bounding box center [214, 296] width 39 height 12
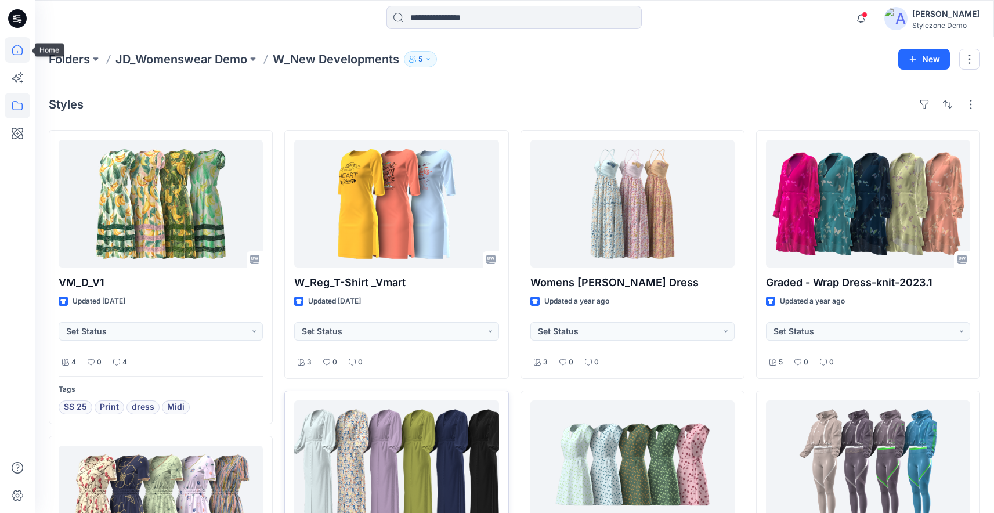
click at [8, 59] on icon at bounding box center [18, 50] width 26 height 26
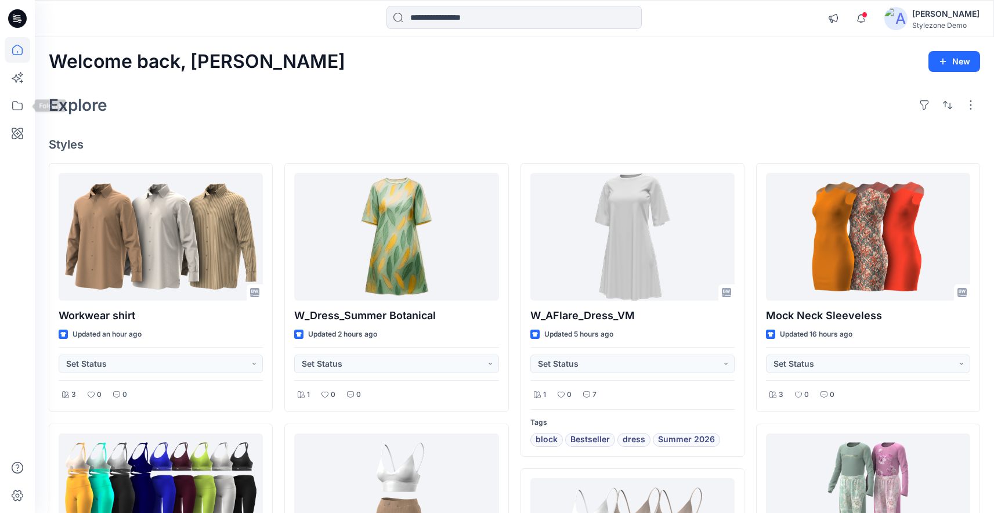
click at [22, 120] on div at bounding box center [18, 275] width 26 height 476
click at [21, 111] on icon at bounding box center [18, 106] width 26 height 26
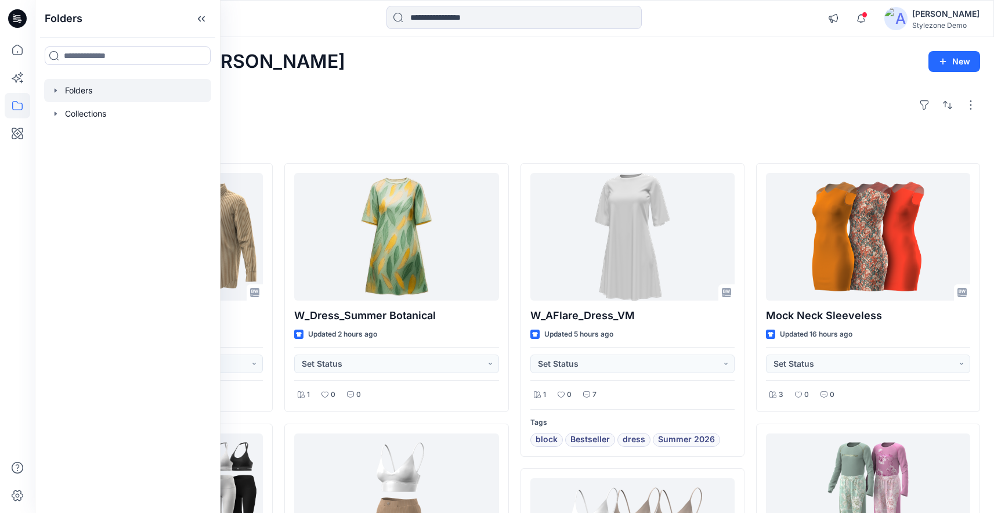
click at [53, 93] on icon "button" at bounding box center [55, 90] width 9 height 9
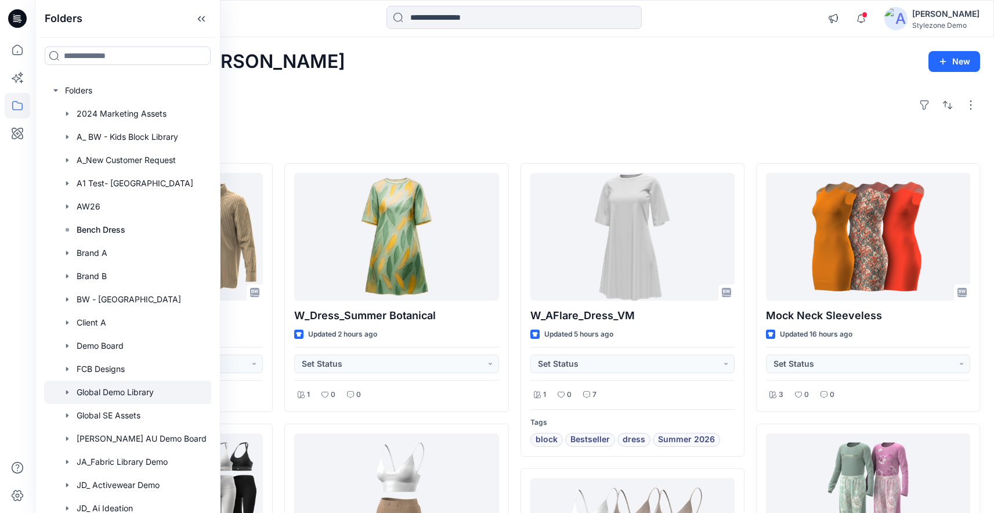
click at [136, 389] on div at bounding box center [128, 392] width 169 height 23
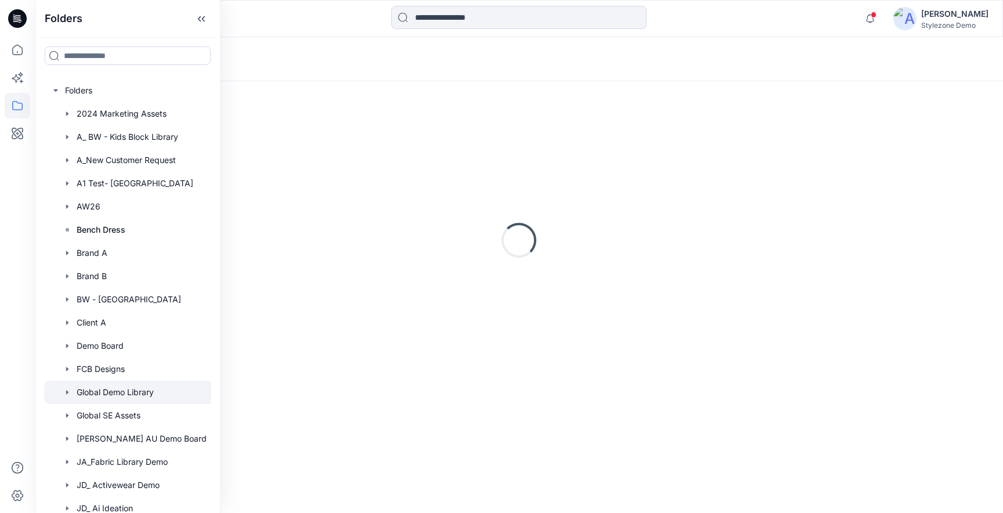
click at [320, 74] on div "Loading..." at bounding box center [519, 59] width 968 height 44
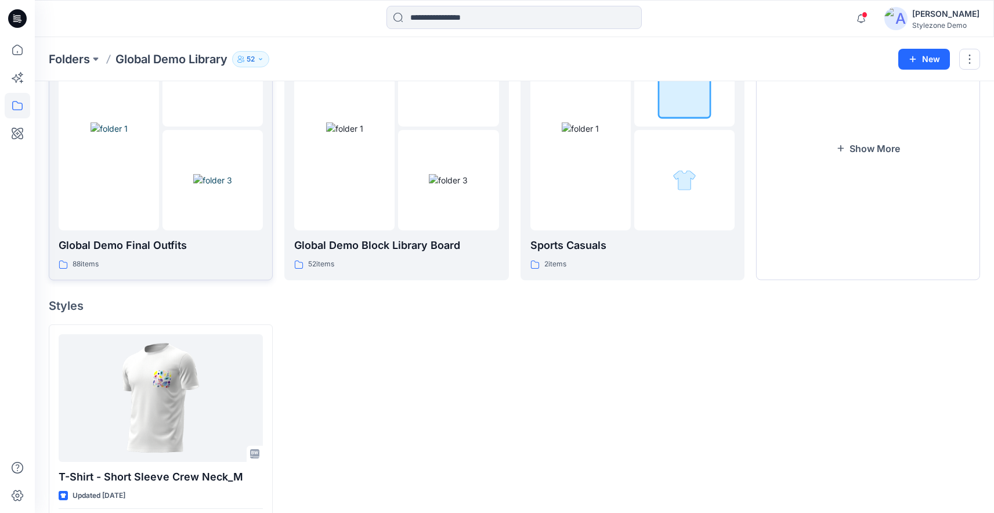
scroll to position [165, 0]
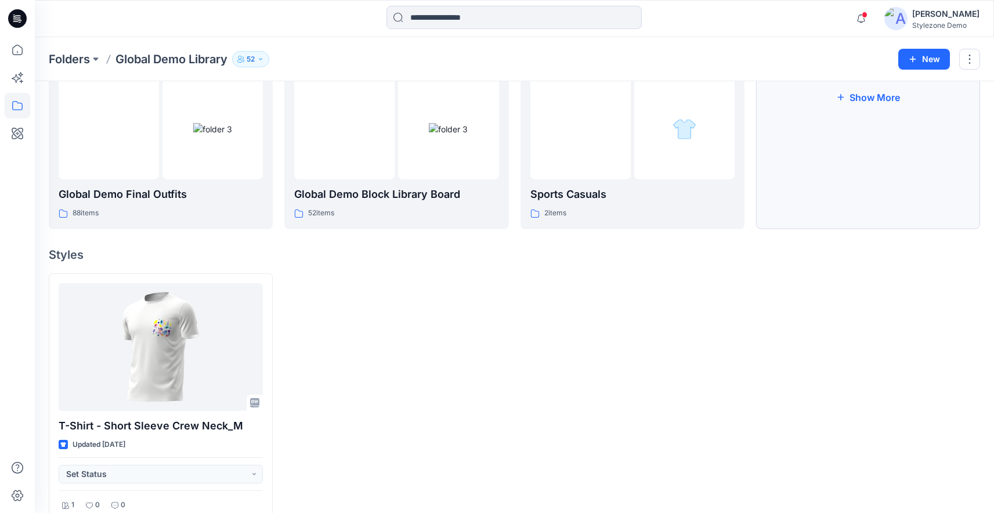
click at [856, 193] on button "Show More" at bounding box center [868, 97] width 224 height 264
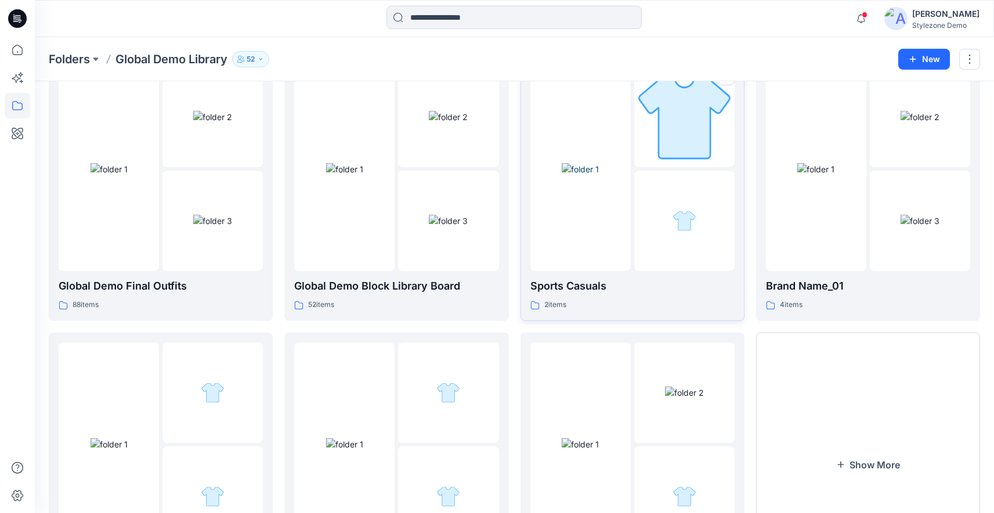
scroll to position [0, 0]
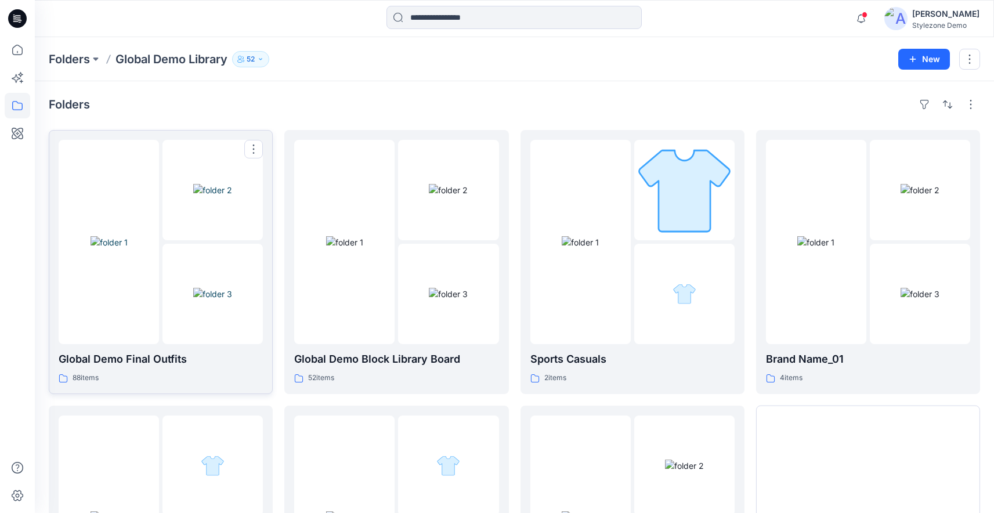
click at [193, 300] on img at bounding box center [212, 294] width 39 height 12
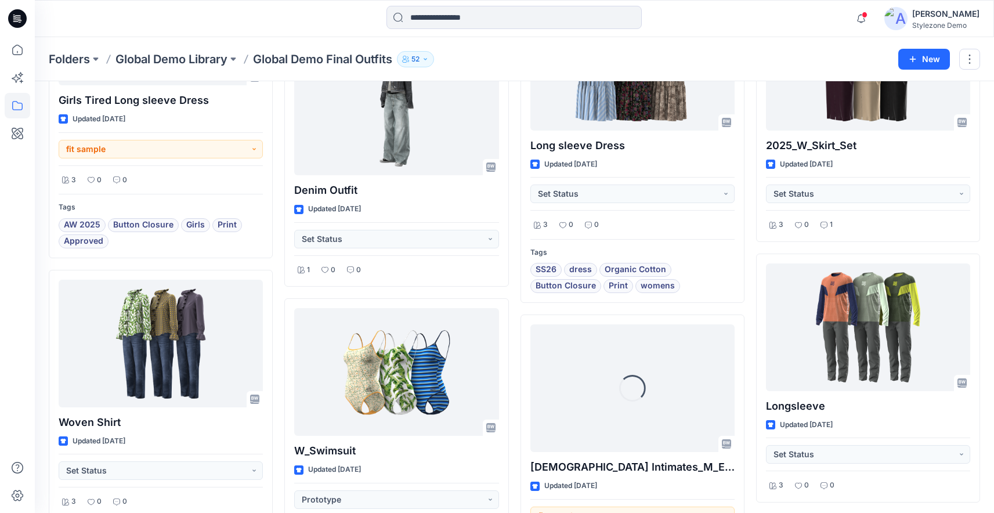
scroll to position [763, 0]
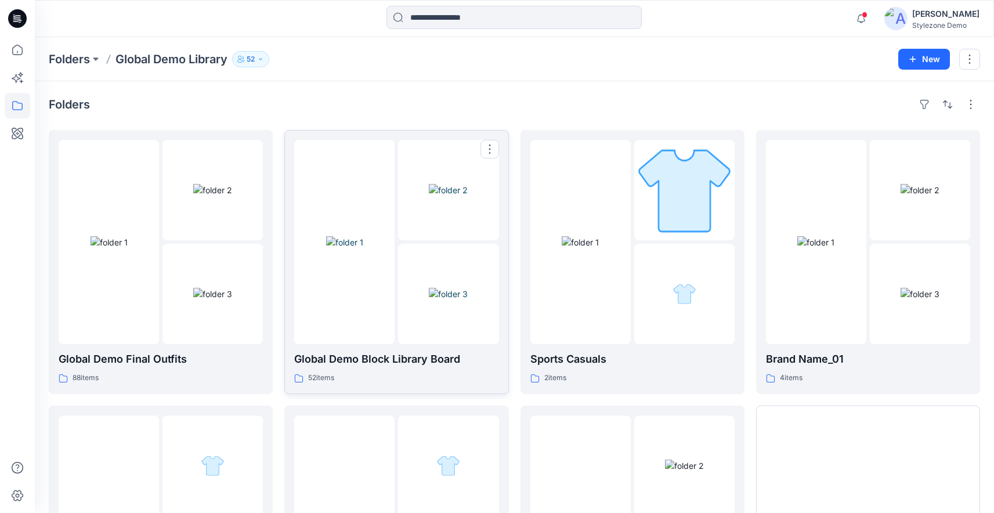
scroll to position [172, 0]
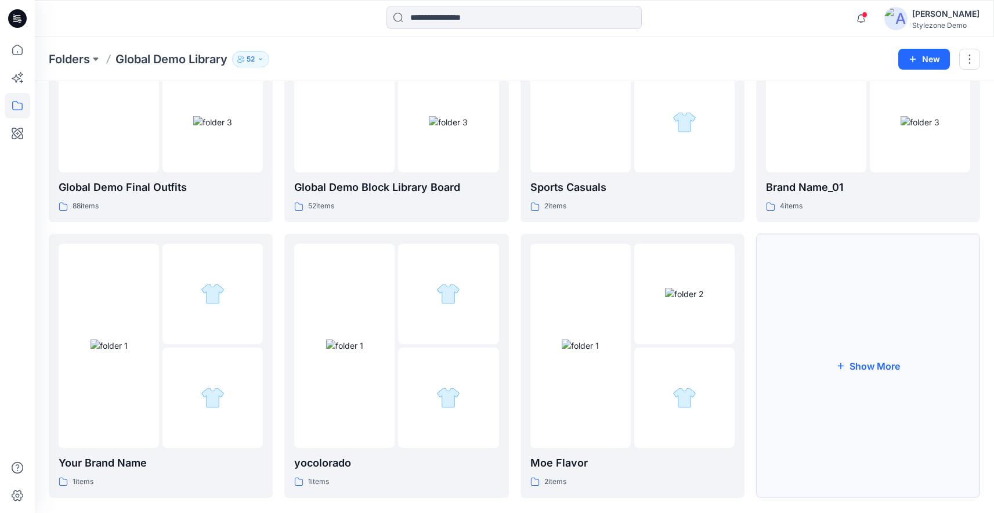
click at [835, 379] on button "Show More" at bounding box center [868, 366] width 224 height 264
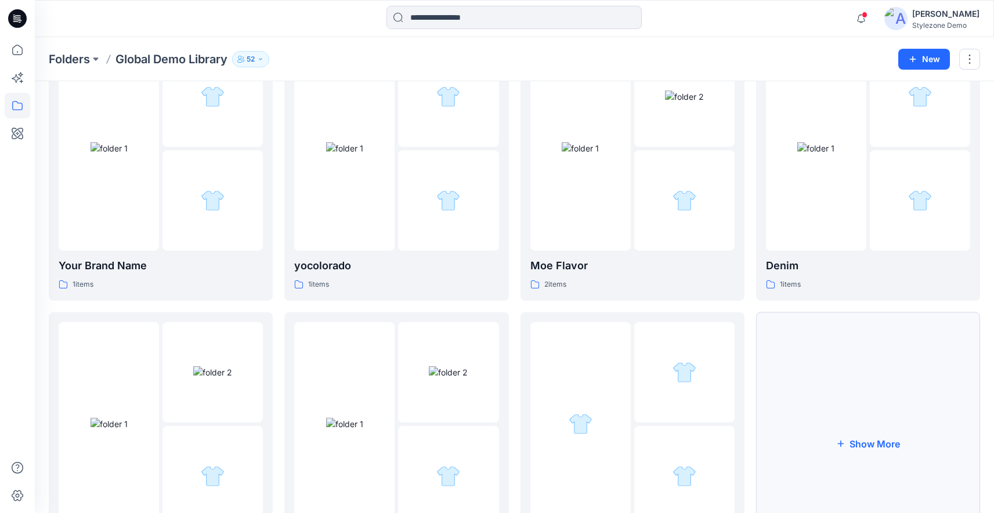
scroll to position [549, 0]
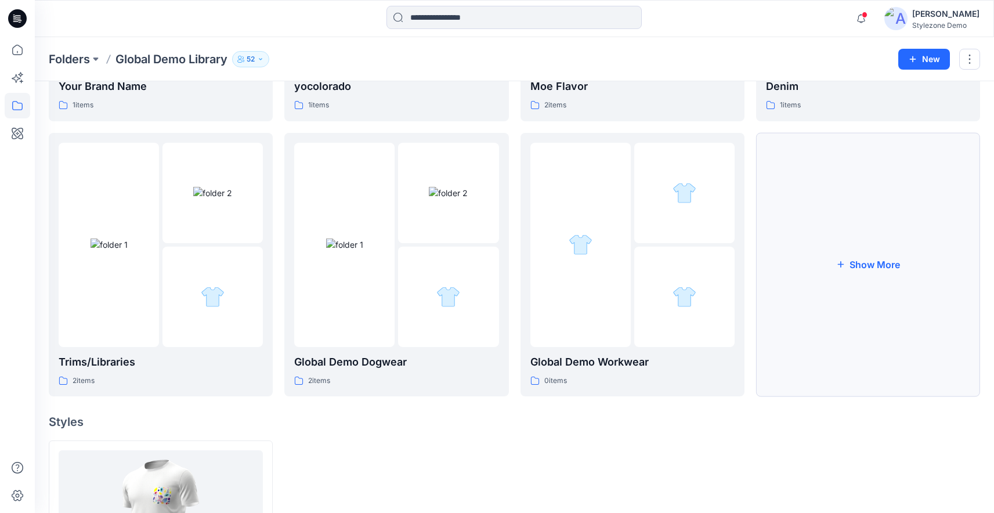
click at [857, 321] on button "Show More" at bounding box center [868, 265] width 224 height 264
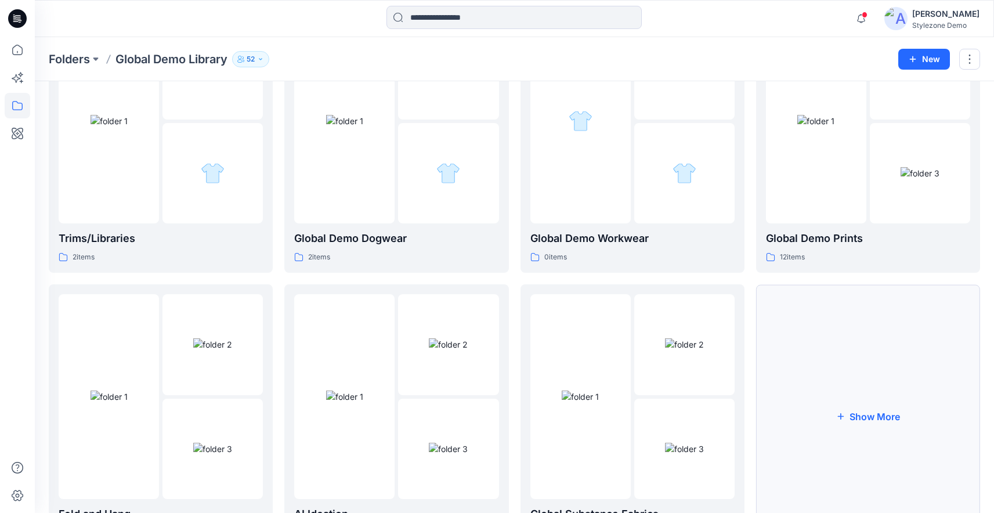
scroll to position [506, 0]
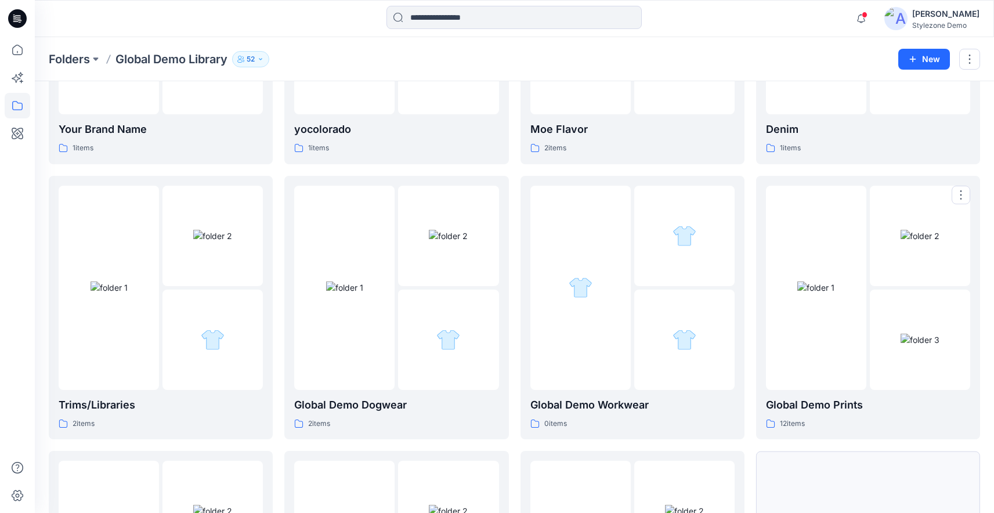
click at [835, 294] on img at bounding box center [816, 288] width 37 height 12
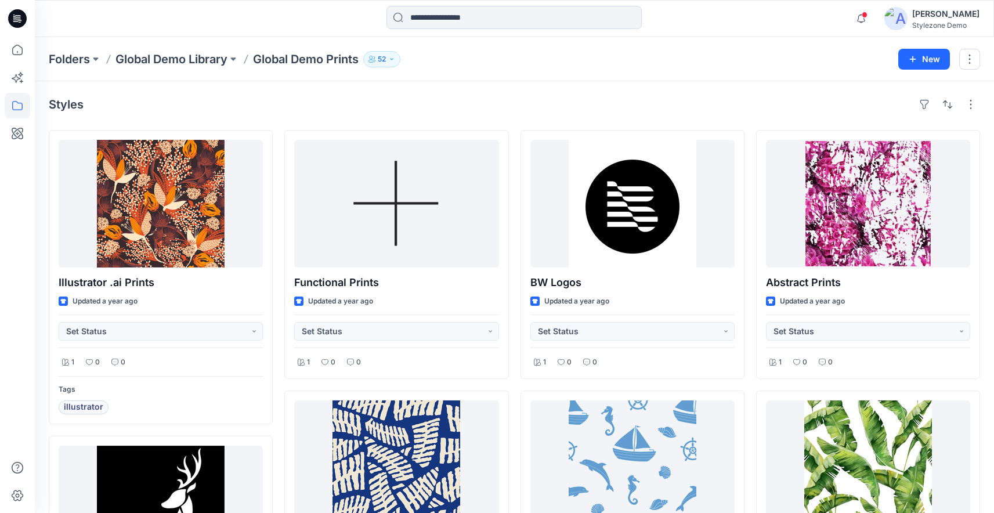
scroll to position [446, 0]
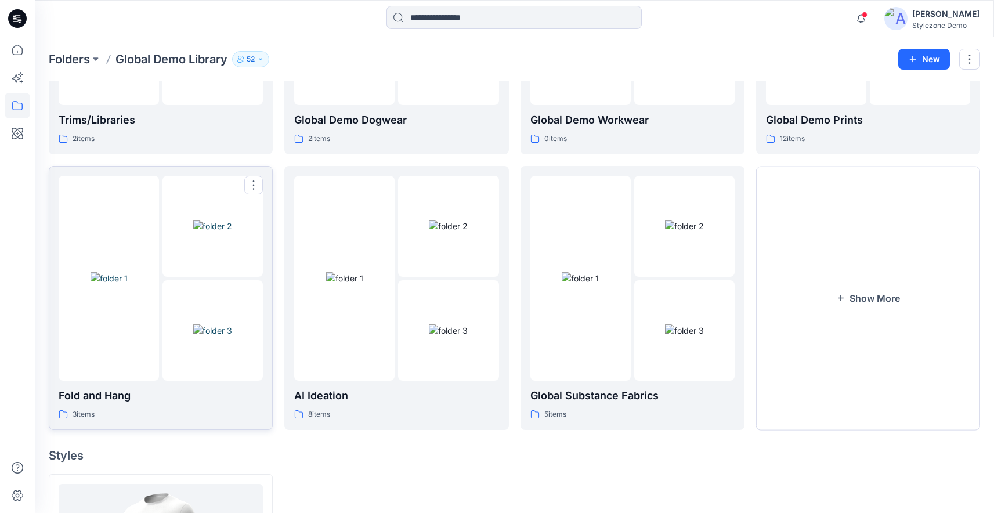
scroll to position [731, 0]
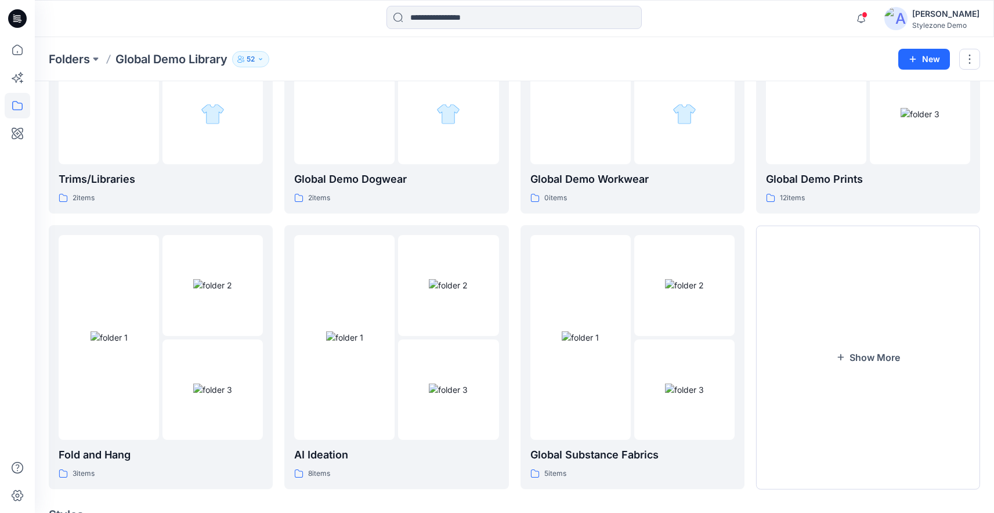
click at [766, 326] on button "Show More" at bounding box center [868, 357] width 224 height 264
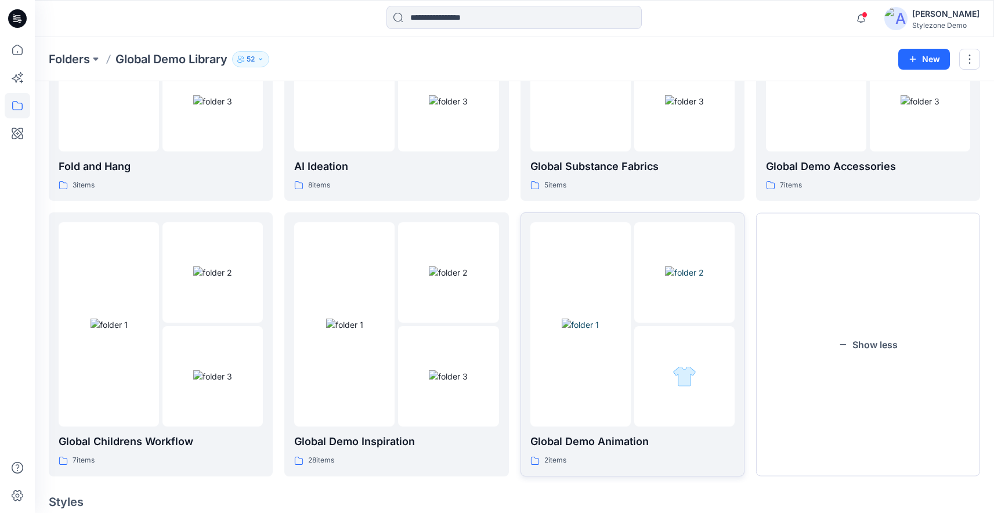
scroll to position [1079, 0]
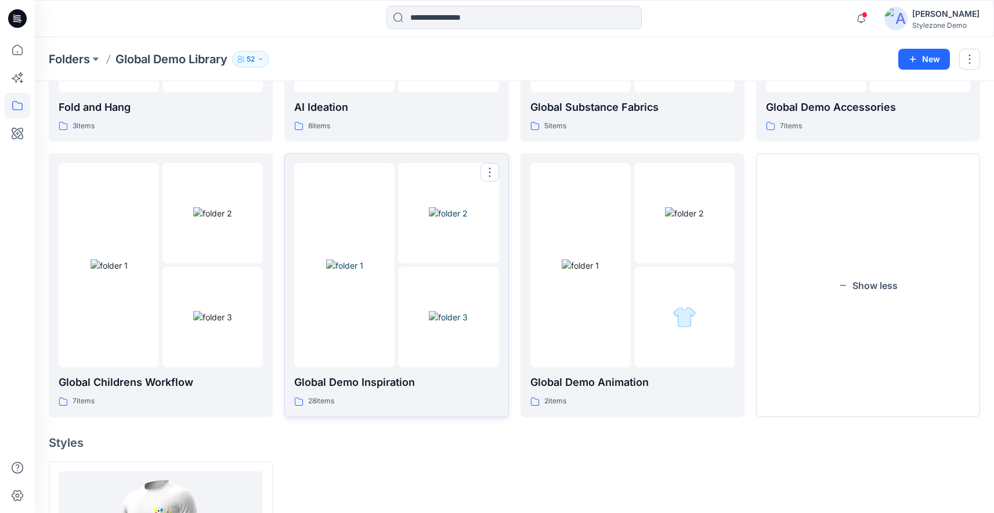
click at [429, 311] on img at bounding box center [448, 317] width 39 height 12
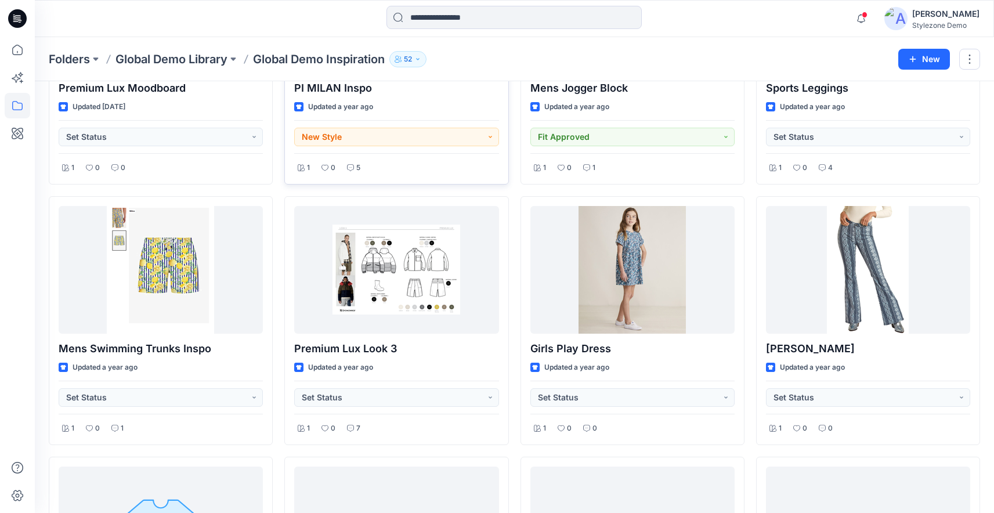
scroll to position [202, 0]
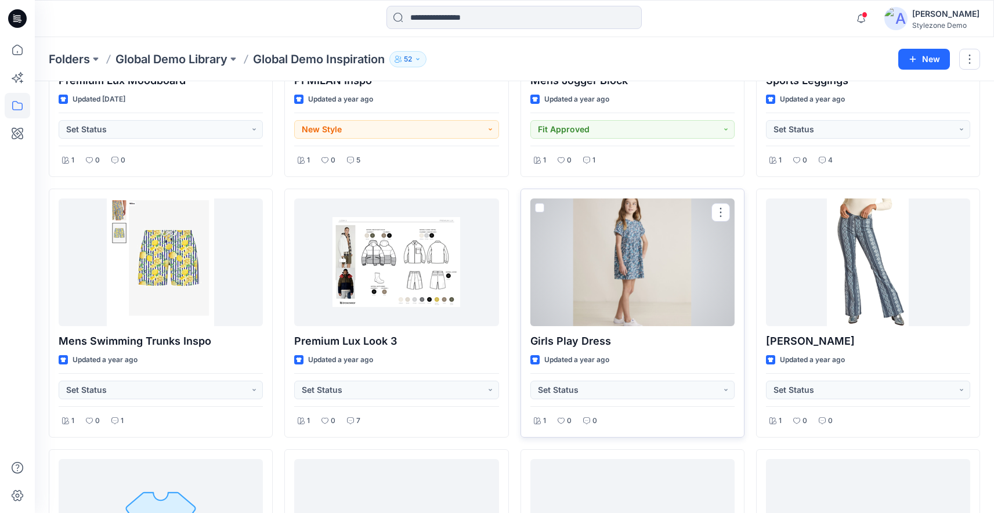
click at [540, 208] on span at bounding box center [539, 207] width 9 height 9
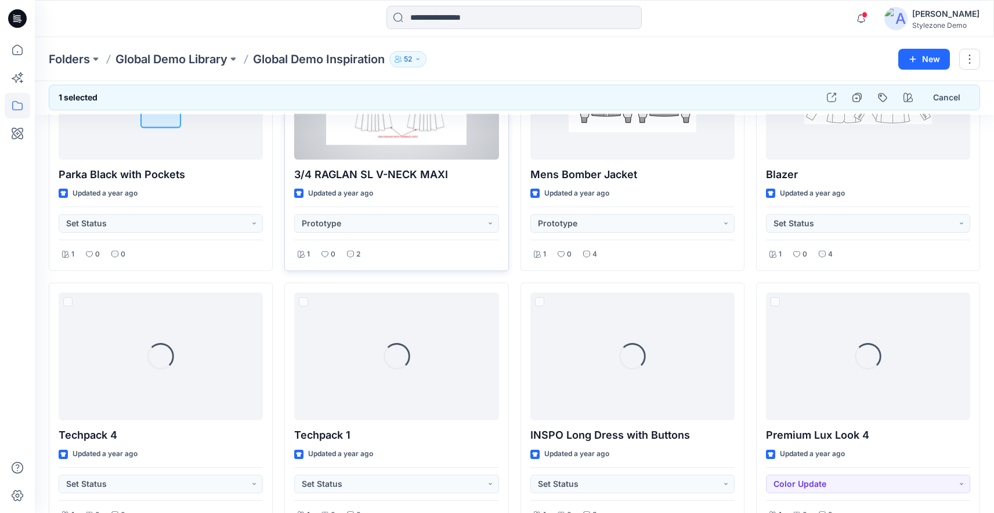
scroll to position [689, 0]
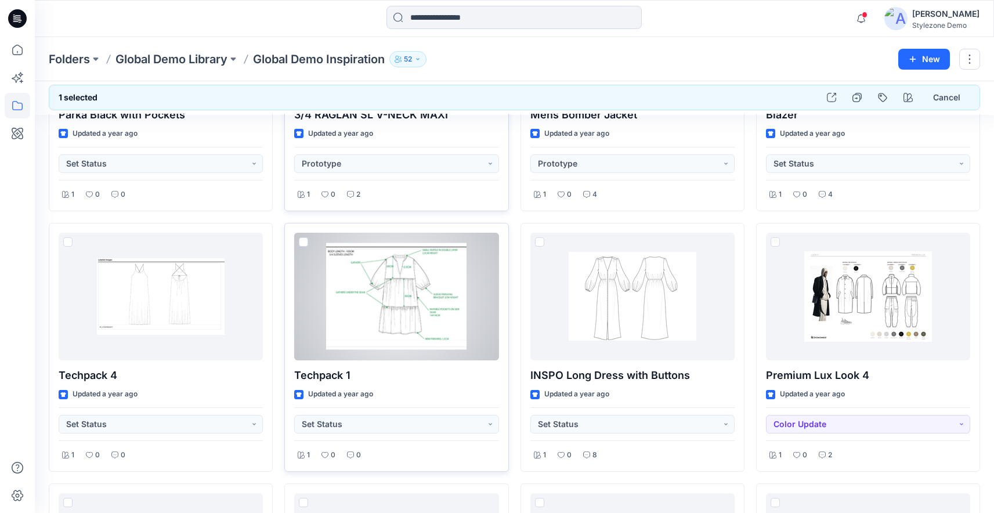
click at [300, 241] on span at bounding box center [303, 241] width 9 height 9
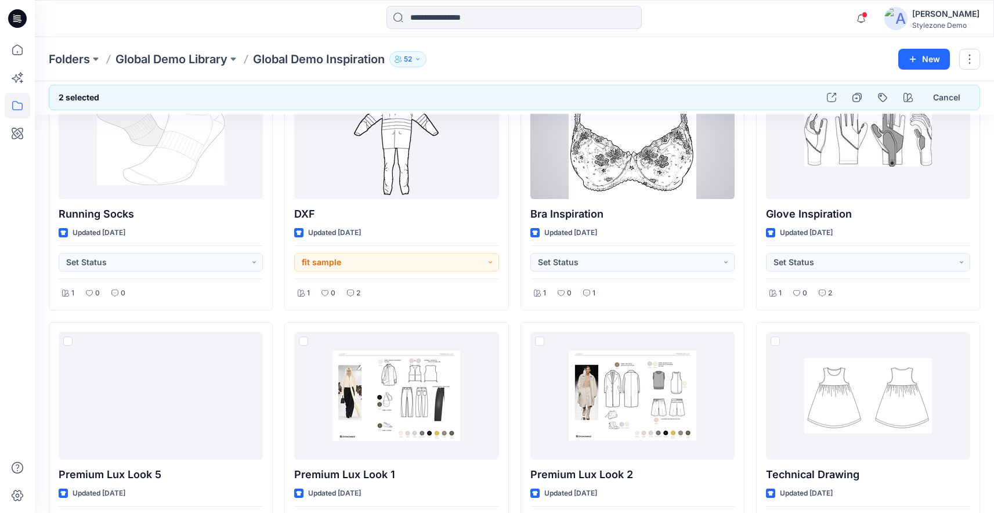
scroll to position [1444, 0]
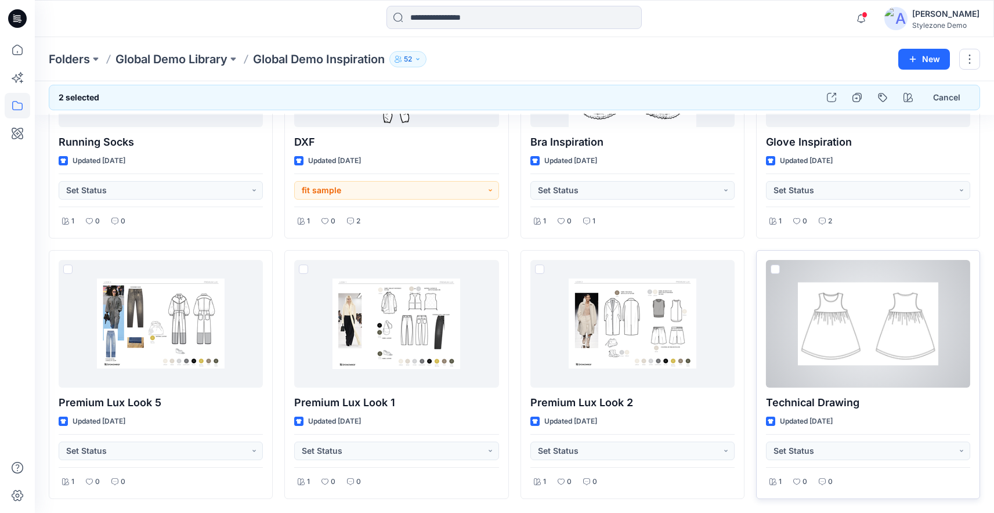
click at [773, 269] on span at bounding box center [775, 269] width 9 height 9
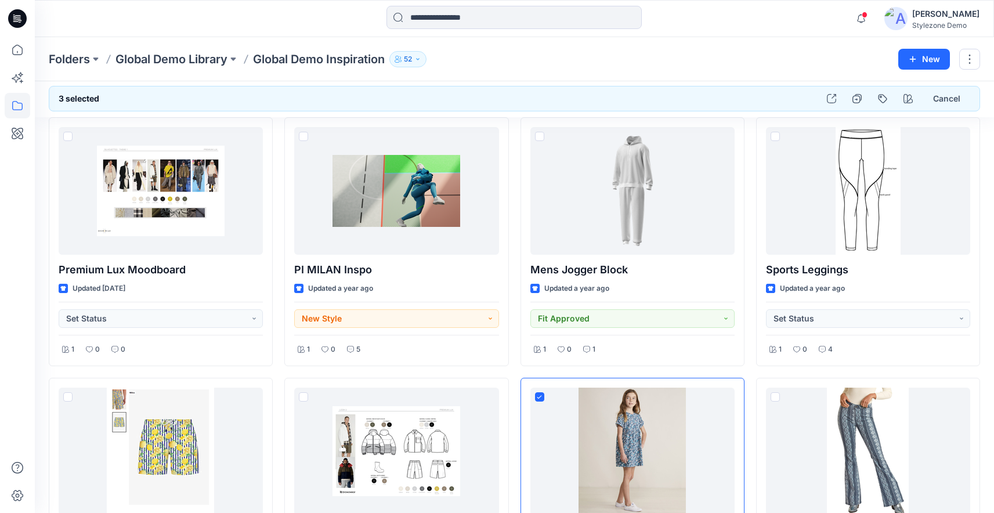
scroll to position [0, 0]
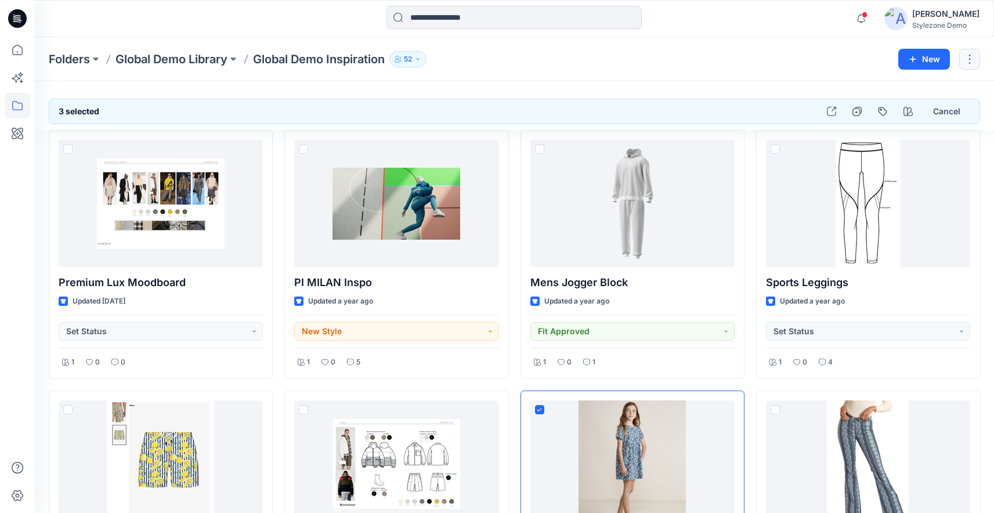
click at [967, 62] on button "button" at bounding box center [969, 59] width 21 height 21
click at [892, 105] on p "Duplicate to..." at bounding box center [900, 109] width 53 height 12
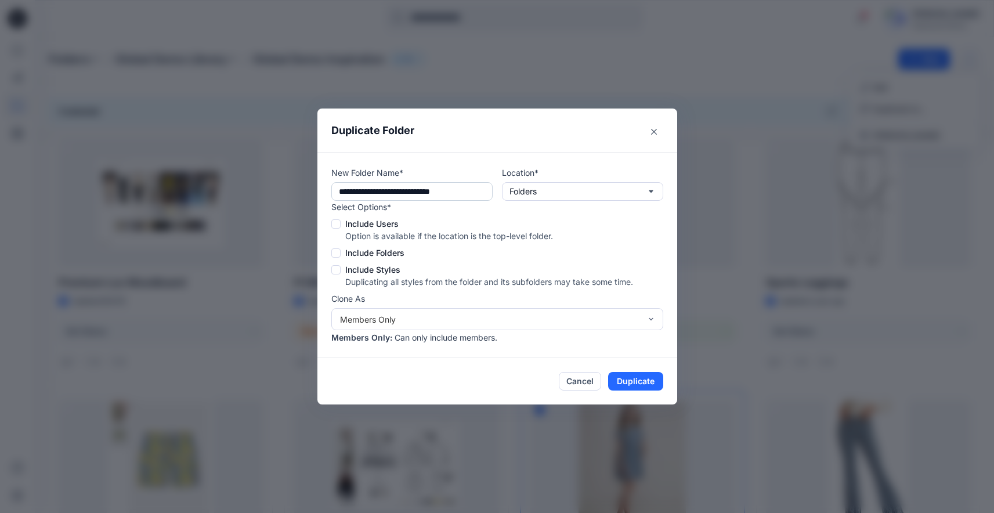
drag, startPoint x: 469, startPoint y: 194, endPoint x: 438, endPoint y: 194, distance: 30.8
click at [438, 194] on input "**********" at bounding box center [411, 191] width 161 height 19
click at [657, 129] on icon "Close" at bounding box center [654, 132] width 6 height 6
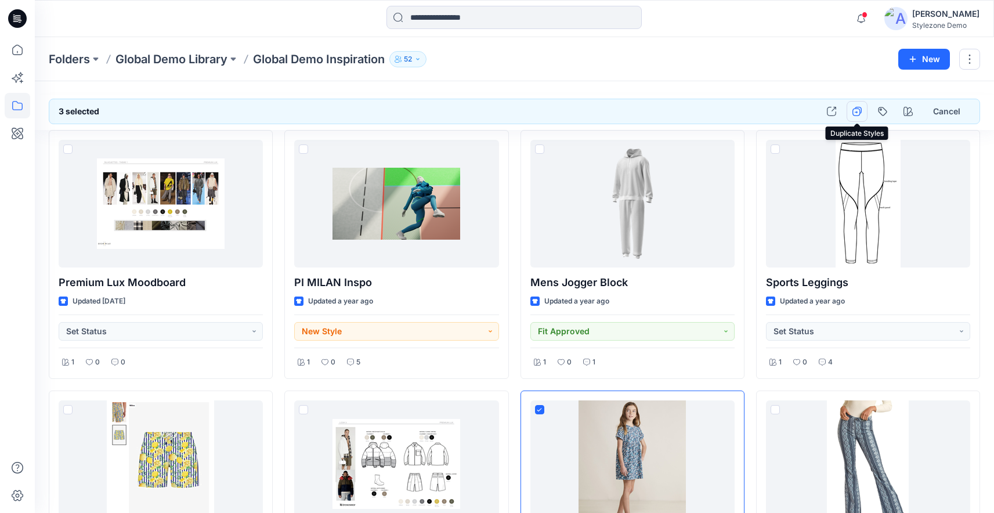
click at [861, 109] on icon "button" at bounding box center [858, 110] width 7 height 7
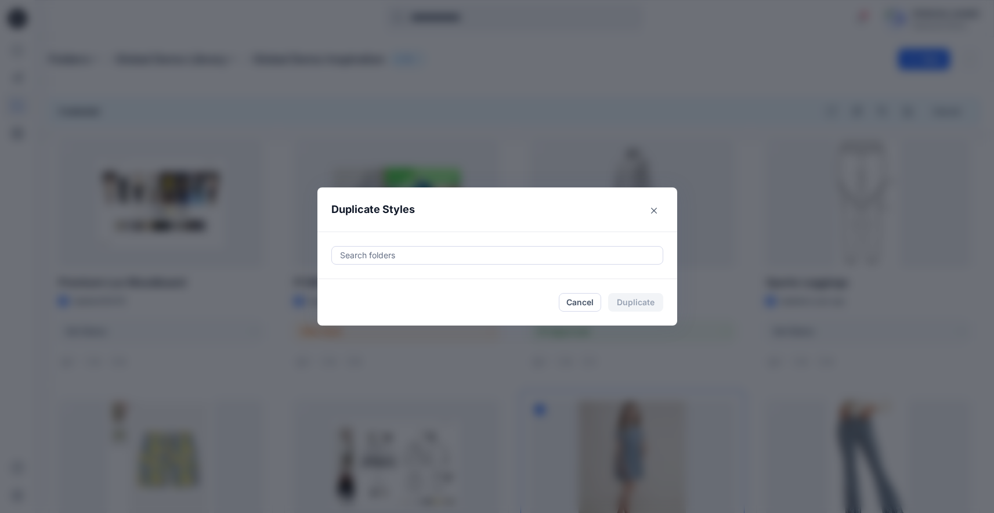
click at [488, 254] on div at bounding box center [497, 255] width 317 height 14
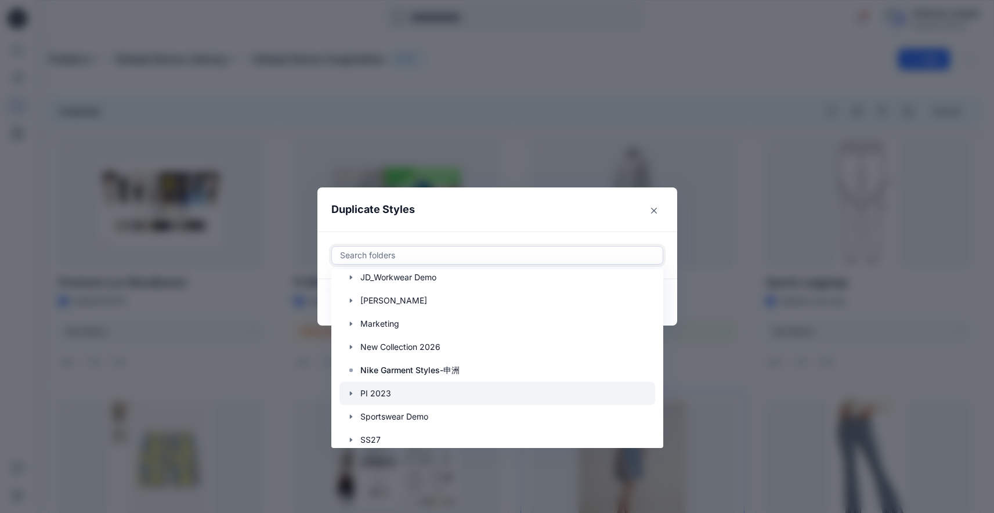
scroll to position [720, 0]
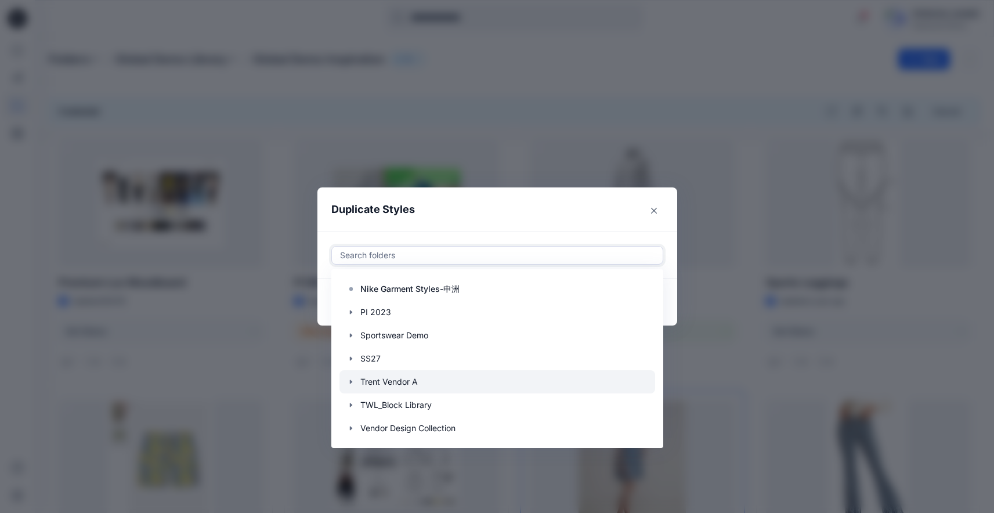
click at [356, 382] on icon "button" at bounding box center [351, 381] width 9 height 9
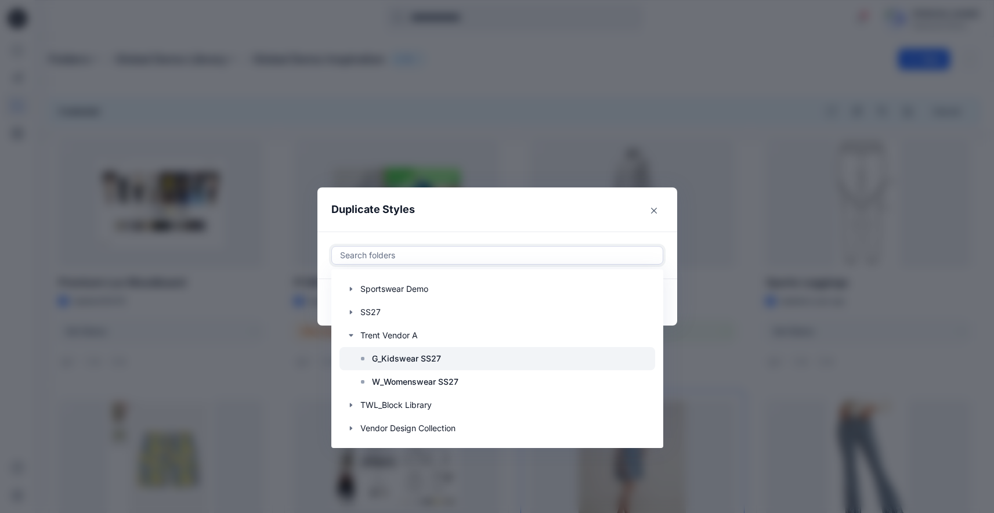
click at [420, 357] on p "G_Kidswear SS27" at bounding box center [406, 359] width 69 height 14
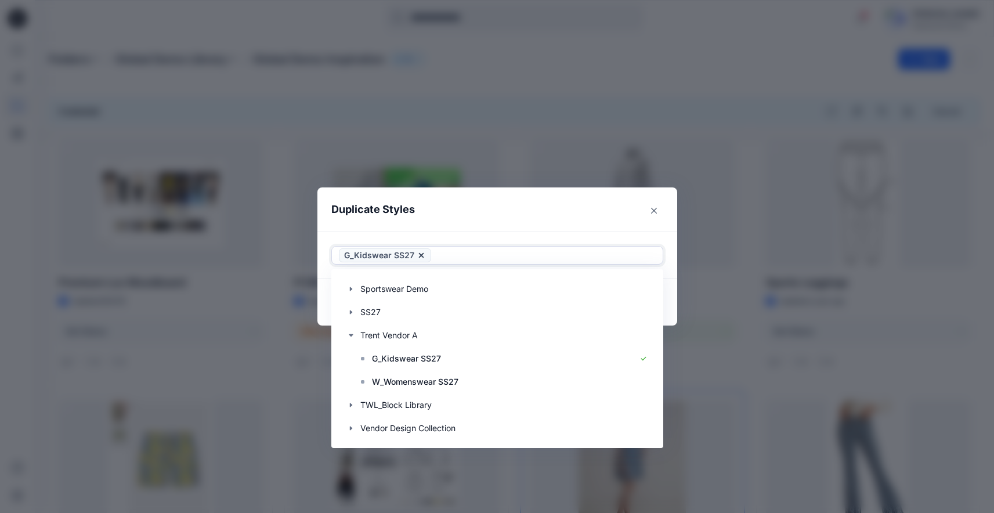
click at [604, 215] on header "Duplicate Styles" at bounding box center [485, 209] width 337 height 44
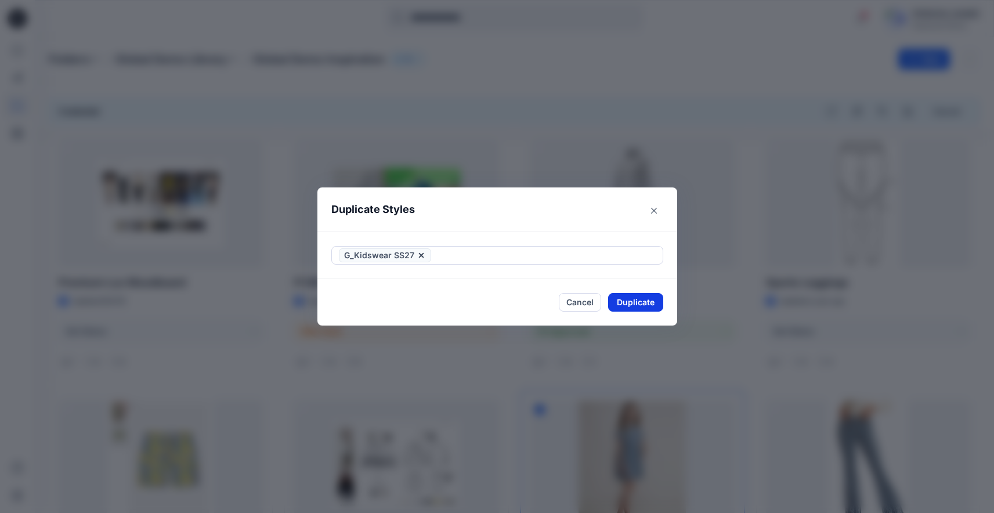
click at [659, 301] on button "Duplicate" at bounding box center [635, 302] width 55 height 19
click at [657, 210] on icon "Close" at bounding box center [654, 211] width 6 height 6
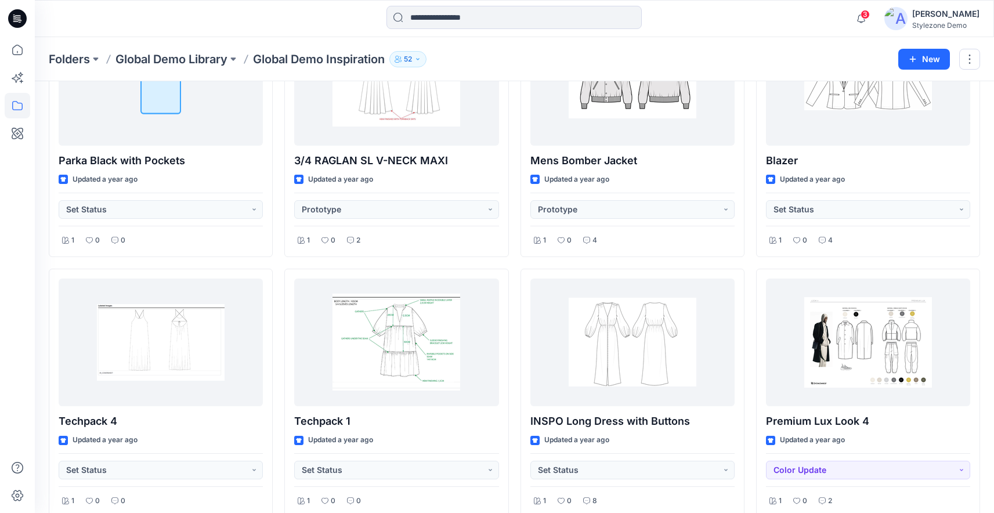
scroll to position [658, 0]
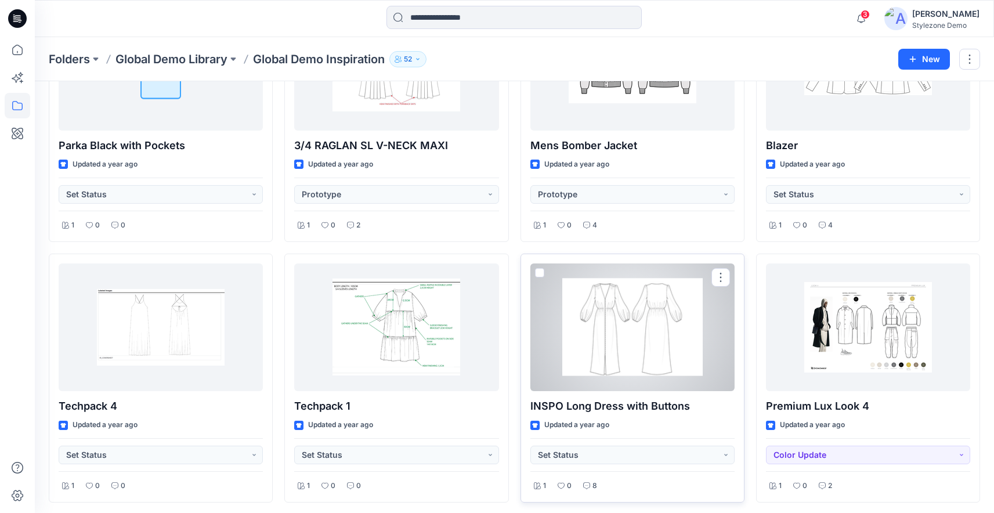
click at [537, 275] on span at bounding box center [539, 272] width 9 height 9
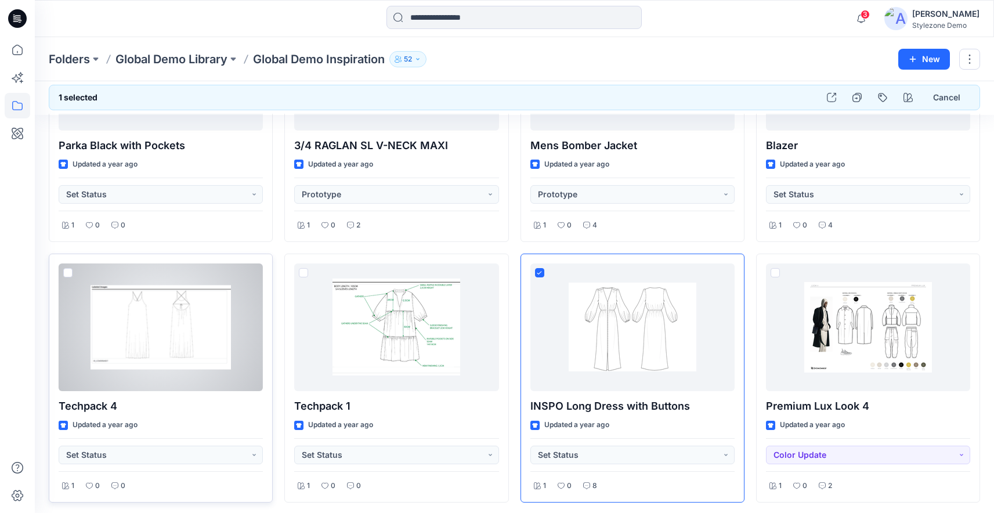
click at [65, 272] on span at bounding box center [67, 272] width 9 height 9
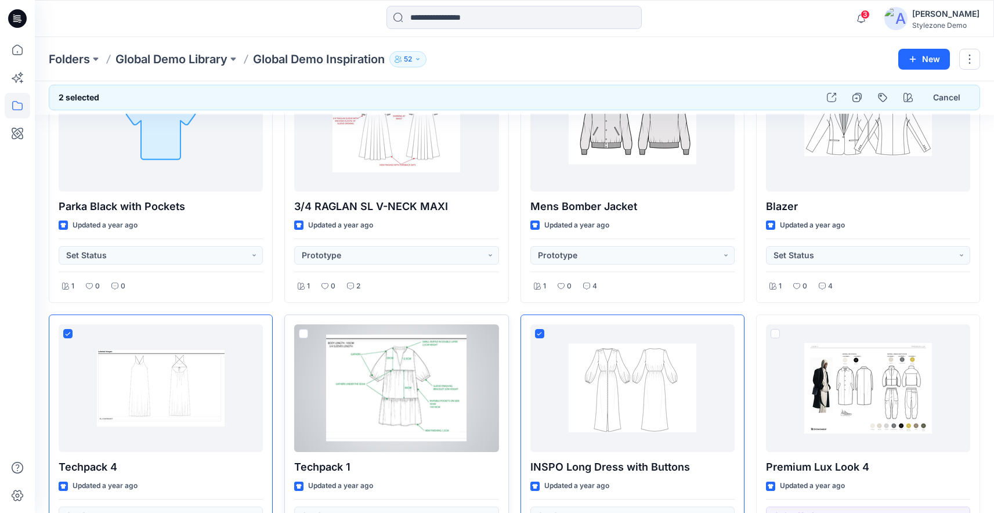
scroll to position [450, 0]
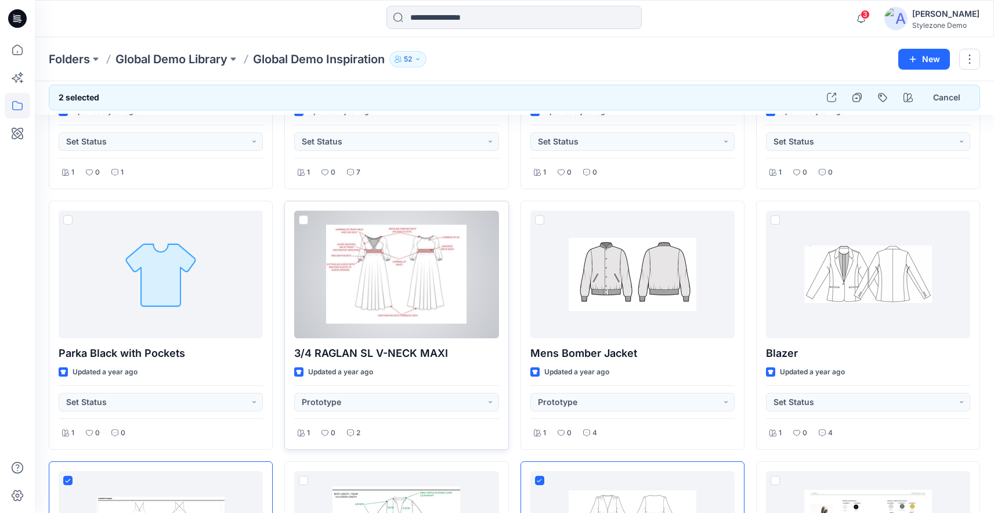
click at [305, 222] on span at bounding box center [303, 219] width 9 height 9
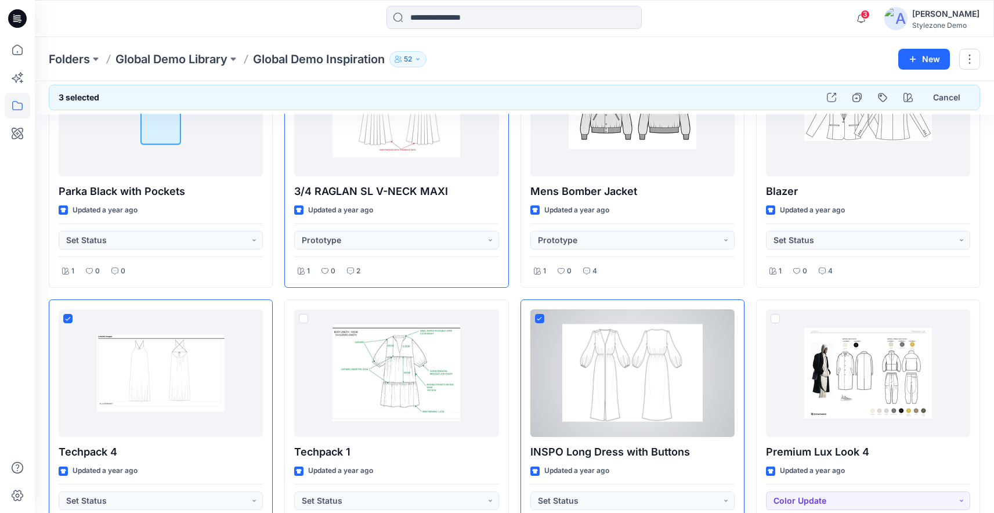
scroll to position [418, 0]
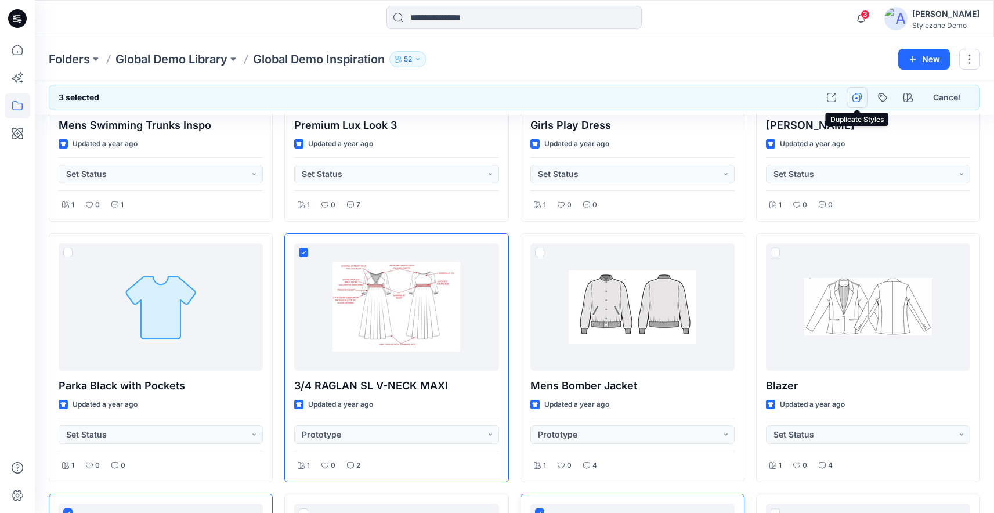
click at [853, 102] on button "button" at bounding box center [857, 97] width 21 height 21
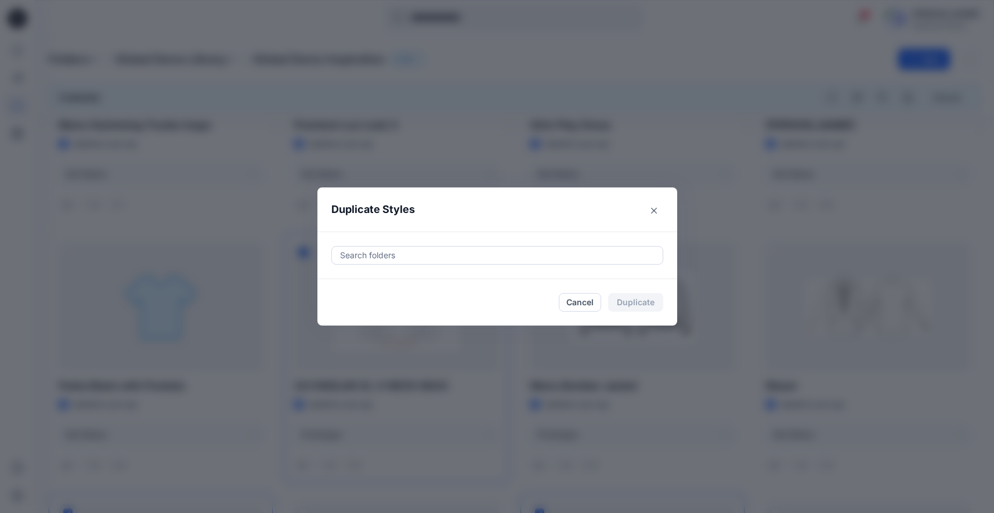
click at [513, 262] on div "Search folders" at bounding box center [497, 255] width 331 height 17
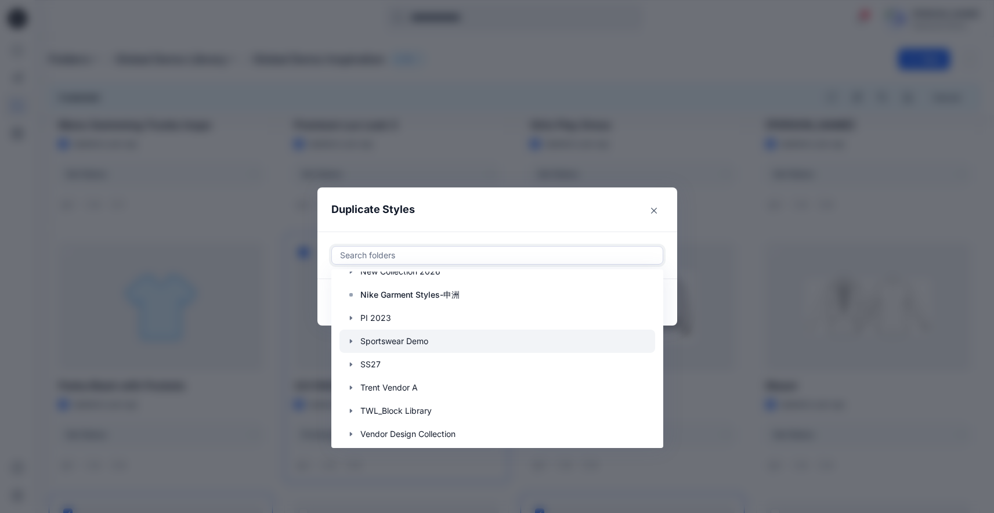
scroll to position [720, 0]
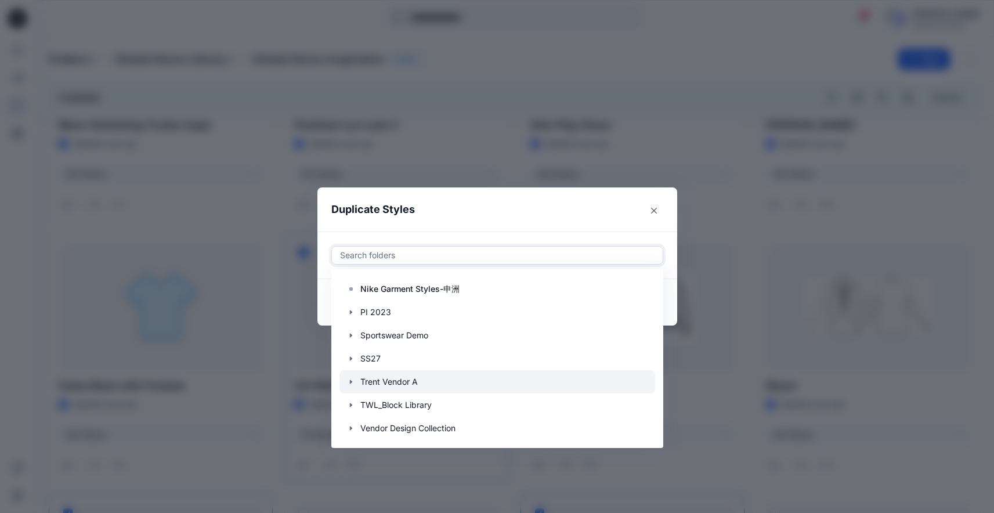
click at [355, 372] on div at bounding box center [498, 381] width 316 height 23
click at [352, 382] on icon "button" at bounding box center [350, 382] width 2 height 4
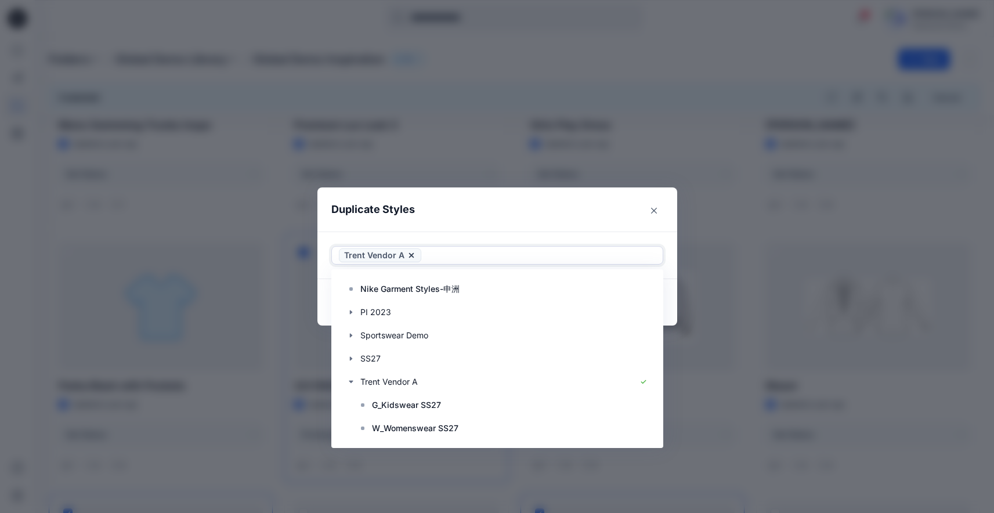
click at [413, 256] on g at bounding box center [411, 255] width 5 height 5
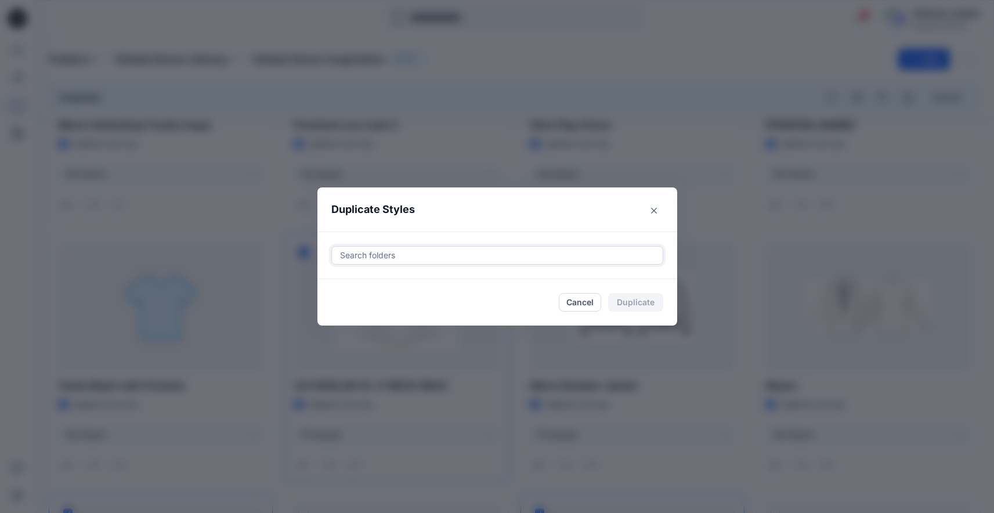
click at [392, 257] on div at bounding box center [497, 255] width 317 height 14
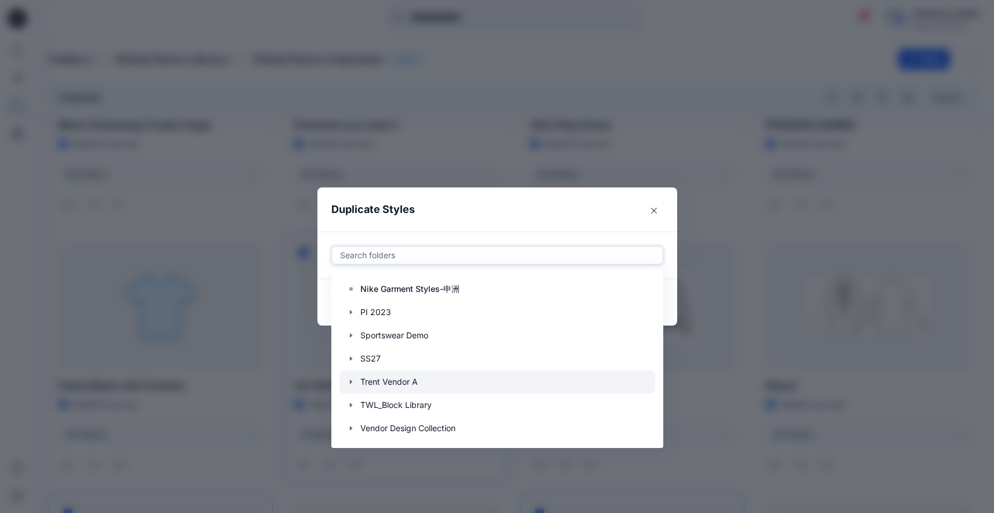
click at [352, 381] on icon "button" at bounding box center [350, 382] width 2 height 4
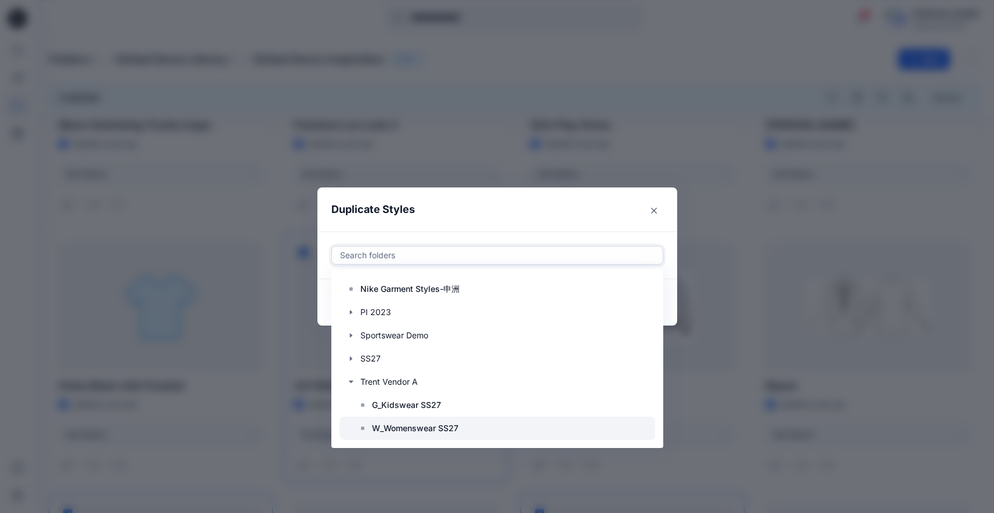
click at [402, 427] on p "W_Womenswear SS27" at bounding box center [415, 428] width 86 height 14
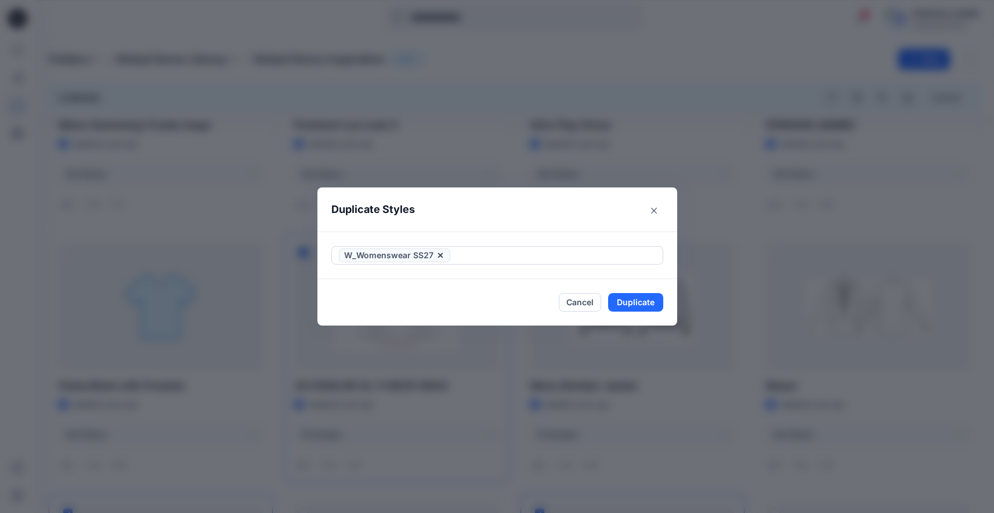
click at [514, 223] on header "Duplicate Styles" at bounding box center [485, 209] width 337 height 44
click at [642, 304] on button "Duplicate" at bounding box center [635, 302] width 55 height 19
click at [651, 305] on button "Close" at bounding box center [645, 302] width 38 height 19
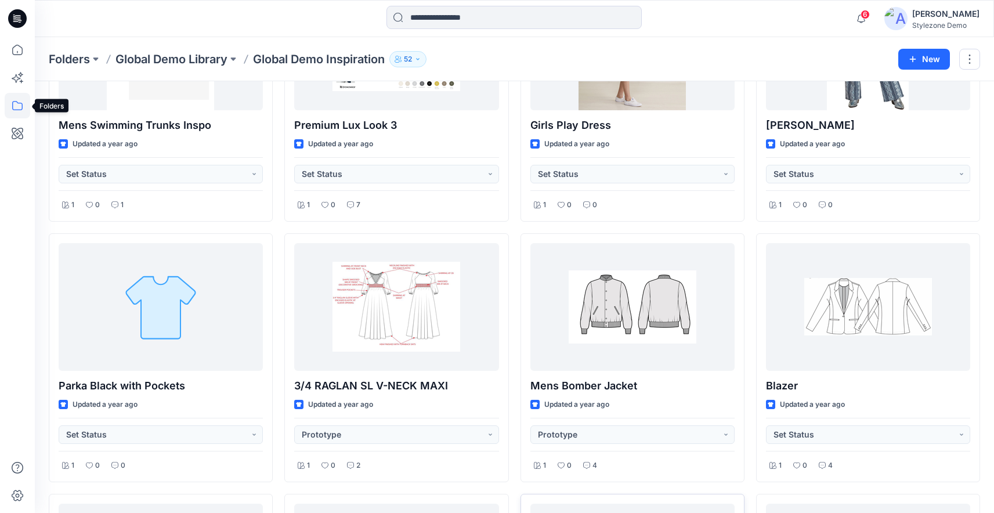
click at [13, 109] on icon at bounding box center [18, 106] width 26 height 26
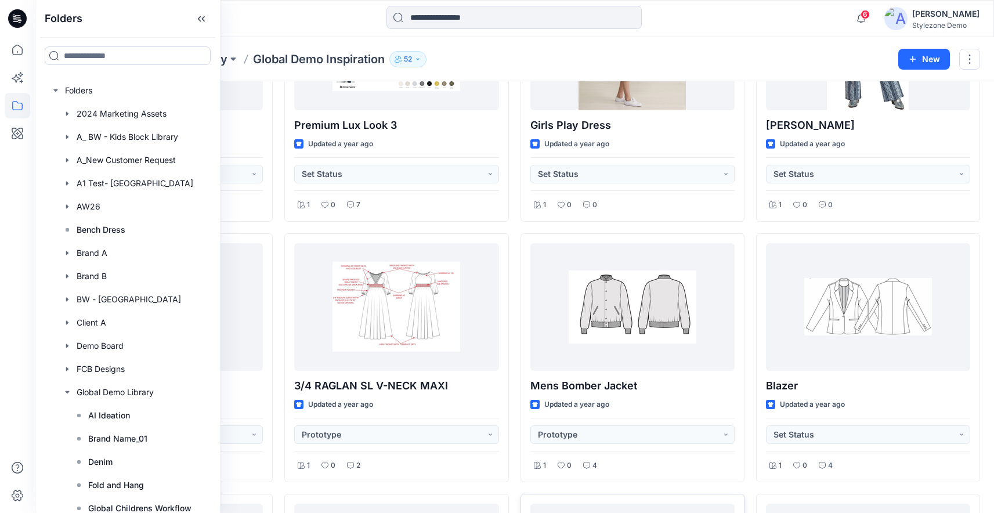
click at [268, 17] on div at bounding box center [155, 19] width 240 height 26
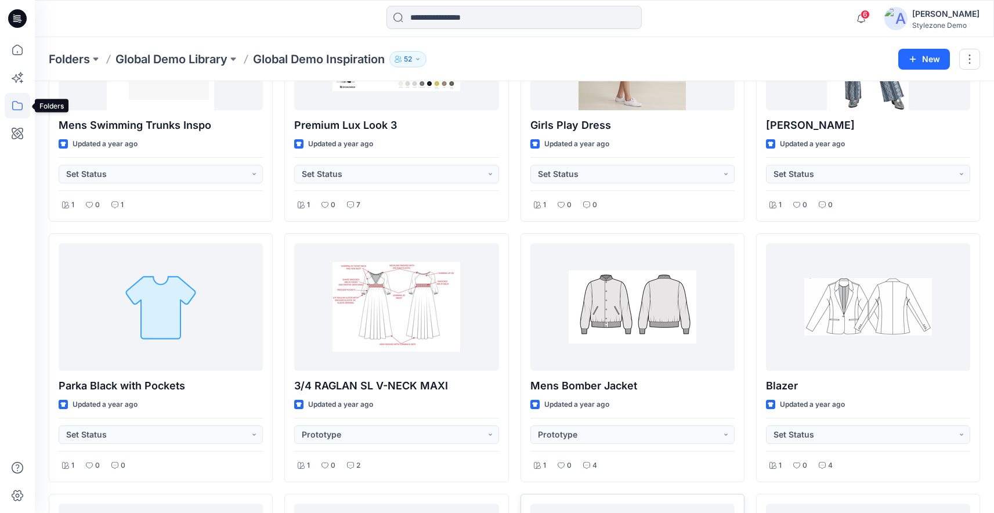
click at [25, 99] on icon at bounding box center [18, 106] width 26 height 26
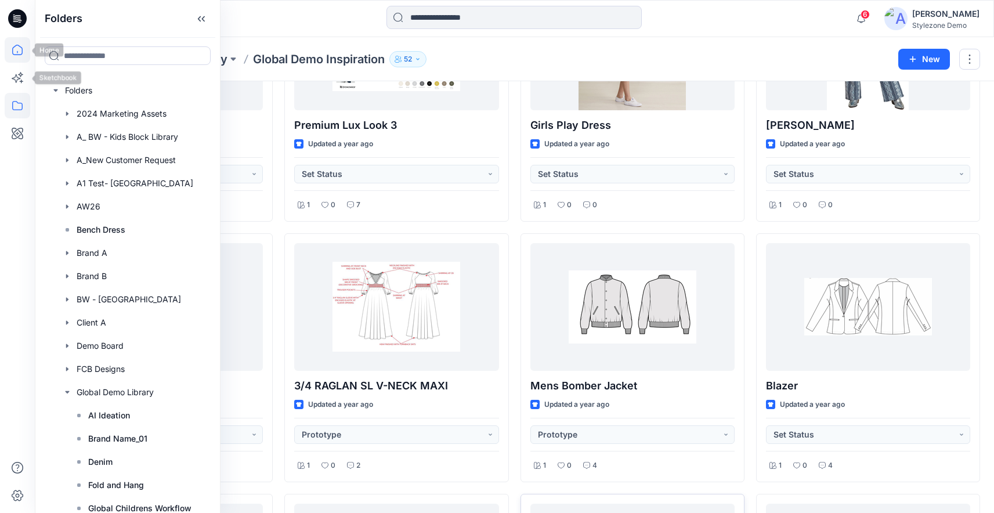
click at [21, 54] on icon at bounding box center [17, 50] width 10 height 10
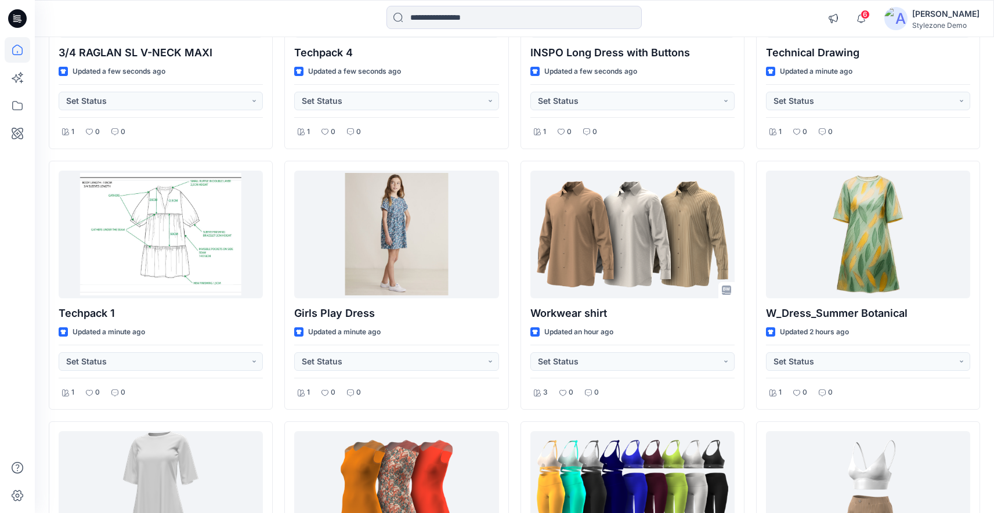
scroll to position [95, 0]
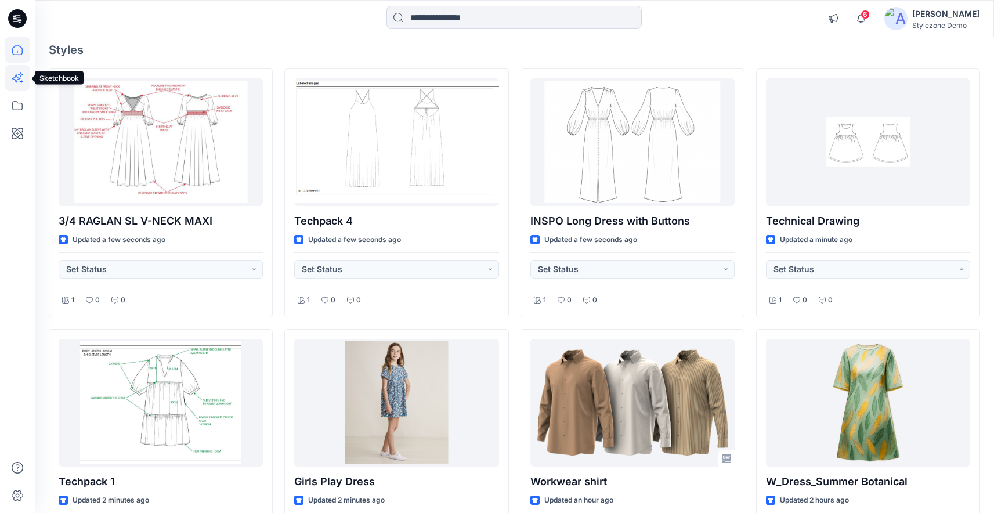
click at [21, 78] on icon at bounding box center [18, 78] width 26 height 26
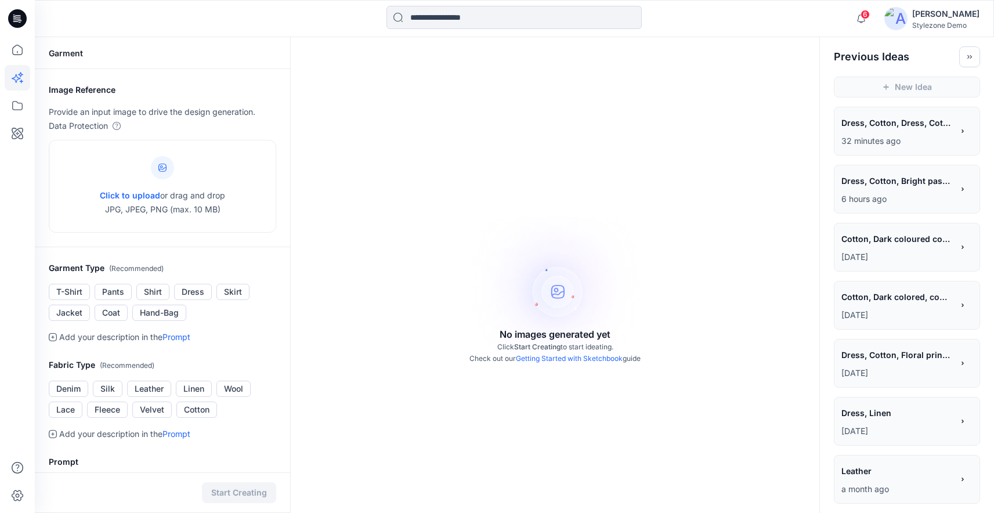
click at [890, 142] on p "32 minutes ago" at bounding box center [897, 141] width 111 height 14
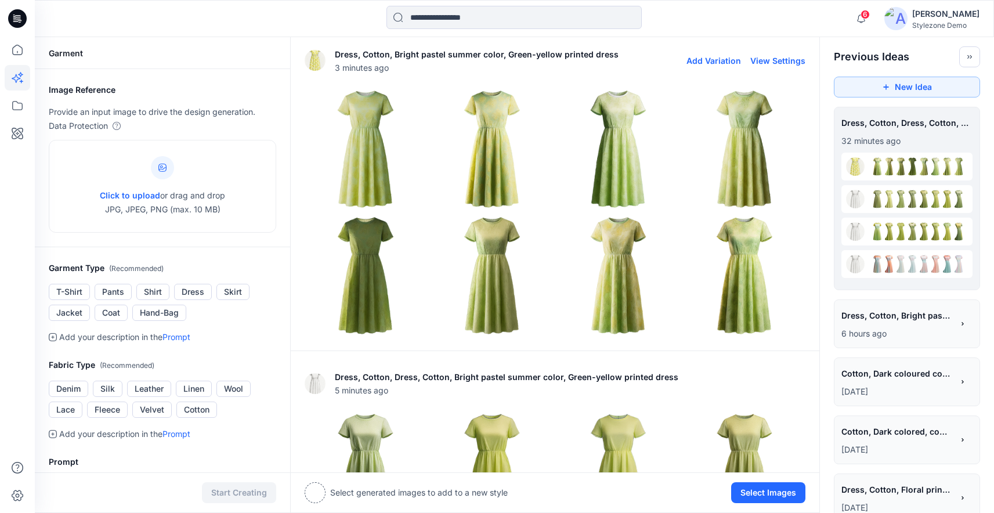
click at [382, 163] on img at bounding box center [365, 149] width 121 height 121
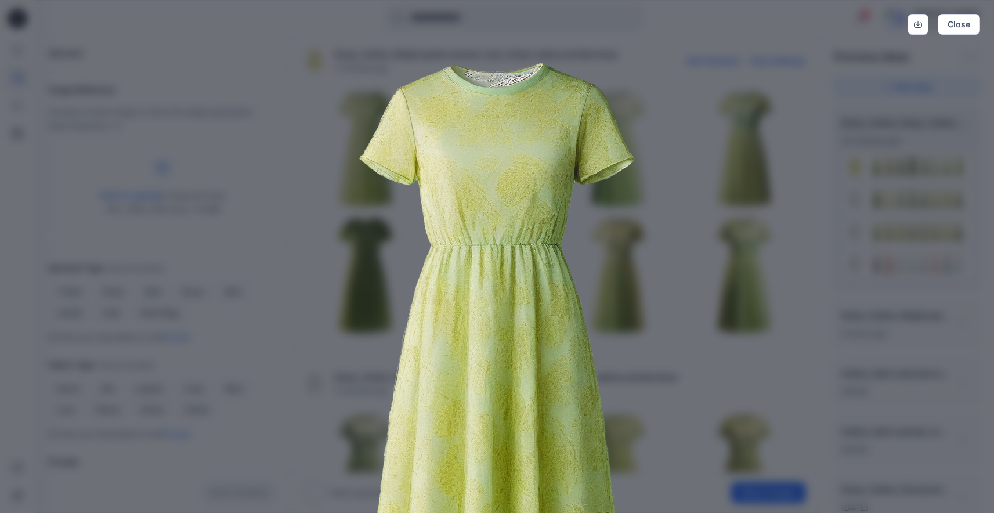
click at [676, 237] on img at bounding box center [497, 350] width 594 height 594
click at [947, 27] on button "Close" at bounding box center [959, 24] width 42 height 21
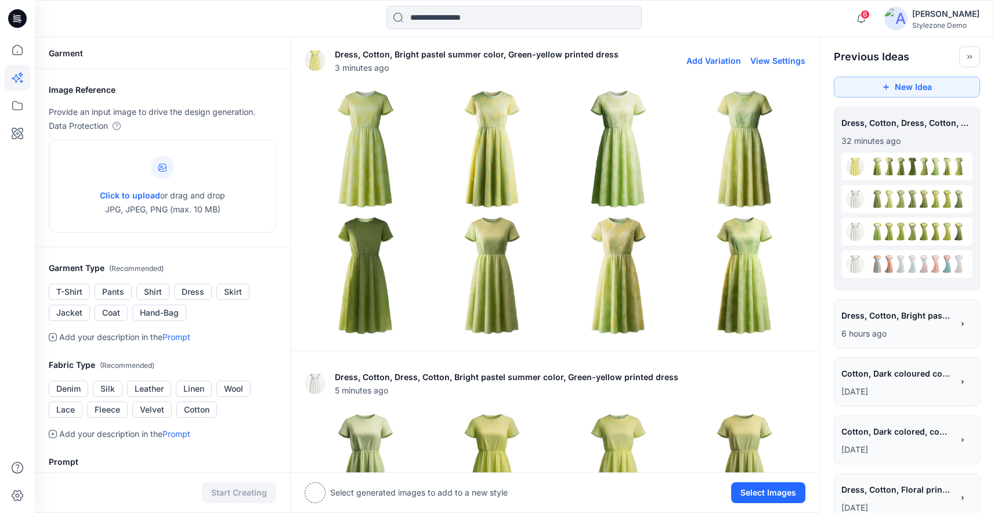
click at [782, 63] on button "View Settings" at bounding box center [777, 61] width 55 height 10
type textarea "**********"
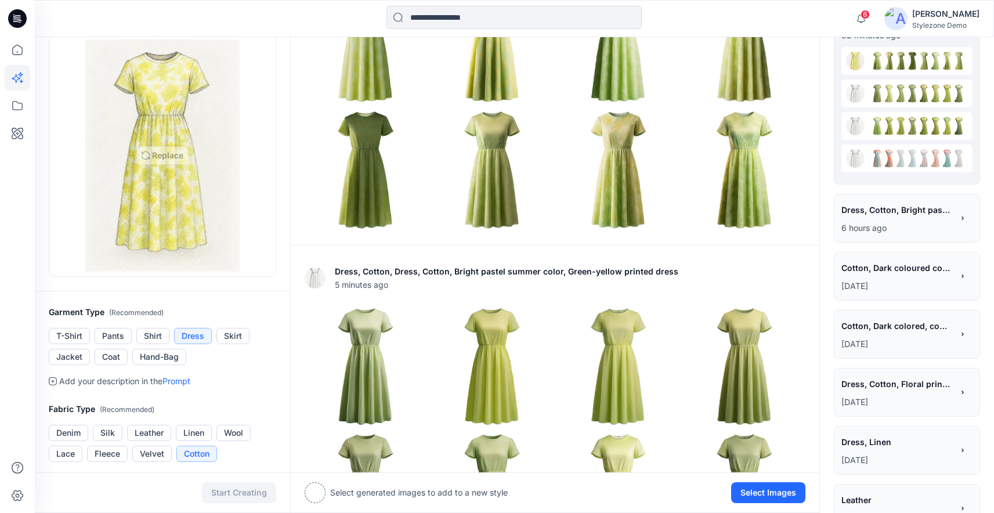
scroll to position [273, 0]
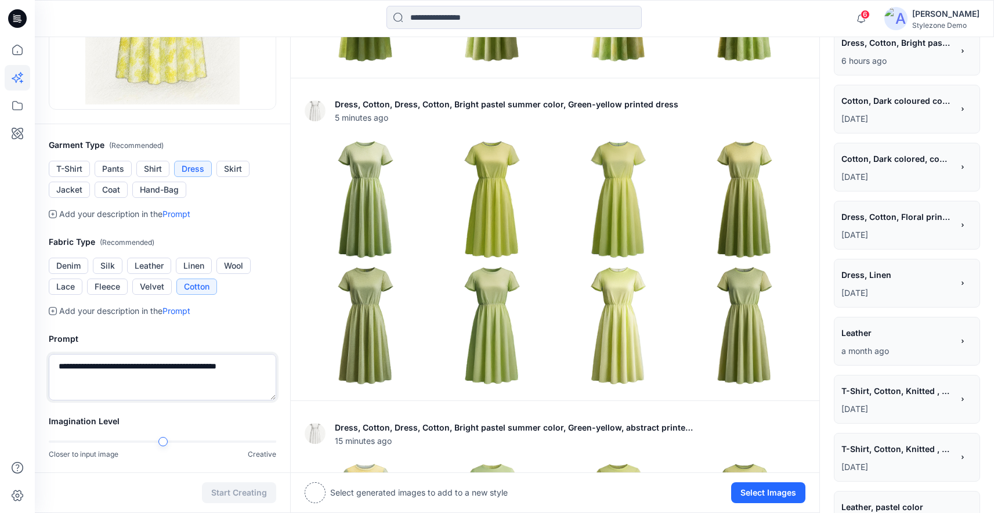
click at [168, 366] on textarea "**********" at bounding box center [163, 377] width 228 height 46
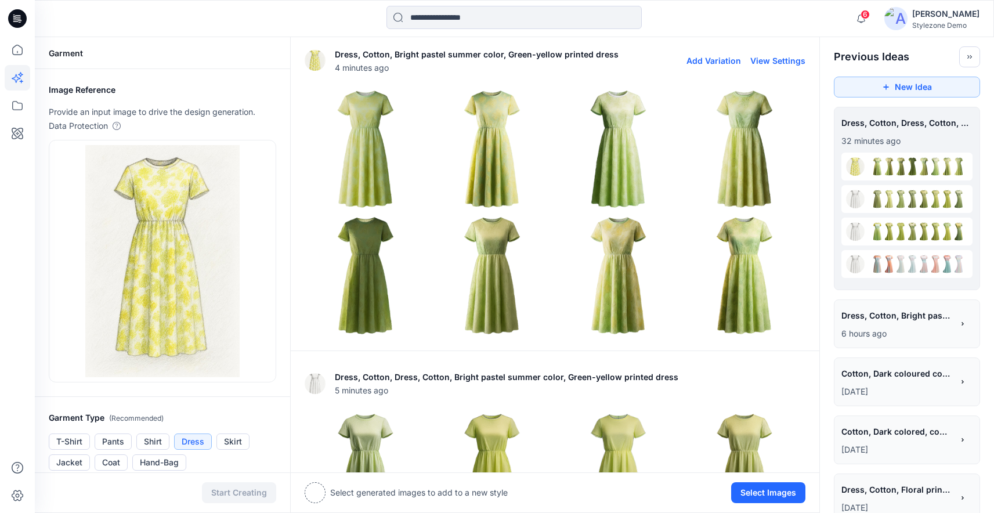
click at [744, 283] on img at bounding box center [744, 275] width 121 height 121
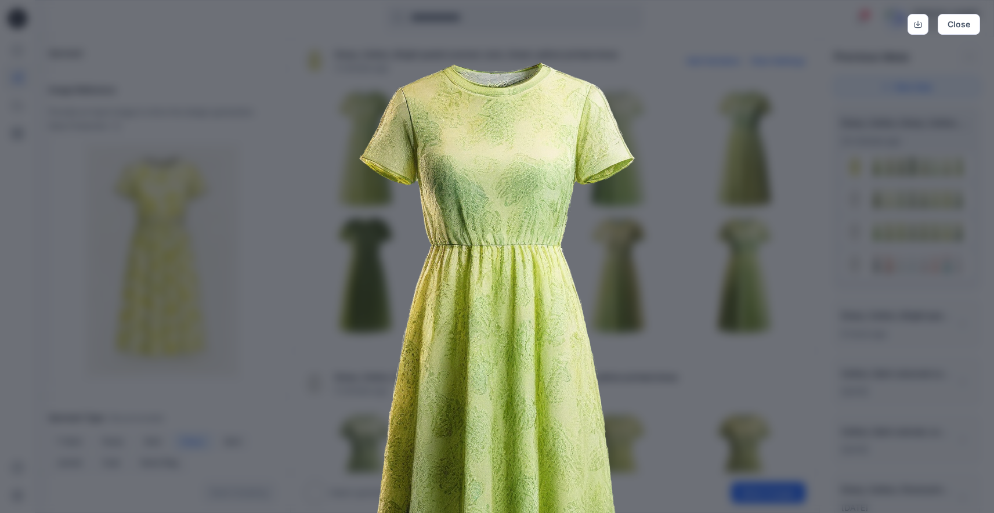
click at [725, 248] on img at bounding box center [497, 350] width 594 height 594
click at [771, 158] on img at bounding box center [497, 350] width 594 height 594
click at [954, 19] on button "Close" at bounding box center [959, 24] width 42 height 21
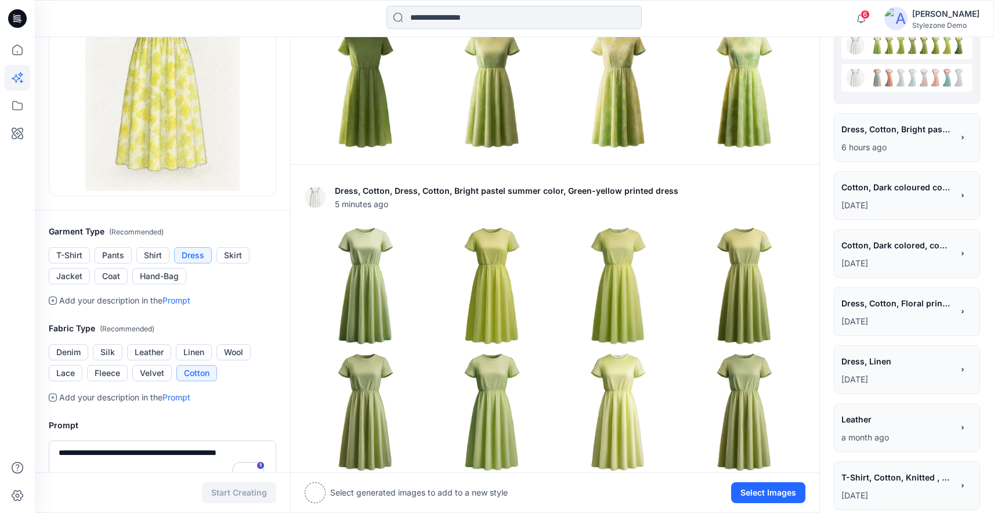
scroll to position [208, 0]
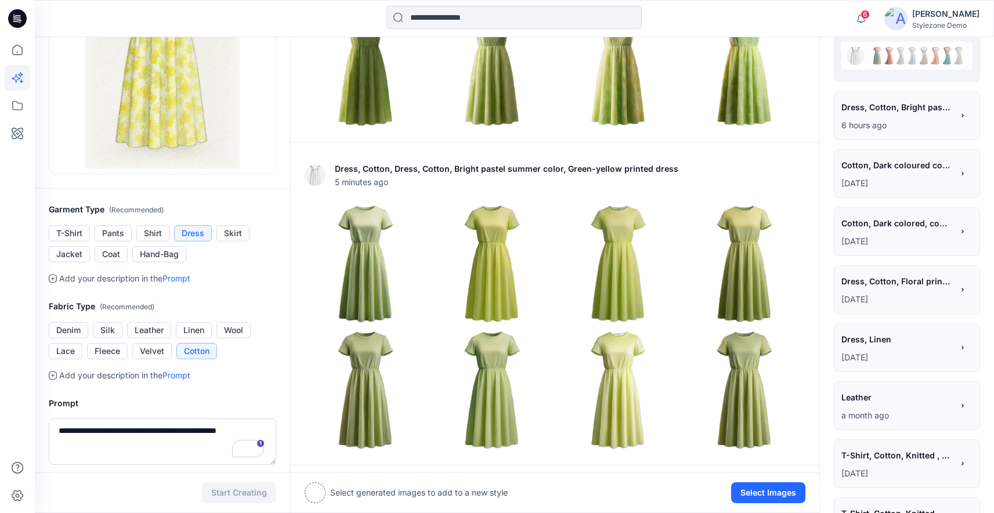
click at [319, 490] on div at bounding box center [315, 492] width 21 height 21
drag, startPoint x: 365, startPoint y: 496, endPoint x: 374, endPoint y: 494, distance: 9.6
click at [365, 496] on p "Select generated images to add to a new style" at bounding box center [419, 493] width 178 height 14
click at [749, 494] on button "Select Images" at bounding box center [768, 492] width 74 height 21
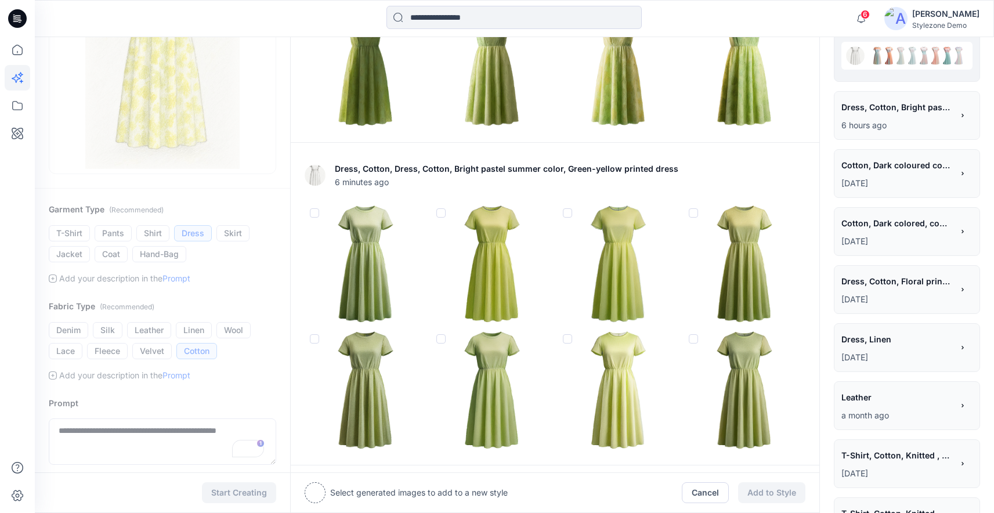
click at [764, 363] on img at bounding box center [744, 390] width 121 height 121
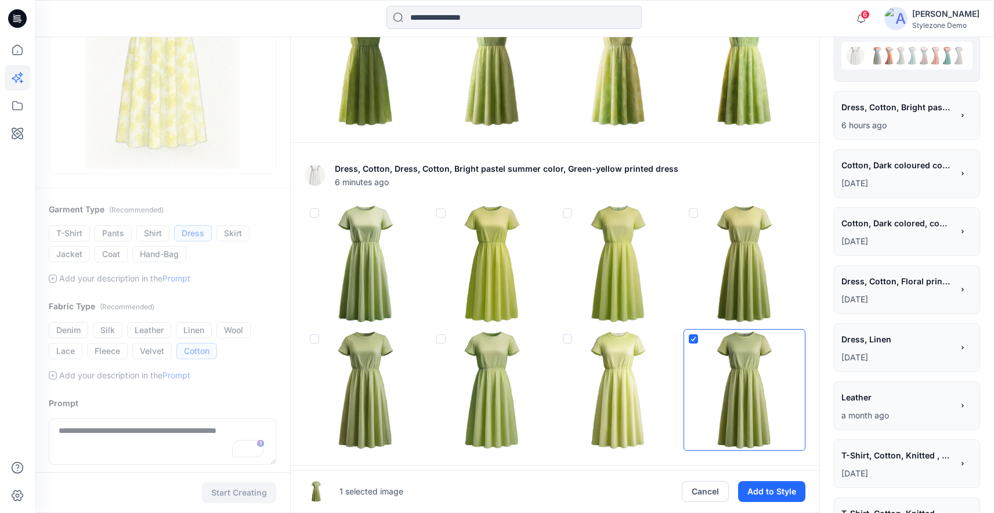
scroll to position [41, 0]
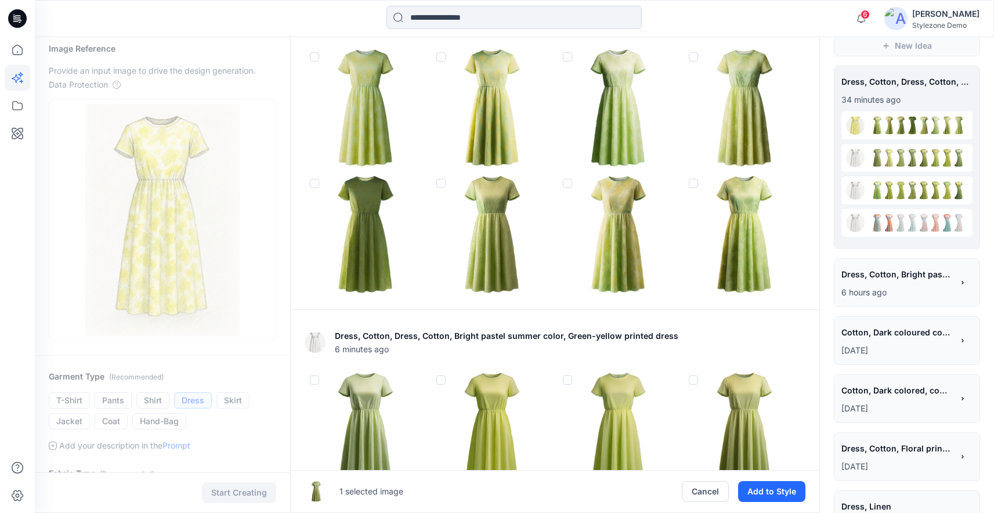
click at [757, 262] on img at bounding box center [744, 234] width 121 height 121
click at [378, 139] on img at bounding box center [365, 108] width 121 height 121
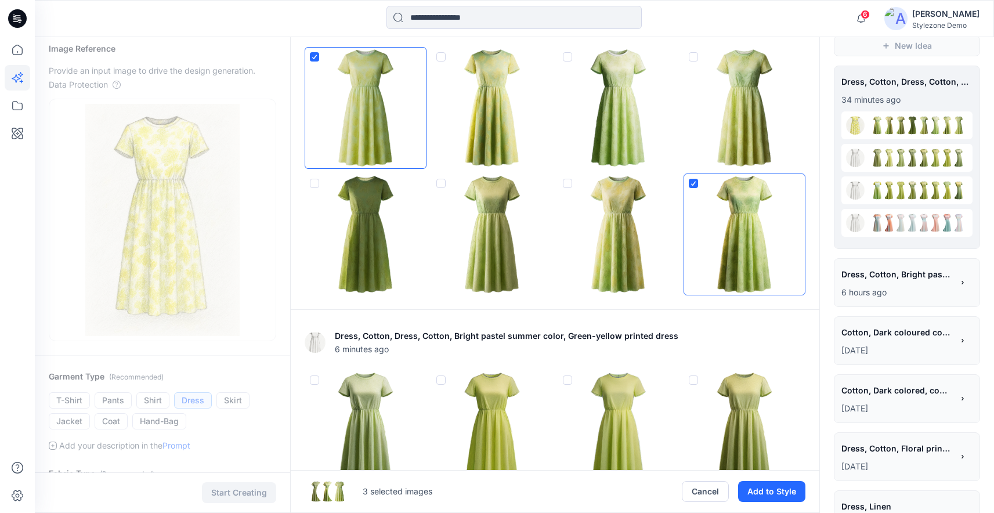
click at [499, 148] on img at bounding box center [492, 108] width 121 height 121
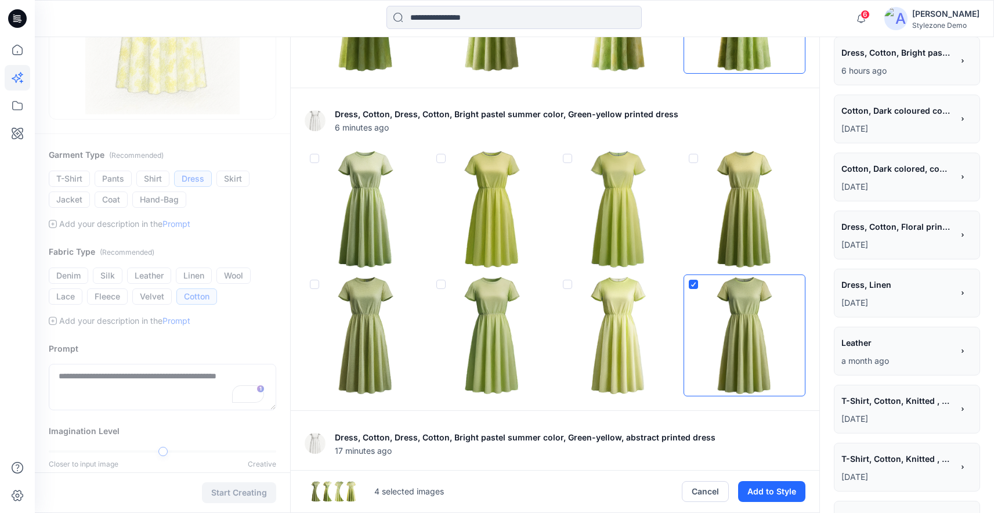
scroll to position [0, 0]
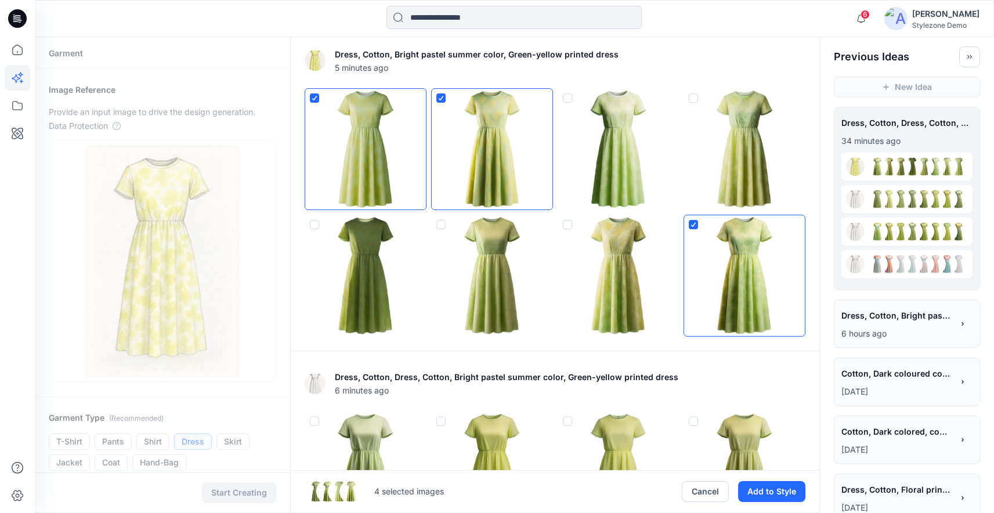
click at [507, 306] on img at bounding box center [492, 275] width 121 height 121
click at [507, 307] on img at bounding box center [492, 275] width 121 height 121
click at [622, 309] on img at bounding box center [618, 275] width 121 height 121
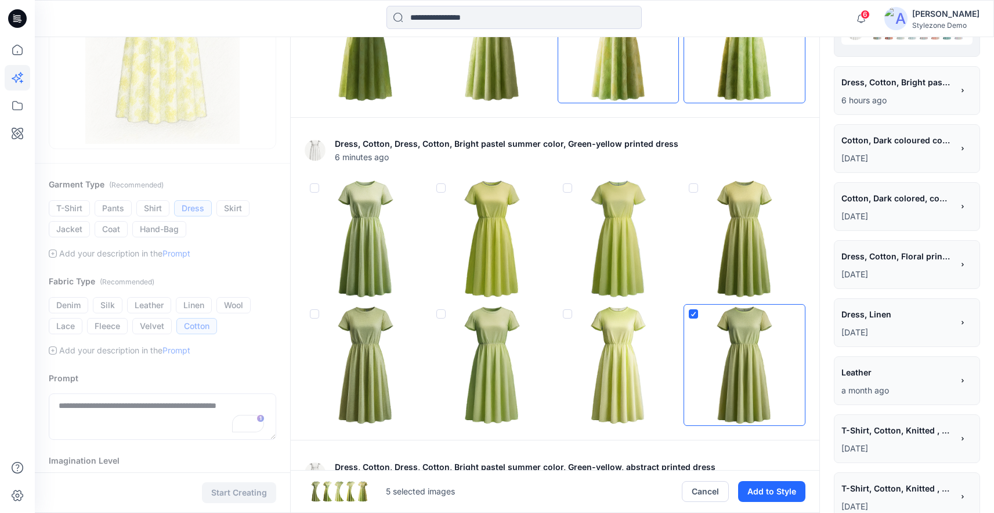
scroll to position [91, 0]
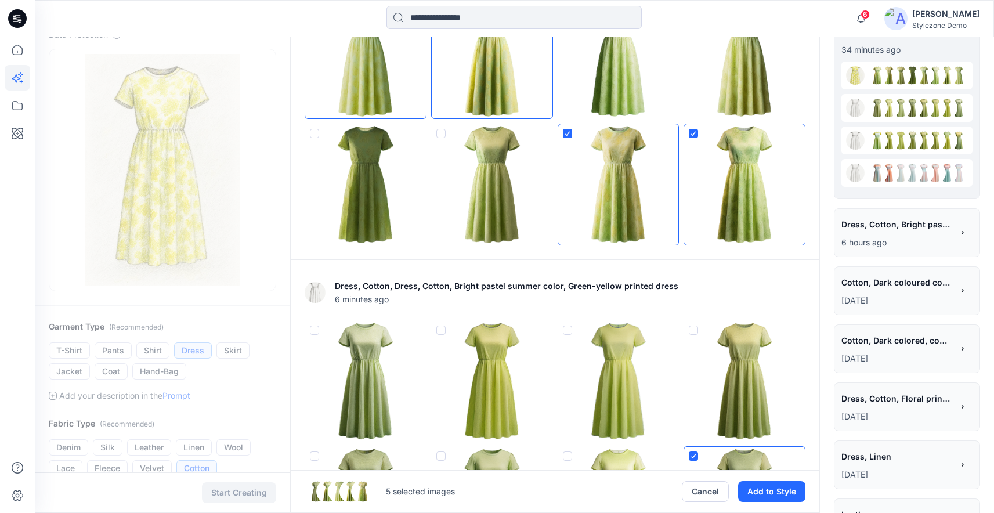
click at [647, 207] on img at bounding box center [618, 184] width 121 height 121
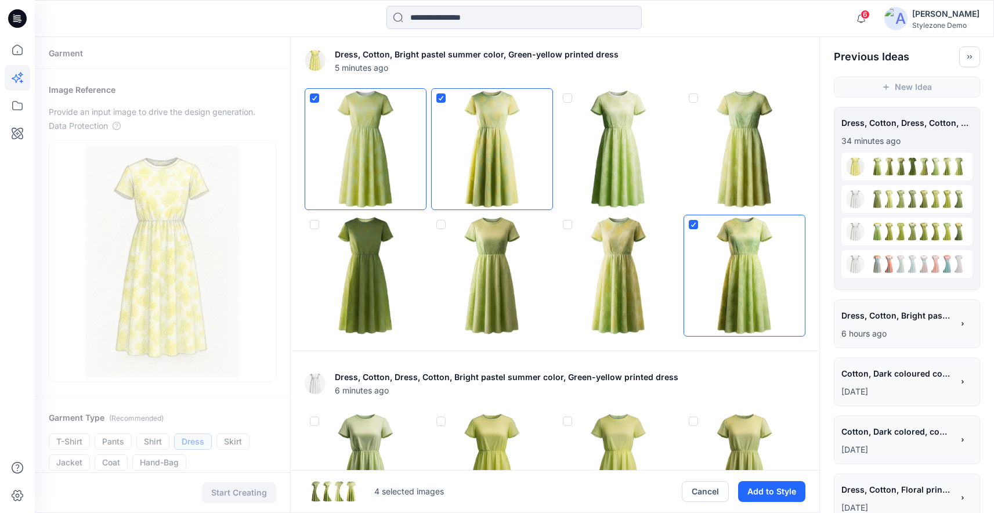
click at [358, 187] on img at bounding box center [365, 149] width 121 height 121
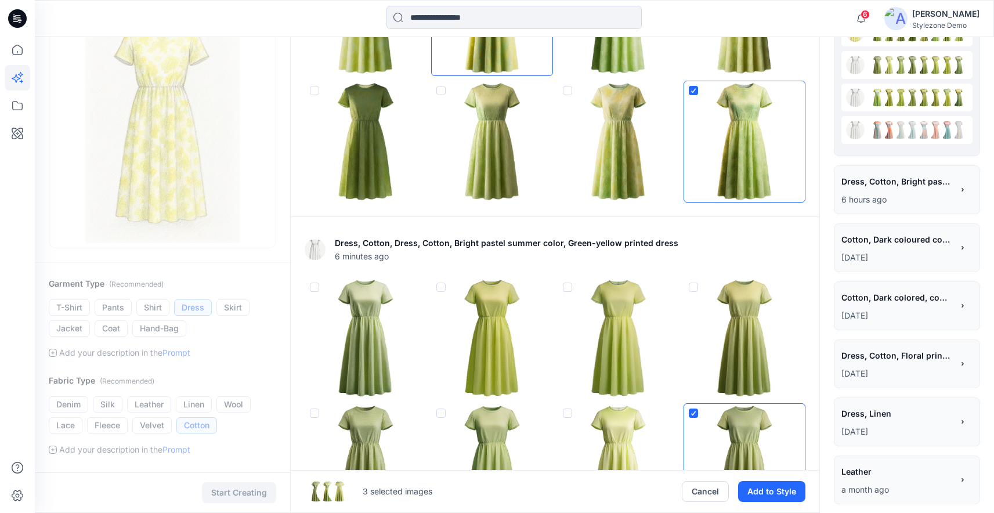
scroll to position [261, 0]
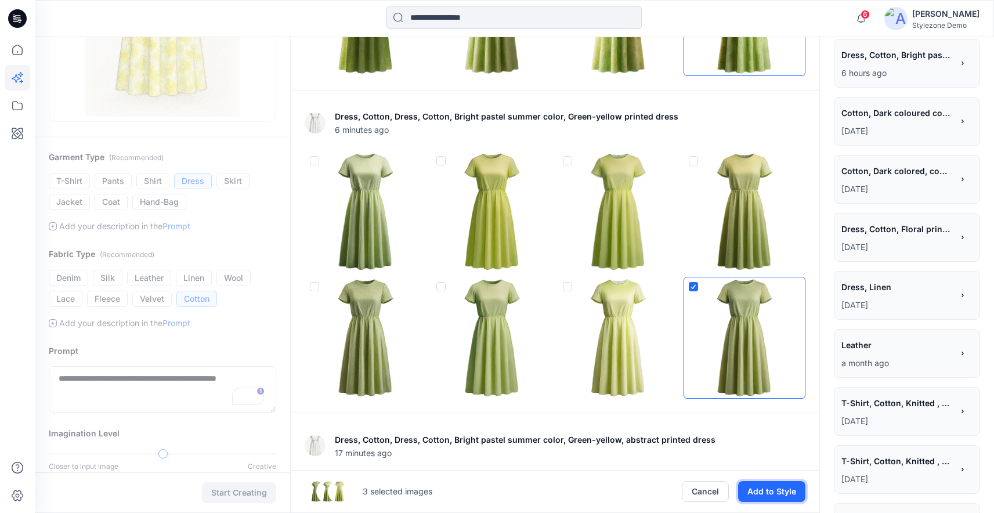
click at [780, 495] on button "Add to Style" at bounding box center [771, 491] width 67 height 21
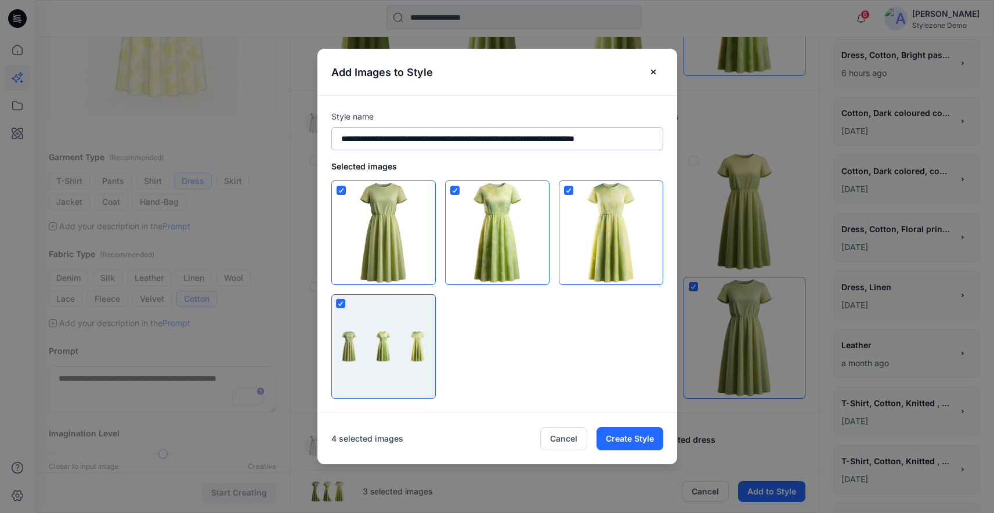
click at [580, 133] on input "**********" at bounding box center [497, 138] width 332 height 23
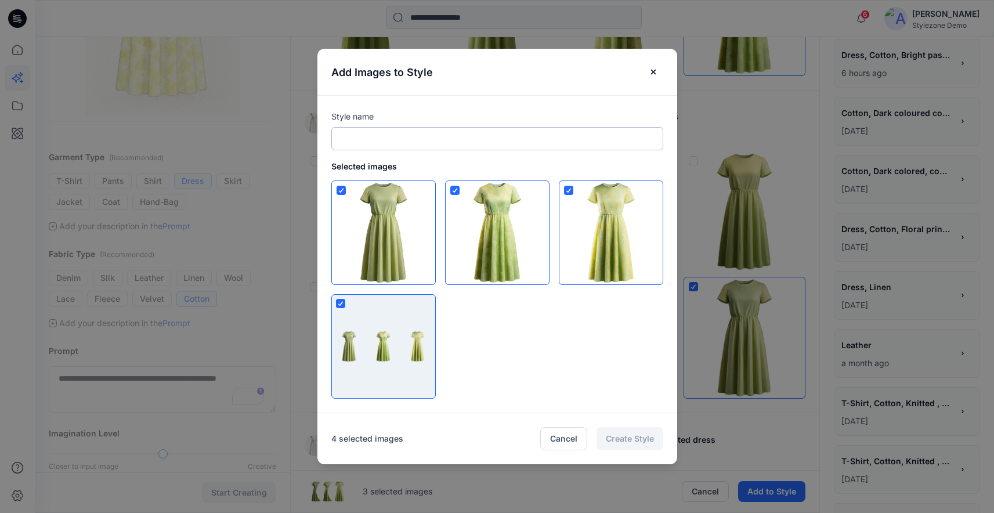
type input "*"
click at [359, 138] on input "**********" at bounding box center [497, 138] width 332 height 23
type input "**********"
click at [344, 305] on icon at bounding box center [340, 303] width 7 height 5
click at [640, 443] on button "Create Style" at bounding box center [630, 438] width 67 height 23
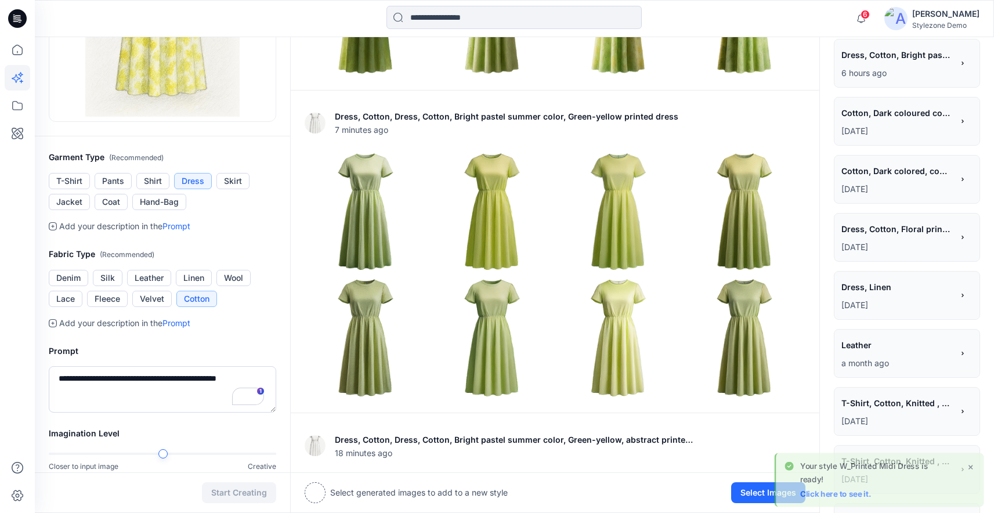
click at [827, 497] on link "Click here to see it." at bounding box center [835, 493] width 71 height 9
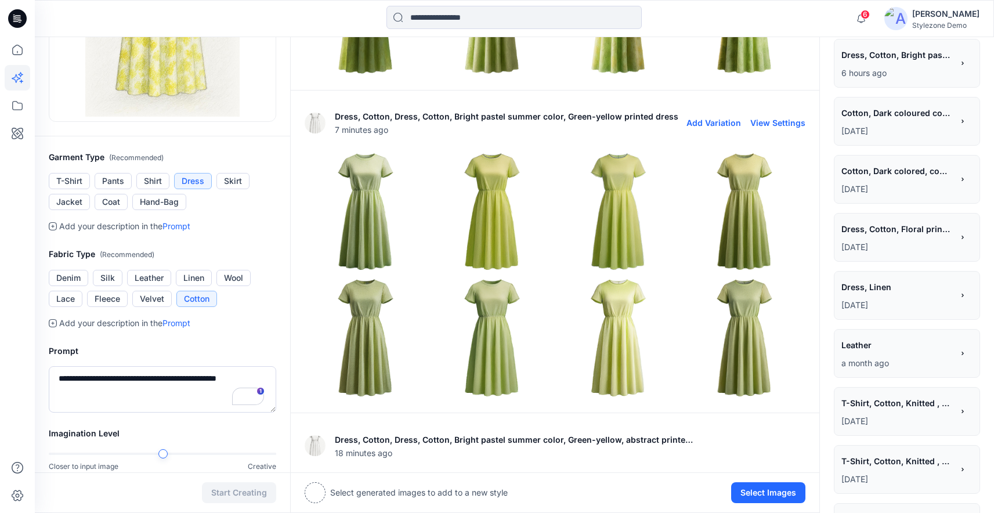
scroll to position [0, 0]
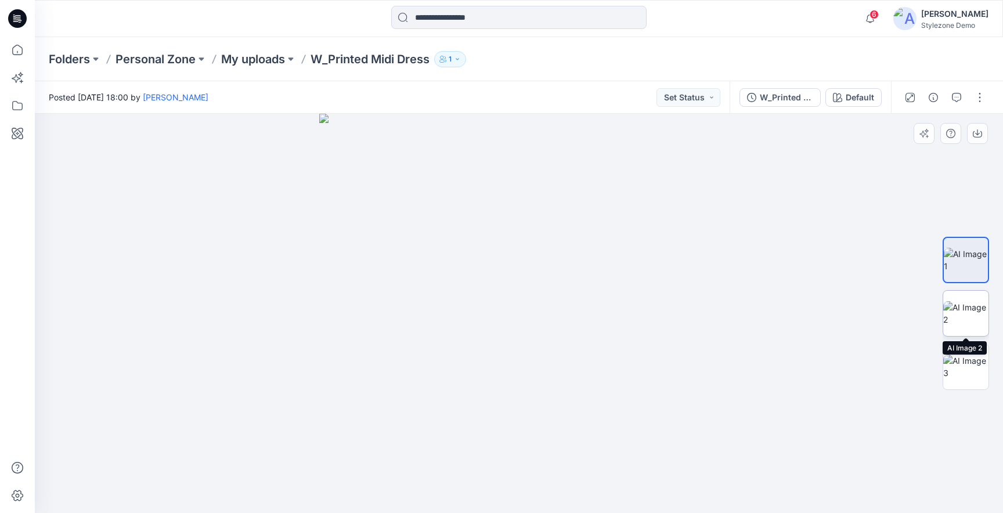
click at [959, 312] on img at bounding box center [965, 313] width 45 height 24
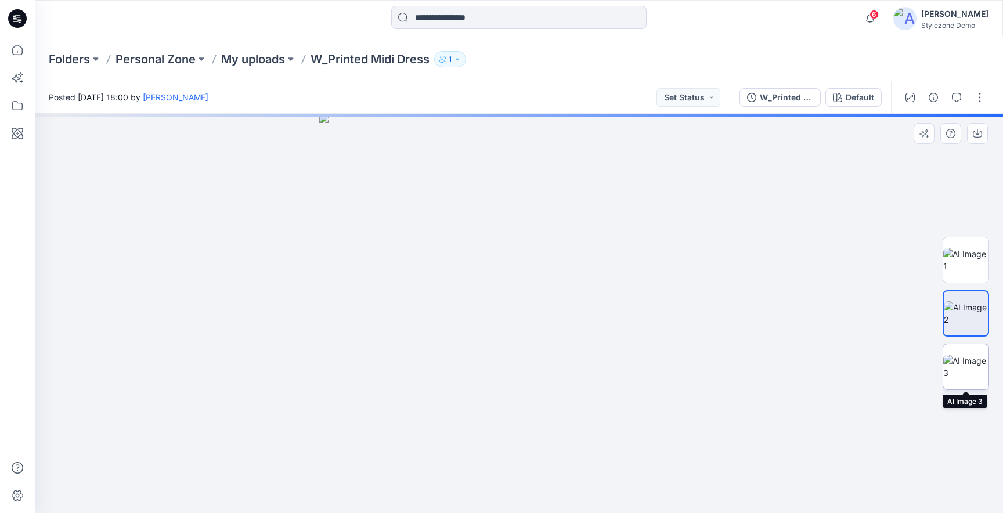
click at [970, 369] on img at bounding box center [965, 367] width 45 height 24
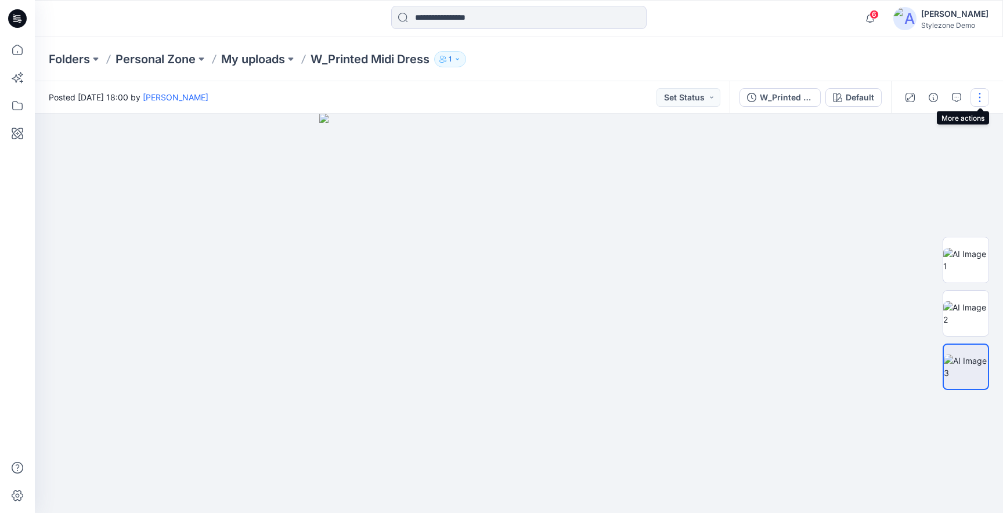
click at [979, 95] on button "button" at bounding box center [979, 97] width 19 height 19
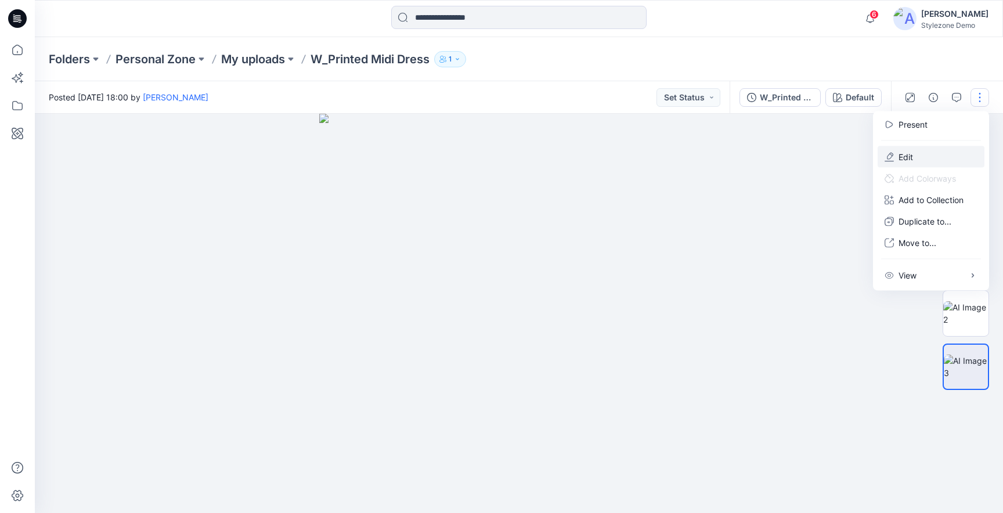
click at [928, 153] on button "Edit" at bounding box center [931, 156] width 107 height 21
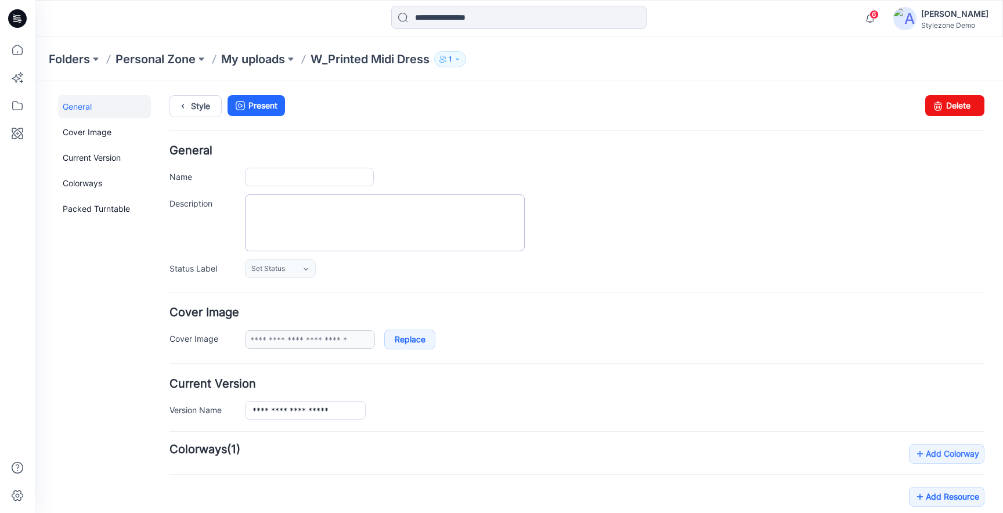
type input "**********"
type input "*******"
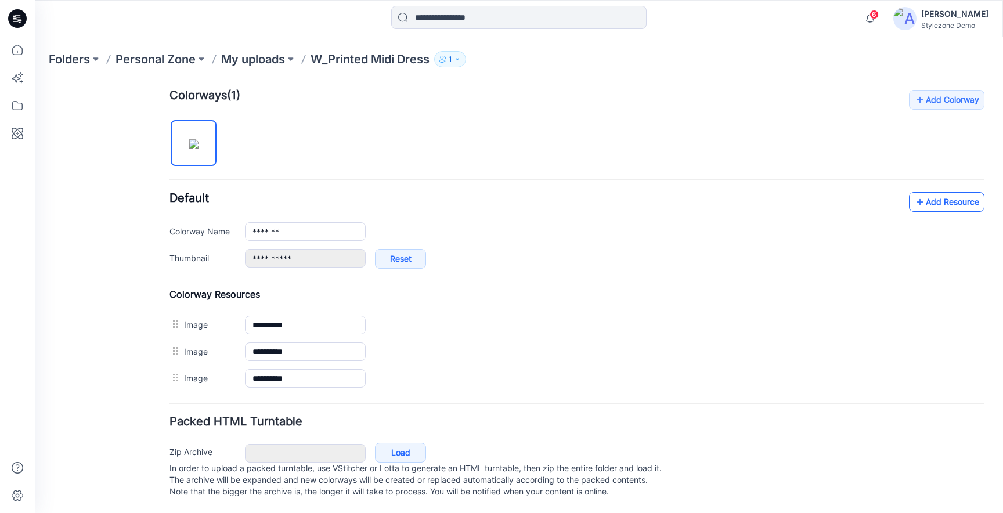
click at [944, 192] on link "Add Resource" at bounding box center [946, 202] width 75 height 20
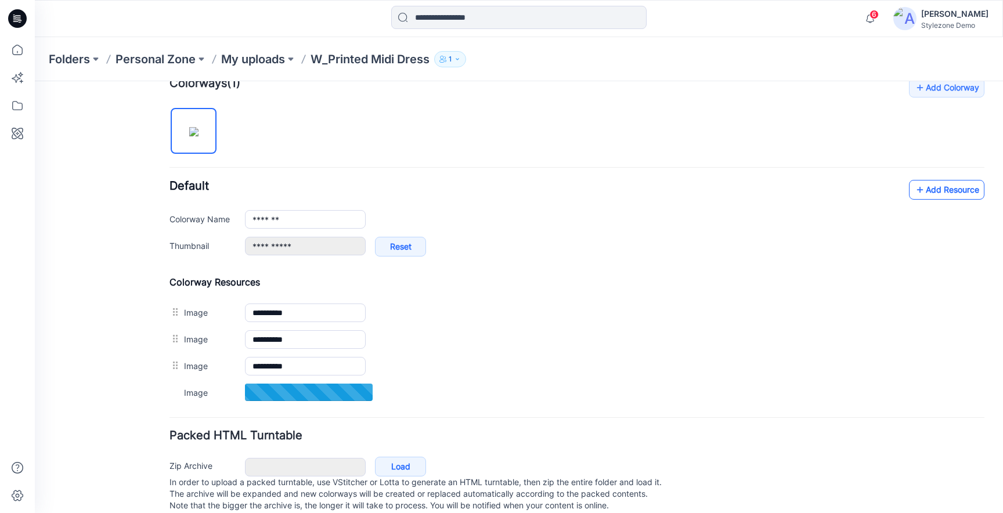
click at [914, 186] on icon at bounding box center [920, 190] width 12 height 19
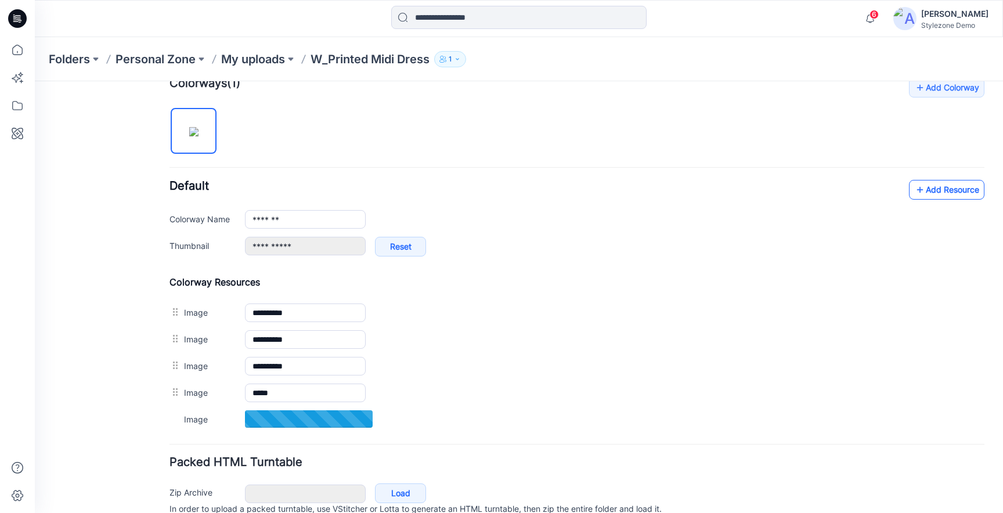
click at [950, 185] on link "Add Resource" at bounding box center [946, 190] width 75 height 20
click at [931, 187] on link "Add Resource" at bounding box center [946, 190] width 75 height 20
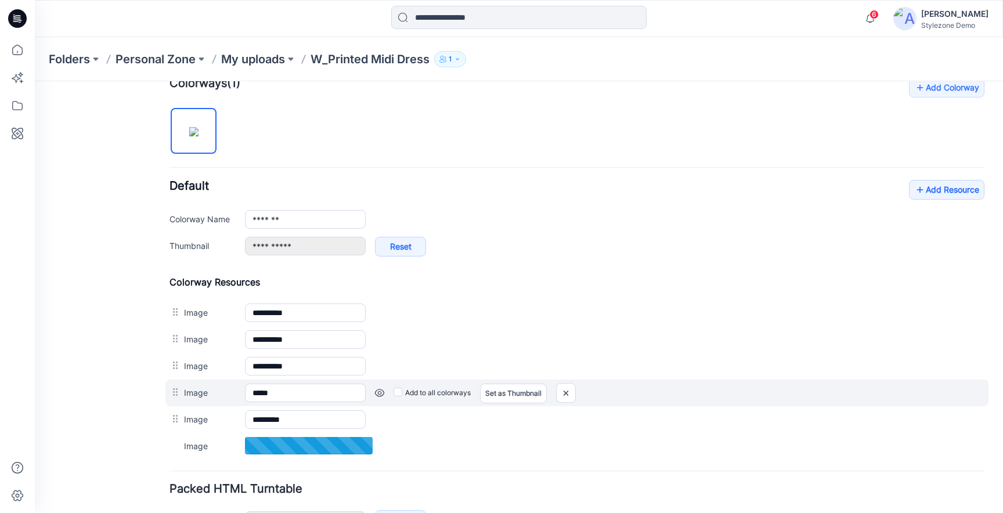
click at [35, 81] on link at bounding box center [35, 81] width 0 height 0
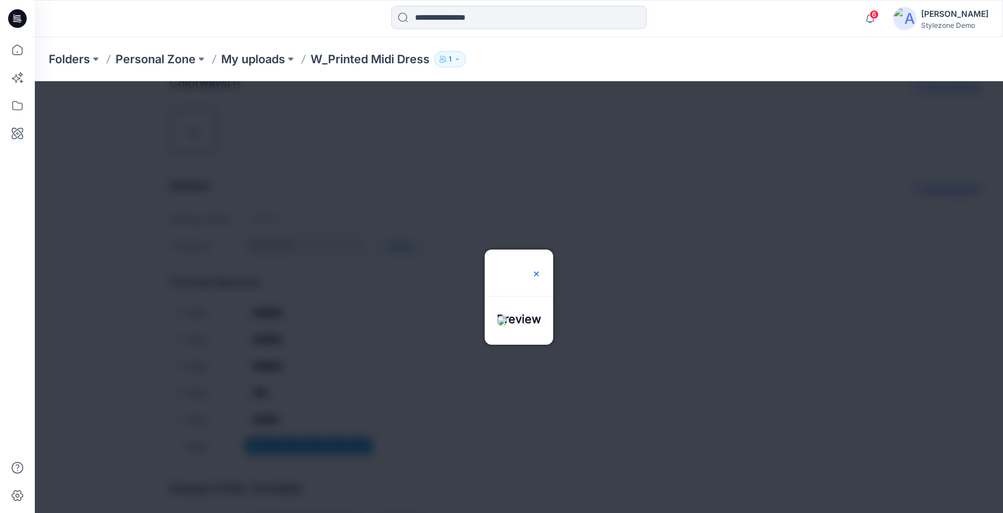
click at [541, 269] on img at bounding box center [536, 273] width 9 height 9
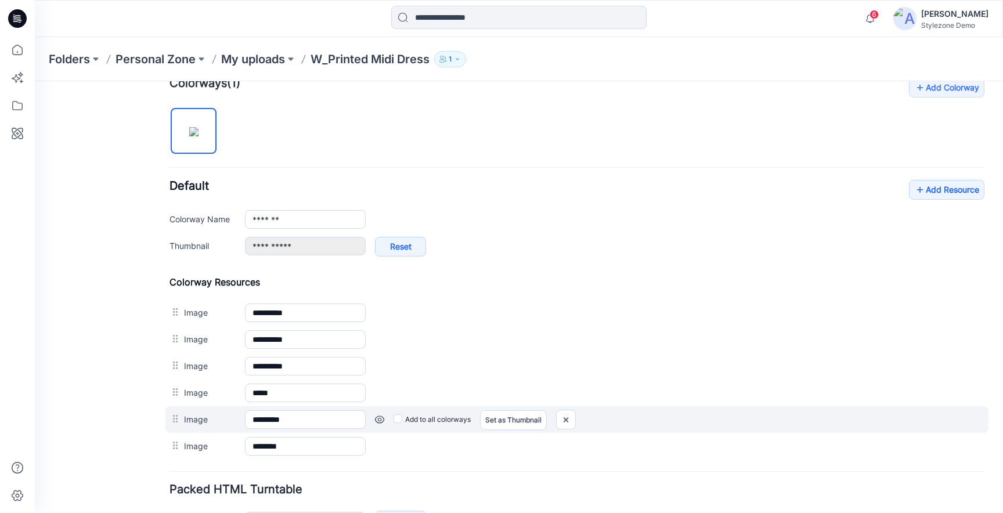
click at [35, 81] on link at bounding box center [35, 81] width 0 height 0
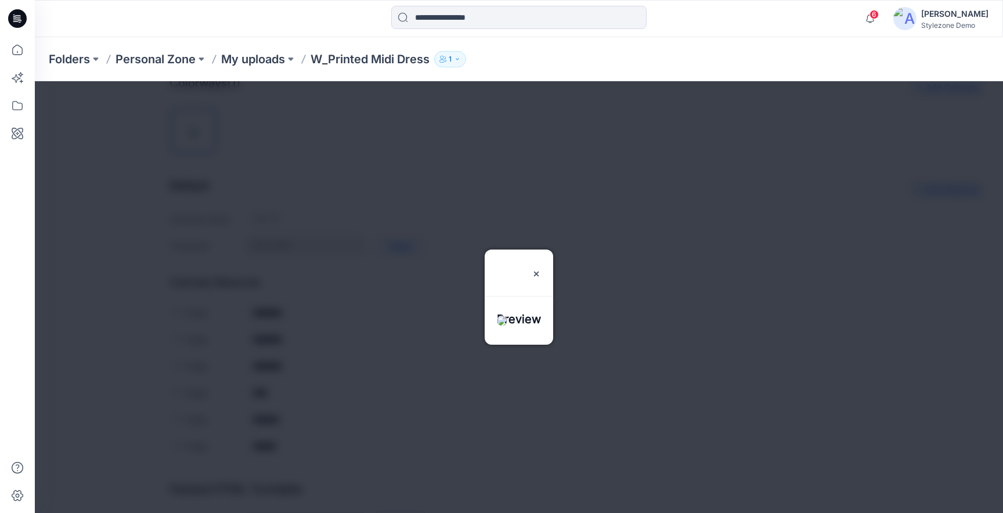
click at [645, 214] on div at bounding box center [519, 297] width 968 height 432
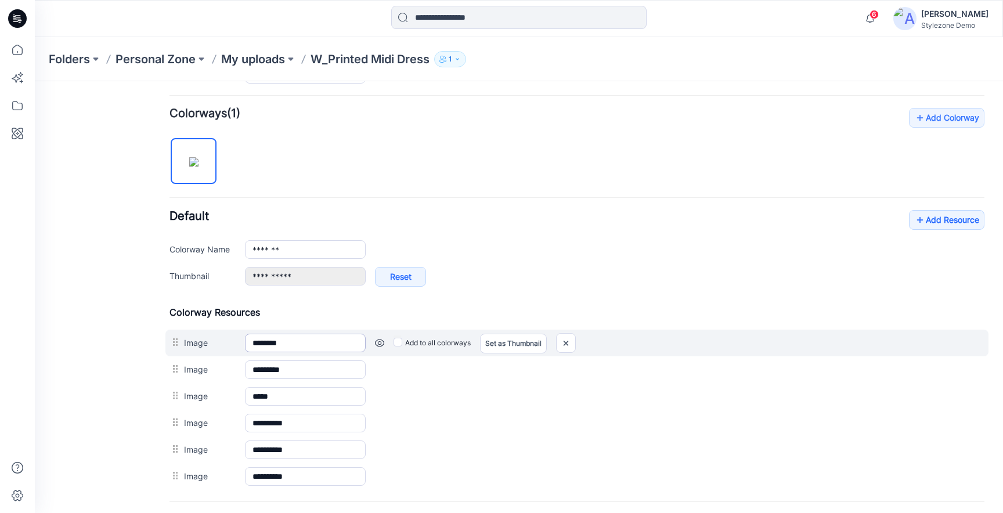
scroll to position [344, 0]
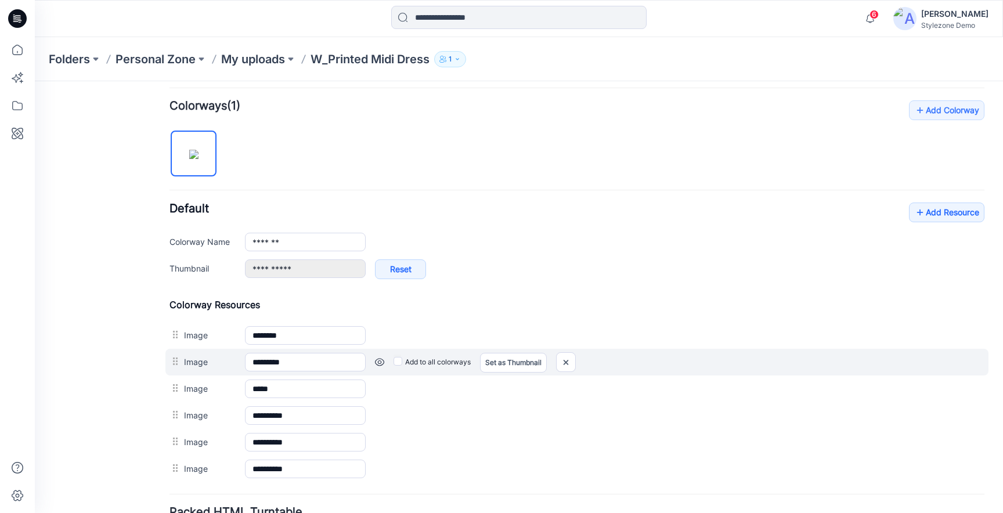
click at [35, 81] on link at bounding box center [35, 81] width 0 height 0
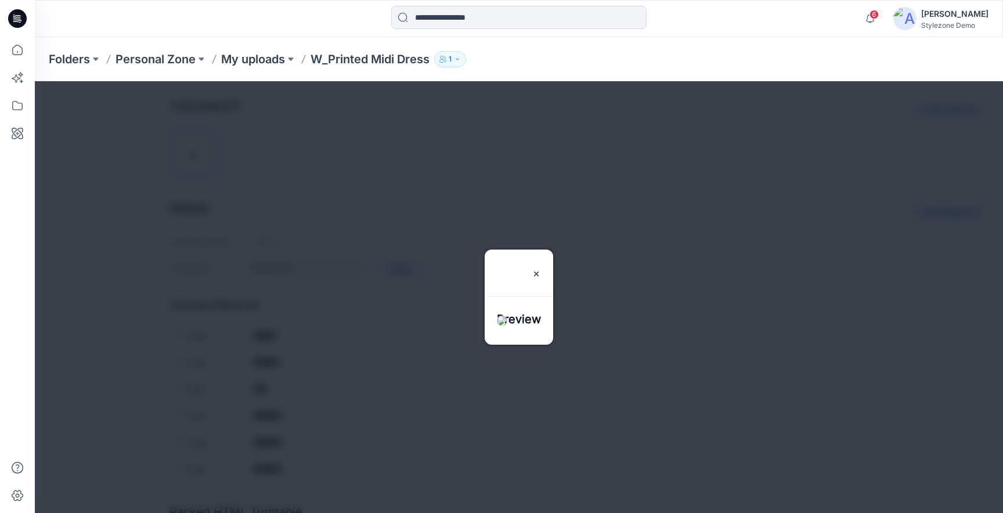
click at [616, 205] on div at bounding box center [519, 297] width 968 height 432
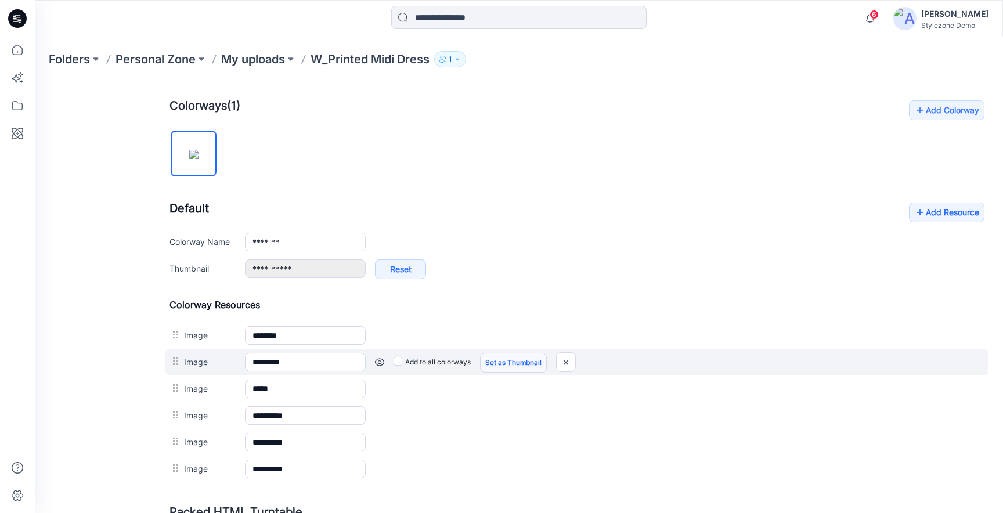
click at [35, 81] on link "Set as Thumbnail" at bounding box center [35, 81] width 0 height 0
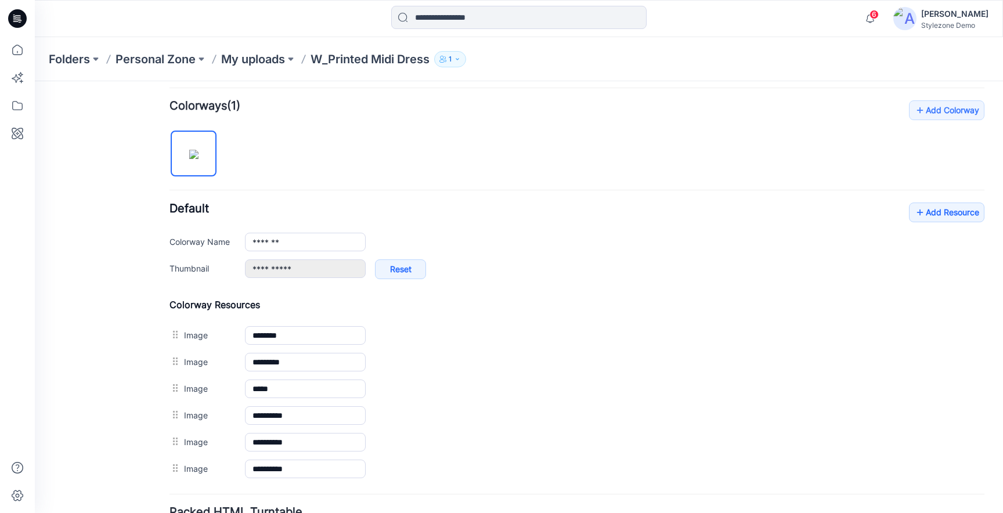
type input "*********"
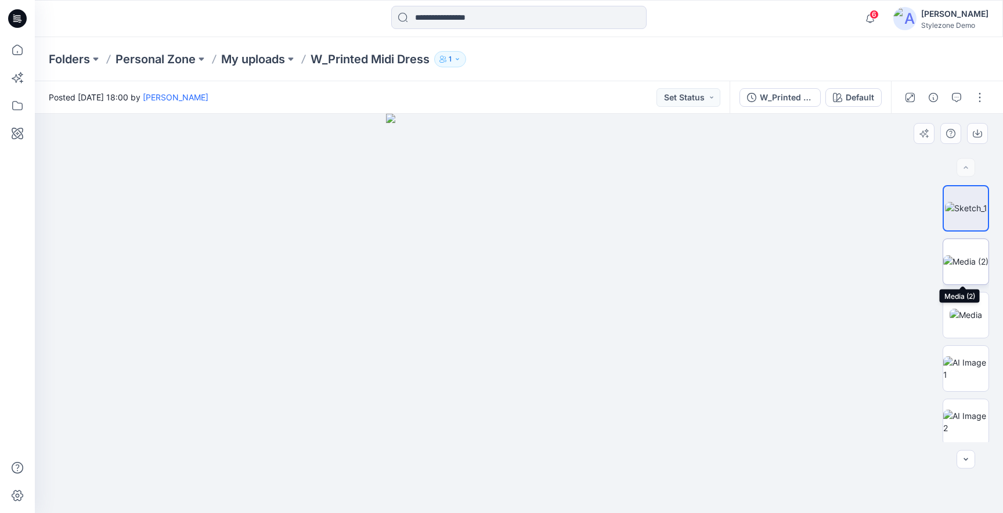
click at [954, 268] on img at bounding box center [965, 261] width 45 height 12
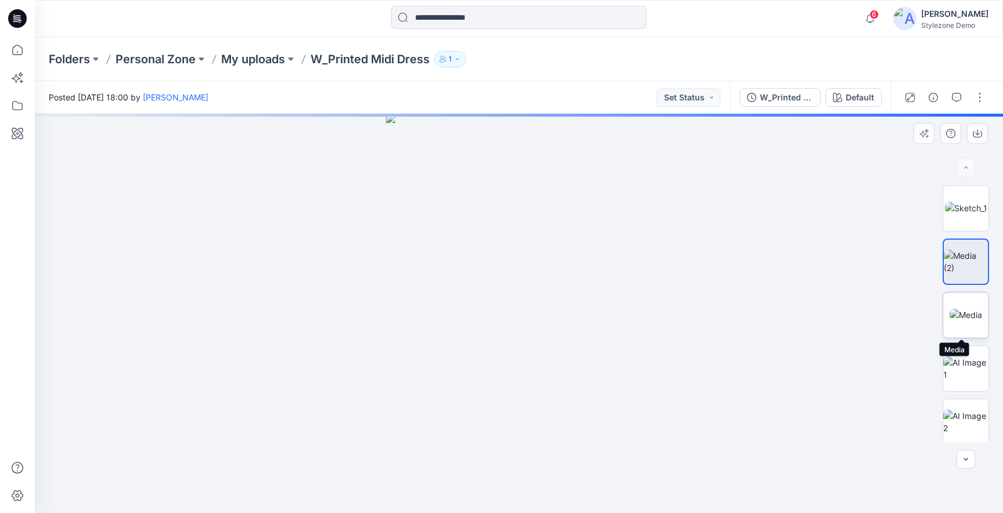
click at [957, 316] on img at bounding box center [966, 315] width 33 height 12
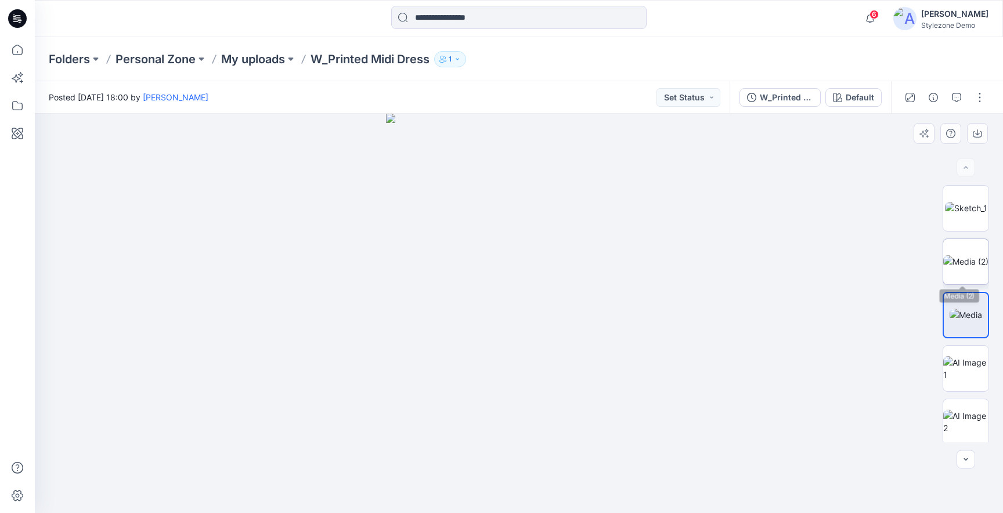
click at [957, 259] on img at bounding box center [965, 261] width 45 height 12
click at [965, 214] on img at bounding box center [966, 208] width 42 height 12
click at [947, 262] on img at bounding box center [965, 261] width 45 height 12
click at [962, 309] on img at bounding box center [966, 315] width 33 height 12
click at [974, 100] on button "button" at bounding box center [979, 97] width 19 height 19
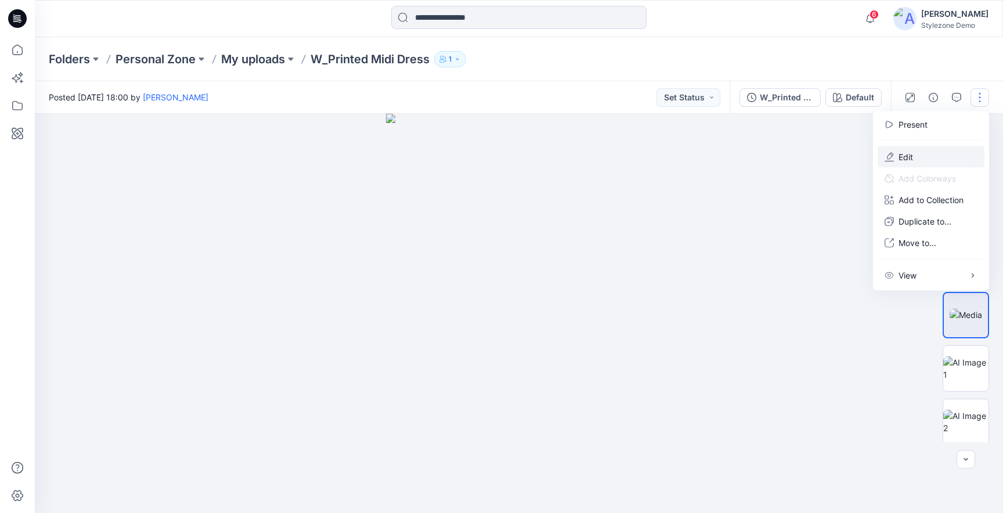
click at [908, 154] on p "Edit" at bounding box center [905, 157] width 15 height 12
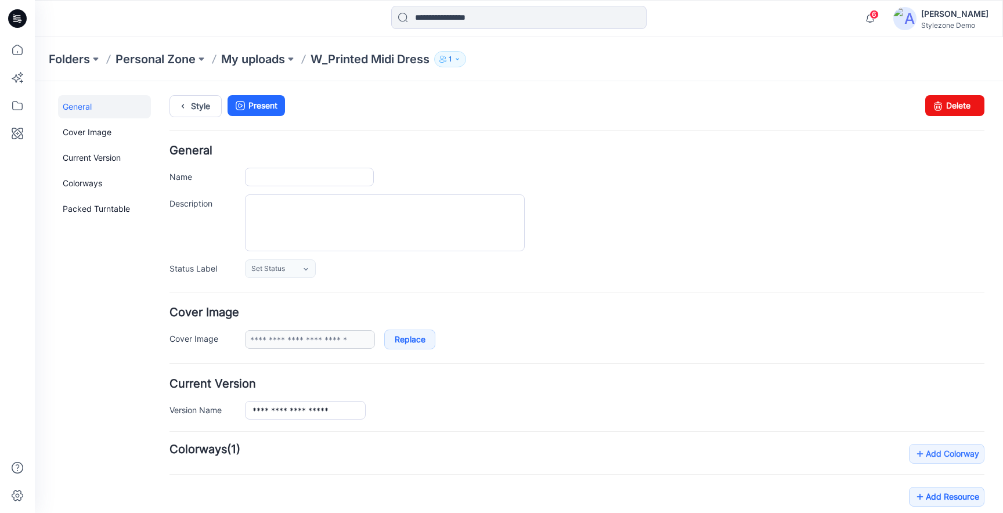
type input "**********"
type input "*******"
type input "*********"
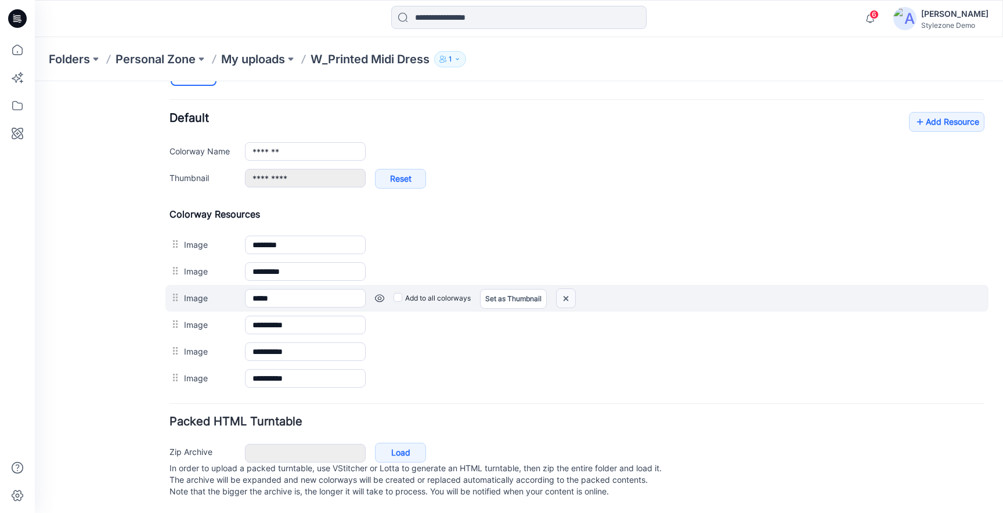
click at [35, 81] on img at bounding box center [35, 81] width 0 height 0
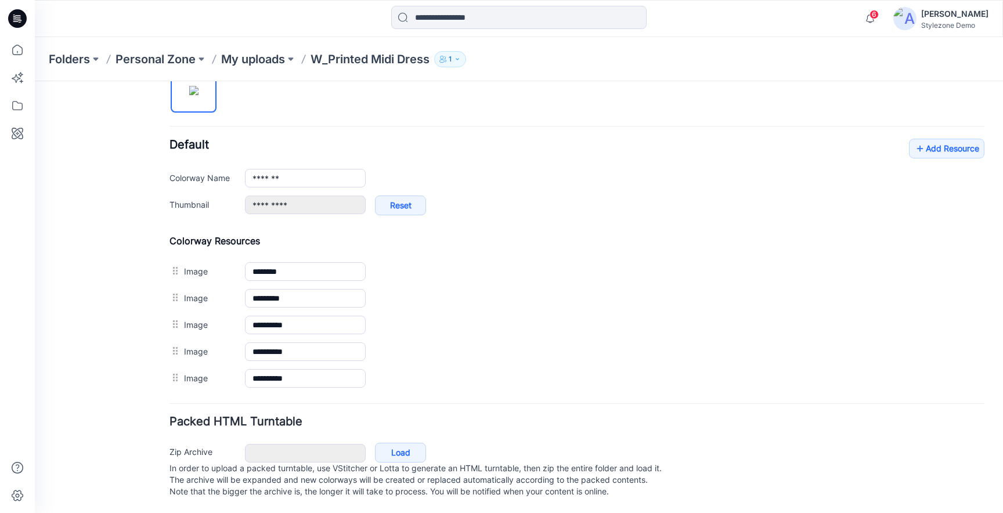
scroll to position [0, 0]
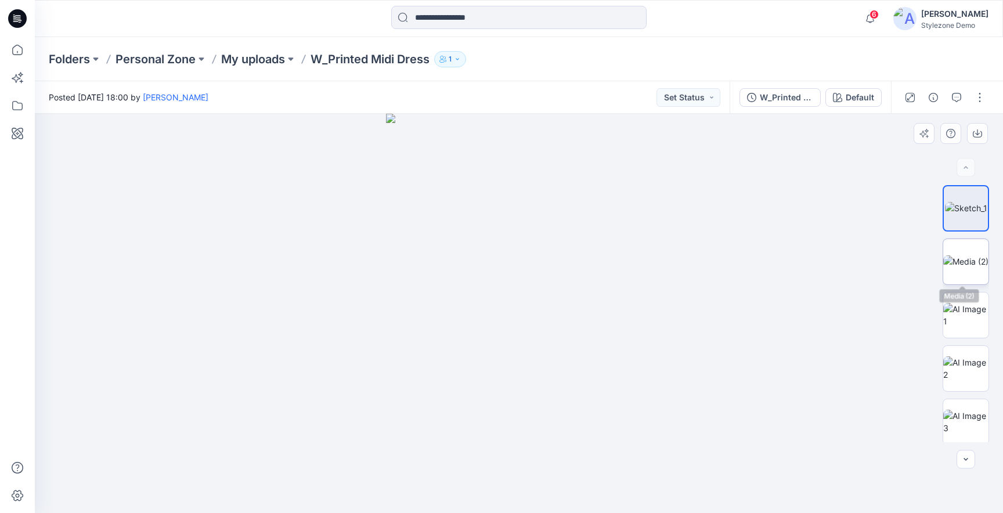
click at [965, 264] on img at bounding box center [965, 261] width 45 height 12
click at [984, 96] on button "button" at bounding box center [979, 97] width 19 height 19
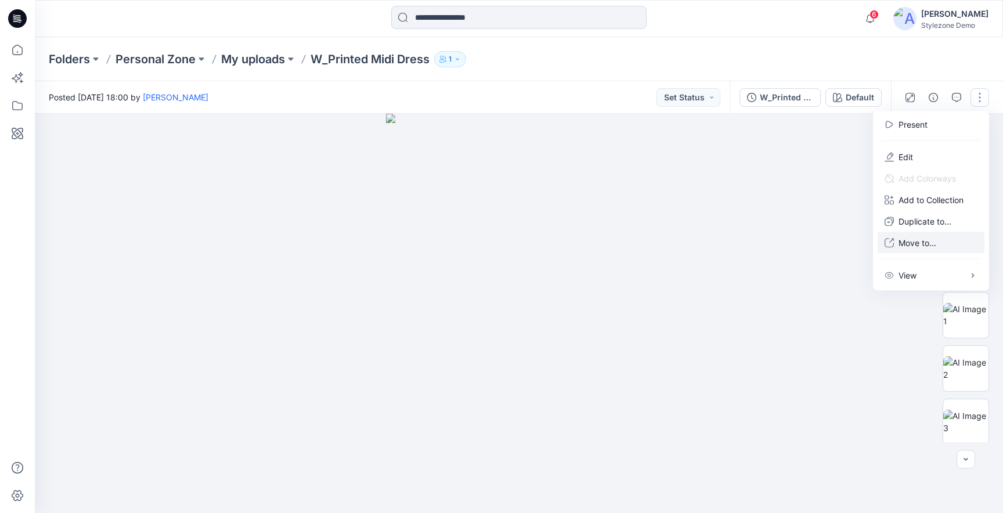
click at [910, 241] on p "Move to..." at bounding box center [917, 243] width 38 height 12
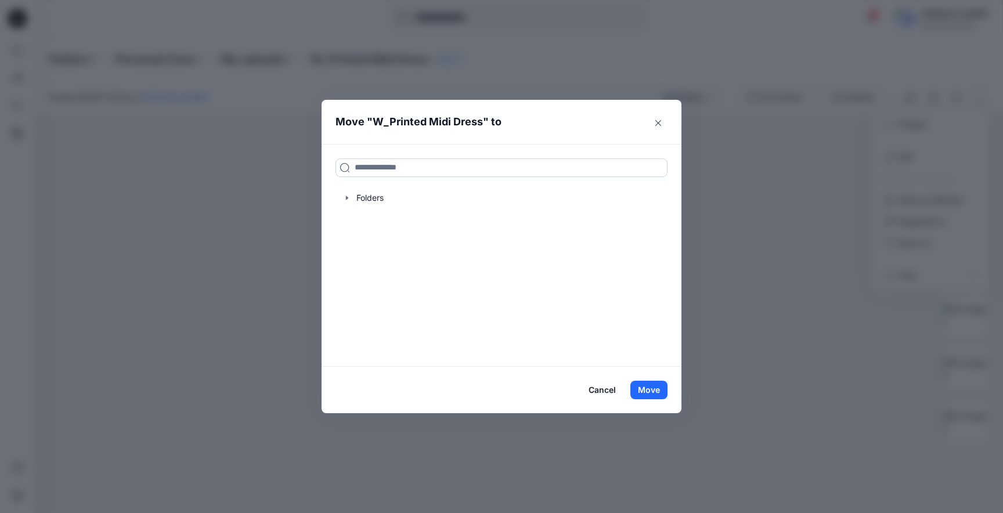
click at [466, 172] on input at bounding box center [501, 167] width 332 height 19
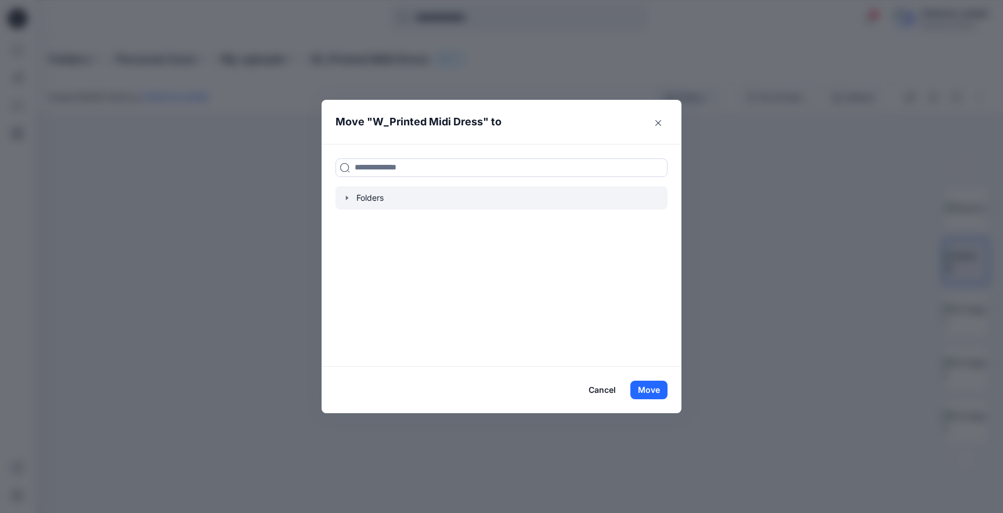
click at [345, 202] on icon "button" at bounding box center [346, 197] width 9 height 9
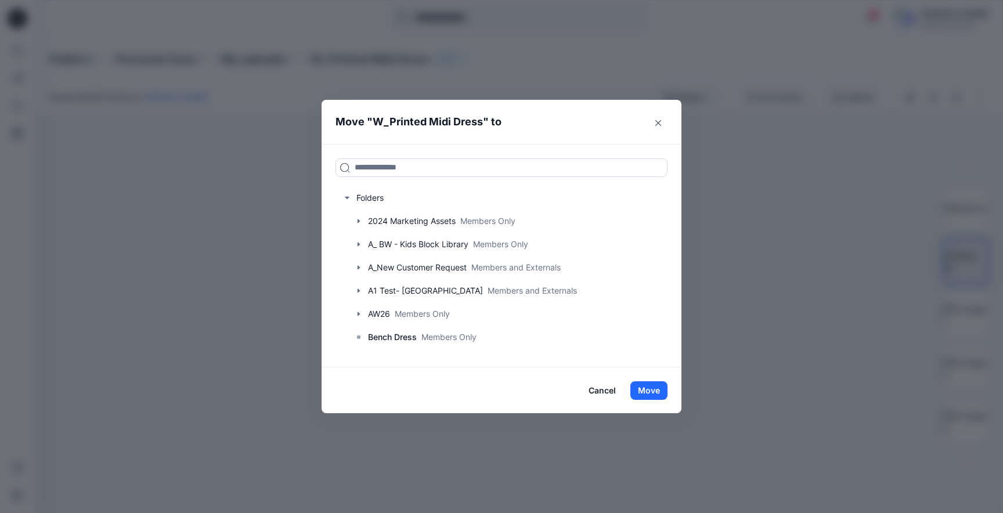
scroll to position [8, 0]
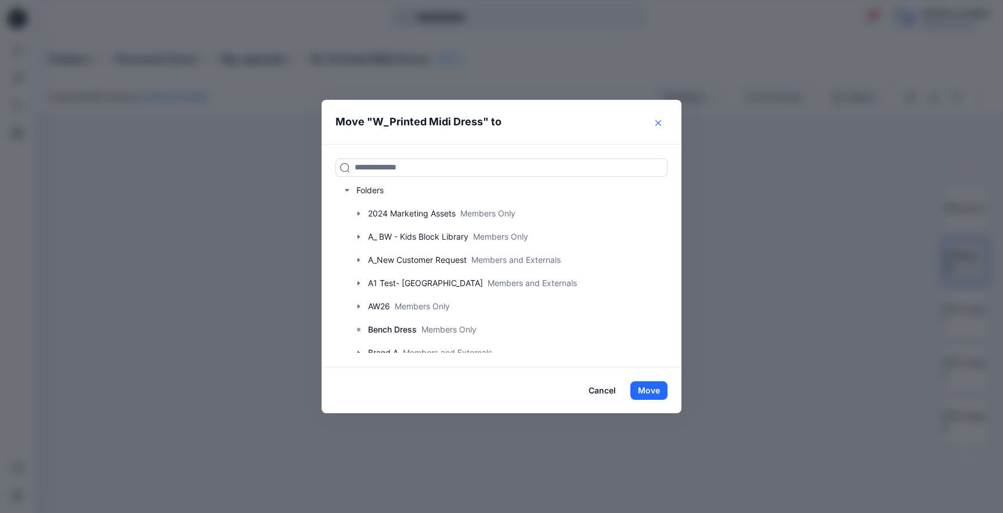
click at [654, 119] on button "Close" at bounding box center [658, 123] width 19 height 19
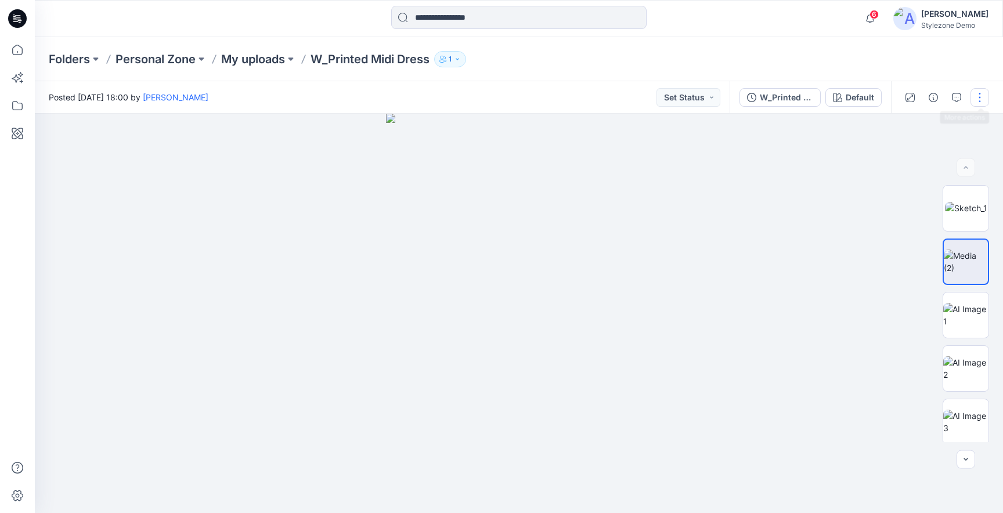
click at [981, 99] on button "button" at bounding box center [979, 97] width 19 height 19
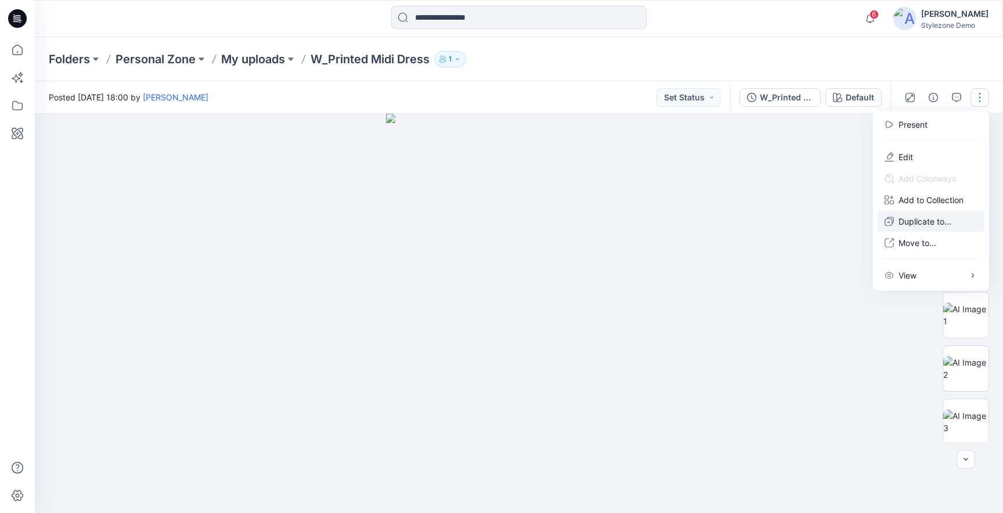
click at [908, 222] on p "Duplicate to..." at bounding box center [924, 221] width 53 height 12
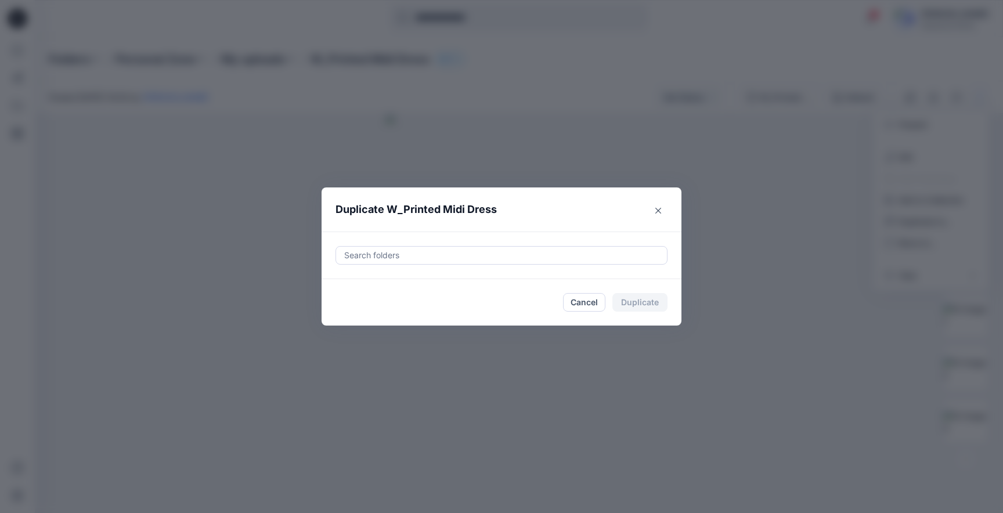
click at [569, 257] on div at bounding box center [501, 255] width 317 height 14
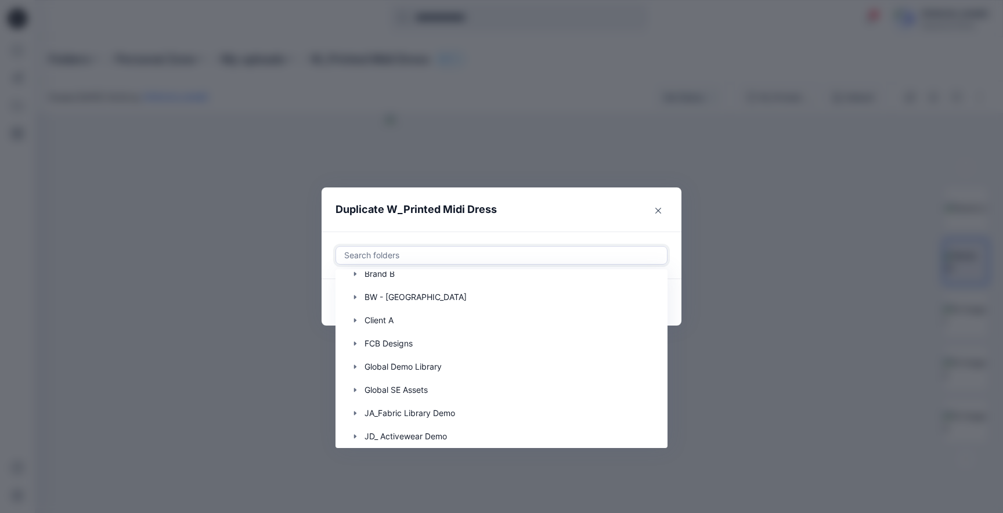
scroll to position [232, 0]
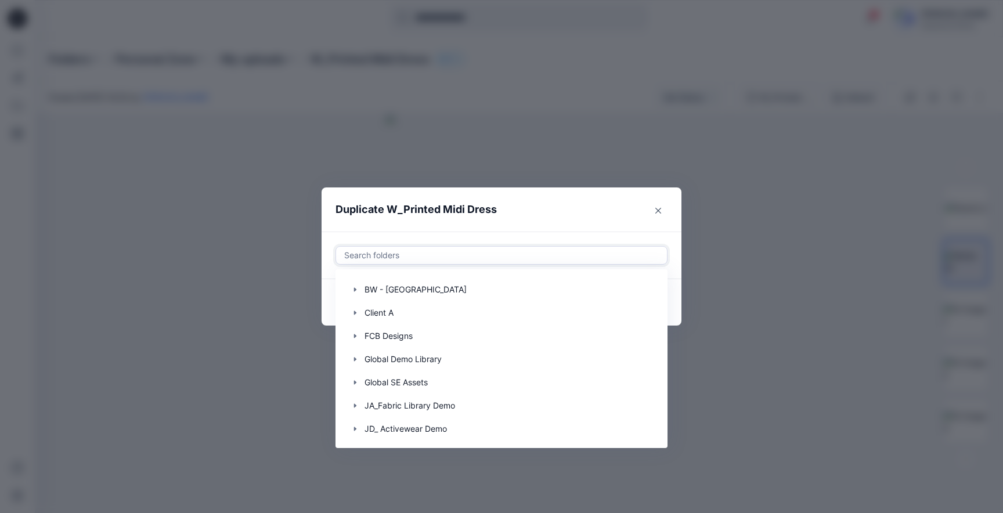
click at [785, 262] on div "Duplicate W_Printed Midi Dress Use Up and Down to choose options, press Enter t…" at bounding box center [501, 256] width 1003 height 513
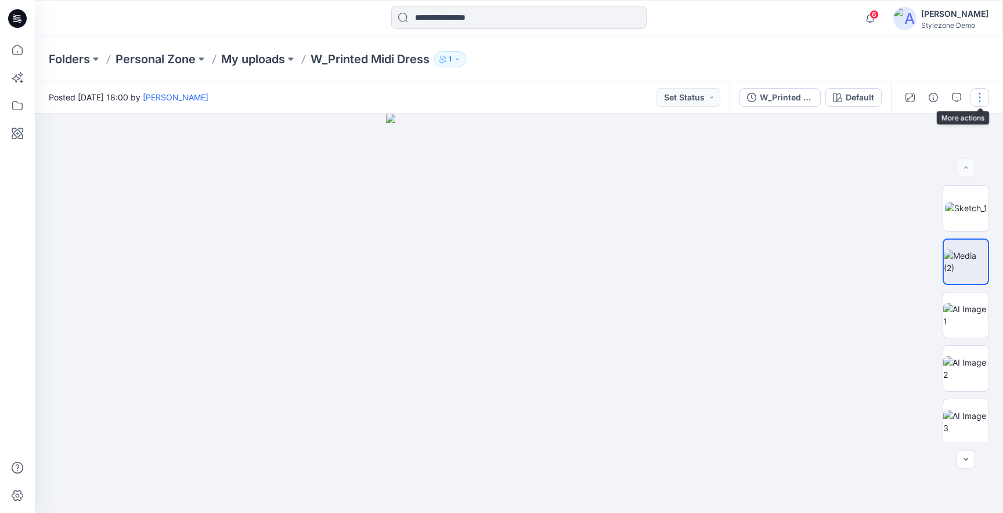
click at [978, 98] on button "button" at bounding box center [979, 97] width 19 height 19
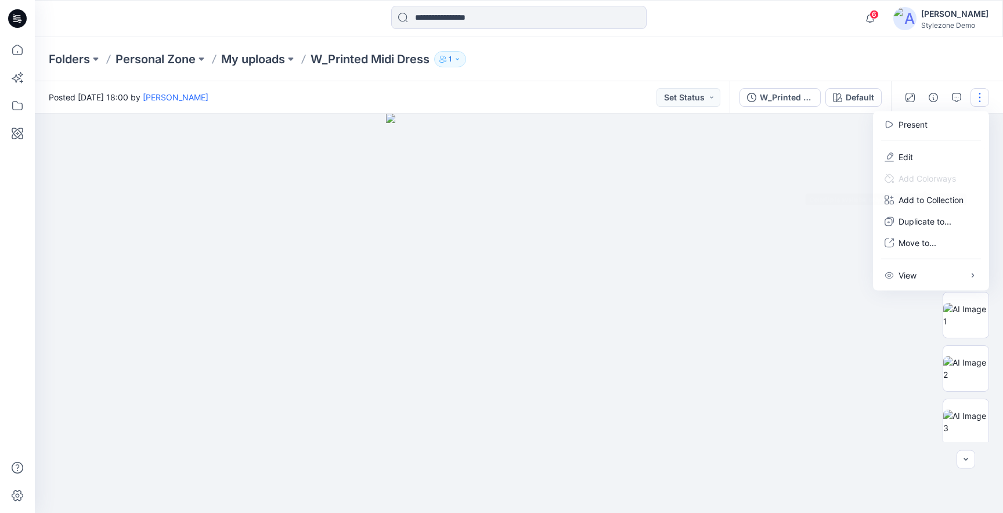
click at [832, 223] on div at bounding box center [519, 313] width 968 height 399
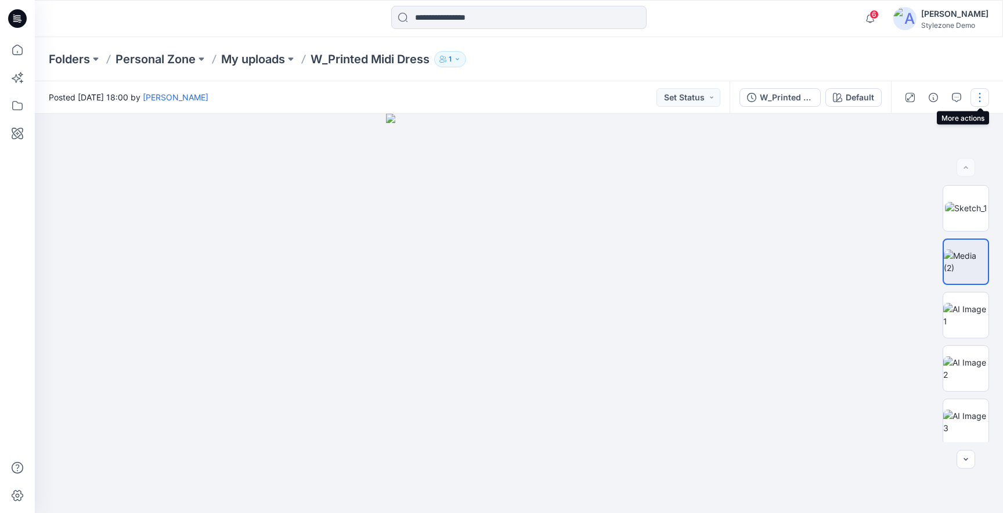
click at [975, 100] on button "button" at bounding box center [979, 97] width 19 height 19
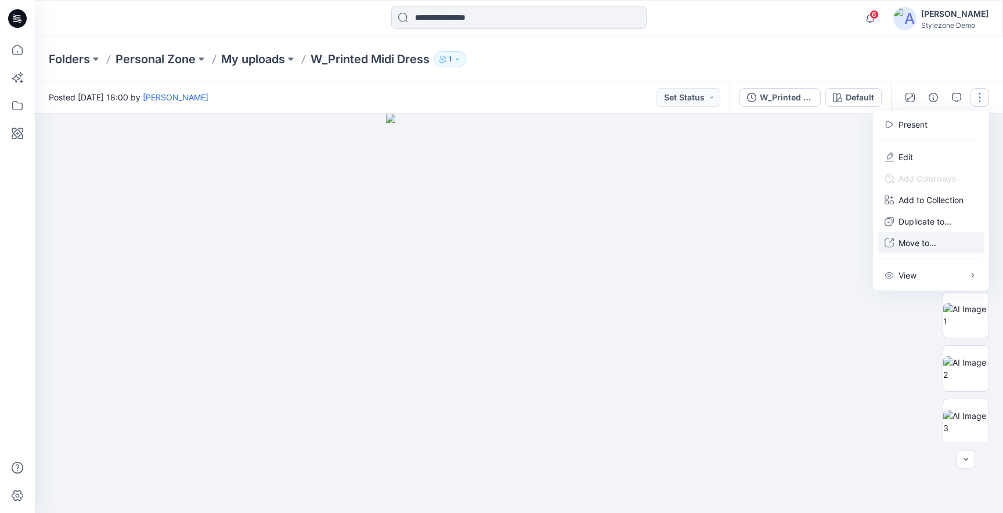
click at [922, 240] on p "Move to..." at bounding box center [917, 243] width 38 height 12
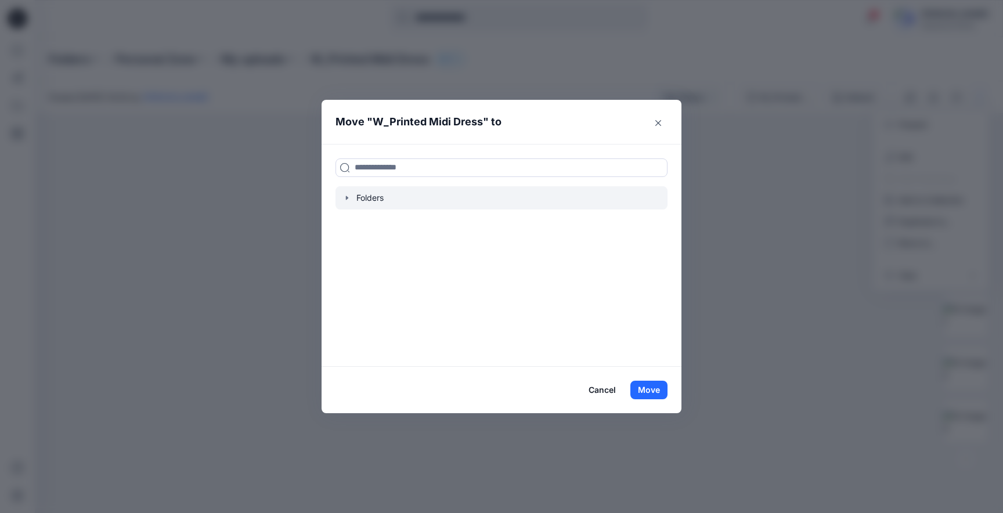
click at [348, 198] on icon "button" at bounding box center [346, 197] width 9 height 9
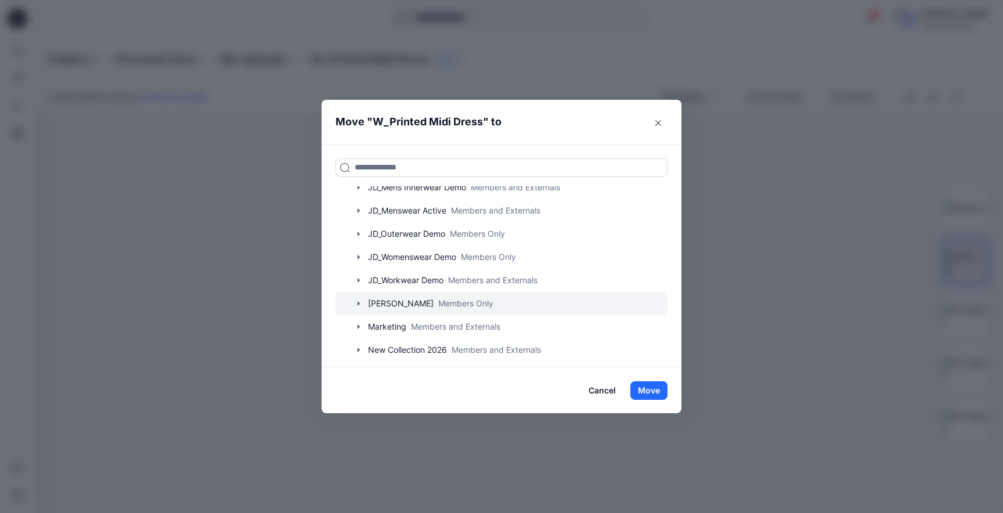
scroll to position [691, 0]
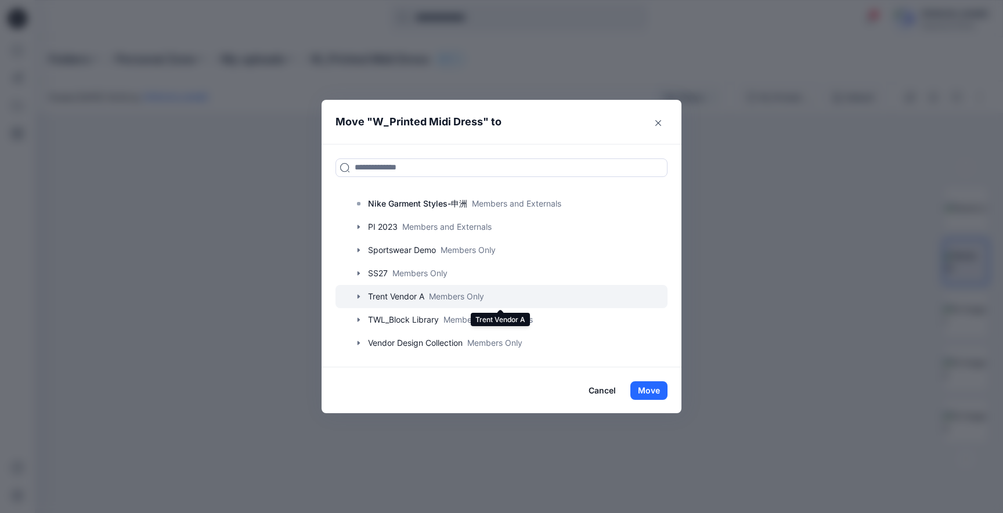
click at [416, 297] on div at bounding box center [501, 296] width 332 height 23
click at [360, 297] on icon "button" at bounding box center [358, 296] width 9 height 9
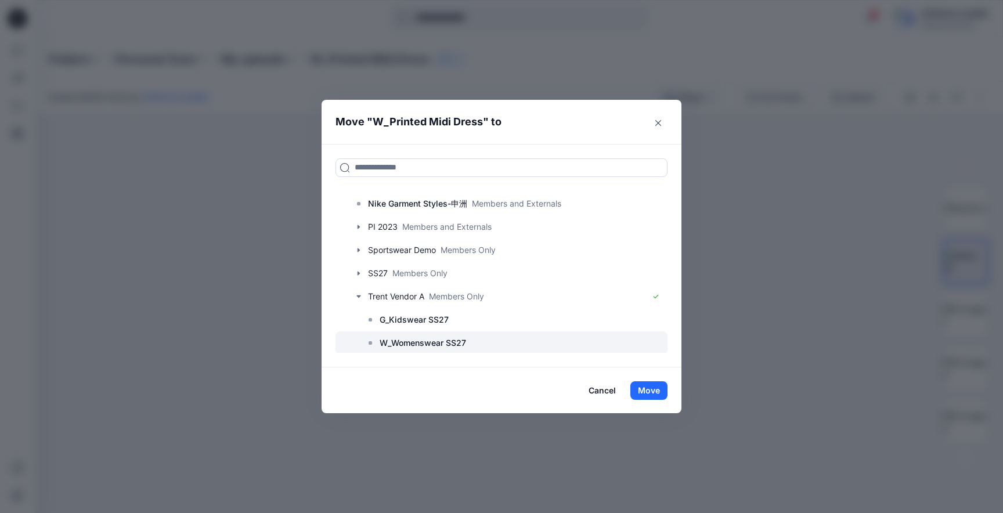
scroll to position [706, 0]
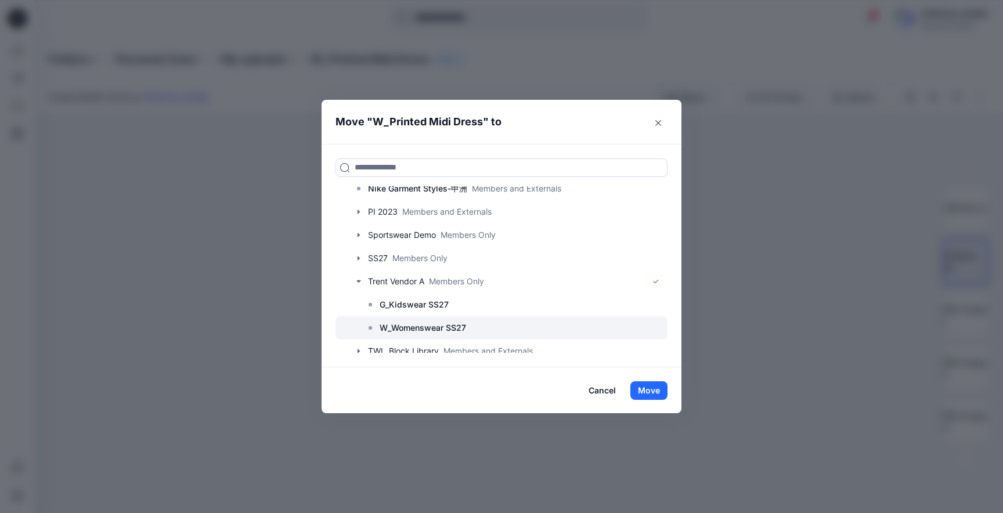
click at [399, 326] on p "W_Womenswear SS27" at bounding box center [423, 328] width 86 height 14
click at [644, 391] on button "Move" at bounding box center [648, 390] width 37 height 19
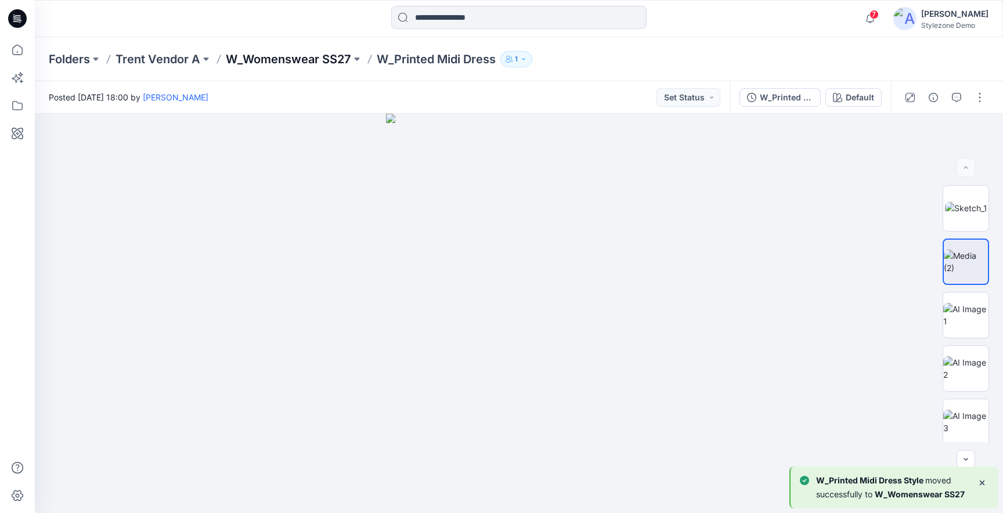
click at [277, 59] on p "W_Womenswear SS27" at bounding box center [288, 59] width 125 height 16
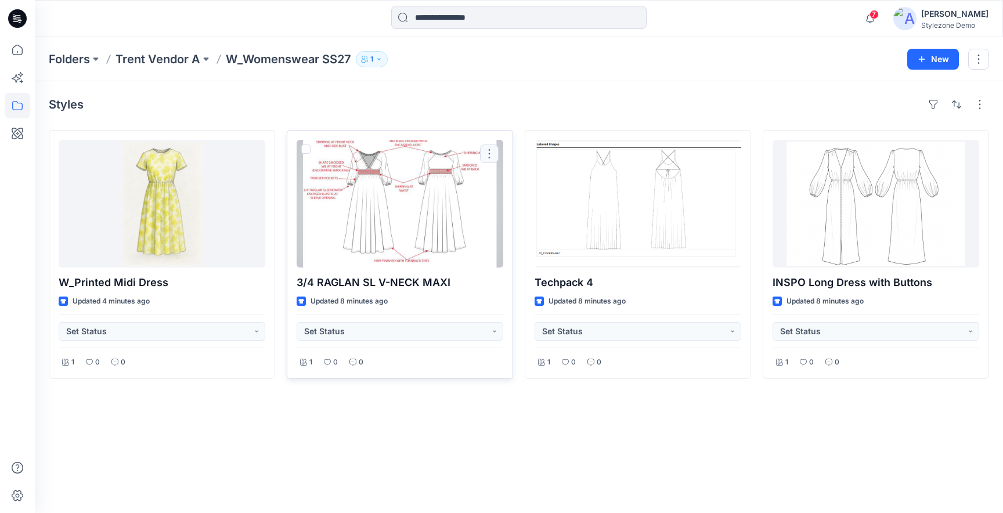
click at [490, 154] on button "button" at bounding box center [489, 154] width 19 height 19
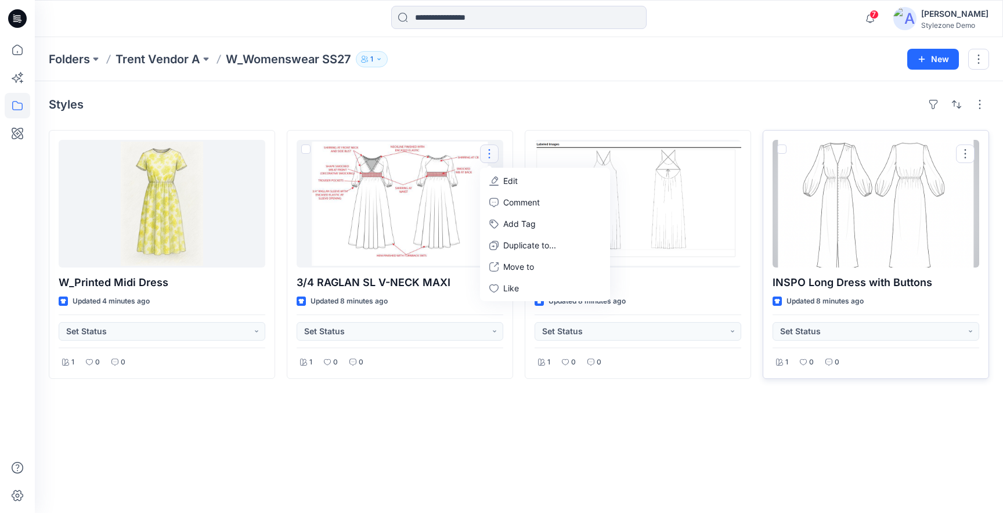
click at [924, 221] on div at bounding box center [876, 204] width 207 height 128
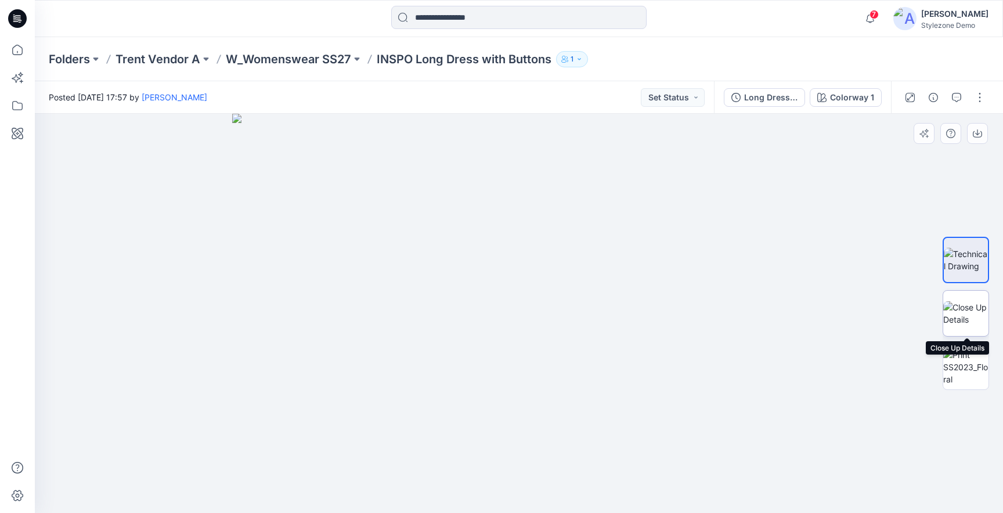
click at [973, 312] on img at bounding box center [965, 313] width 45 height 24
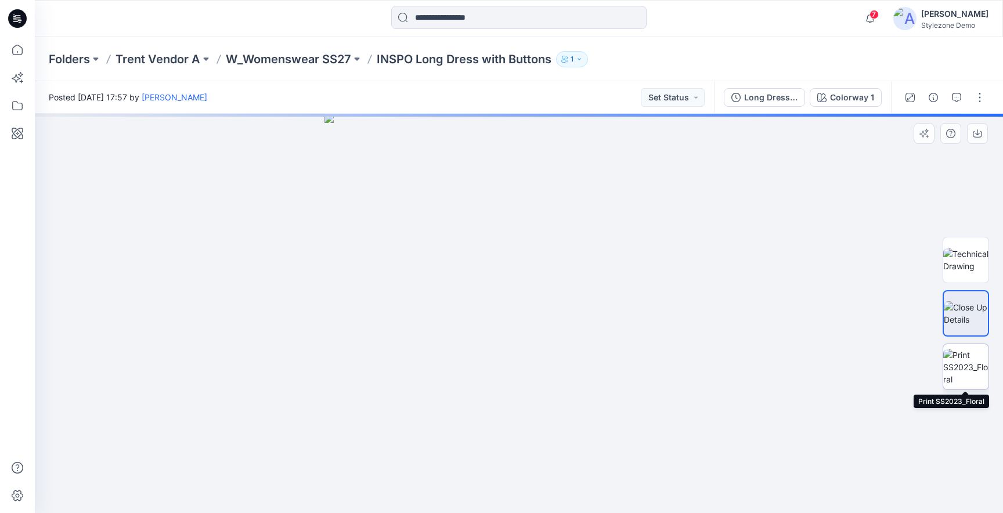
click at [975, 377] on img at bounding box center [965, 367] width 45 height 37
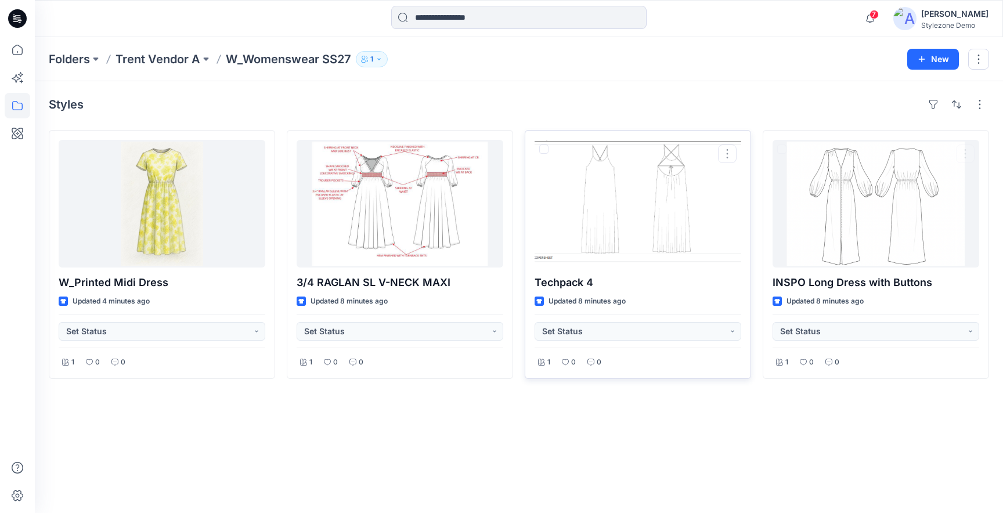
click at [618, 188] on div at bounding box center [638, 204] width 207 height 128
click at [964, 156] on button "button" at bounding box center [965, 154] width 19 height 19
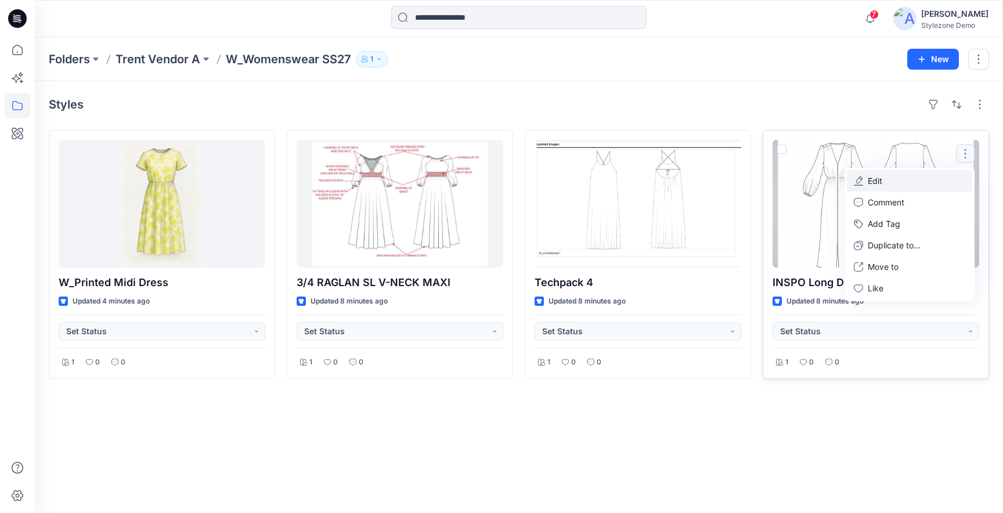
click at [878, 182] on p "Edit" at bounding box center [875, 181] width 15 height 12
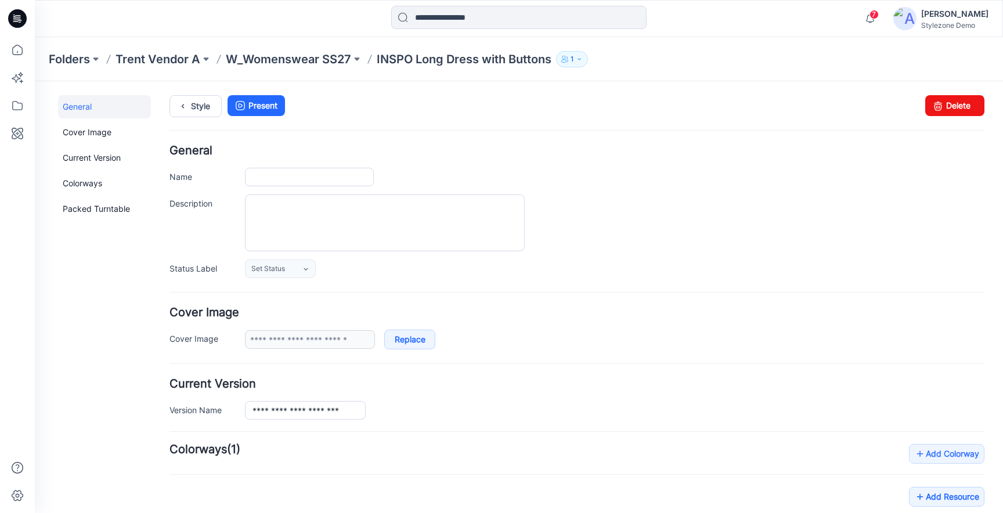
type input "**********"
drag, startPoint x: 280, startPoint y: 176, endPoint x: 243, endPoint y: 176, distance: 36.6
click at [243, 176] on div "**********" at bounding box center [576, 177] width 815 height 19
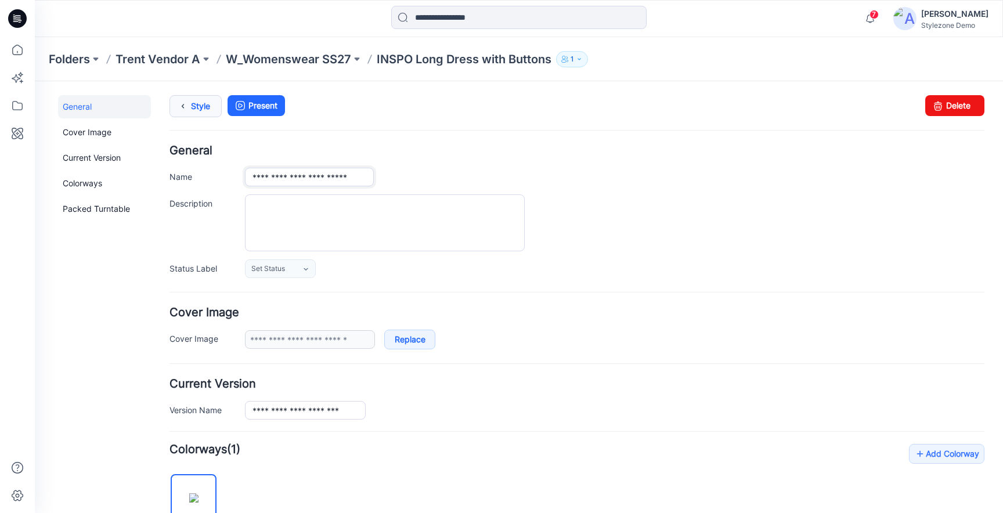
type input "**********"
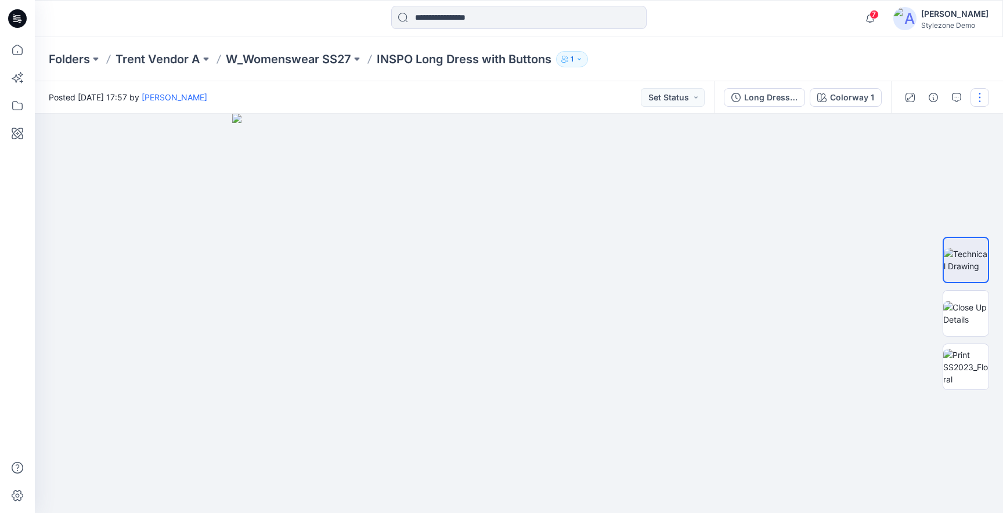
click at [970, 99] on button "button" at bounding box center [979, 97] width 19 height 19
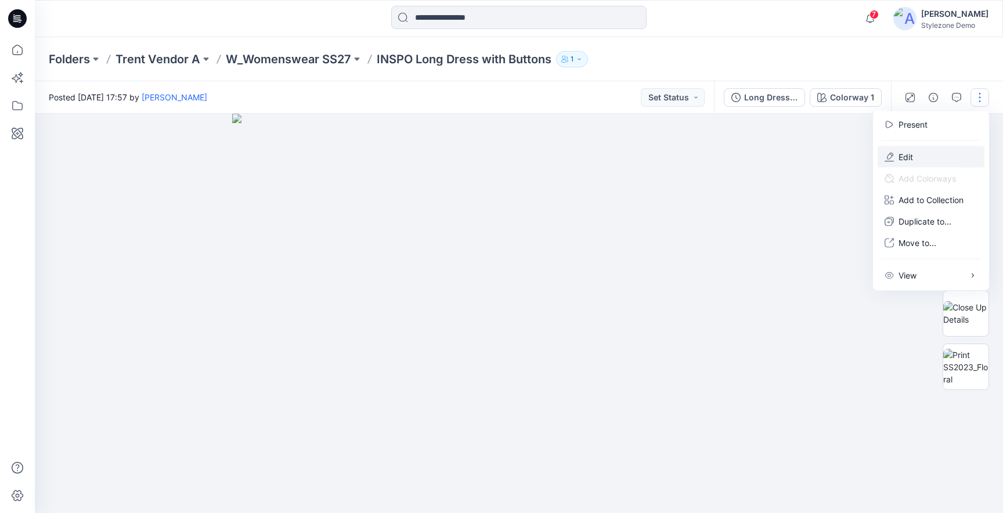
click at [927, 153] on button "Edit" at bounding box center [931, 156] width 107 height 21
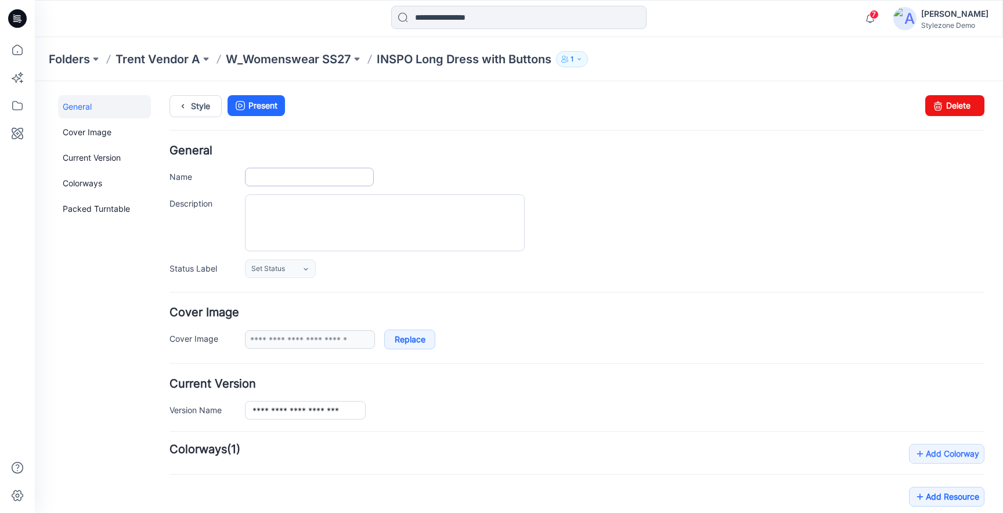
type input "**********"
drag, startPoint x: 280, startPoint y: 179, endPoint x: 201, endPoint y: 164, distance: 79.9
click at [201, 164] on div "**********" at bounding box center [576, 211] width 815 height 133
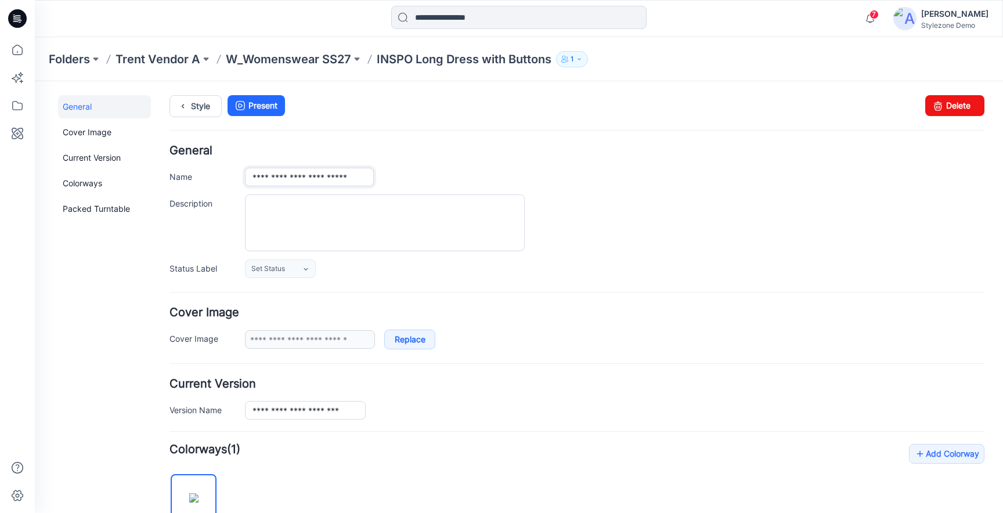
type input "**********"
drag, startPoint x: 584, startPoint y: 180, endPoint x: 506, endPoint y: 156, distance: 82.1
click at [584, 181] on div "**********" at bounding box center [614, 177] width 739 height 19
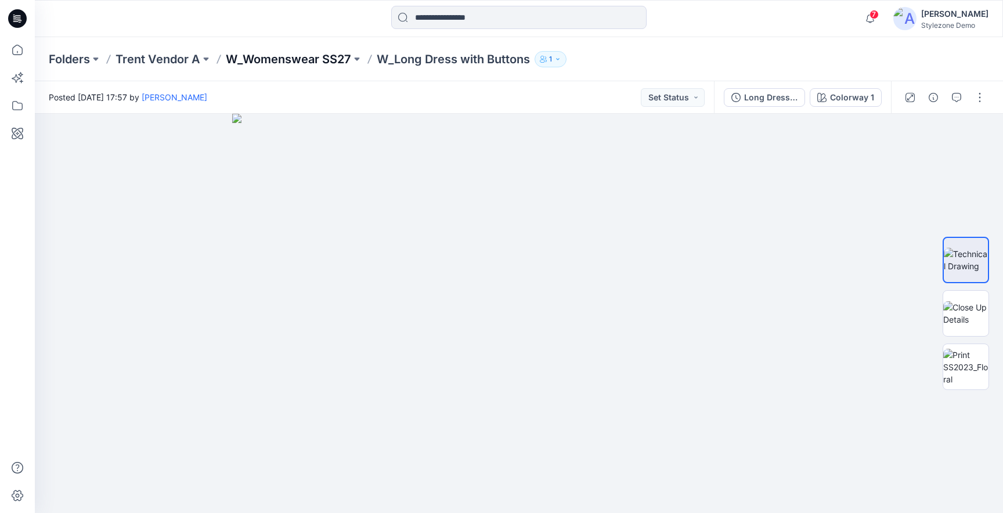
click at [291, 57] on p "W_Womenswear SS27" at bounding box center [288, 59] width 125 height 16
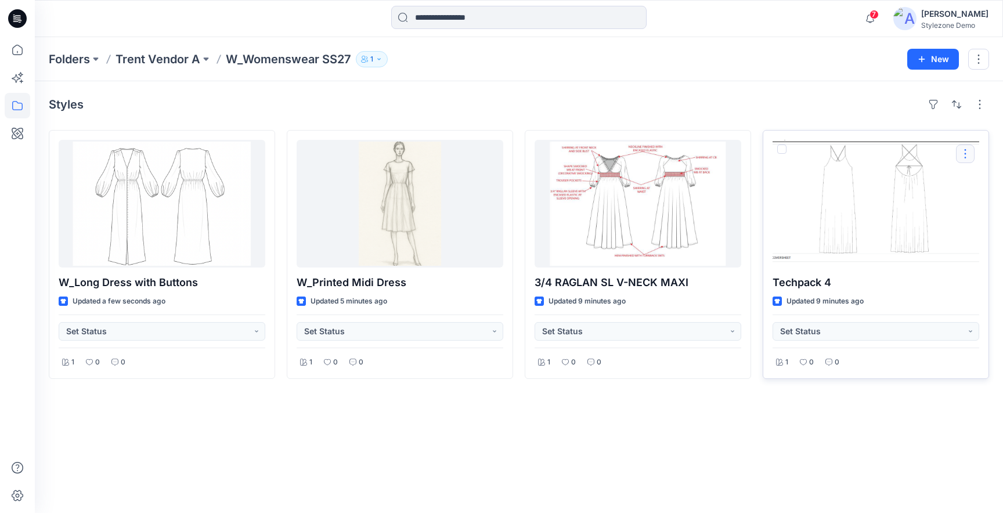
click at [966, 153] on button "button" at bounding box center [965, 154] width 19 height 19
click at [836, 162] on div at bounding box center [876, 204] width 207 height 128
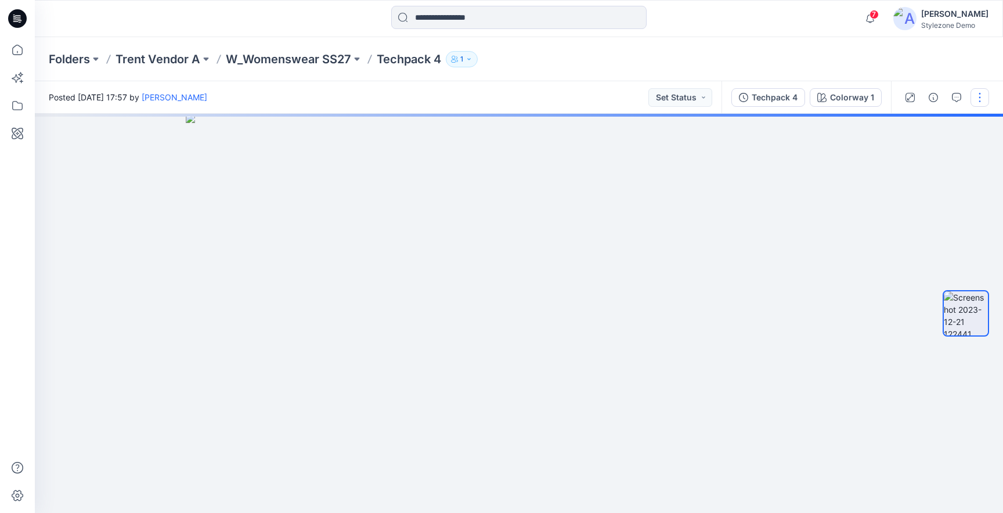
click at [982, 98] on button "button" at bounding box center [979, 97] width 19 height 19
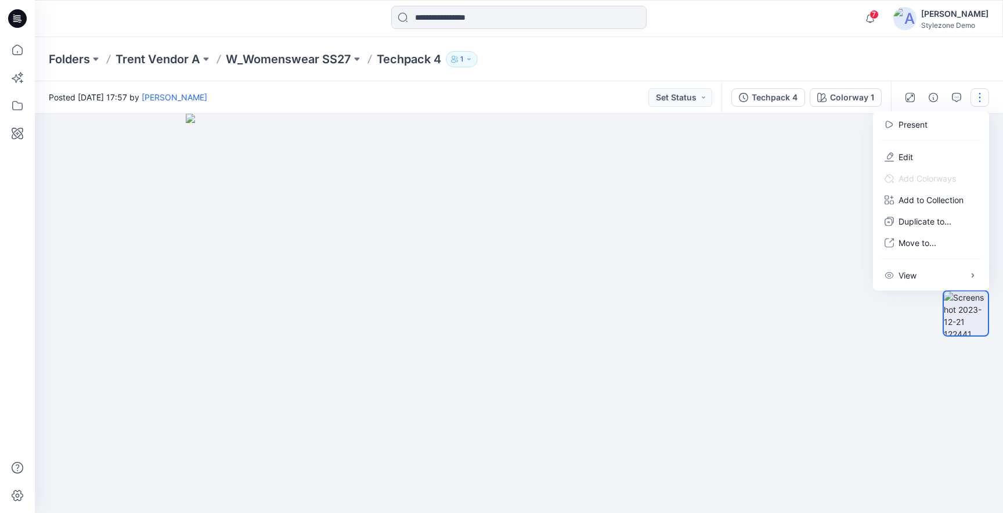
click at [916, 324] on div at bounding box center [519, 313] width 968 height 399
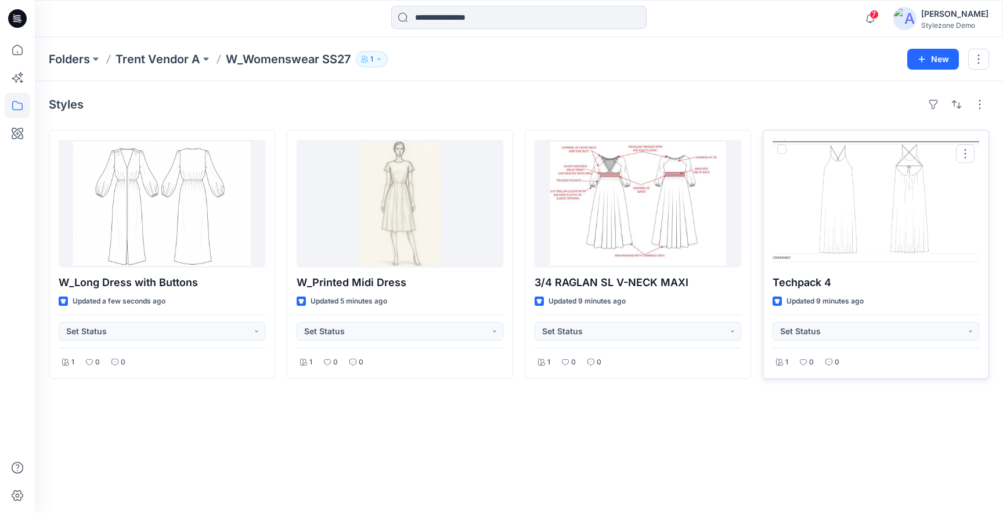
click at [783, 150] on span at bounding box center [781, 149] width 9 height 9
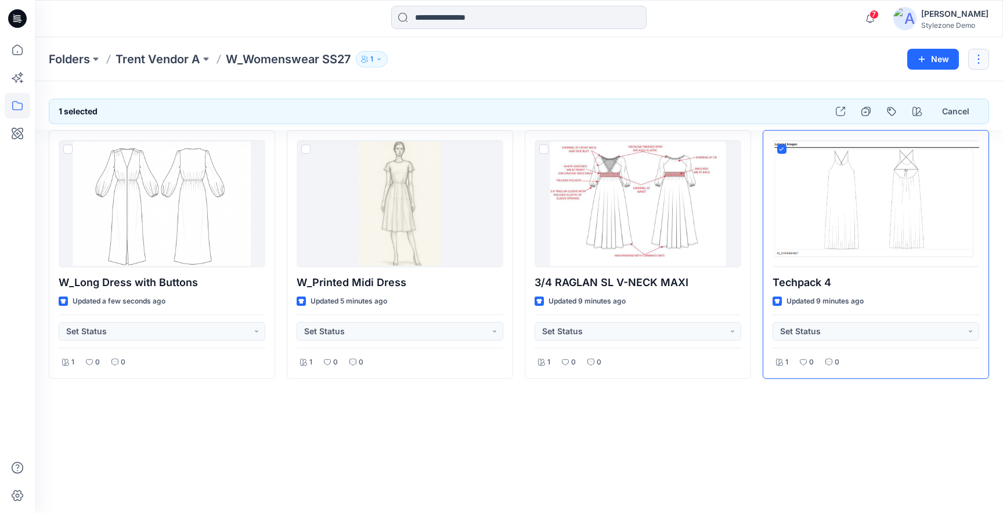
click at [973, 63] on button "button" at bounding box center [978, 59] width 21 height 21
click at [821, 72] on div "Folders Trent Vendor A W_Womenswear SS27 1 New Edit Duplicate to... Delete Fold…" at bounding box center [519, 59] width 968 height 44
click at [897, 257] on div at bounding box center [876, 204] width 207 height 128
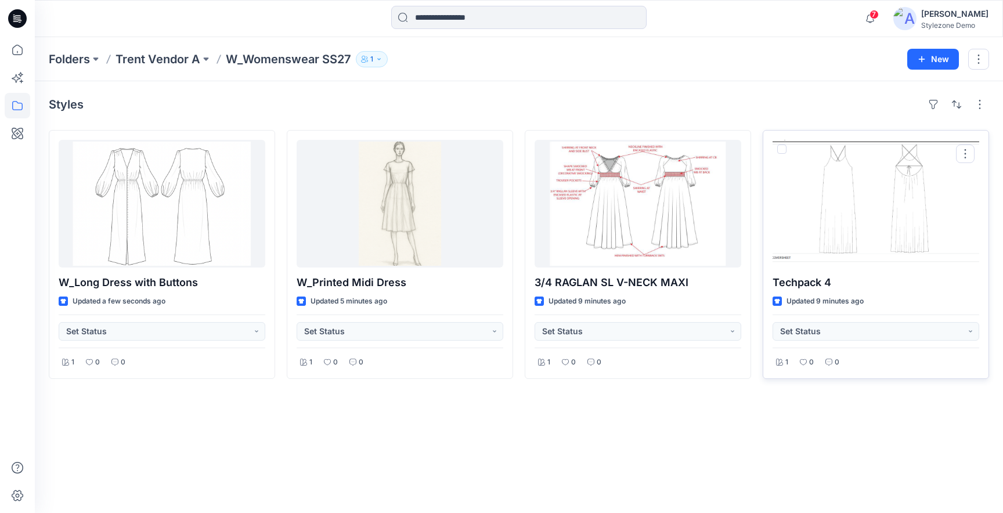
click at [863, 200] on div at bounding box center [876, 204] width 207 height 128
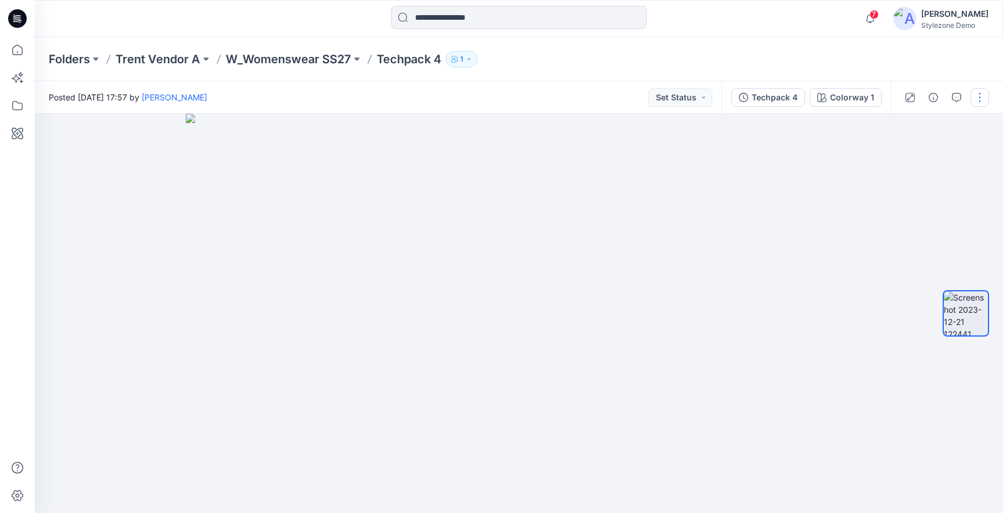
click at [981, 97] on button "button" at bounding box center [979, 97] width 19 height 19
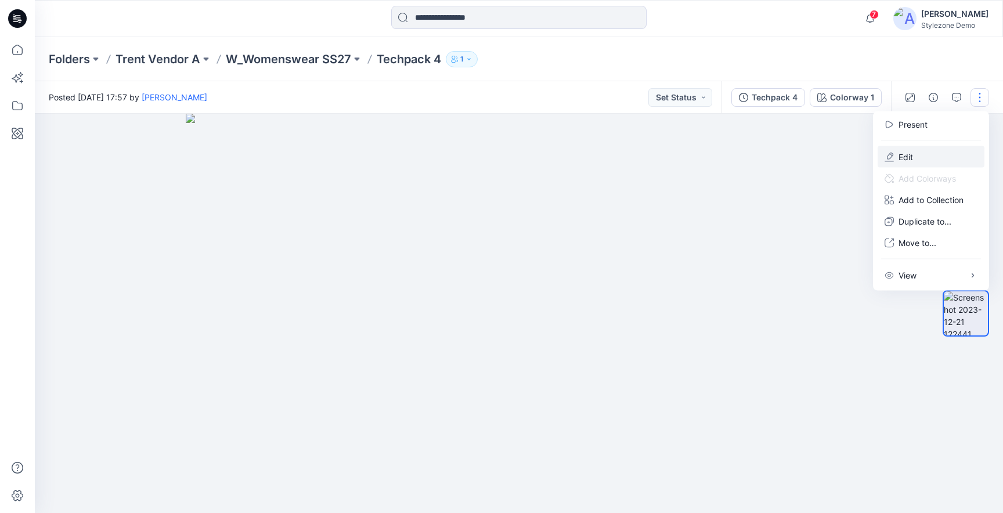
click at [919, 154] on button "Edit" at bounding box center [931, 156] width 107 height 21
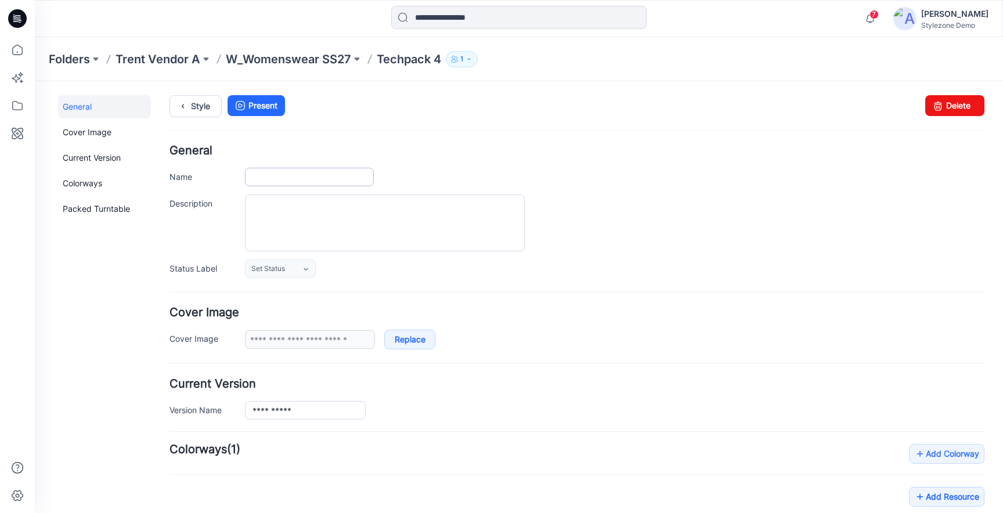
type input "**********"
drag, startPoint x: 301, startPoint y: 181, endPoint x: 240, endPoint y: 175, distance: 61.9
click at [240, 175] on div "**********" at bounding box center [576, 177] width 815 height 19
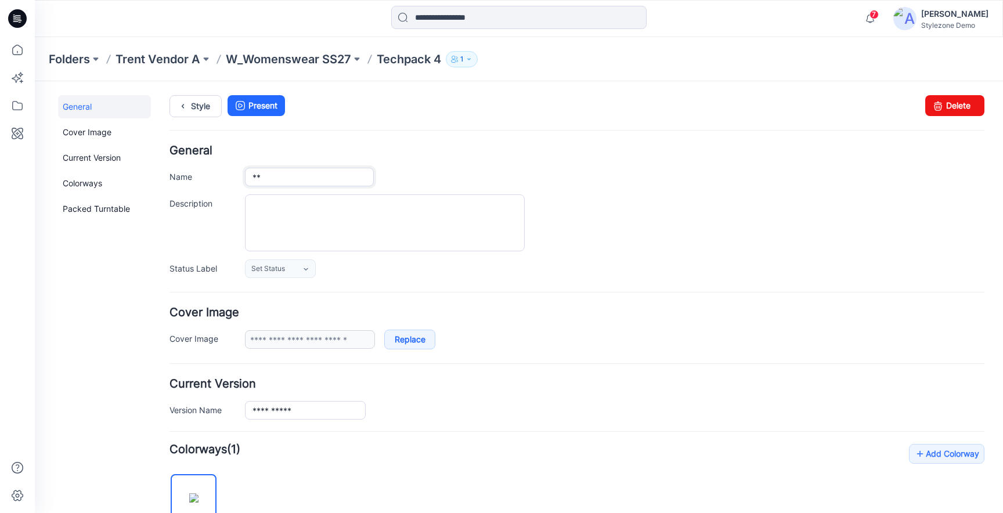
type input "*"
click at [252, 175] on input "**********" at bounding box center [309, 177] width 129 height 19
type input "**********"
click at [297, 132] on div "Style Present Changes Saved Delete" at bounding box center [576, 120] width 815 height 50
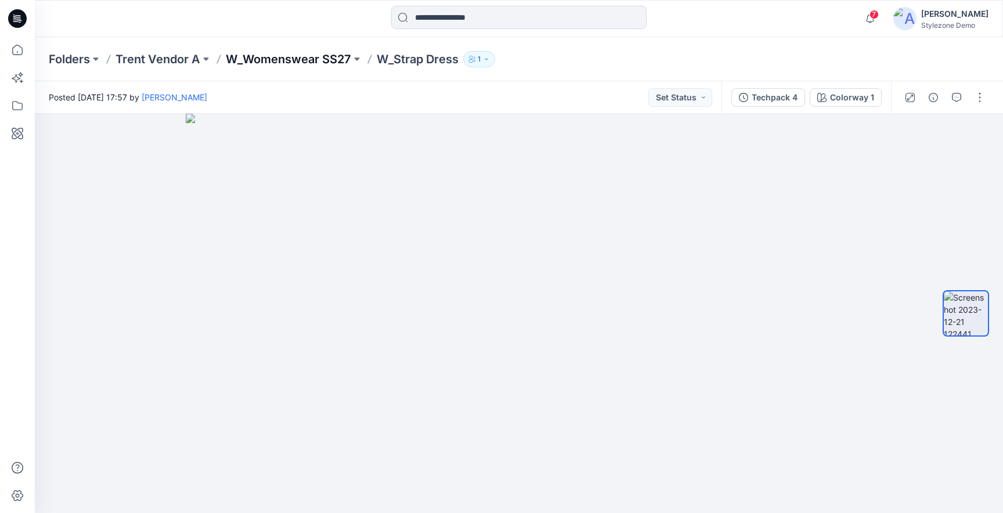
click at [311, 63] on p "W_Womenswear SS27" at bounding box center [288, 59] width 125 height 16
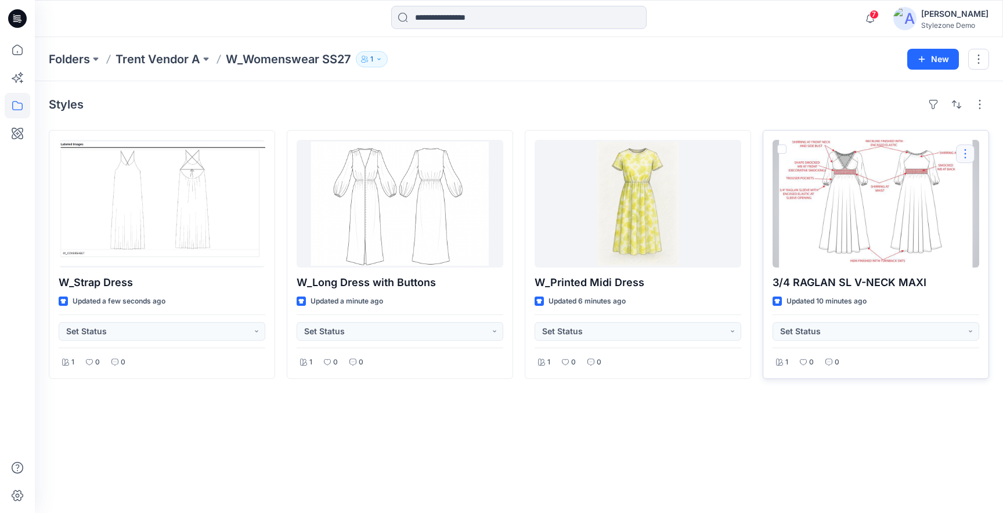
click at [968, 150] on button "button" at bounding box center [965, 154] width 19 height 19
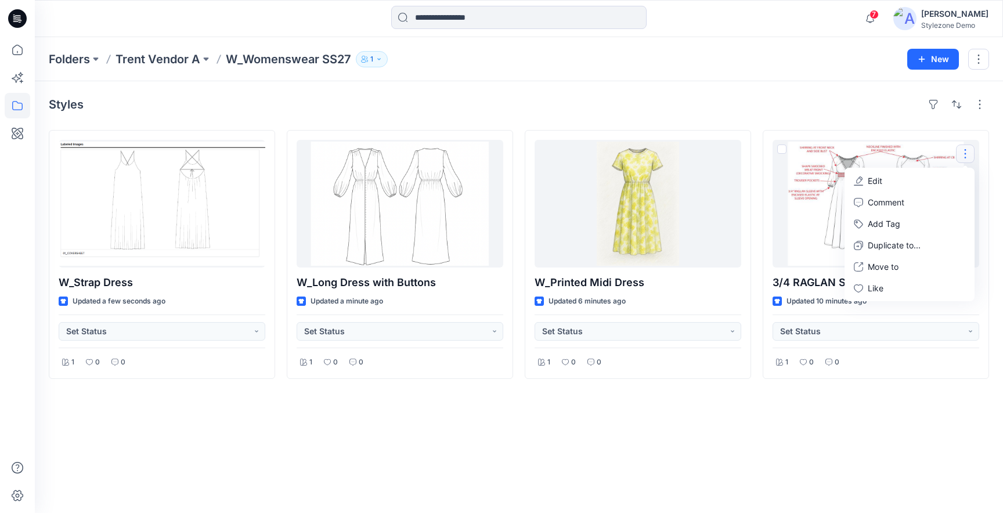
click at [374, 62] on button "1" at bounding box center [372, 59] width 32 height 16
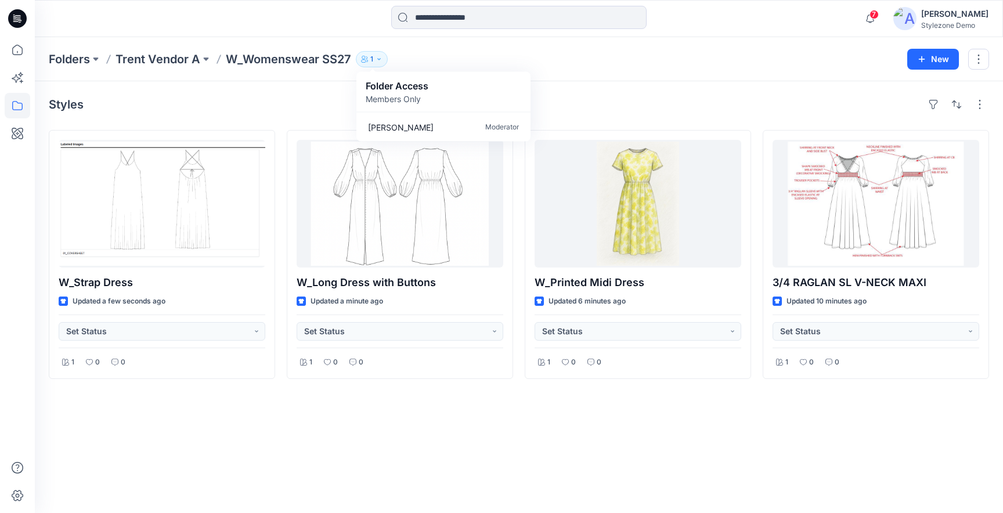
click at [448, 84] on div "Folder Access Members Only" at bounding box center [444, 92] width 156 height 26
click at [444, 103] on div "Folder Access Members Only" at bounding box center [444, 92] width 156 height 26
click at [393, 93] on p "Members Only" at bounding box center [397, 99] width 63 height 12
click at [389, 131] on p "[PERSON_NAME]" at bounding box center [401, 127] width 66 height 12
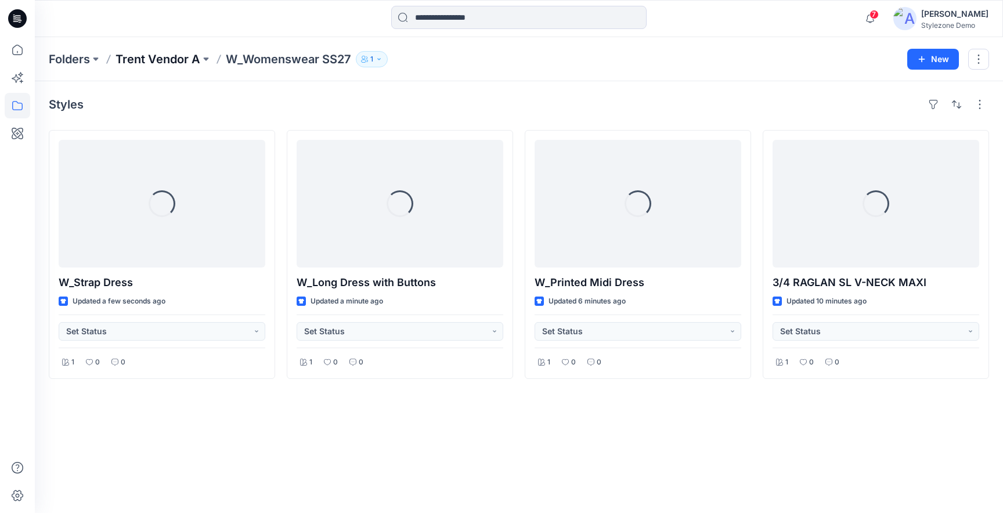
click at [160, 56] on p "Trent Vendor A" at bounding box center [158, 59] width 85 height 16
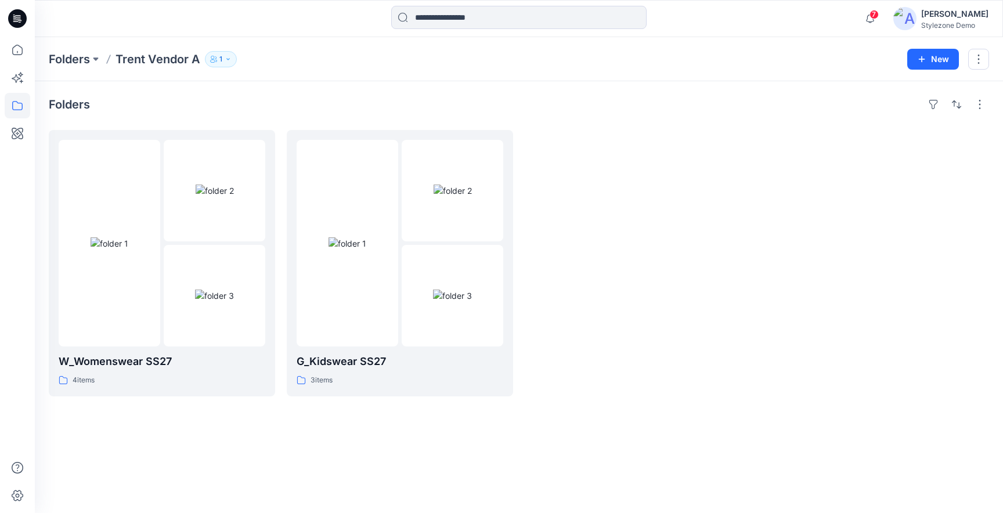
click at [226, 57] on icon "button" at bounding box center [228, 59] width 7 height 7
click at [358, 92] on icon "Manage Users" at bounding box center [360, 91] width 9 height 9
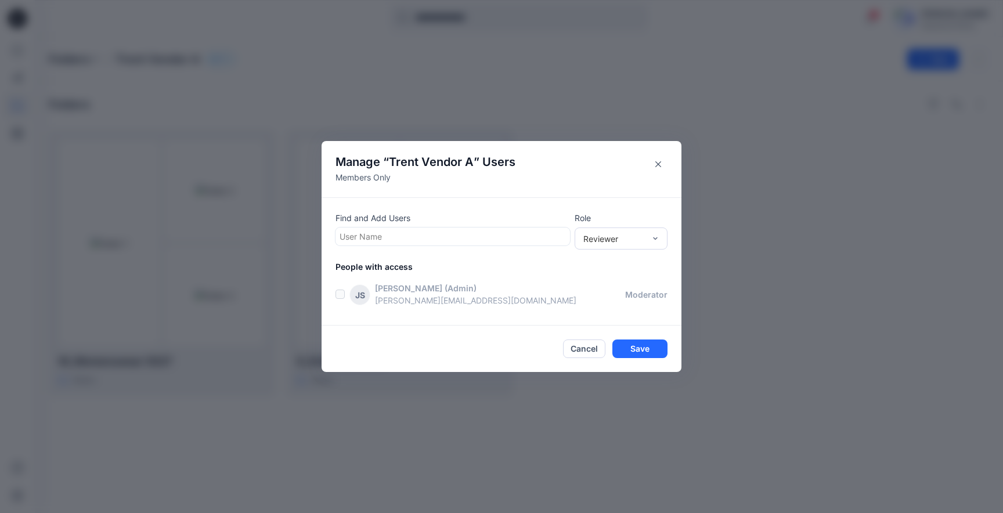
click at [424, 239] on div at bounding box center [453, 236] width 226 height 15
type input "****"
click at [410, 270] on p "Deya Banerjee" at bounding box center [395, 265] width 66 height 15
click at [586, 236] on div "Reviewer" at bounding box center [614, 238] width 62 height 12
click at [599, 286] on div "Contributor" at bounding box center [621, 281] width 88 height 20
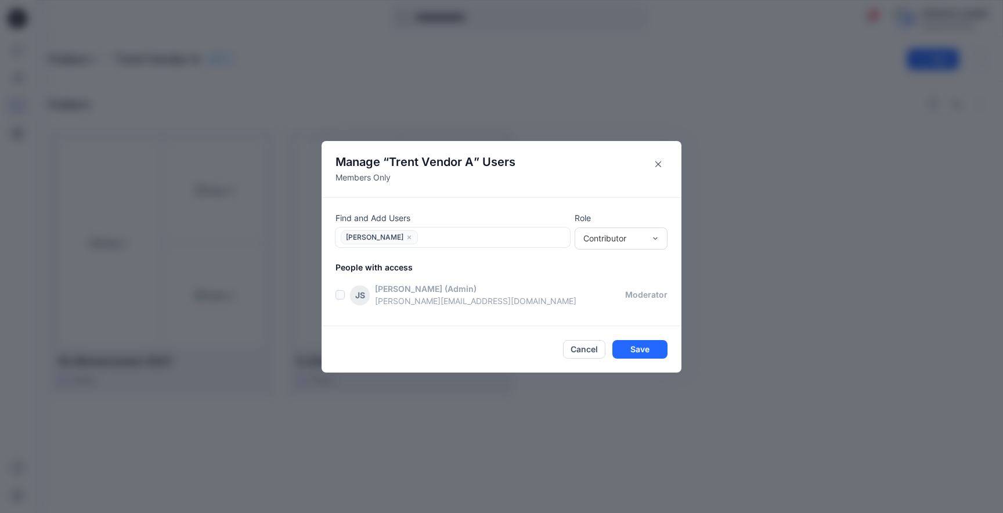
click at [545, 269] on p "People with access" at bounding box center [508, 267] width 346 height 12
click at [440, 234] on div at bounding box center [493, 237] width 145 height 15
click at [615, 319] on div "Find and Add Users Use Up and Down to choose options, press Enter to select the…" at bounding box center [502, 261] width 360 height 129
click at [629, 344] on button "Save" at bounding box center [639, 349] width 55 height 19
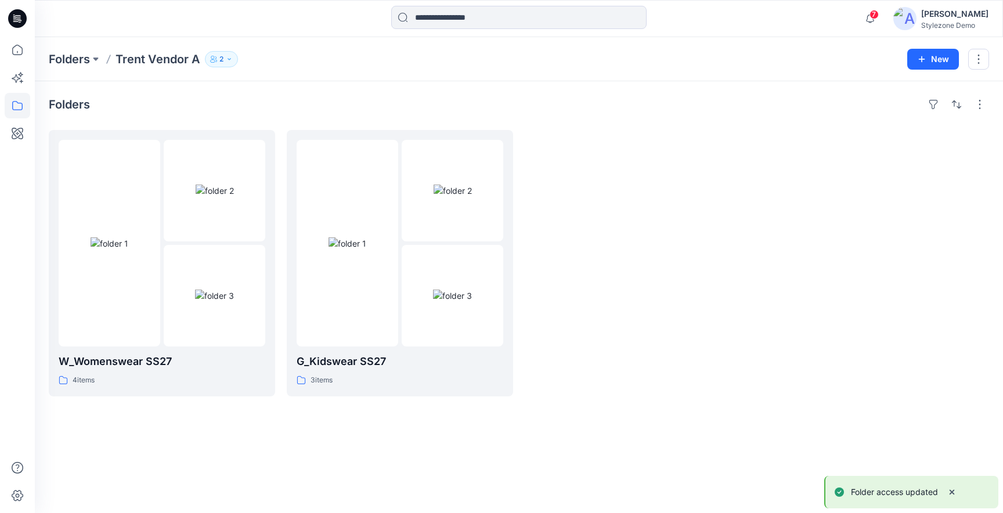
click at [236, 55] on button "2" at bounding box center [221, 59] width 33 height 16
click at [362, 93] on icon "Manage Users" at bounding box center [360, 91] width 9 height 9
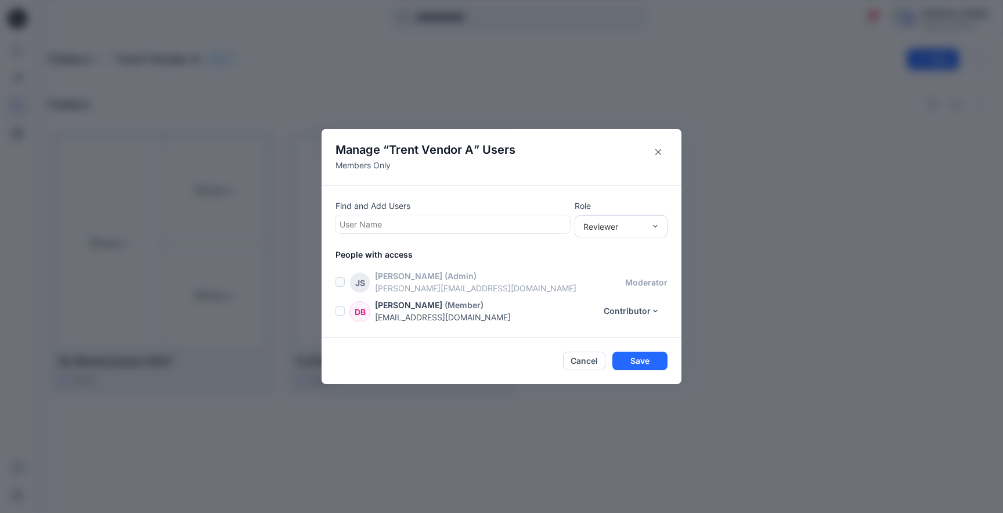
click at [385, 224] on div at bounding box center [453, 224] width 226 height 15
type input "*"
click at [459, 203] on p "Find and Add Users" at bounding box center [452, 206] width 234 height 12
click at [460, 218] on div at bounding box center [453, 224] width 226 height 15
type input "*"
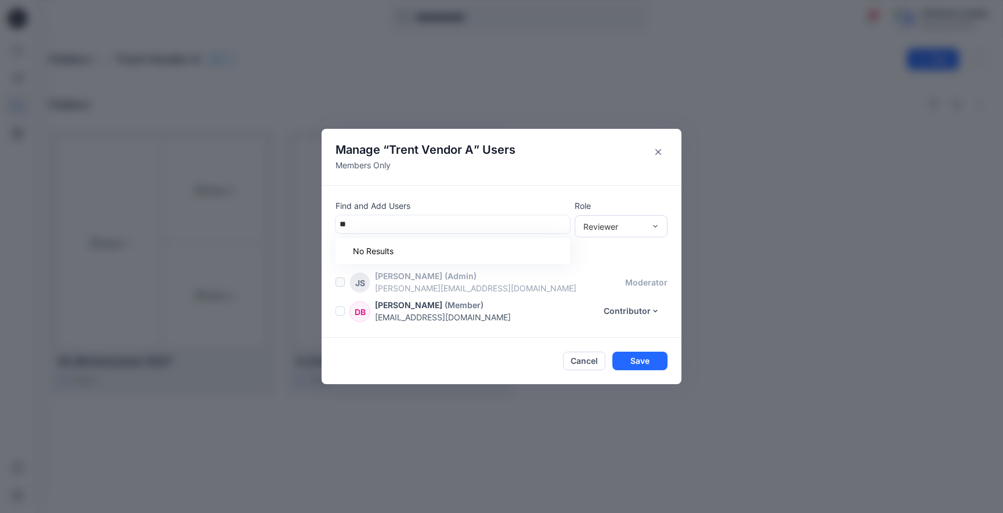
type input "*"
type input "*****"
click at [387, 245] on div "DS Deepa Subramaniam" at bounding box center [452, 253] width 221 height 16
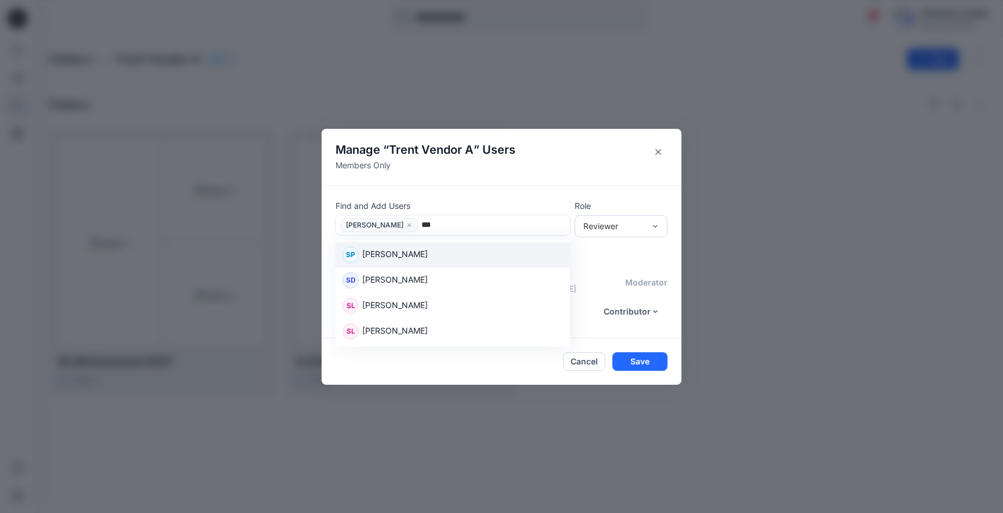
type input "****"
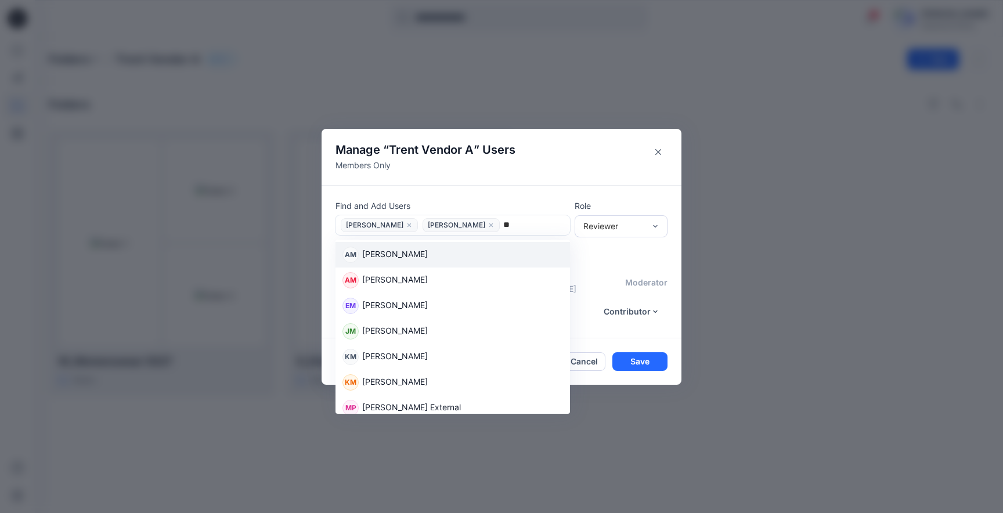
type input "*"
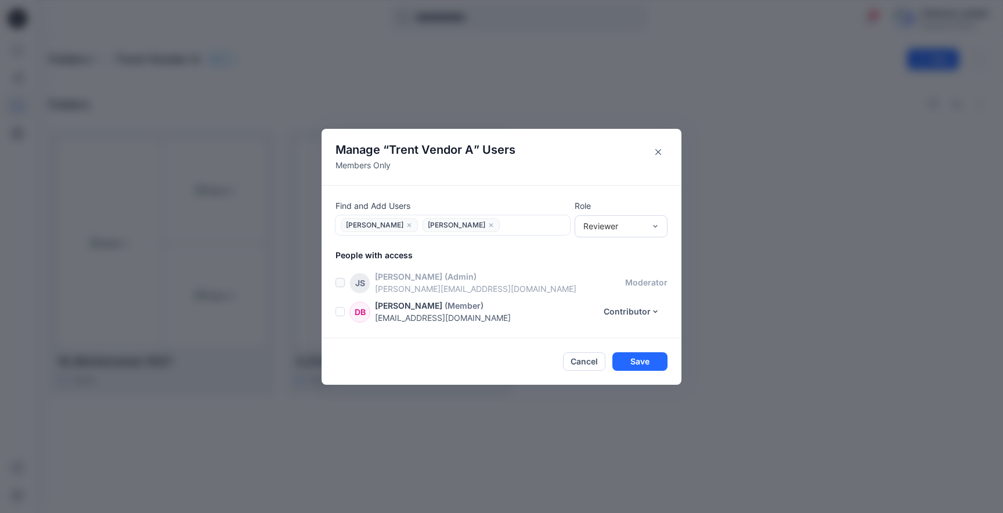
click at [554, 184] on header "Manage “ Trent Vendor A ” Users Members Only" at bounding box center [502, 157] width 360 height 56
click at [601, 216] on div "Reviewer" at bounding box center [621, 226] width 93 height 22
click at [600, 295] on div "Moderator" at bounding box center [621, 289] width 88 height 20
click at [618, 234] on div "Moderator" at bounding box center [621, 226] width 93 height 22
click at [614, 269] on div "Contributor" at bounding box center [621, 269] width 88 height 20
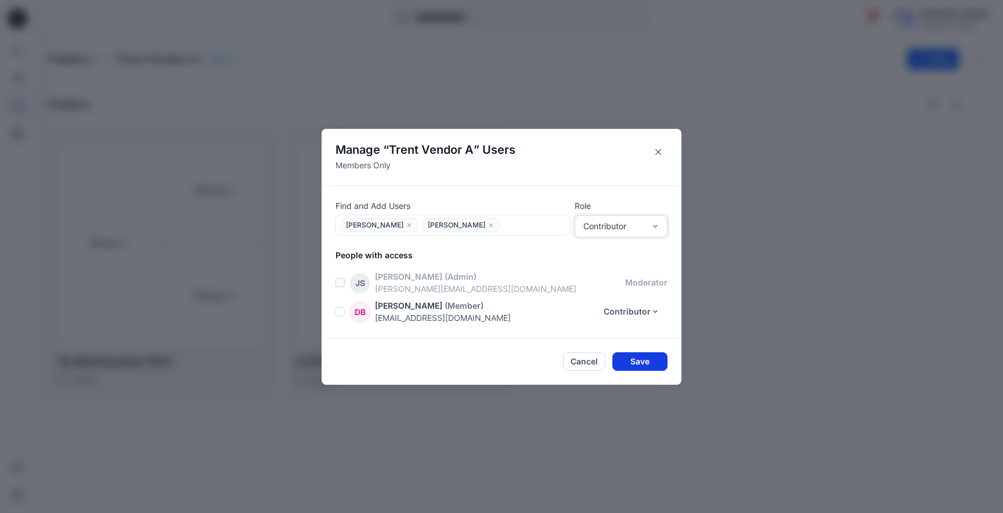
click at [636, 362] on button "Save" at bounding box center [639, 361] width 55 height 19
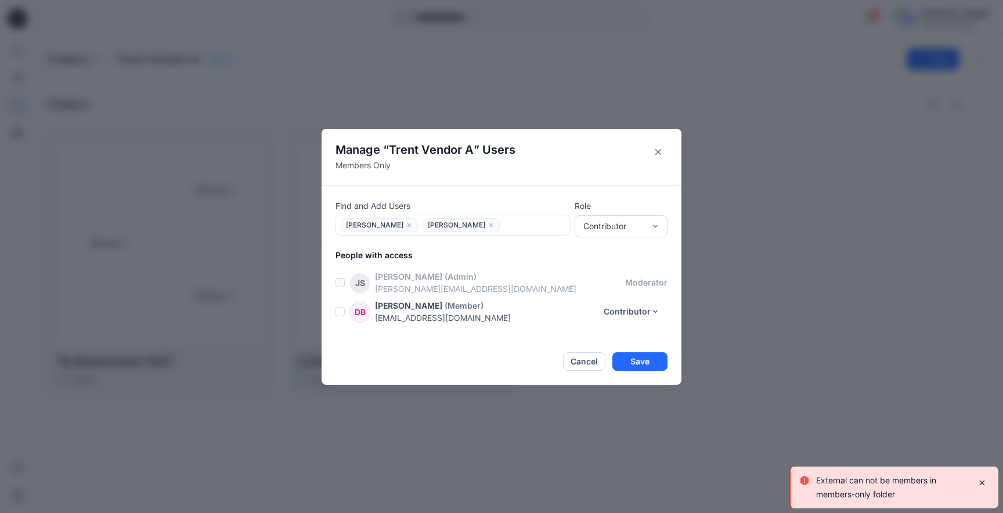
click at [490, 223] on icon "close" at bounding box center [490, 224] width 3 height 3
click at [631, 355] on button "Save" at bounding box center [639, 361] width 55 height 19
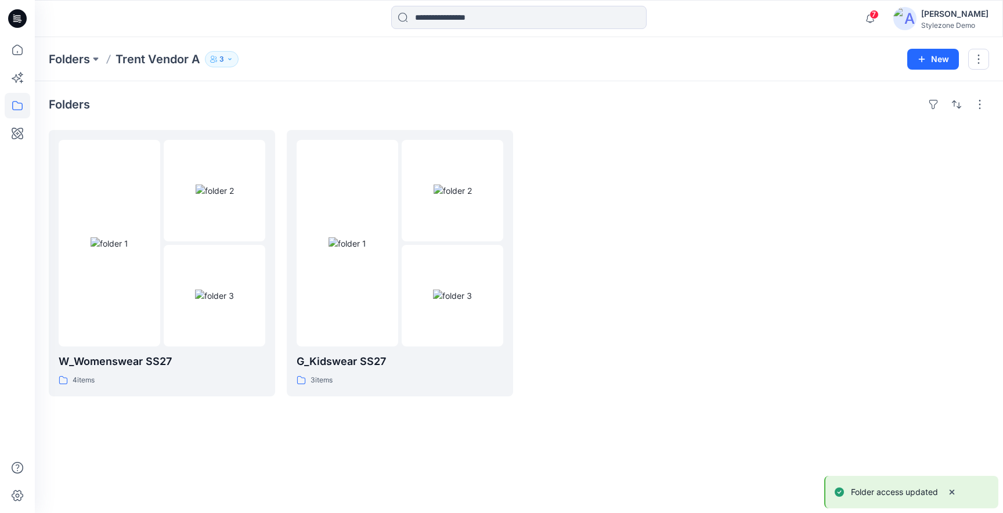
click at [230, 59] on icon "button" at bounding box center [229, 59] width 3 height 2
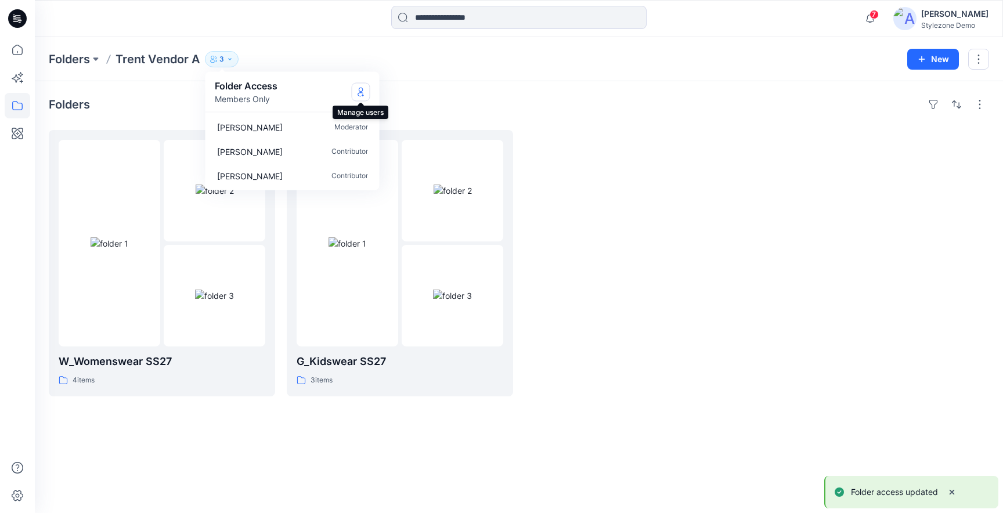
click at [358, 91] on icon "Manage Users" at bounding box center [360, 91] width 9 height 9
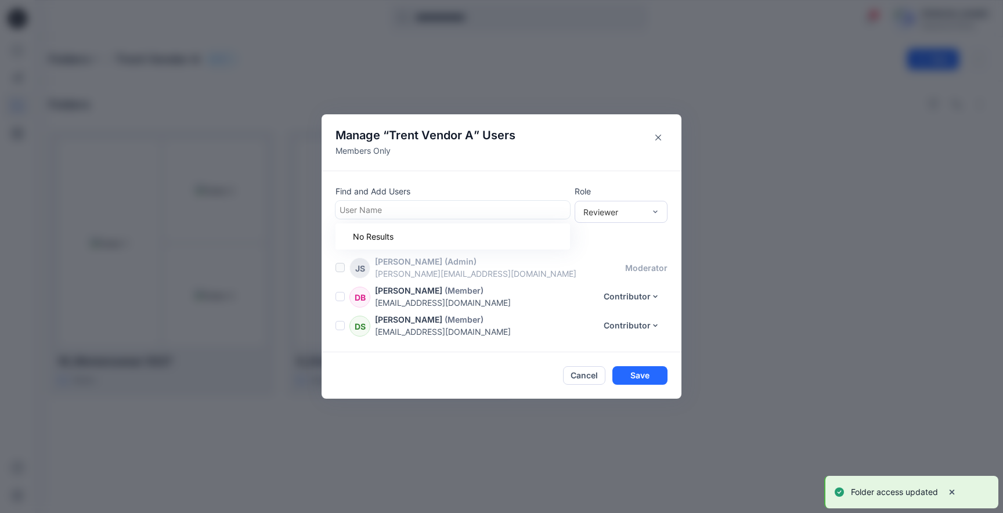
click at [461, 210] on div at bounding box center [453, 210] width 226 height 15
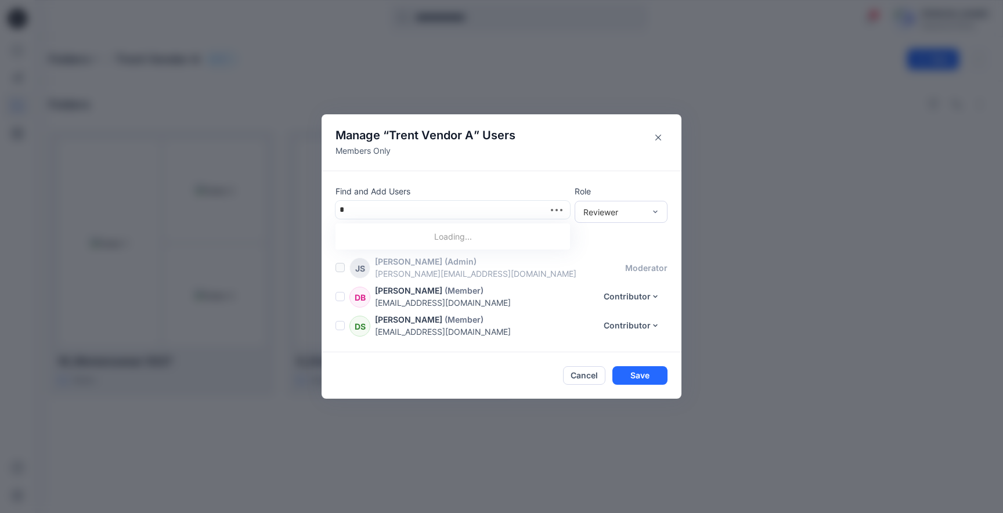
type input "**"
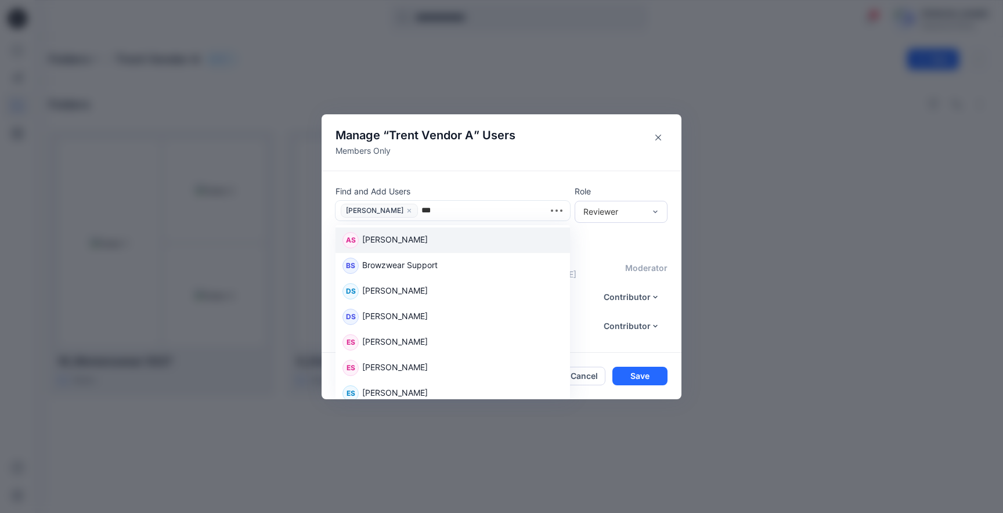
type input "****"
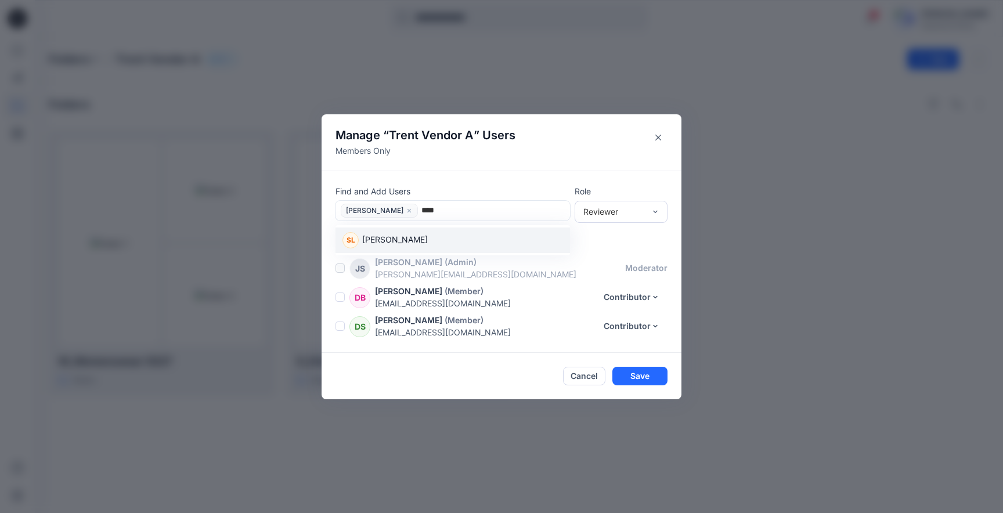
click at [420, 241] on div "SL Siew Li Oon" at bounding box center [452, 240] width 221 height 16
click at [646, 373] on button "Save" at bounding box center [639, 376] width 55 height 19
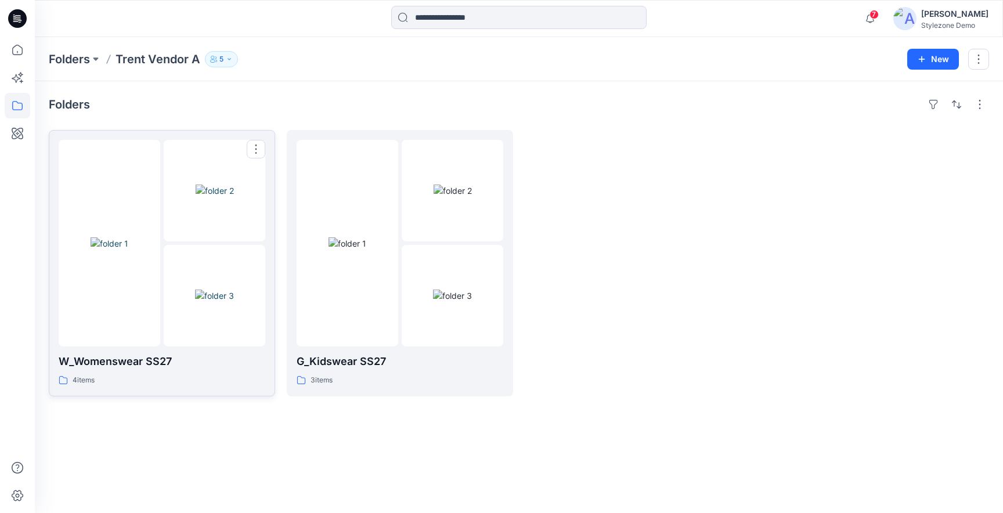
click at [196, 197] on img at bounding box center [215, 191] width 38 height 12
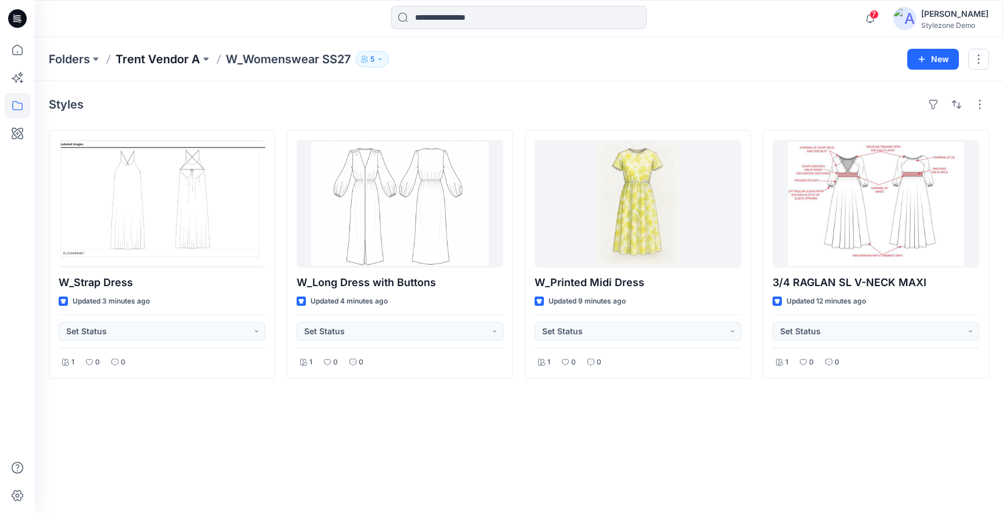
click at [157, 58] on p "Trent Vendor A" at bounding box center [158, 59] width 85 height 16
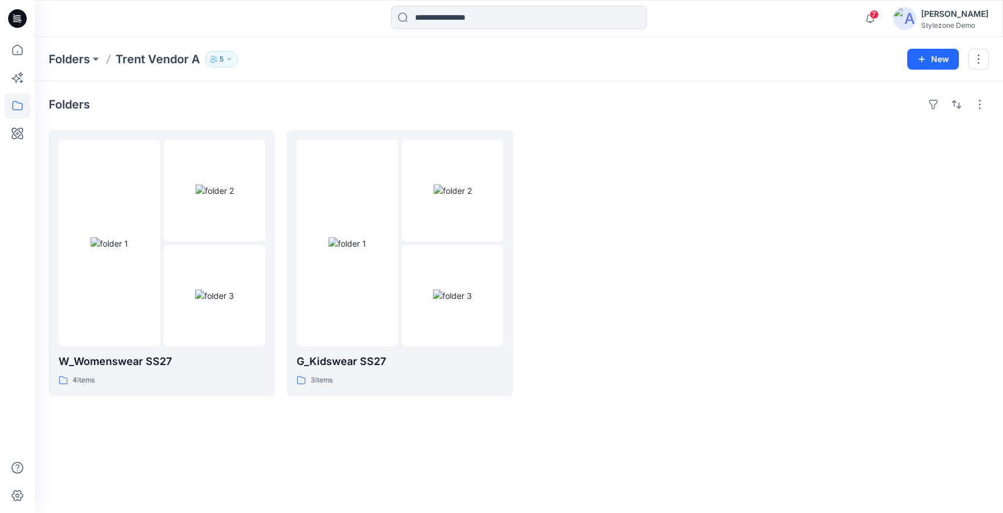
click at [556, 326] on div at bounding box center [638, 263] width 226 height 266
click at [923, 62] on icon "button" at bounding box center [921, 59] width 9 height 9
click at [878, 113] on p "New Folder" at bounding box center [899, 110] width 43 height 12
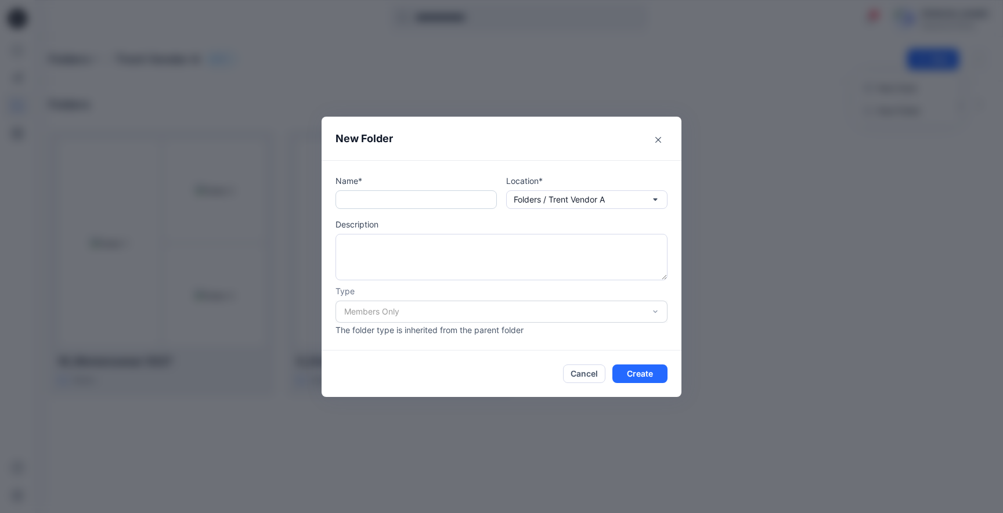
click at [412, 199] on input "text" at bounding box center [415, 199] width 161 height 19
type input "*"
type input "*******"
click at [472, 182] on p "Name*" at bounding box center [415, 181] width 161 height 12
click at [633, 373] on button "Create" at bounding box center [639, 374] width 55 height 19
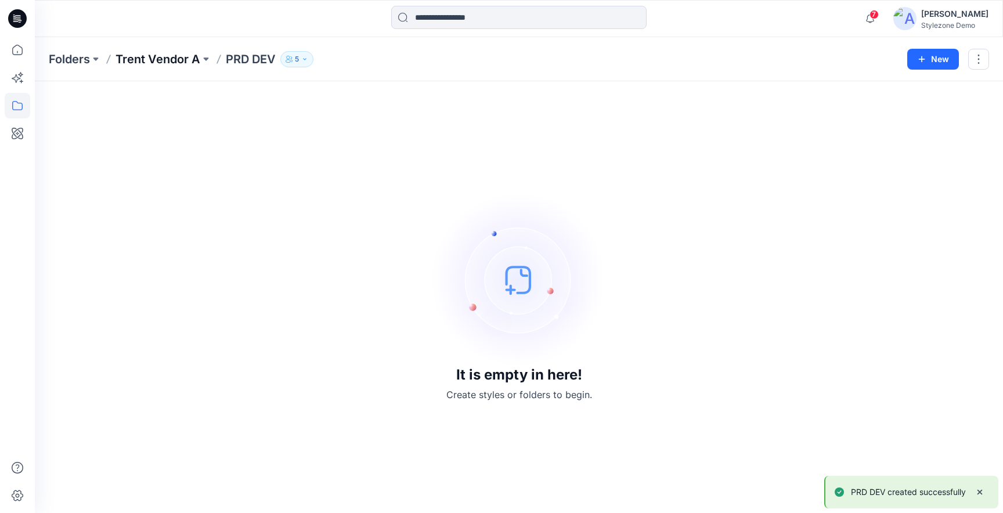
click at [177, 56] on p "Trent Vendor A" at bounding box center [158, 59] width 85 height 16
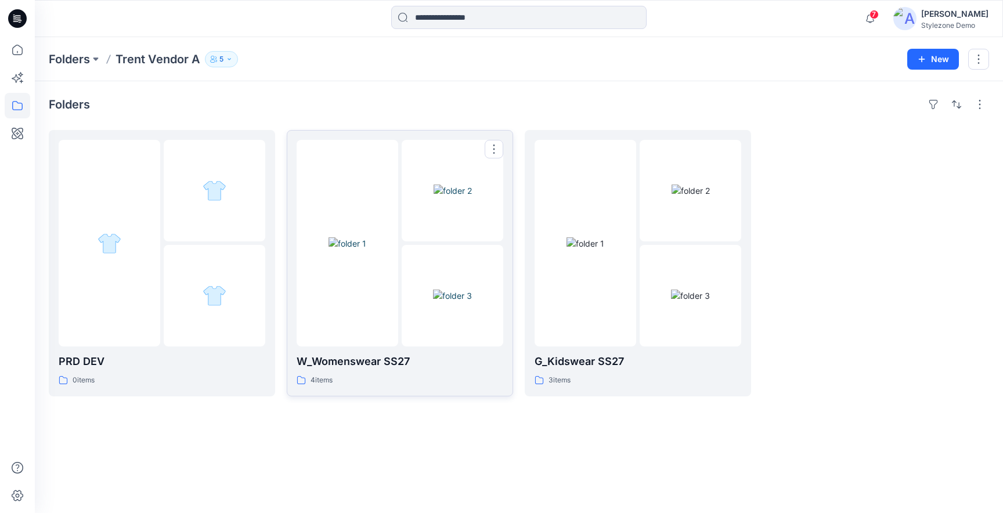
click at [472, 185] on img at bounding box center [453, 191] width 38 height 12
click at [496, 148] on button "button" at bounding box center [494, 149] width 19 height 19
click at [515, 199] on p "Duplicate to..." at bounding box center [534, 198] width 53 height 12
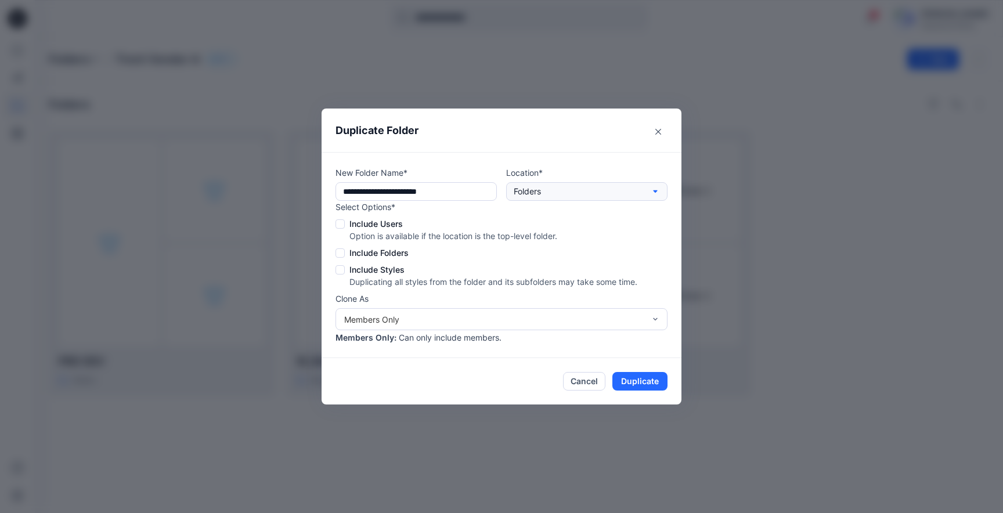
click at [576, 194] on button "Folders" at bounding box center [586, 191] width 161 height 19
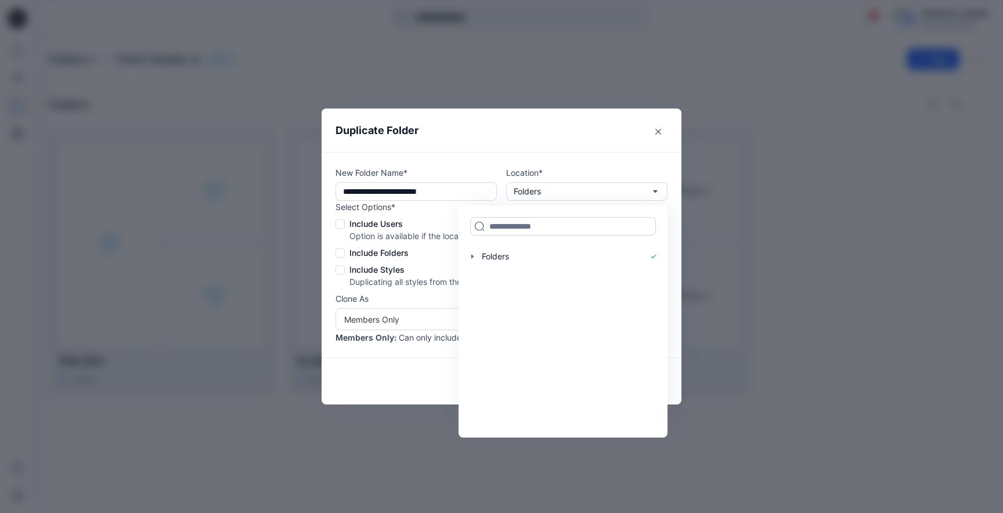
click at [543, 232] on input at bounding box center [563, 226] width 186 height 19
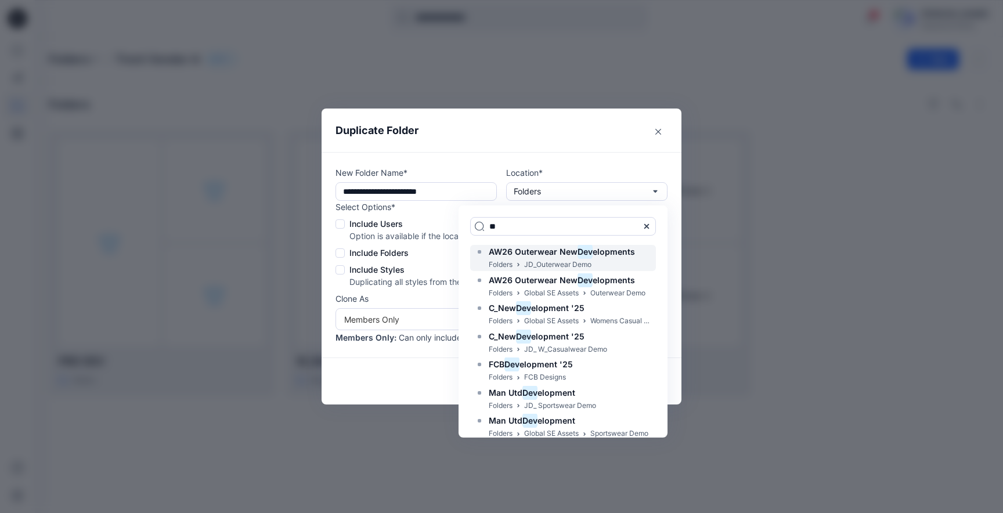
type input "*"
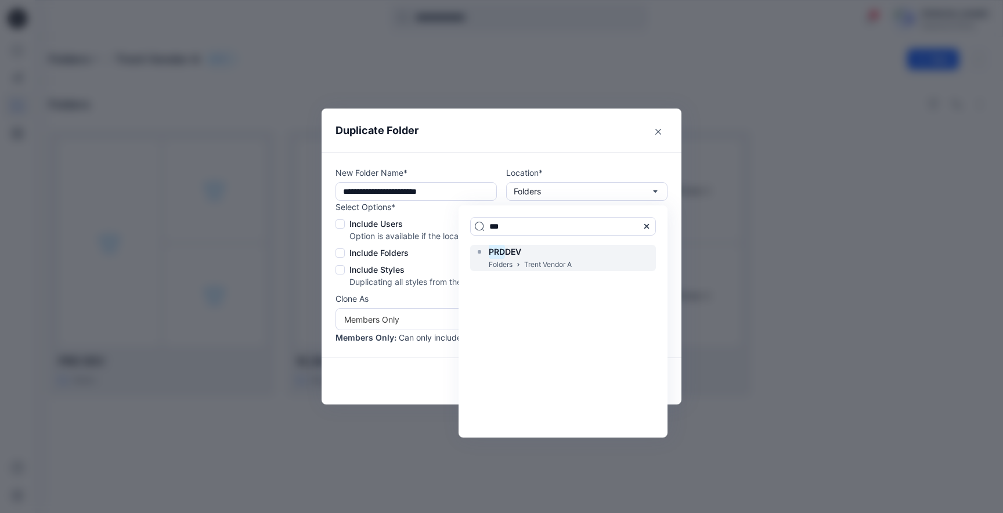
type input "***"
click at [549, 246] on div "PRD DEV" at bounding box center [523, 252] width 97 height 14
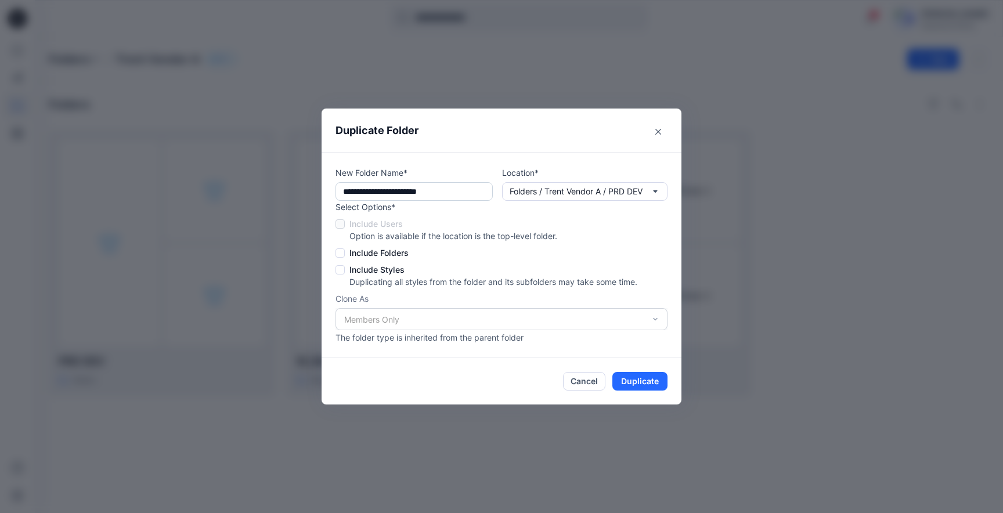
drag, startPoint x: 459, startPoint y: 192, endPoint x: 432, endPoint y: 192, distance: 26.7
click at [432, 192] on input "**********" at bounding box center [413, 191] width 157 height 19
type input "**********"
click at [658, 135] on button "Close" at bounding box center [658, 131] width 19 height 19
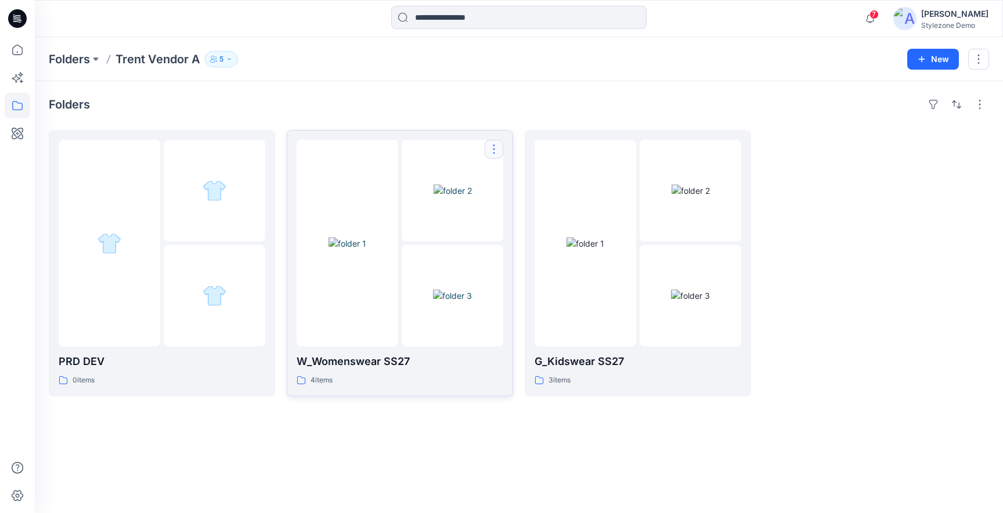
click at [499, 152] on button "button" at bounding box center [494, 149] width 19 height 19
click at [526, 101] on div "Folders" at bounding box center [519, 104] width 940 height 19
click at [258, 143] on button "button" at bounding box center [256, 149] width 19 height 19
click at [284, 115] on div "Folders PRD DEV 0 items Edit Duplicate to... Delete Folder W_Womenswear SS27 4 …" at bounding box center [519, 297] width 968 height 432
click at [859, 21] on icon "button" at bounding box center [870, 18] width 22 height 23
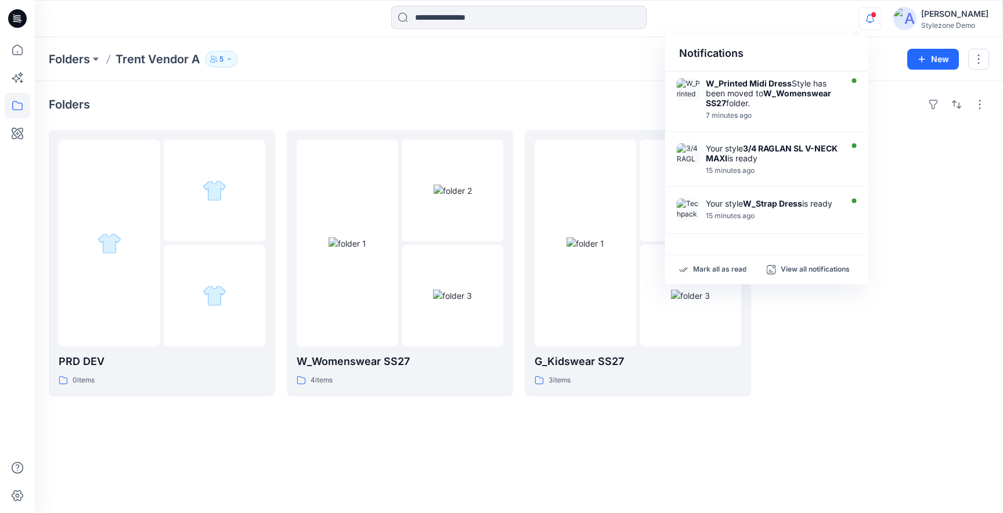
click at [777, 26] on div "Notifications W_Printed Midi Dress Style has been moved to W_Womenswear SS27 fo…" at bounding box center [519, 19] width 968 height 26
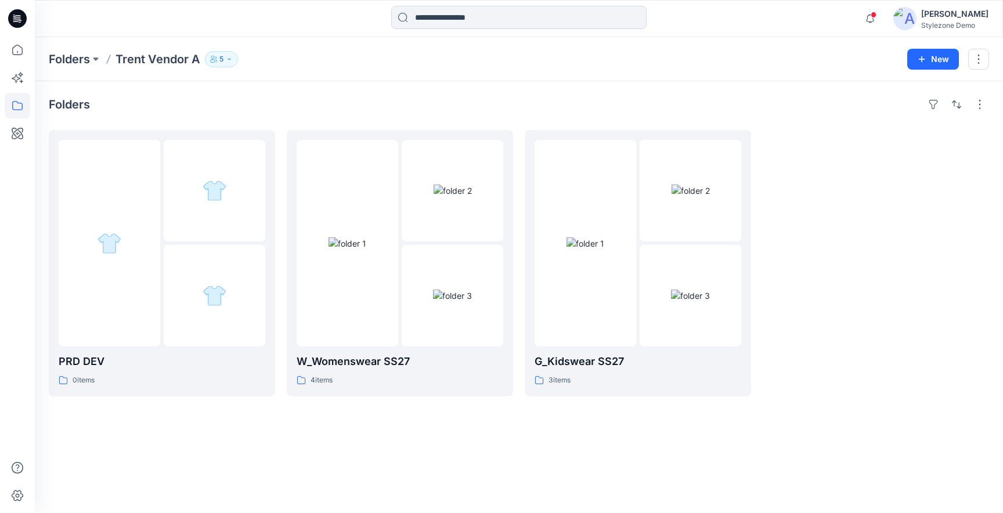
click at [212, 107] on div "Folders" at bounding box center [519, 104] width 940 height 19
click at [261, 147] on button "button" at bounding box center [256, 149] width 19 height 19
click at [279, 225] on p "Delete Folder" at bounding box center [303, 224] width 66 height 12
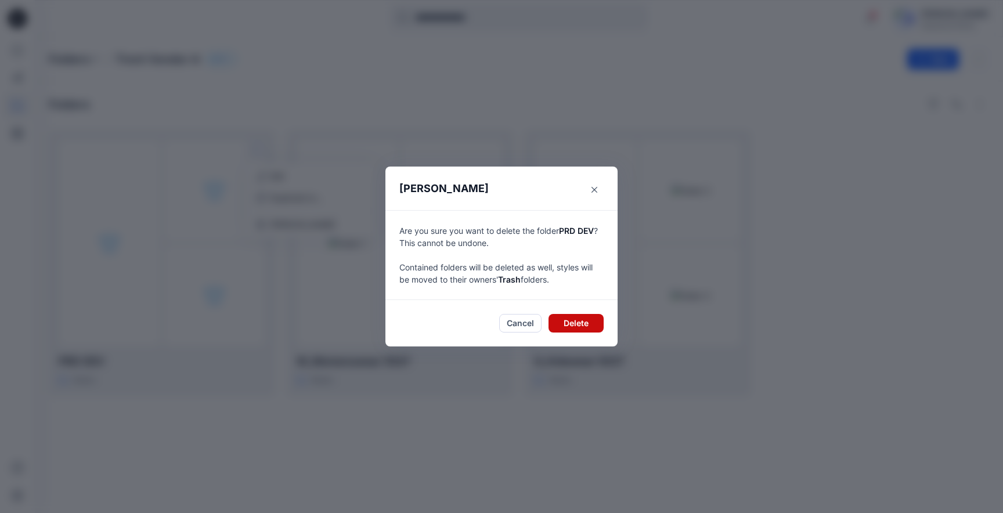
click at [560, 326] on button "Delete" at bounding box center [576, 323] width 55 height 19
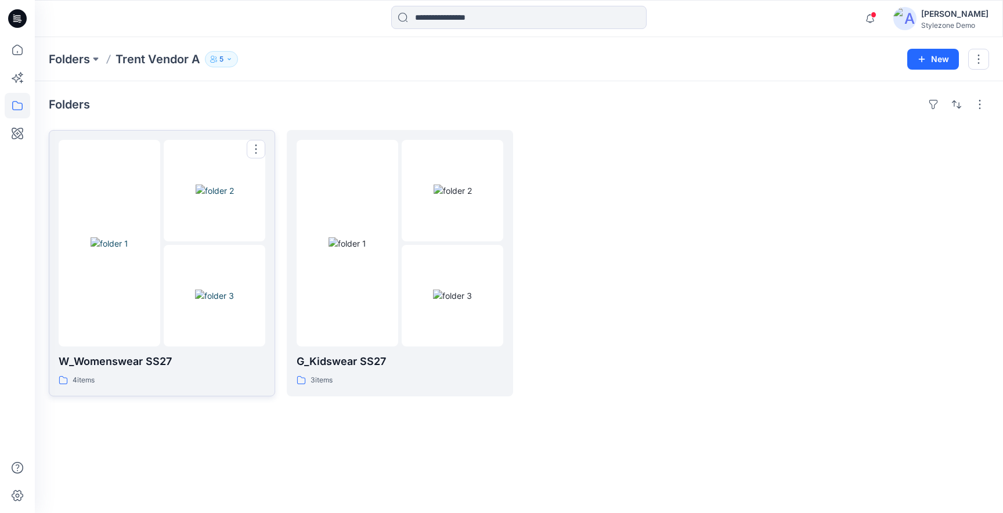
click at [218, 302] on img at bounding box center [214, 296] width 39 height 12
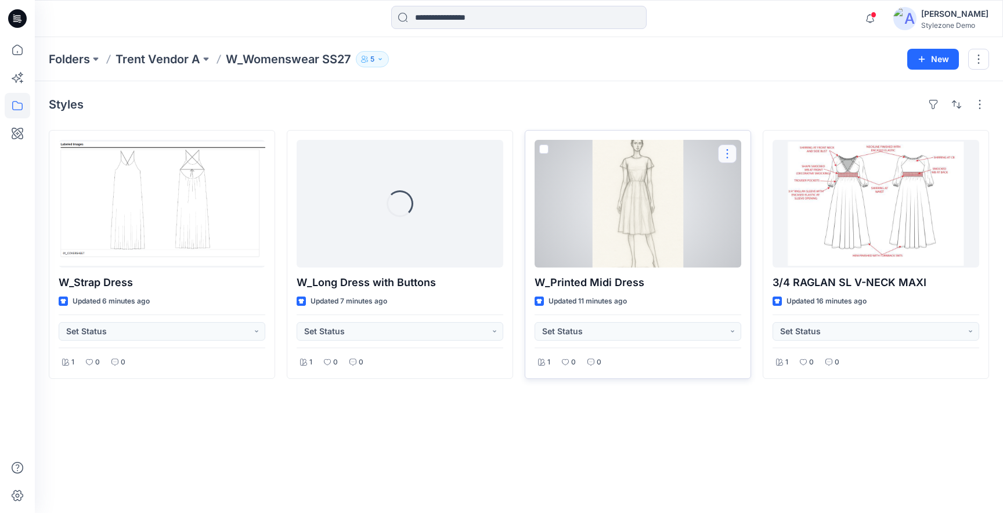
click at [730, 156] on button "button" at bounding box center [727, 154] width 19 height 19
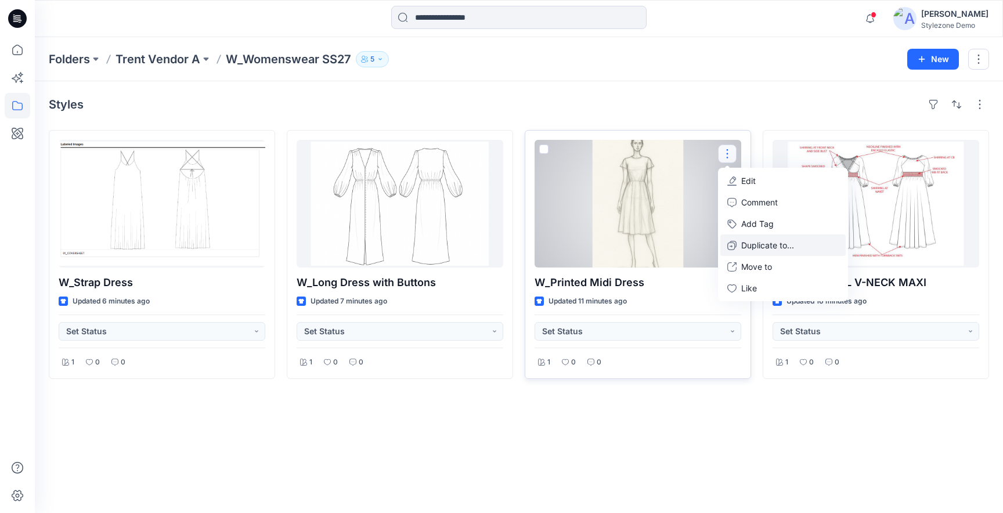
click at [770, 248] on p "Duplicate to..." at bounding box center [767, 245] width 53 height 12
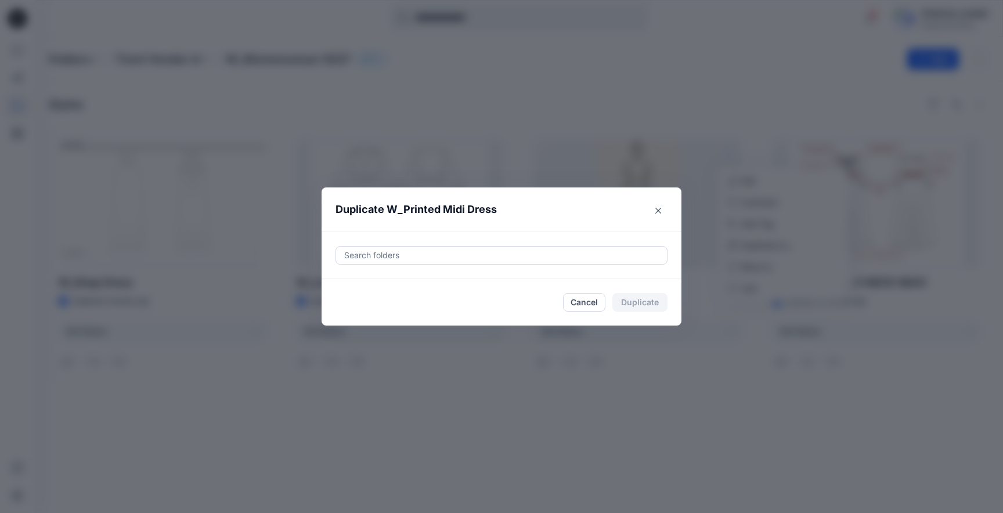
click at [501, 260] on div at bounding box center [501, 255] width 317 height 14
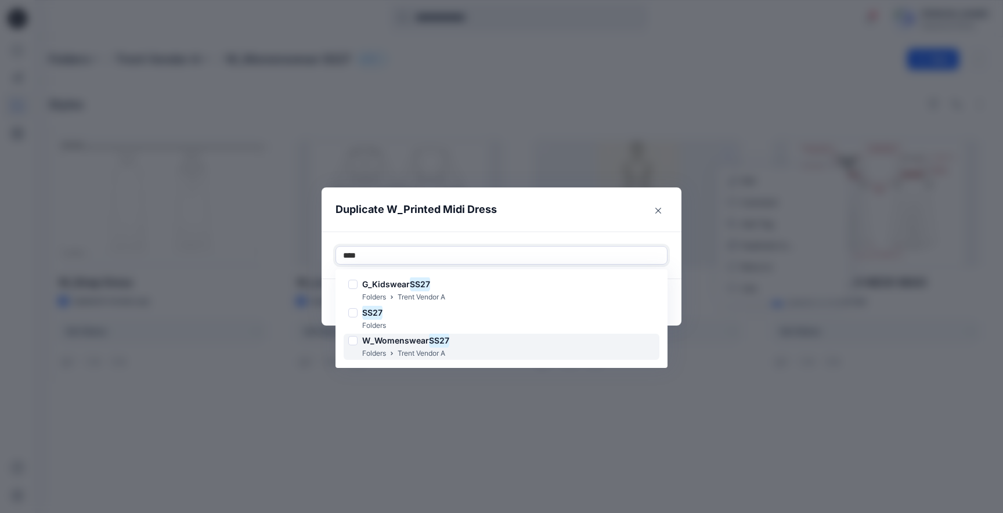
click at [501, 341] on div "W_Womenswear SS27 Folders Trent Vendor A" at bounding box center [502, 347] width 316 height 26
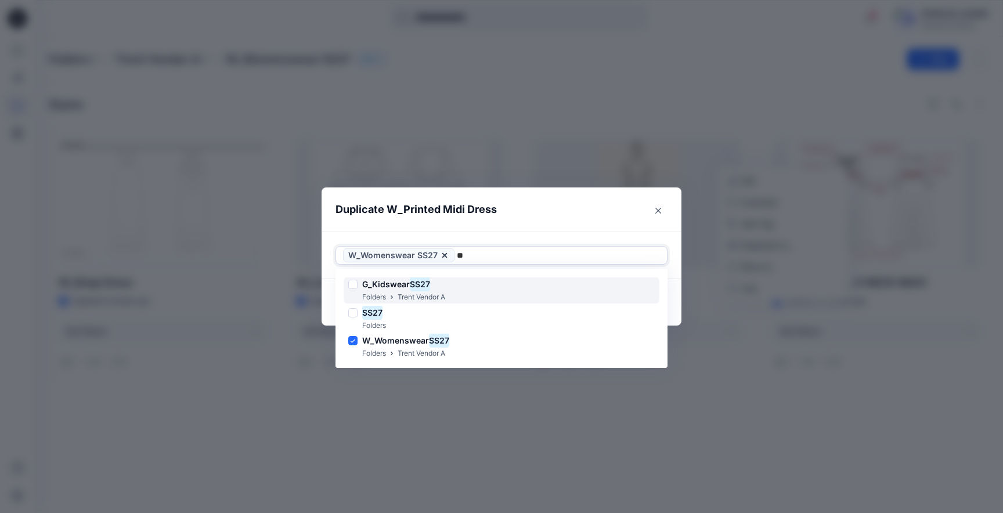
type input "*"
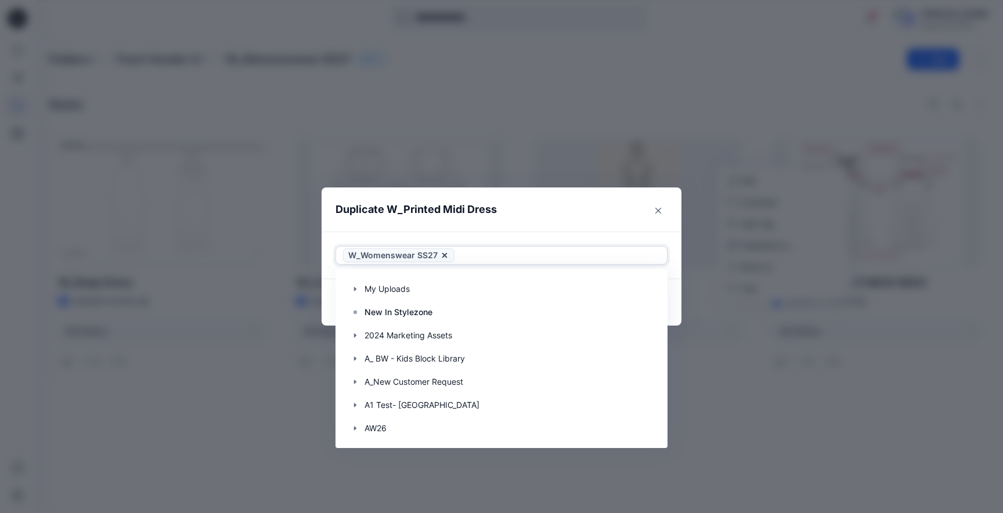
click at [519, 220] on header "Duplicate W_Printed Midi Dress" at bounding box center [490, 209] width 337 height 44
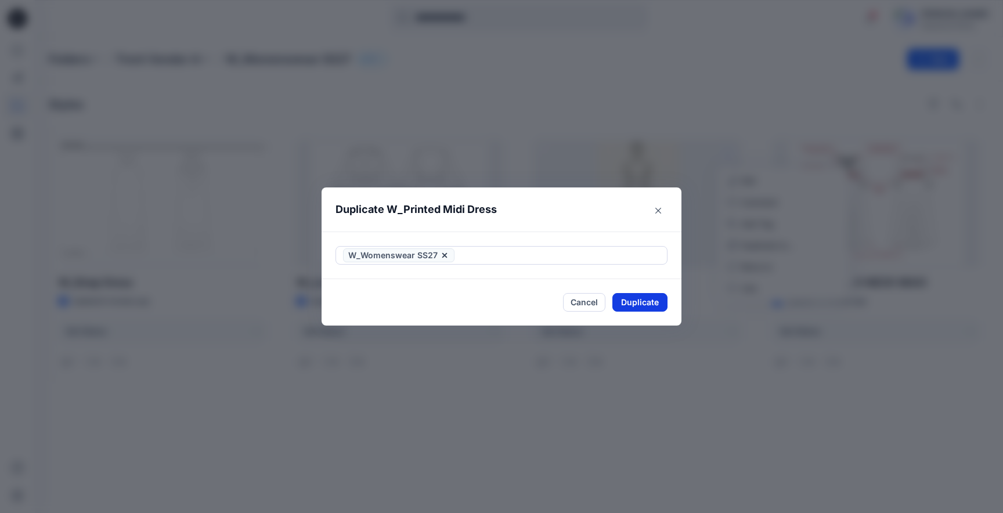
click at [646, 304] on button "Duplicate" at bounding box center [639, 302] width 55 height 19
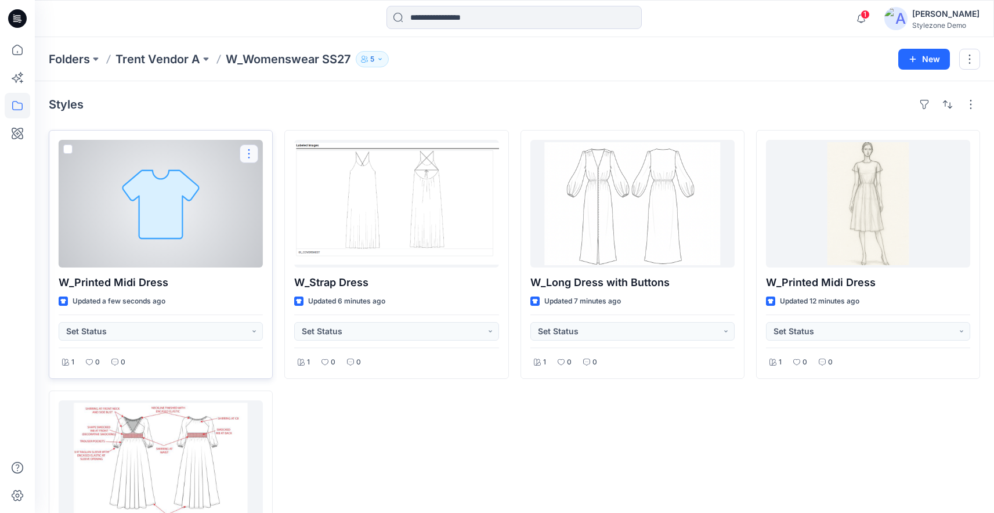
click at [250, 151] on button "button" at bounding box center [249, 154] width 19 height 19
click at [252, 153] on button "button" at bounding box center [249, 154] width 19 height 19
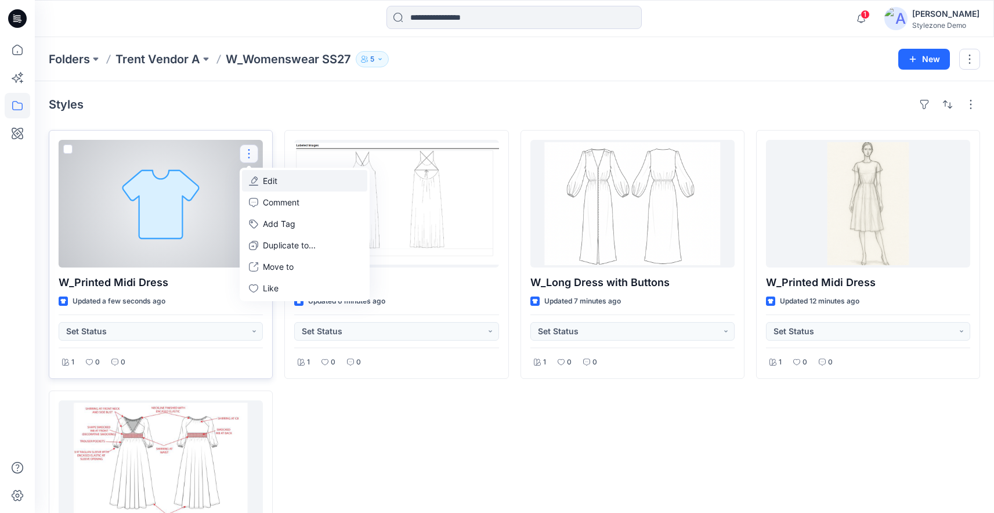
click at [262, 181] on button "Edit" at bounding box center [304, 180] width 125 height 21
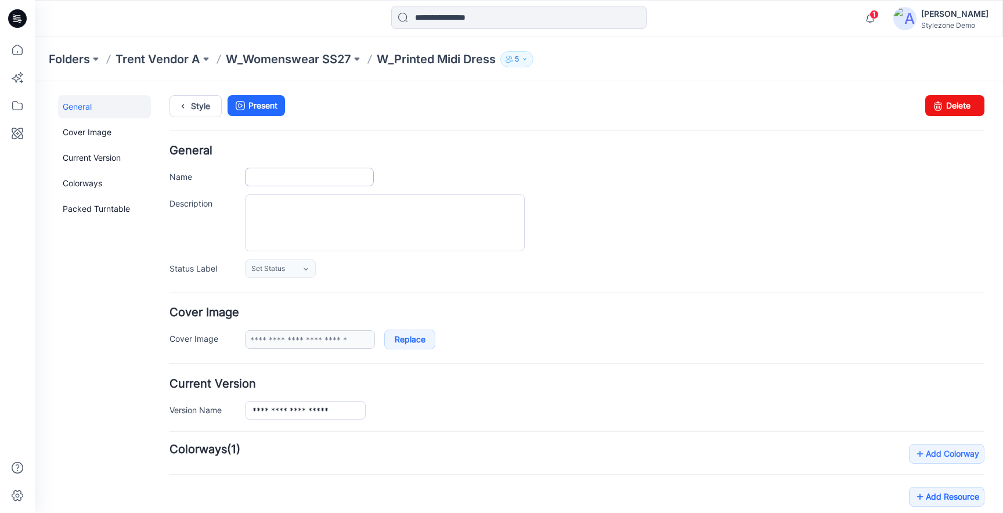
type input "**********"
type input "*******"
type input "*********"
click at [356, 179] on input "**********" at bounding box center [309, 177] width 129 height 19
type input "**********"
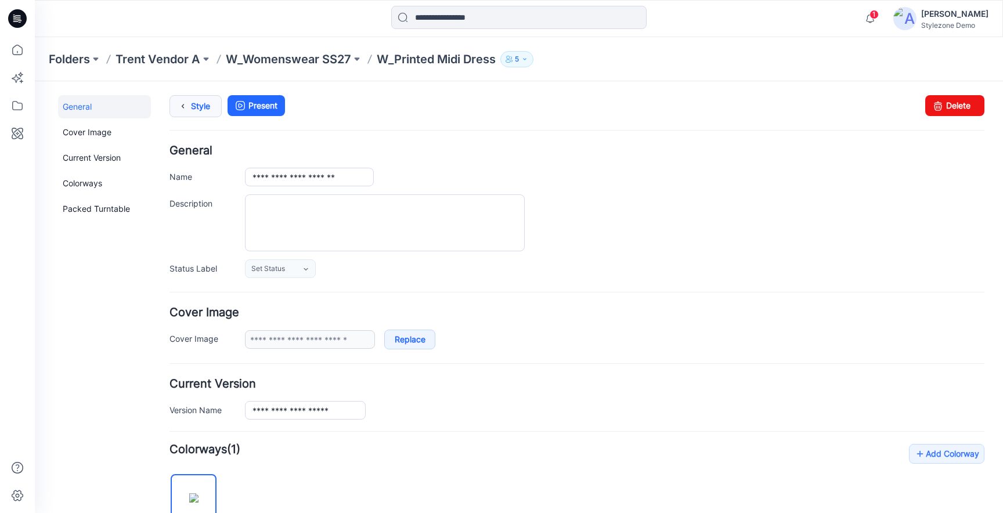
click at [186, 102] on icon at bounding box center [183, 106] width 16 height 21
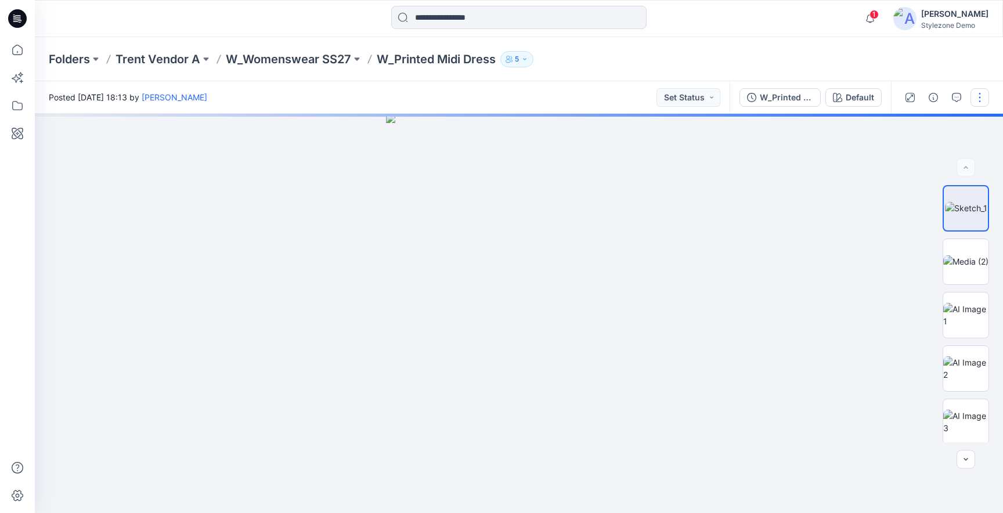
click at [975, 100] on button "button" at bounding box center [979, 97] width 19 height 19
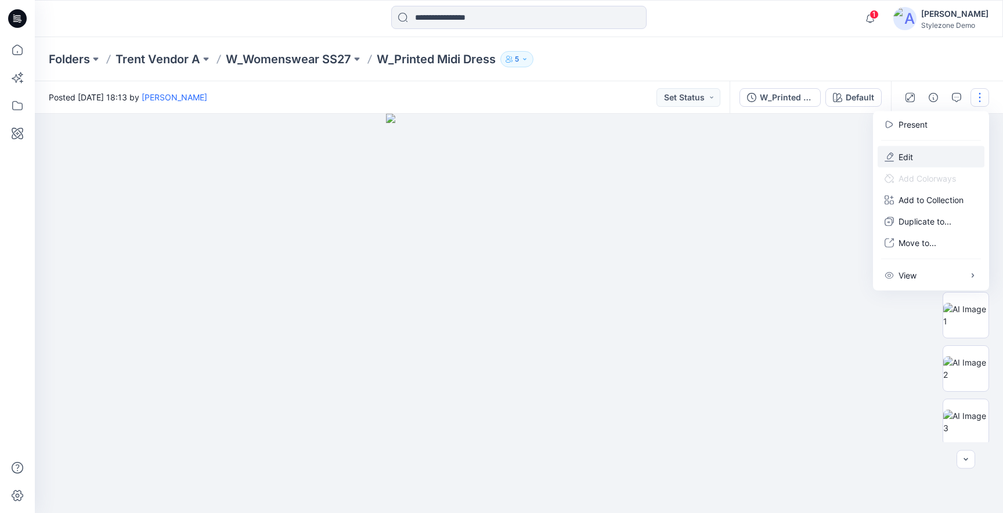
click at [928, 160] on button "Edit" at bounding box center [931, 156] width 107 height 21
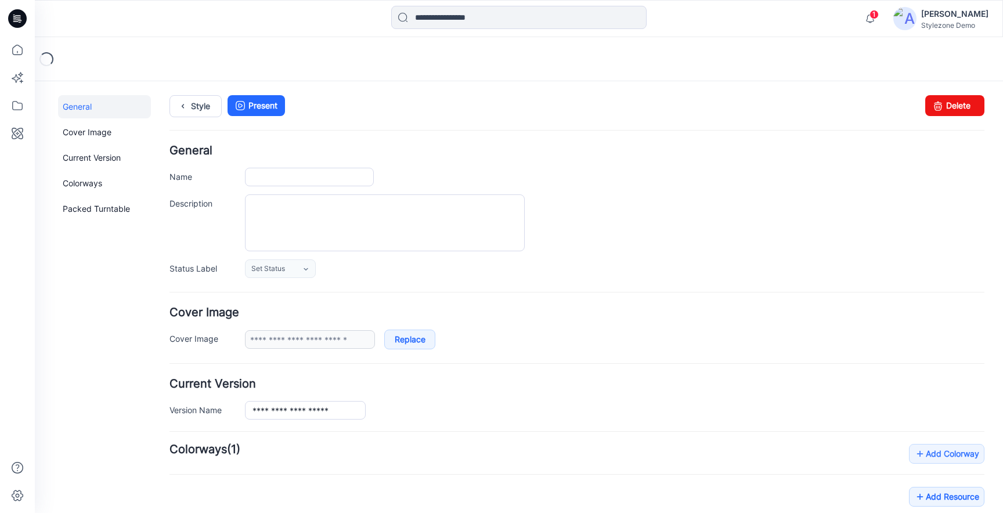
type input "**********"
type input "*******"
type input "*********"
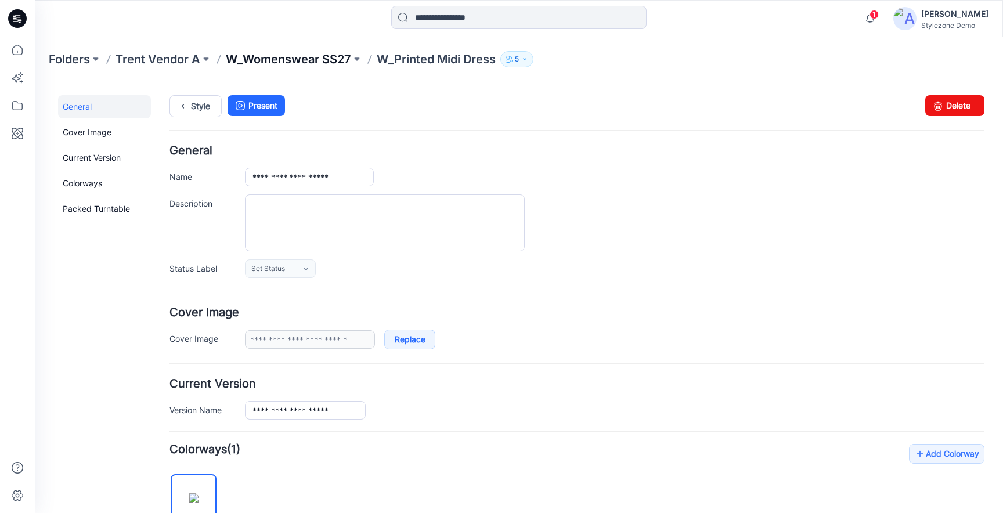
click at [297, 55] on p "W_Womenswear SS27" at bounding box center [288, 59] width 125 height 16
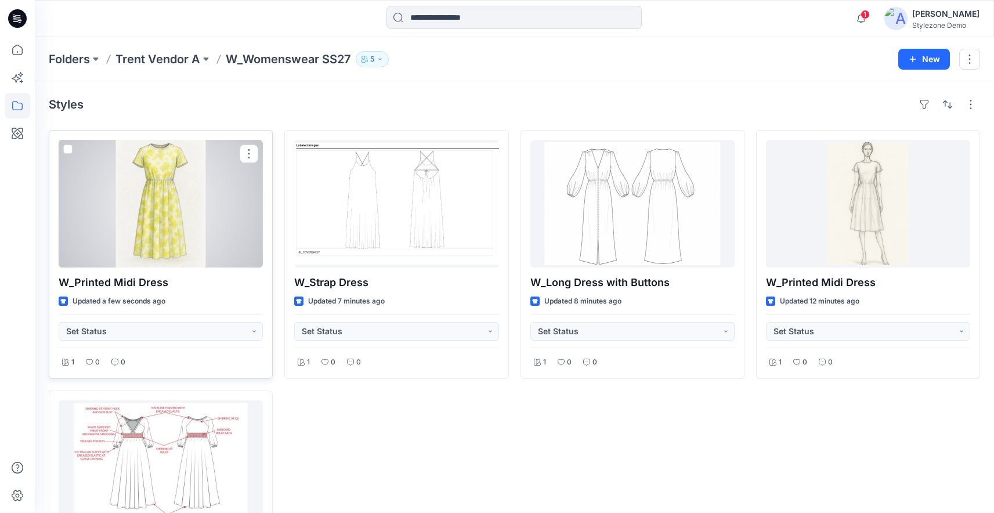
click at [220, 181] on div at bounding box center [161, 204] width 204 height 128
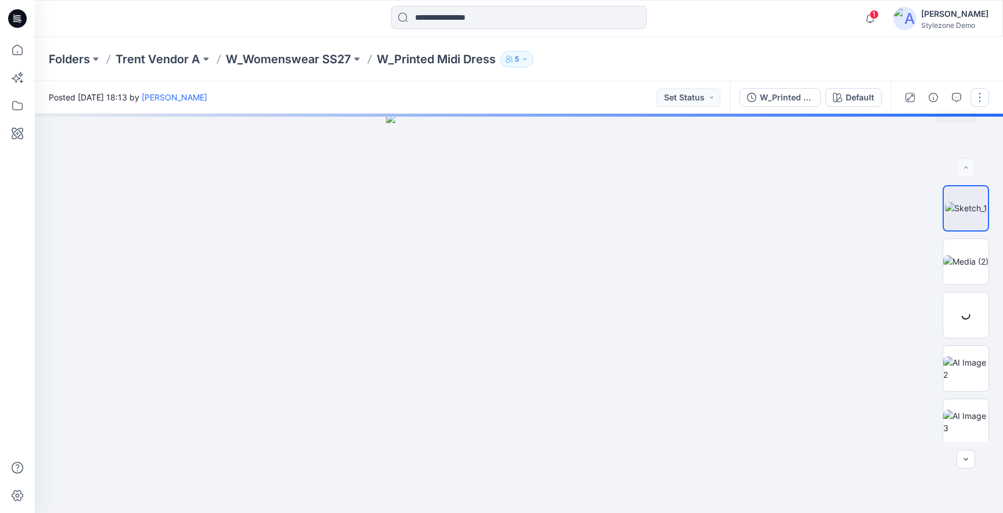
click at [978, 98] on button "button" at bounding box center [979, 97] width 19 height 19
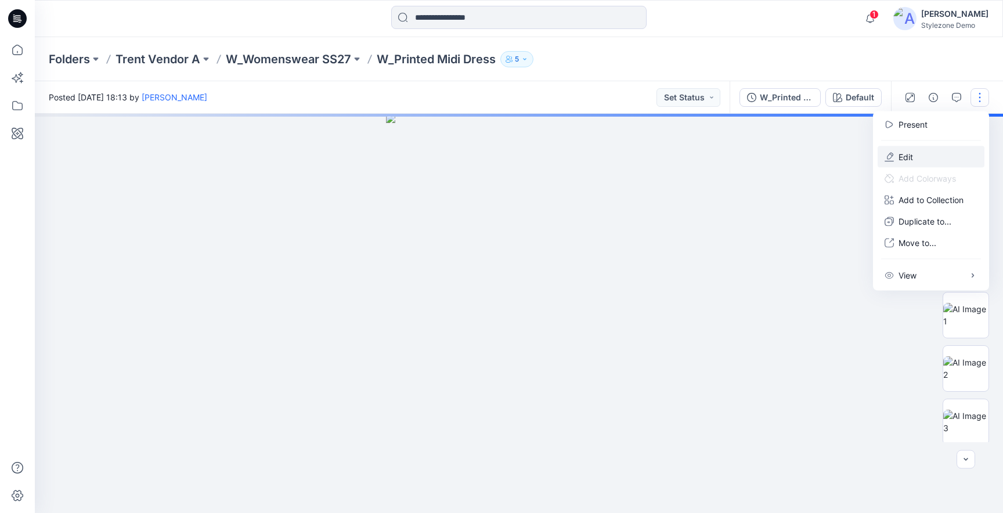
click at [900, 157] on p "Edit" at bounding box center [905, 157] width 15 height 12
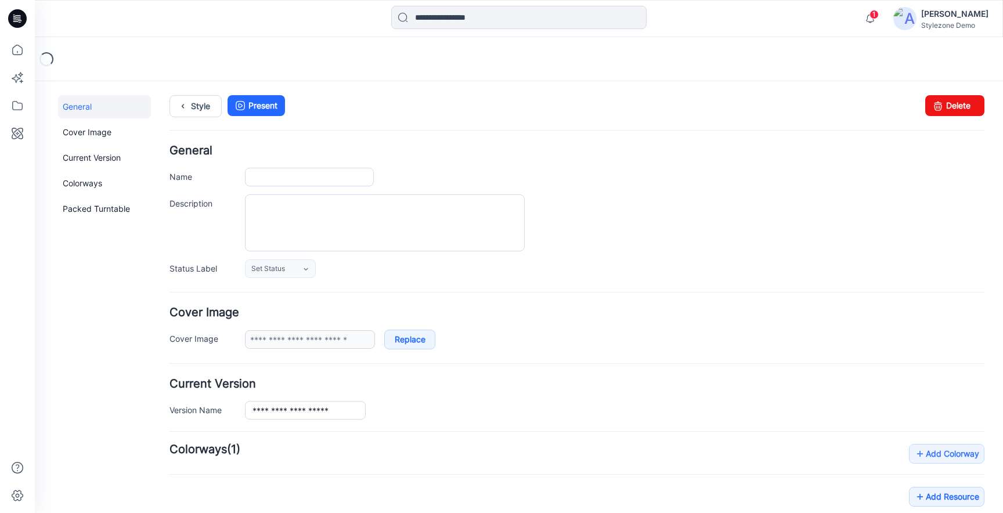
type input "**********"
type input "*******"
type input "*********"
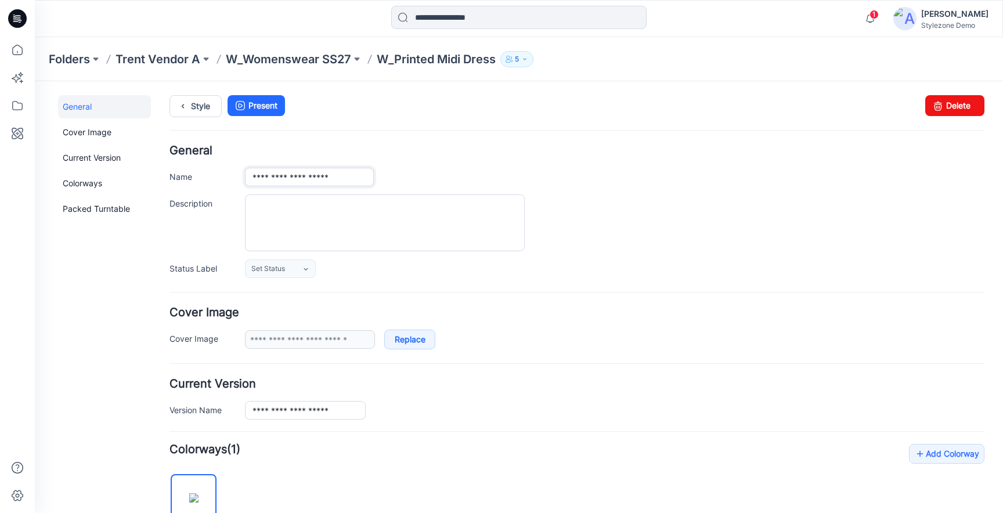
click at [333, 179] on input "**********" at bounding box center [309, 177] width 129 height 19
type input "**********"
click at [471, 164] on div "**********" at bounding box center [576, 211] width 815 height 133
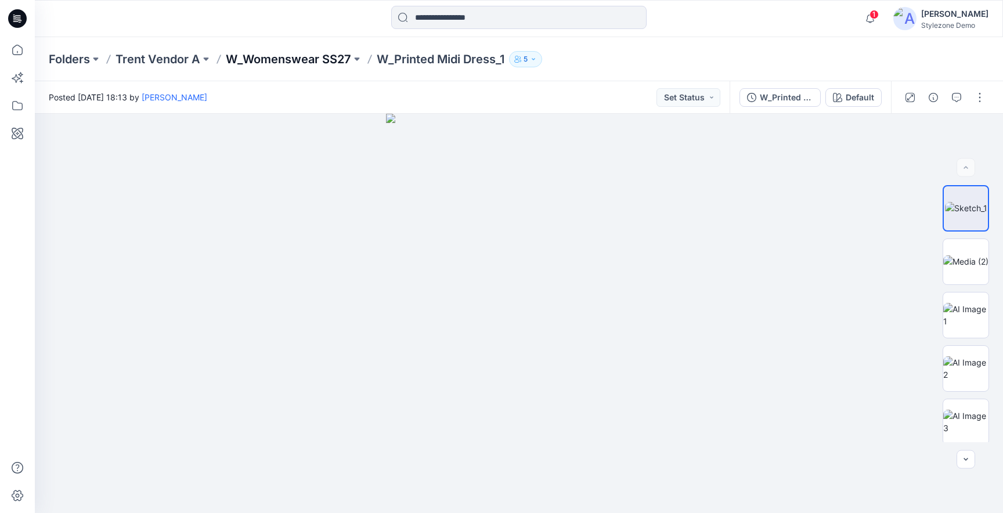
click at [309, 64] on p "W_Womenswear SS27" at bounding box center [288, 59] width 125 height 16
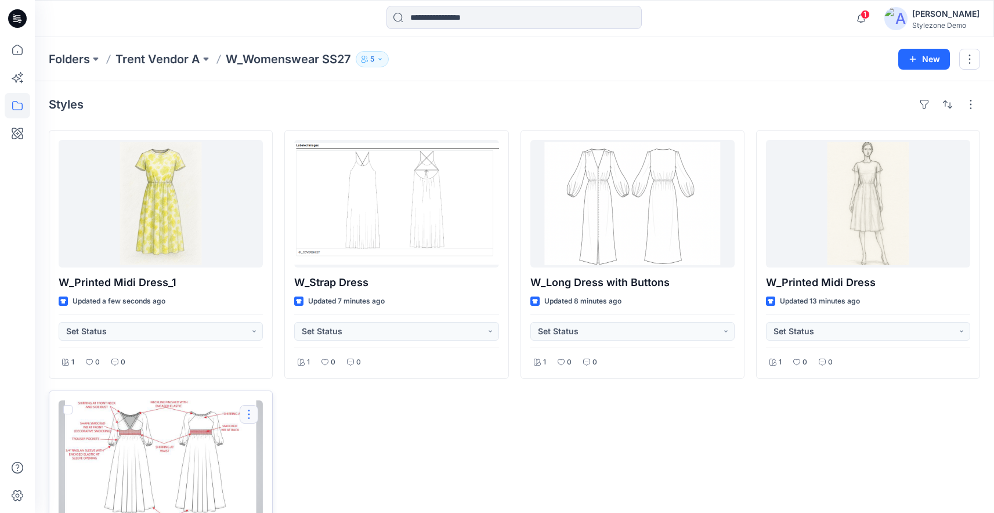
click at [246, 416] on button "button" at bounding box center [249, 414] width 19 height 19
click at [279, 370] on p "Move to" at bounding box center [278, 366] width 31 height 12
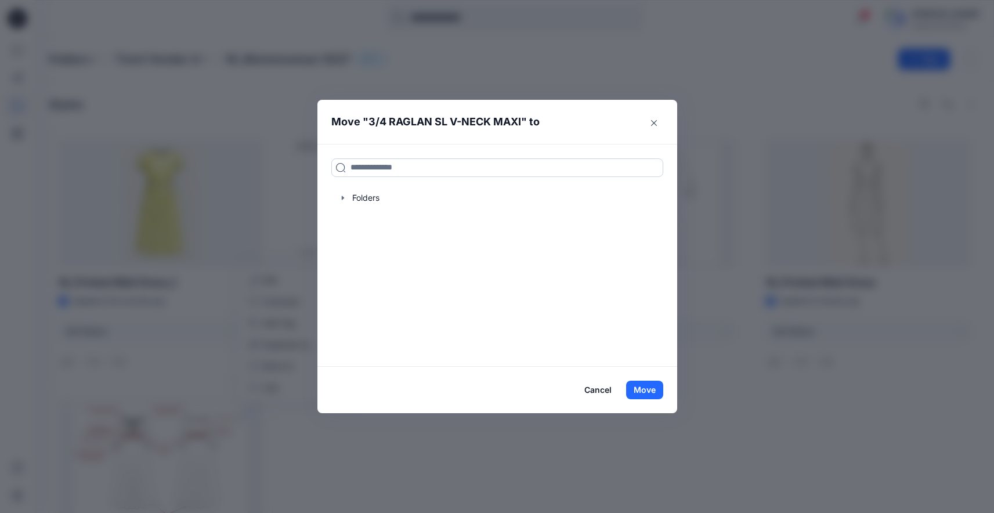
click at [374, 169] on input at bounding box center [497, 167] width 332 height 19
click at [661, 126] on button "Close" at bounding box center [654, 123] width 19 height 19
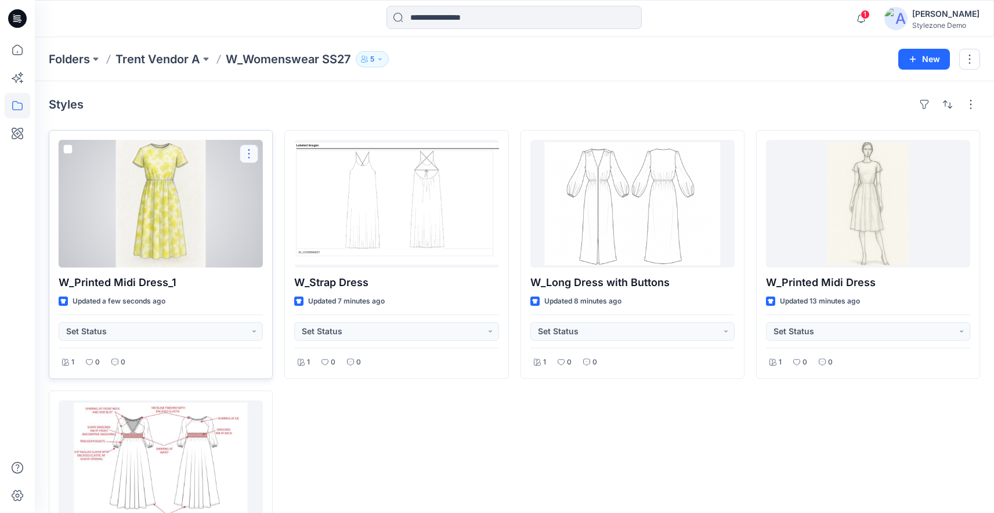
click at [249, 150] on button "button" at bounding box center [249, 154] width 19 height 19
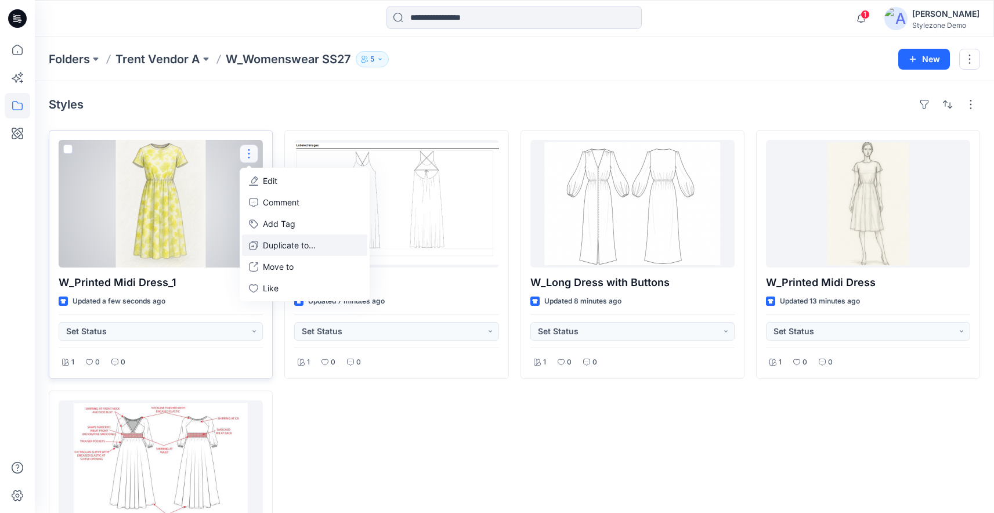
click at [276, 252] on button "Duplicate to..." at bounding box center [304, 244] width 125 height 21
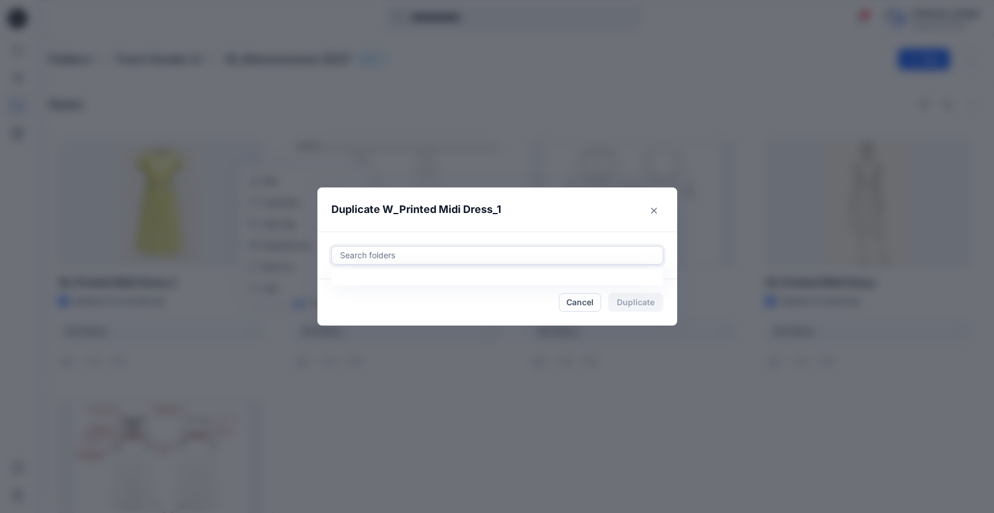
click at [363, 252] on div at bounding box center [497, 255] width 317 height 14
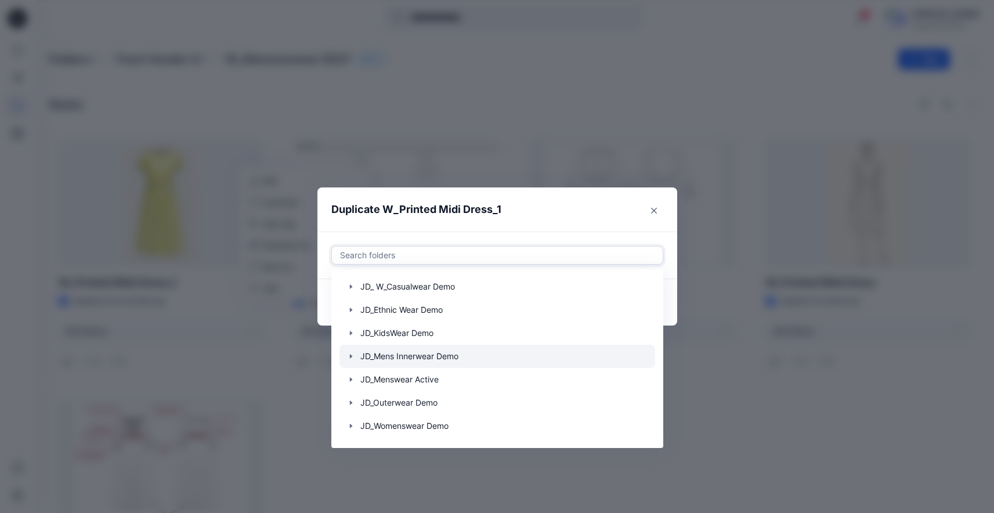
scroll to position [720, 0]
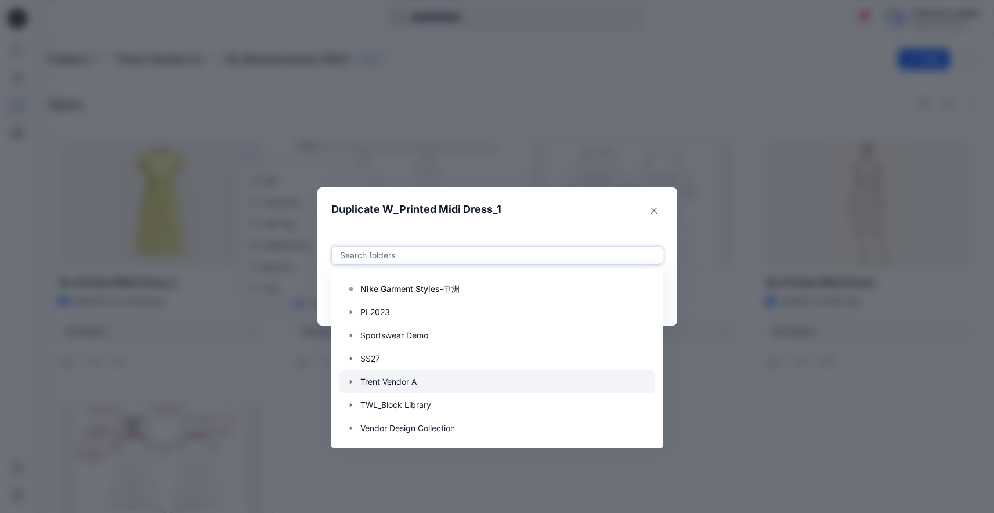
click at [352, 381] on icon "button" at bounding box center [350, 382] width 2 height 4
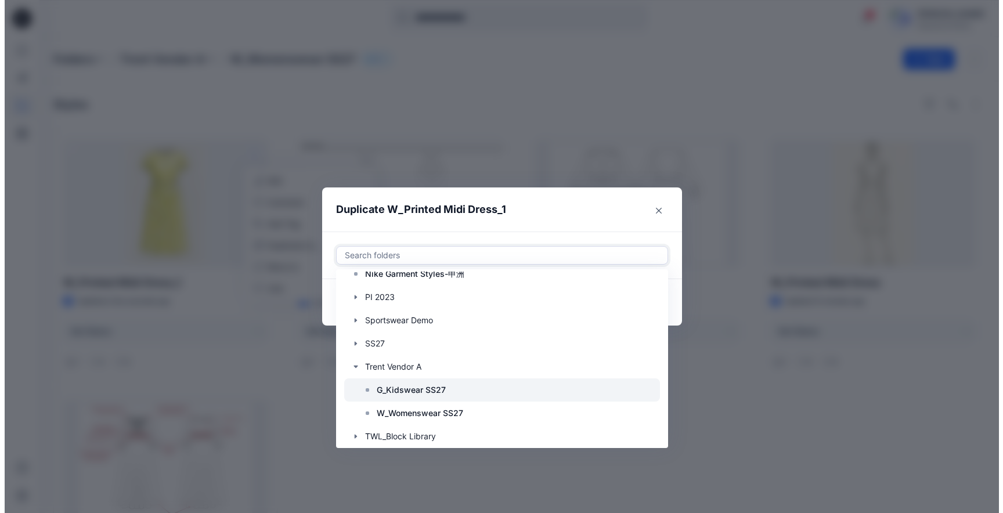
scroll to position [753, 0]
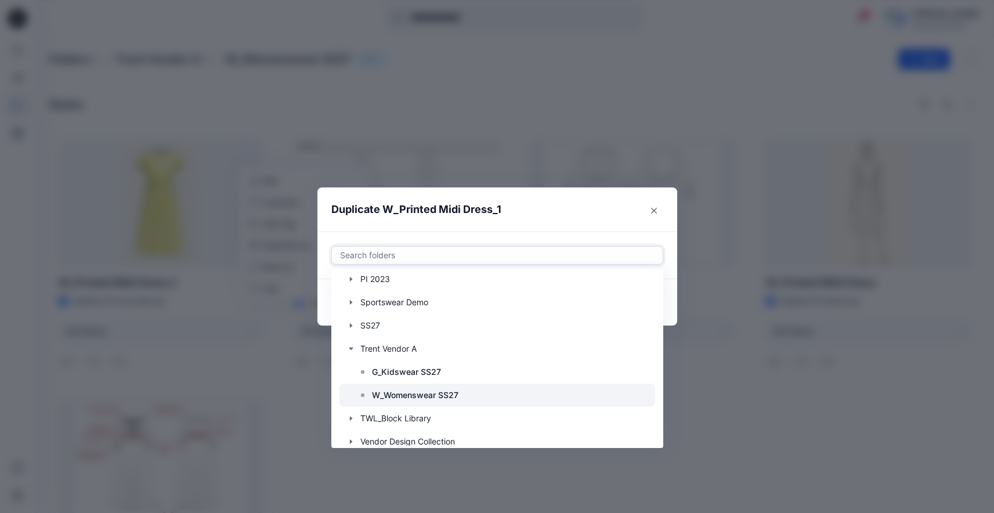
click at [367, 396] on icon at bounding box center [362, 395] width 9 height 9
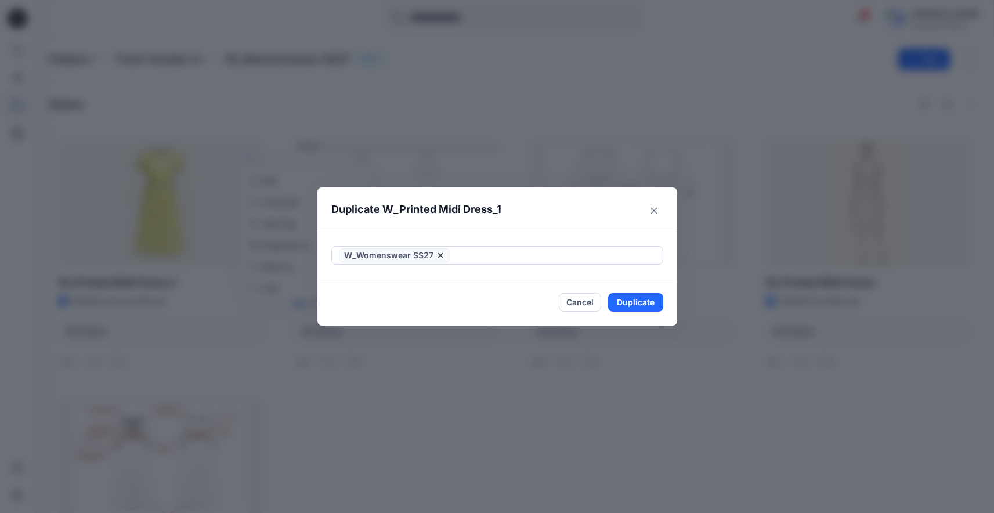
click at [590, 219] on header "Duplicate W_Printed Midi Dress_1" at bounding box center [485, 209] width 337 height 44
click at [649, 305] on button "Duplicate" at bounding box center [635, 302] width 55 height 19
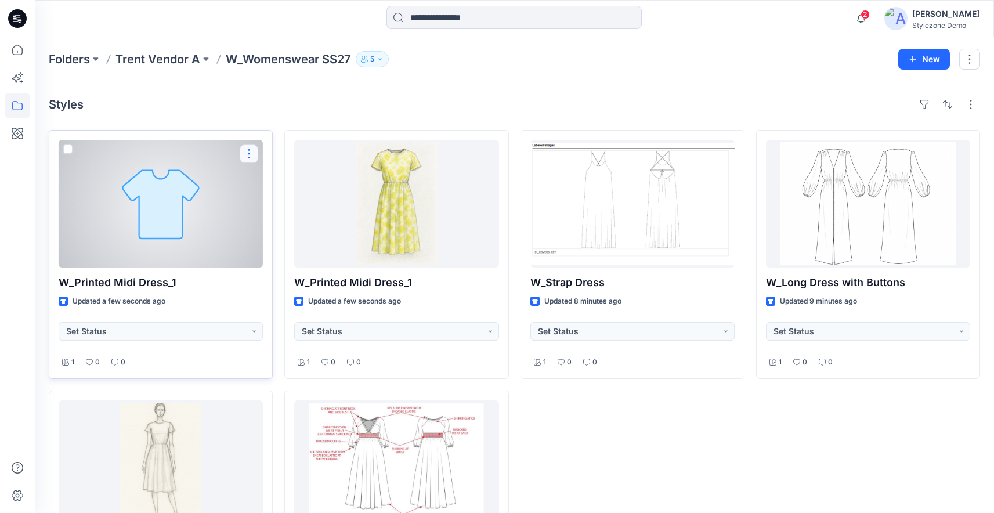
click at [247, 153] on button "button" at bounding box center [249, 154] width 19 height 19
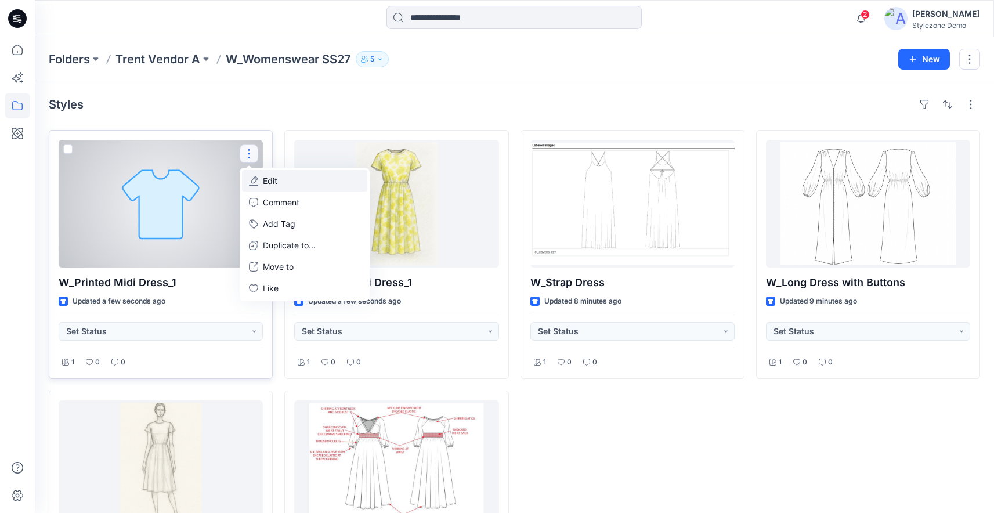
click at [262, 179] on button "Edit" at bounding box center [304, 180] width 125 height 21
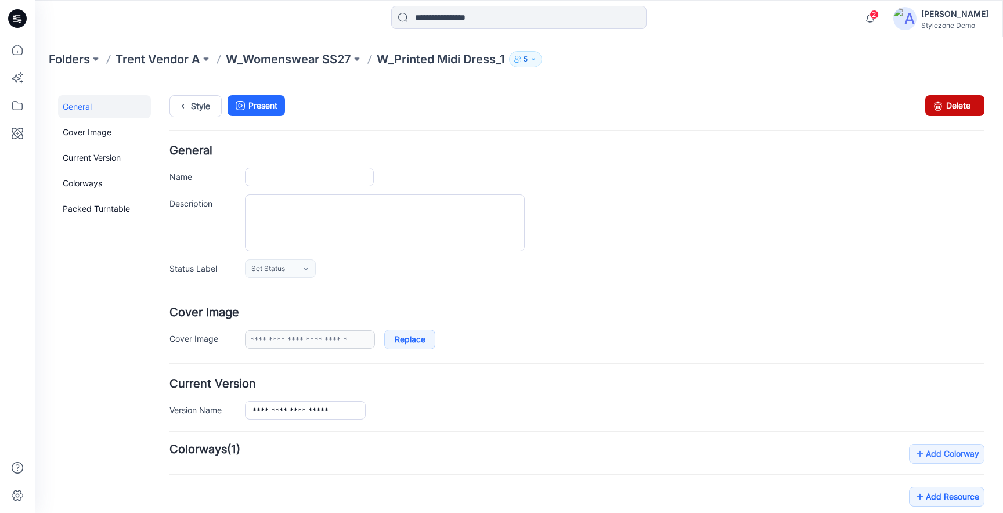
type input "**********"
type input "*******"
type input "*********"
click at [930, 108] on icon at bounding box center [938, 105] width 16 height 21
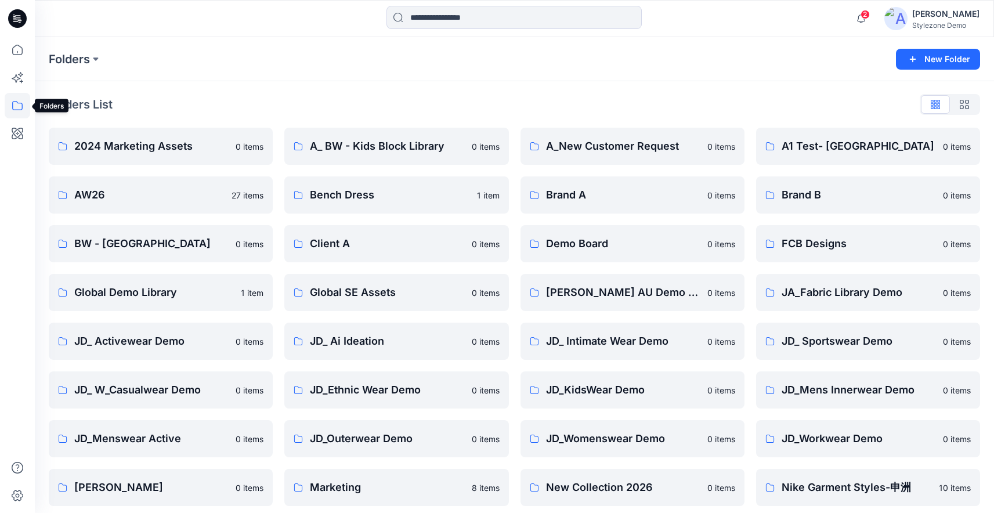
click at [15, 106] on icon at bounding box center [18, 106] width 26 height 26
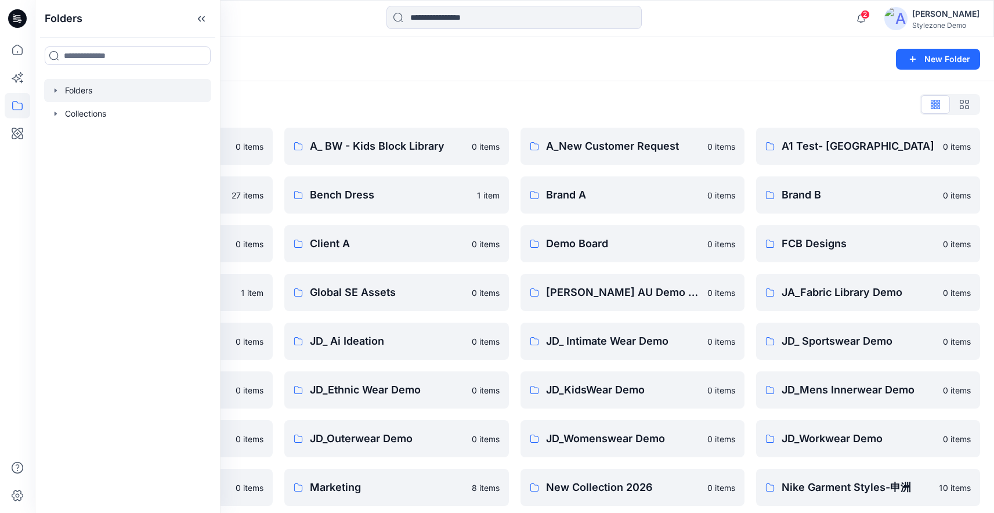
click at [55, 90] on icon "button" at bounding box center [56, 90] width 2 height 4
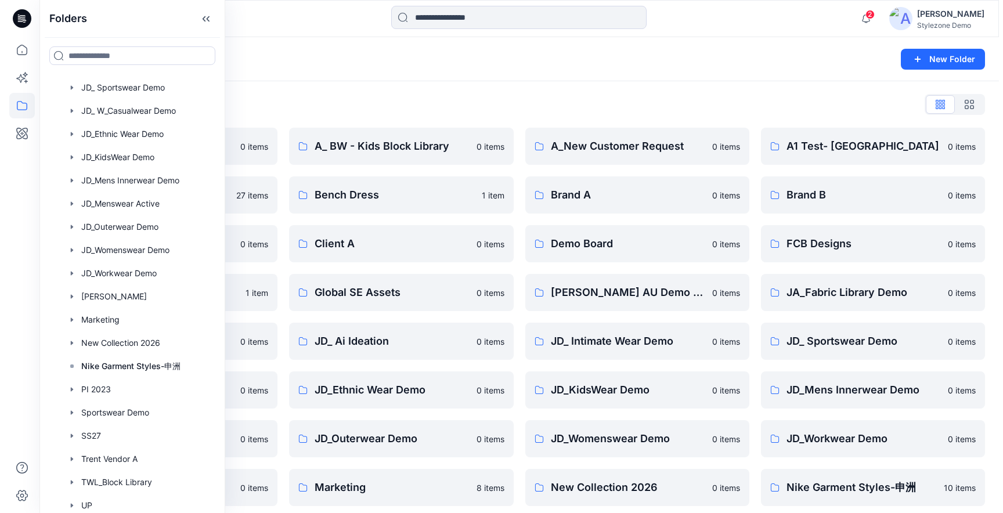
scroll to position [680, 0]
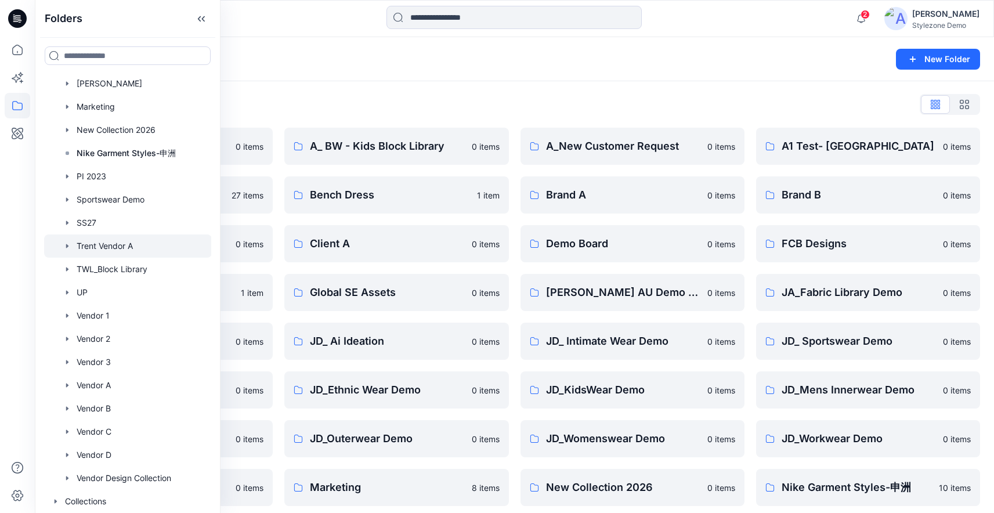
click at [103, 247] on div at bounding box center [128, 245] width 168 height 23
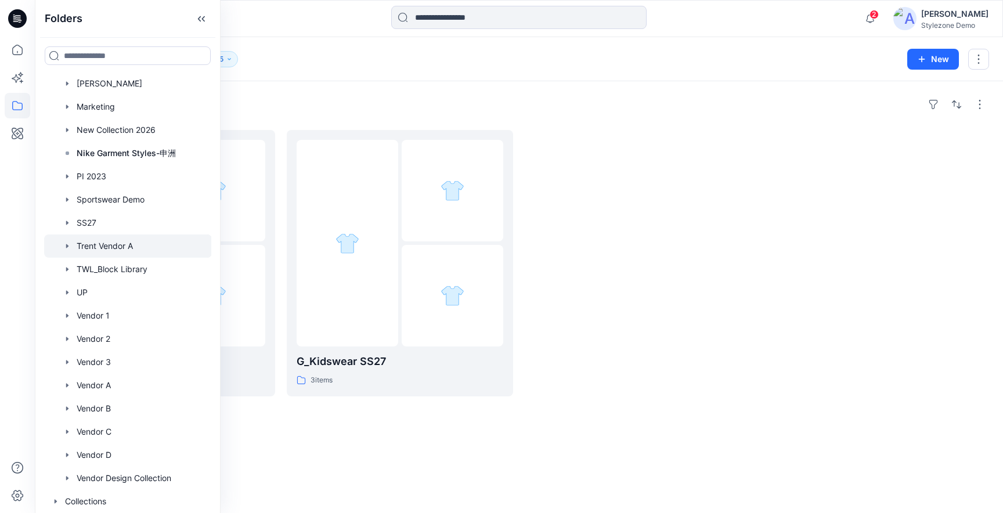
click at [470, 99] on div "Folders" at bounding box center [519, 104] width 940 height 19
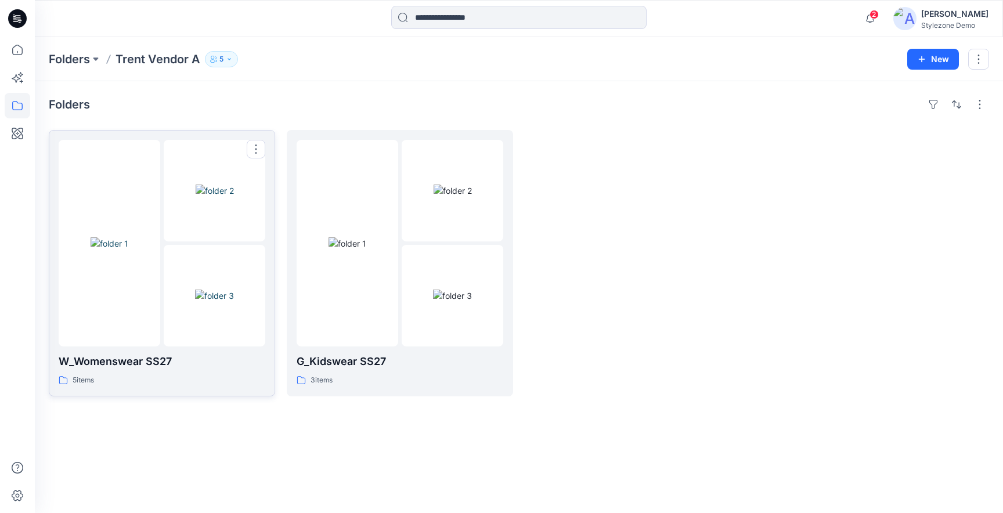
click at [250, 285] on div at bounding box center [215, 296] width 102 height 102
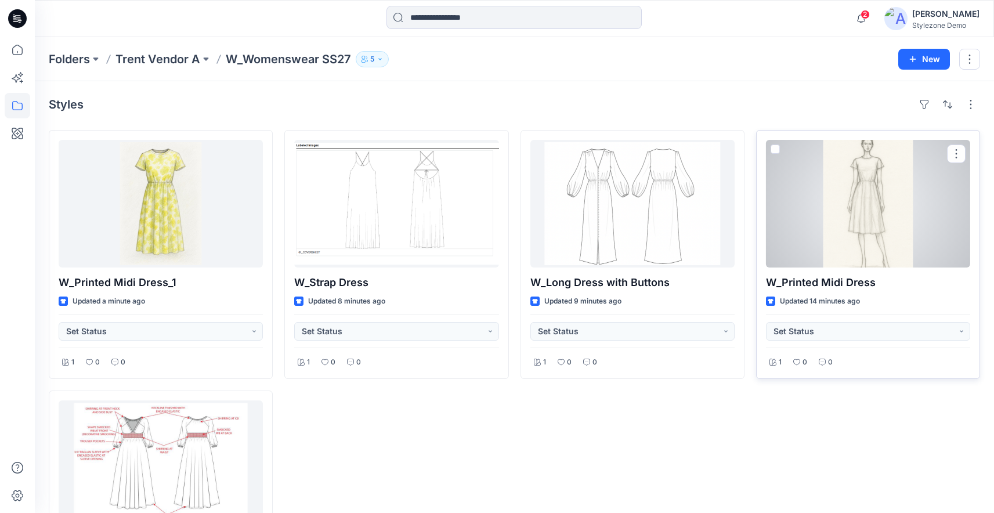
click at [864, 236] on div at bounding box center [868, 204] width 204 height 128
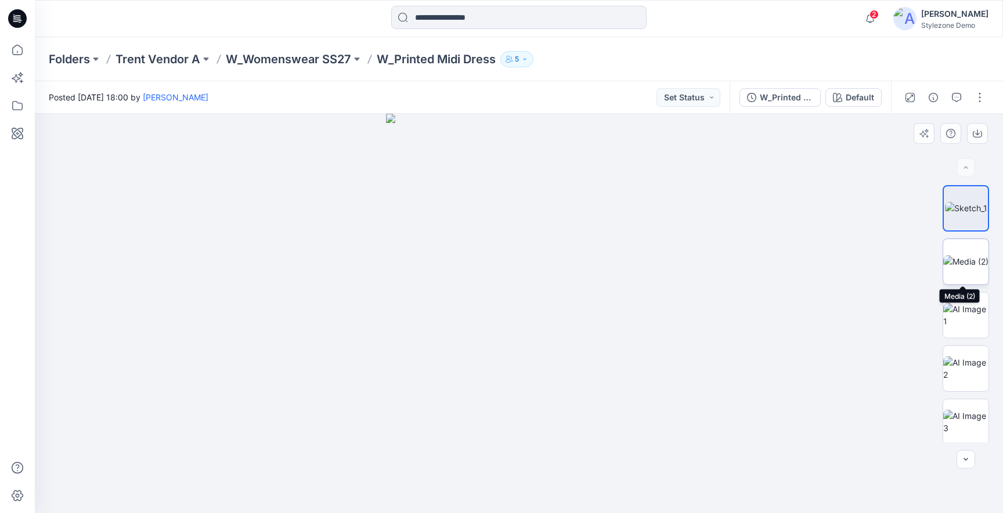
click at [969, 268] on img at bounding box center [965, 261] width 45 height 12
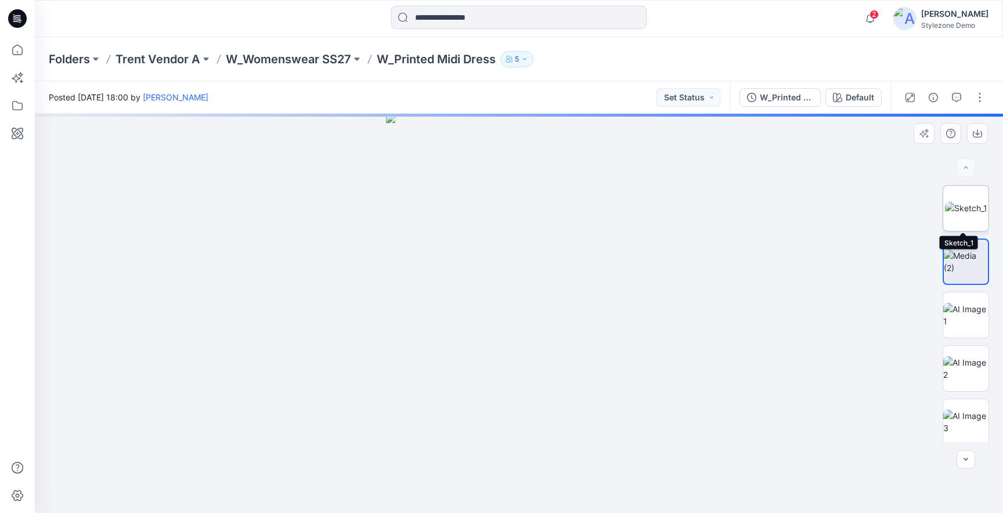
click at [961, 202] on img at bounding box center [966, 208] width 42 height 12
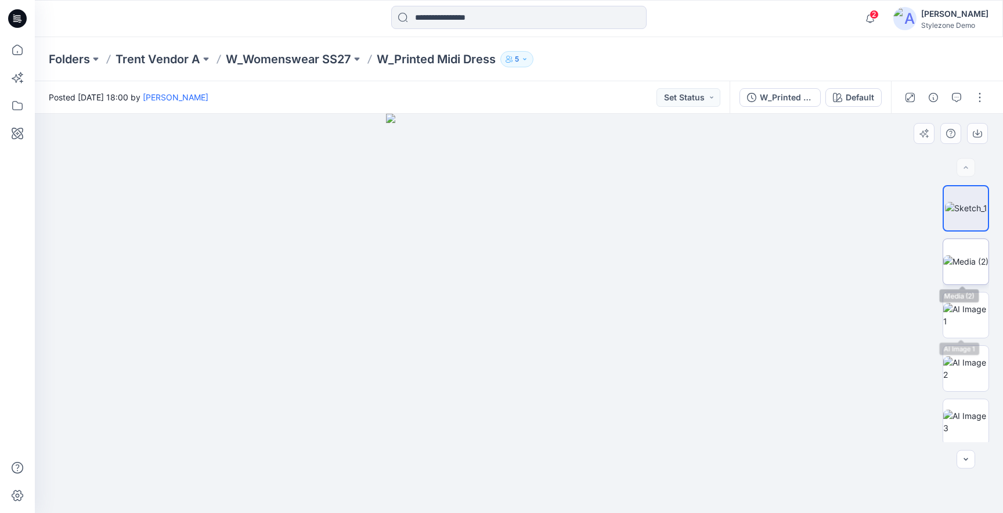
click at [965, 255] on img at bounding box center [965, 261] width 45 height 12
click at [964, 214] on img at bounding box center [966, 208] width 42 height 12
click at [978, 96] on button "button" at bounding box center [979, 97] width 19 height 19
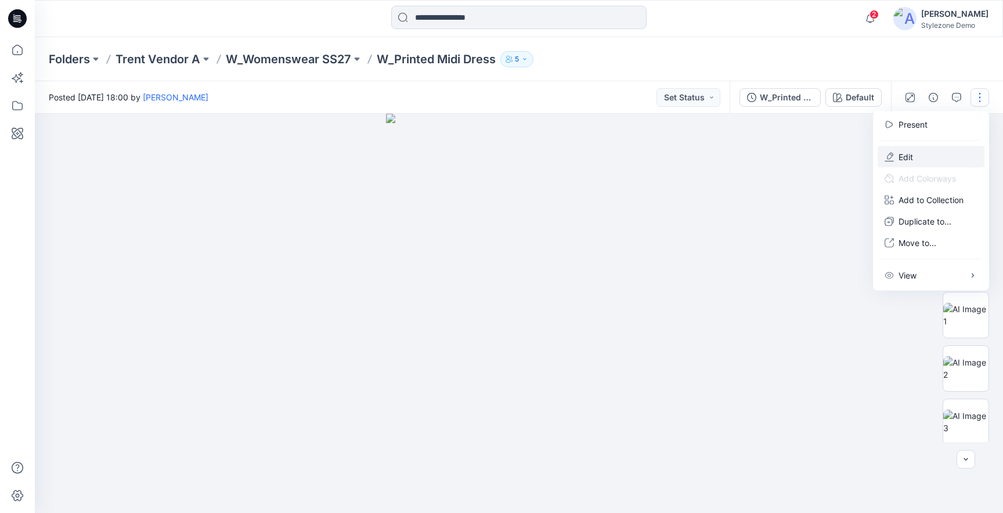
click at [900, 158] on p "Edit" at bounding box center [905, 157] width 15 height 12
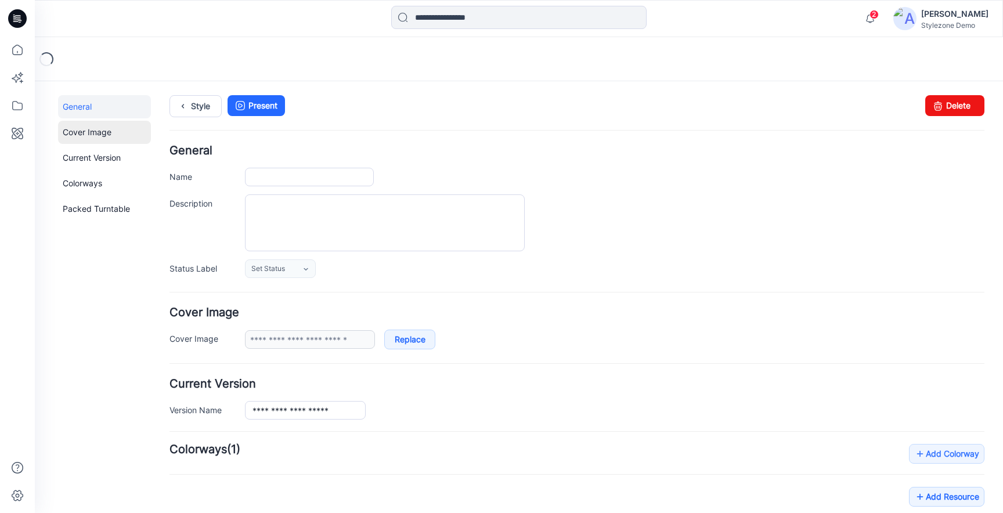
type input "**********"
type input "*******"
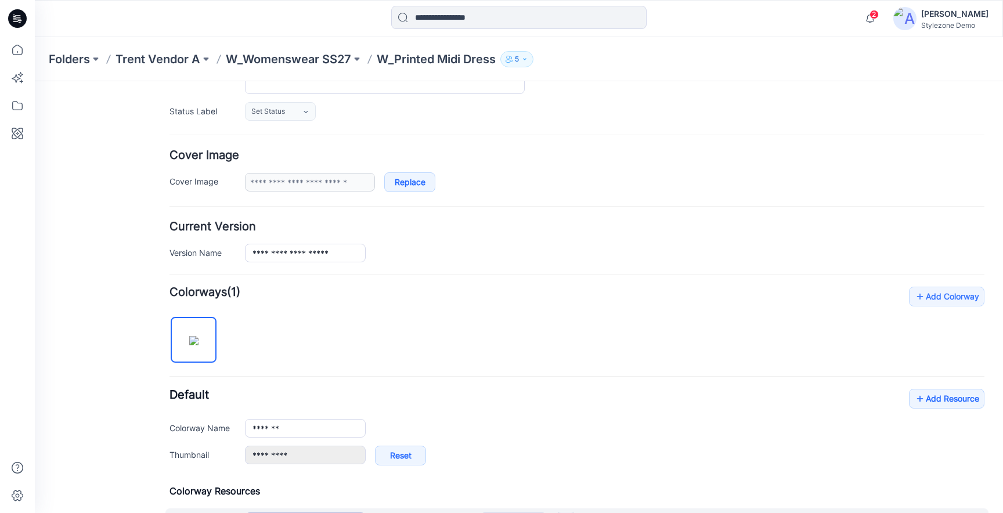
scroll to position [344, 0]
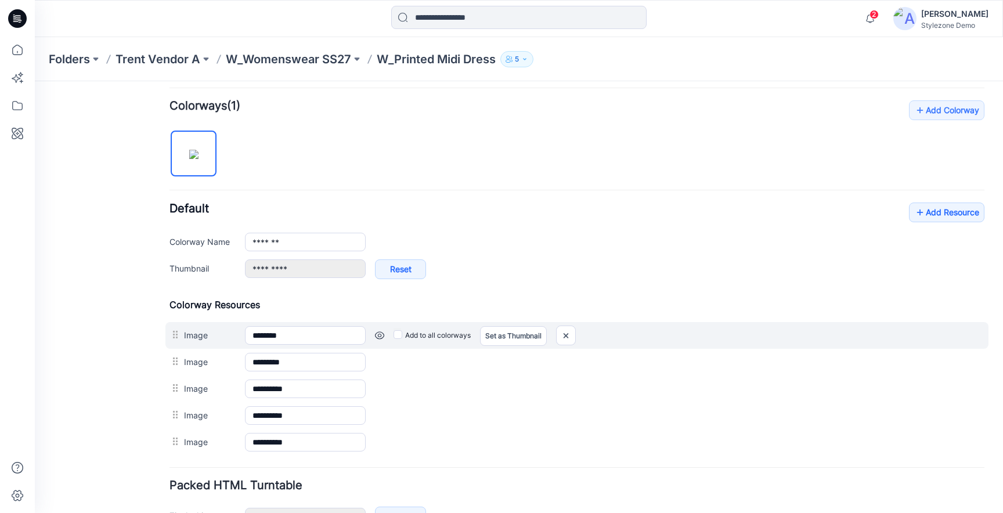
click at [383, 334] on div "Add to all colorways Set as Thumbnail Unset as Thumbnail" at bounding box center [675, 335] width 619 height 19
click at [383, 334] on link at bounding box center [379, 335] width 9 height 9
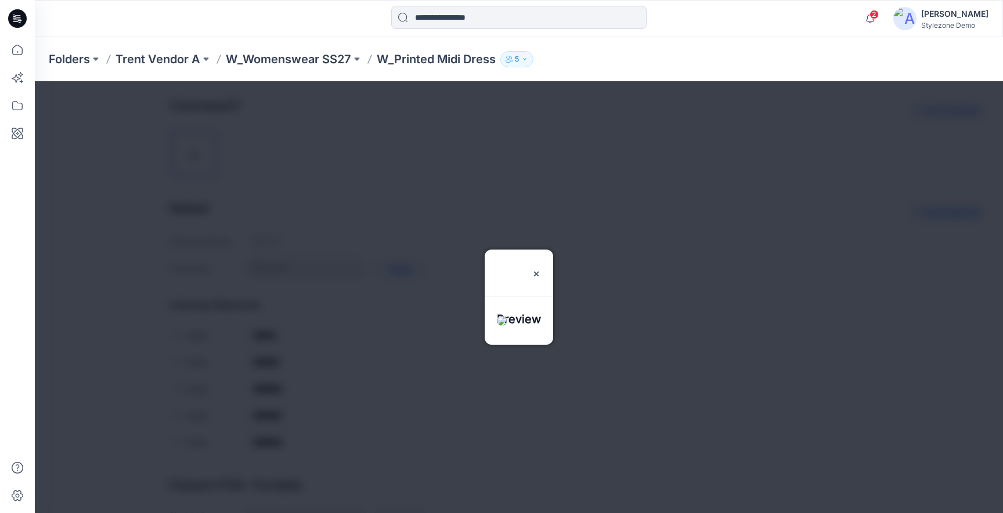
click at [616, 193] on div at bounding box center [519, 297] width 968 height 432
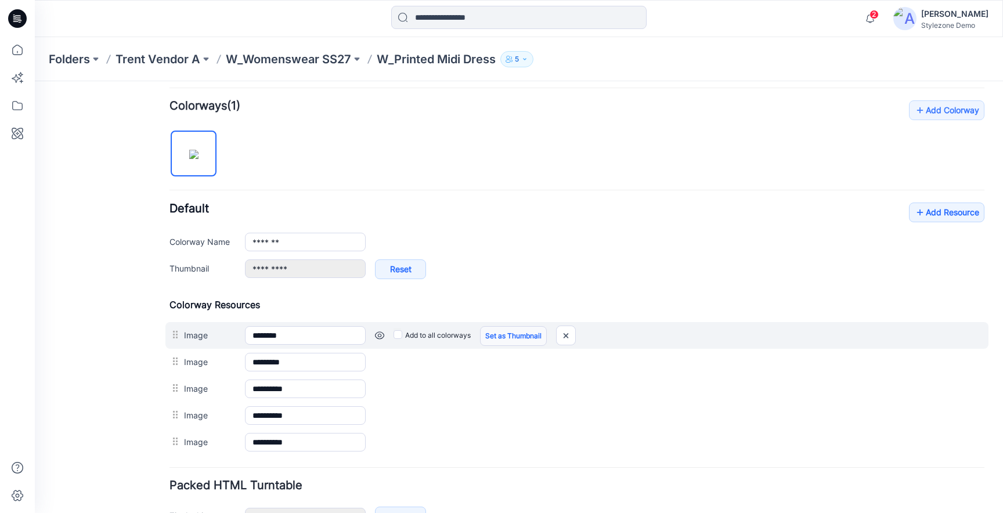
click at [508, 343] on link "Set as Thumbnail" at bounding box center [513, 336] width 67 height 20
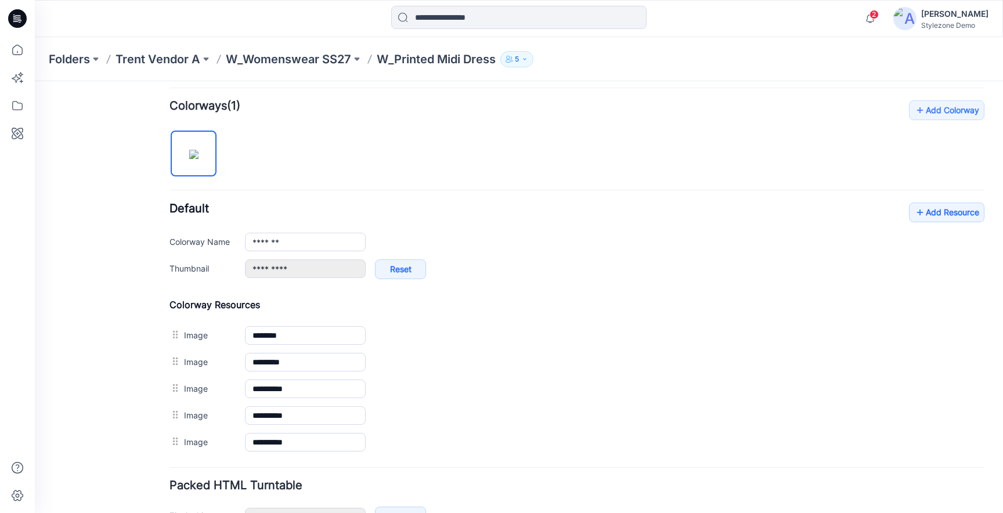
type input "********"
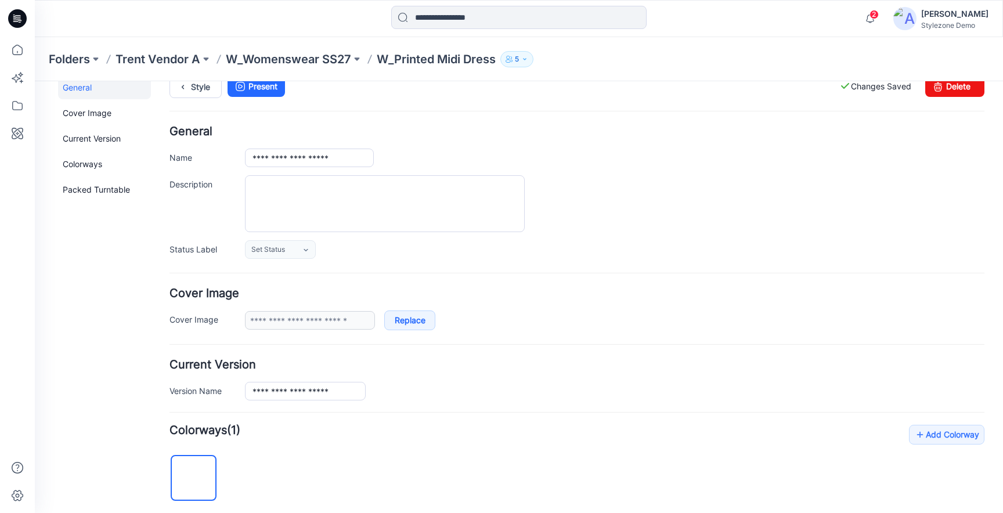
scroll to position [0, 0]
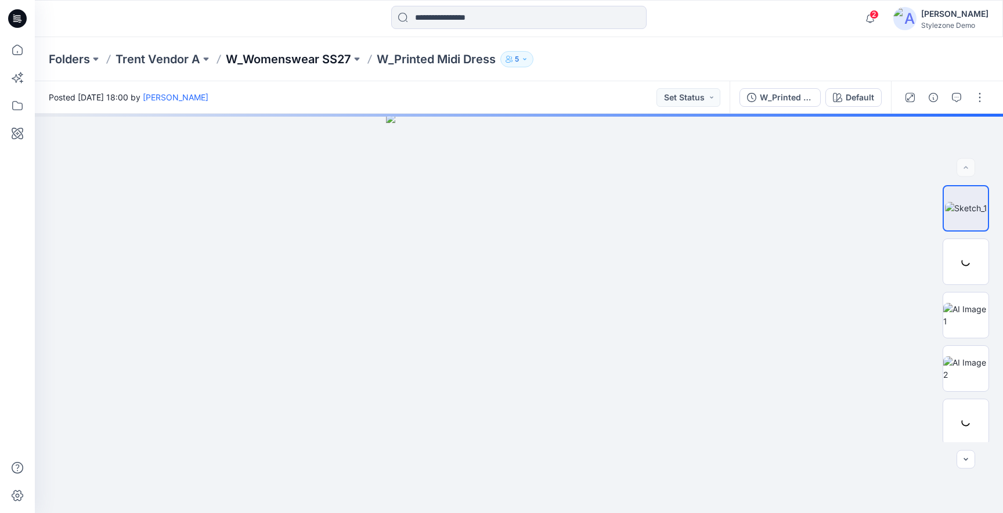
click at [296, 64] on p "W_Womenswear SS27" at bounding box center [288, 59] width 125 height 16
